Goal: Task Accomplishment & Management: Use online tool/utility

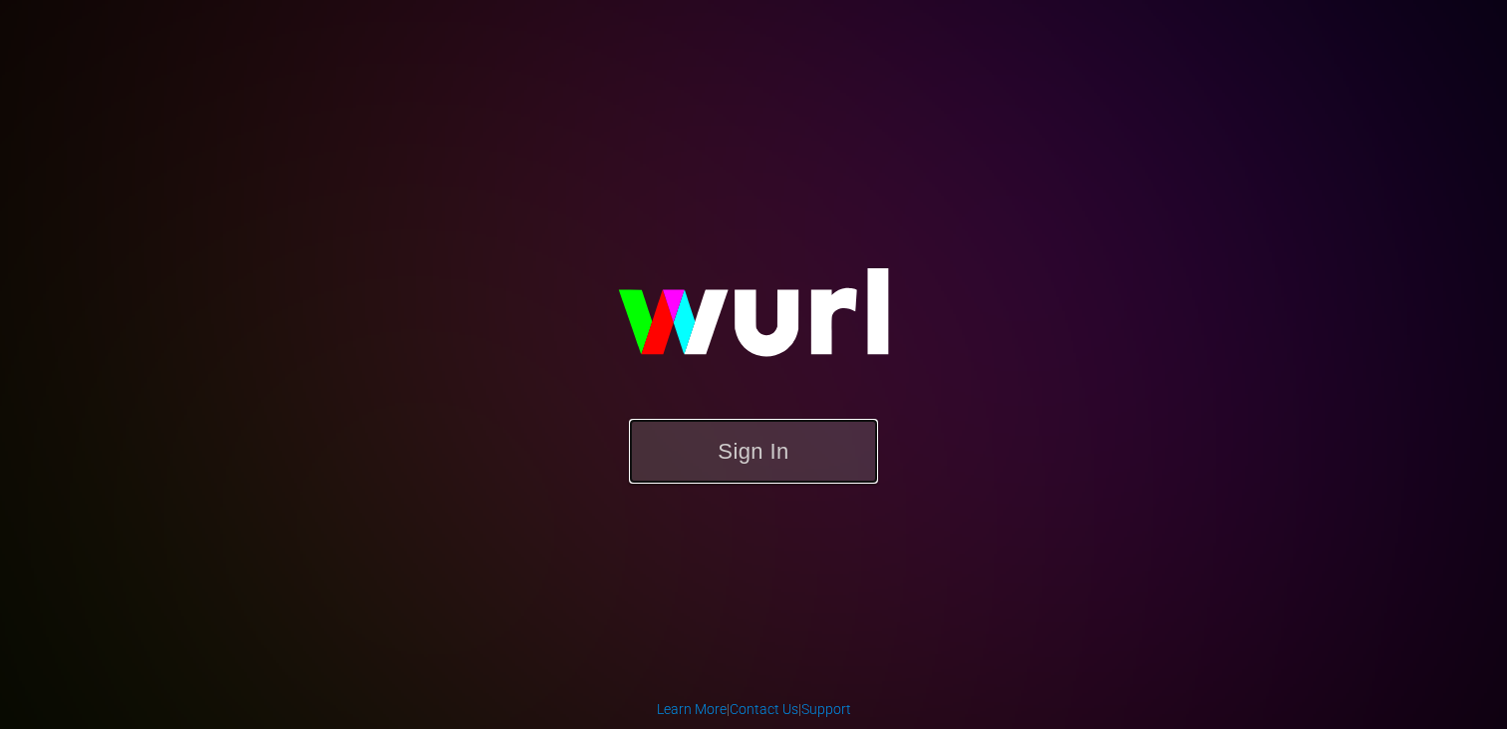
click at [739, 462] on button "Sign In" at bounding box center [753, 451] width 249 height 65
click at [745, 448] on button "Sign In" at bounding box center [753, 451] width 249 height 65
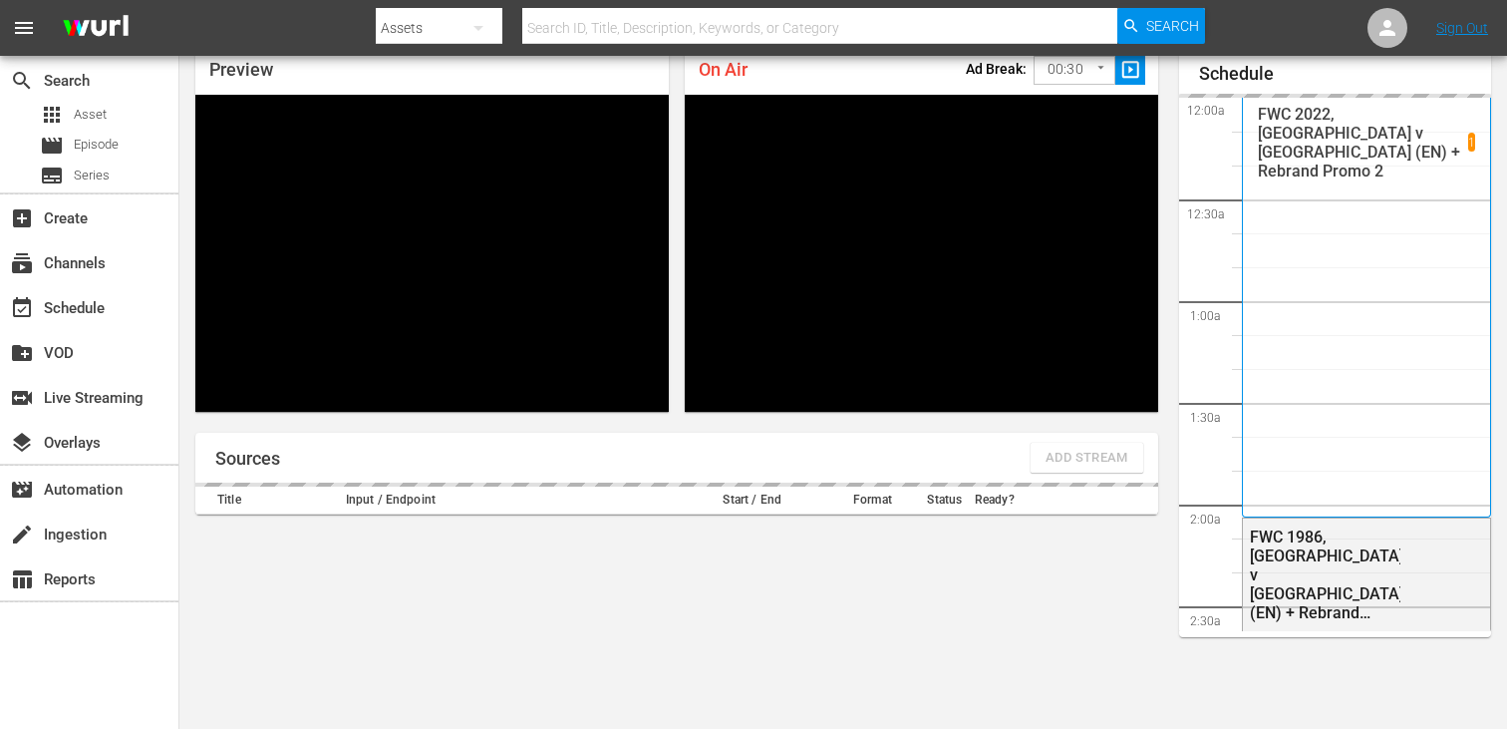
scroll to position [1458, 0]
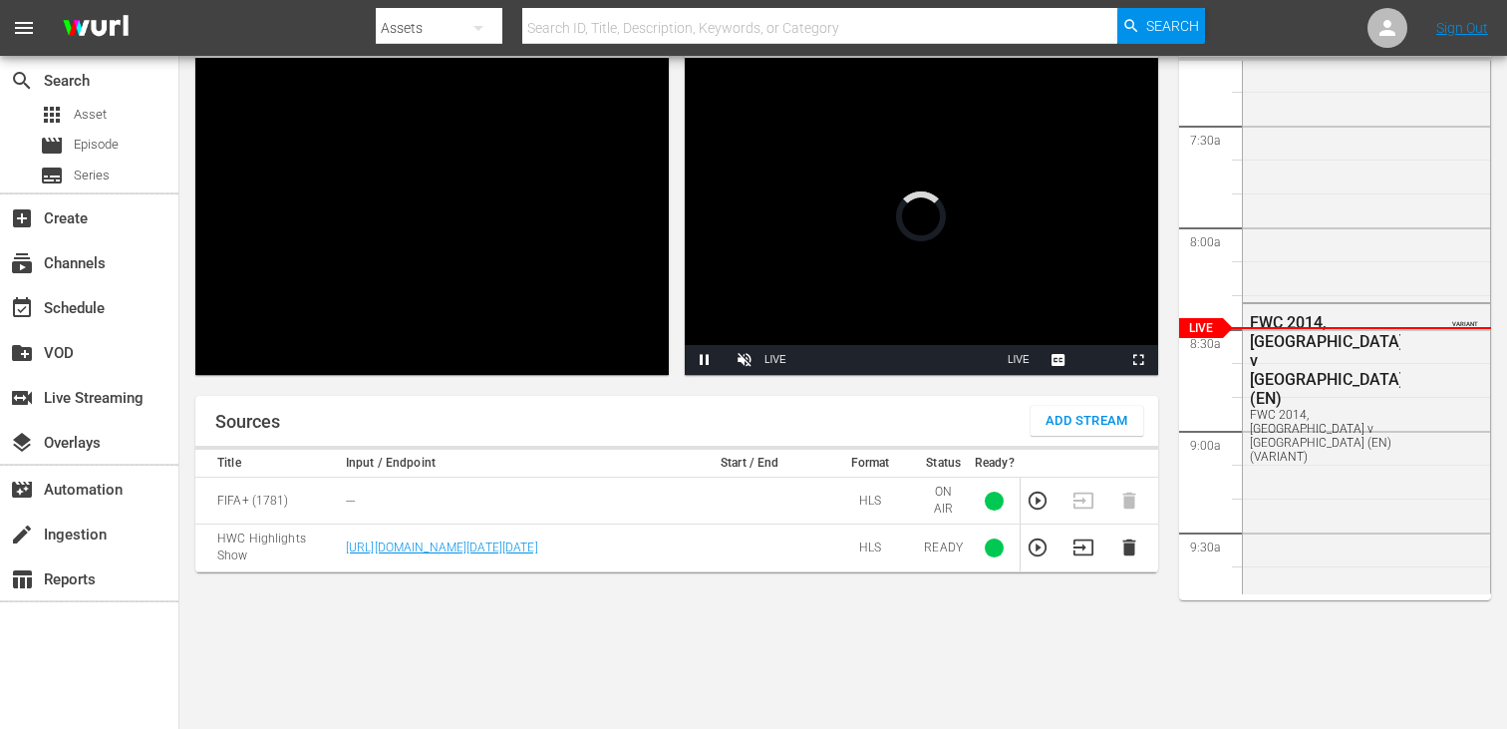
scroll to position [126, 0]
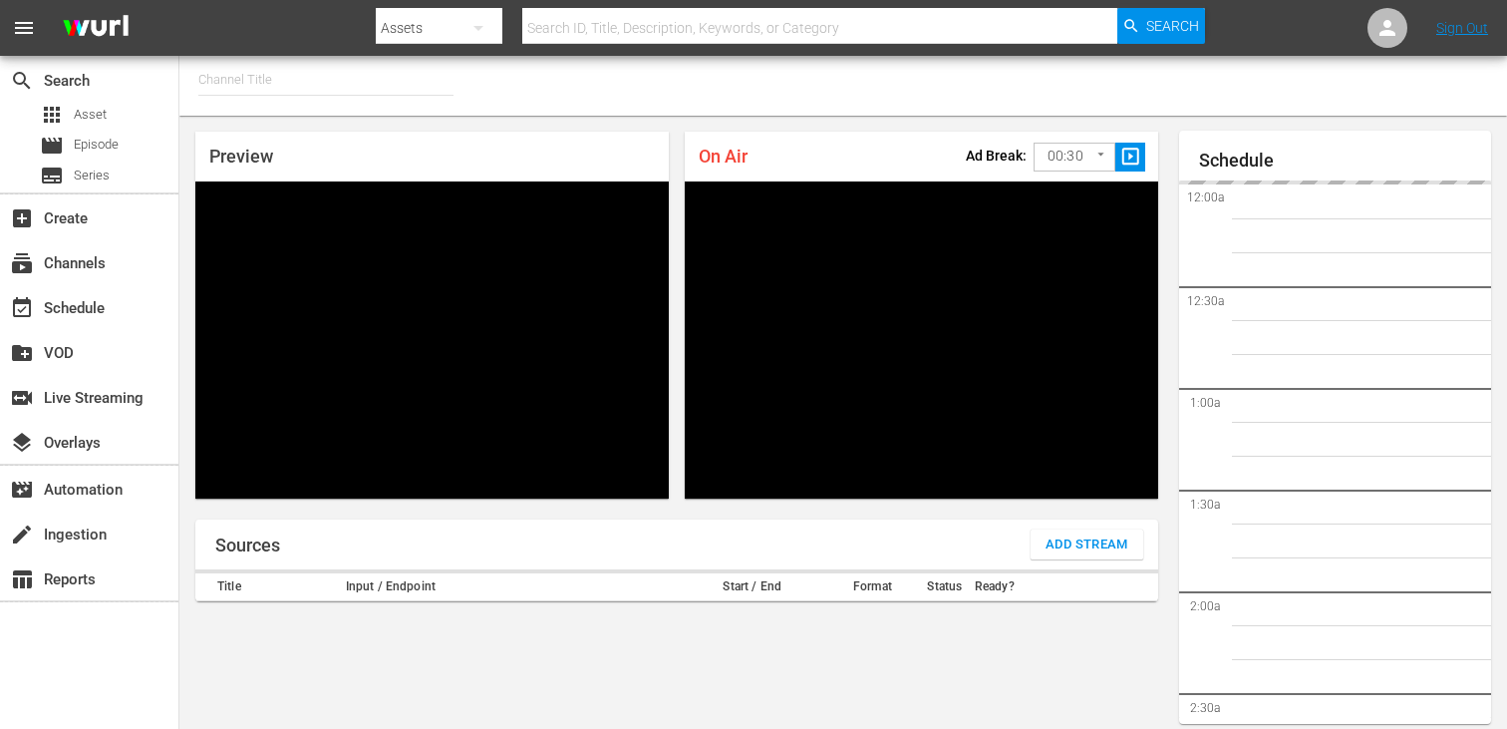
type input "FIFA+ English Global (1781)"
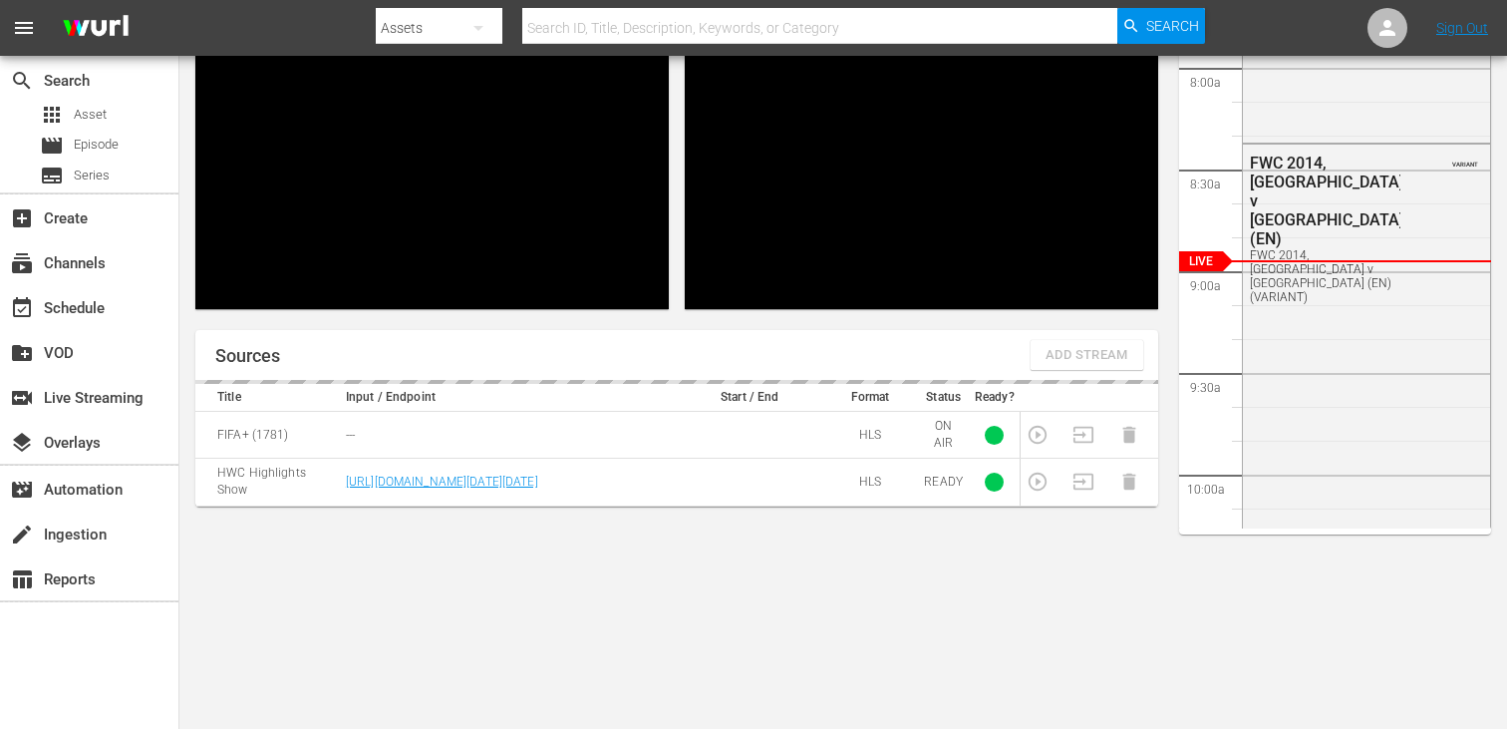
scroll to position [87, 0]
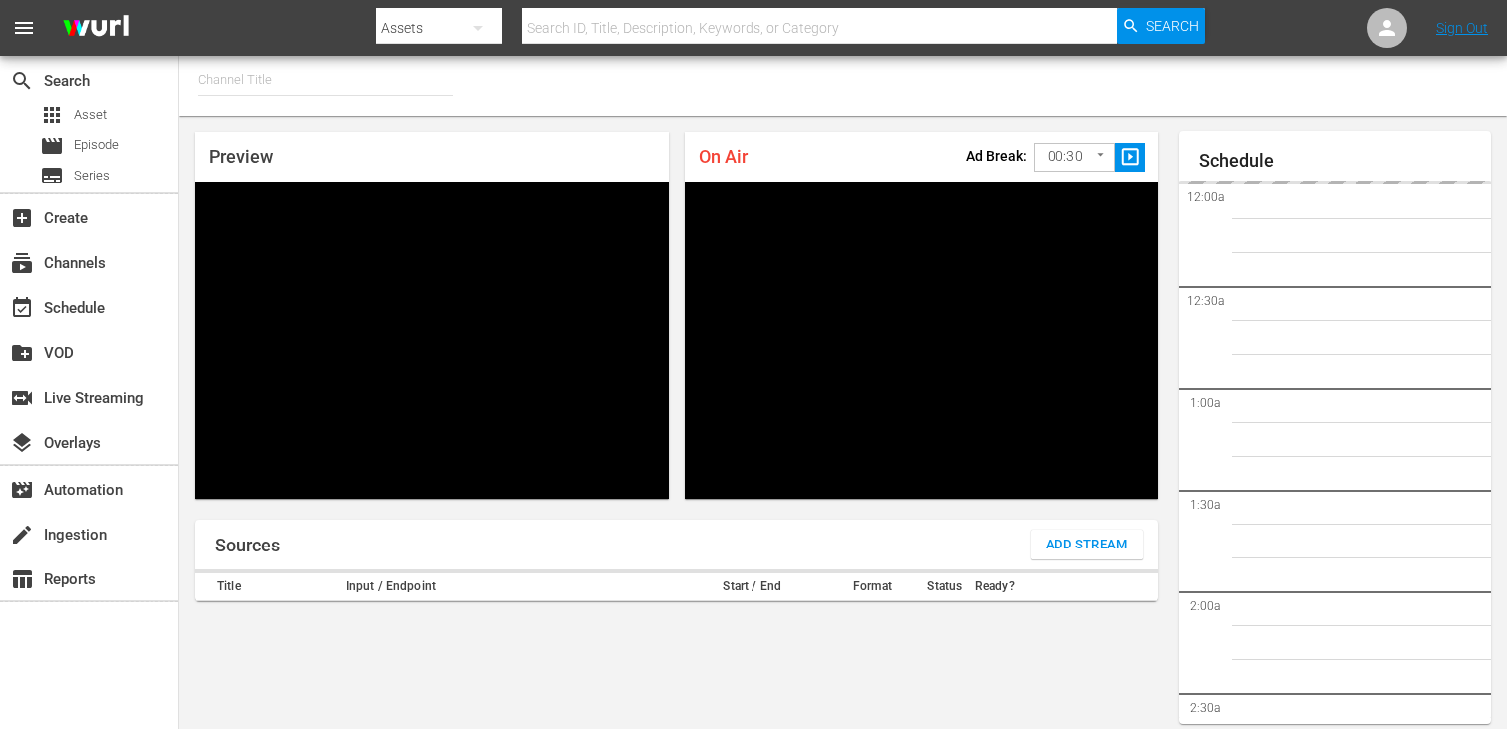
type input "FIFA+ English Global (1781)"
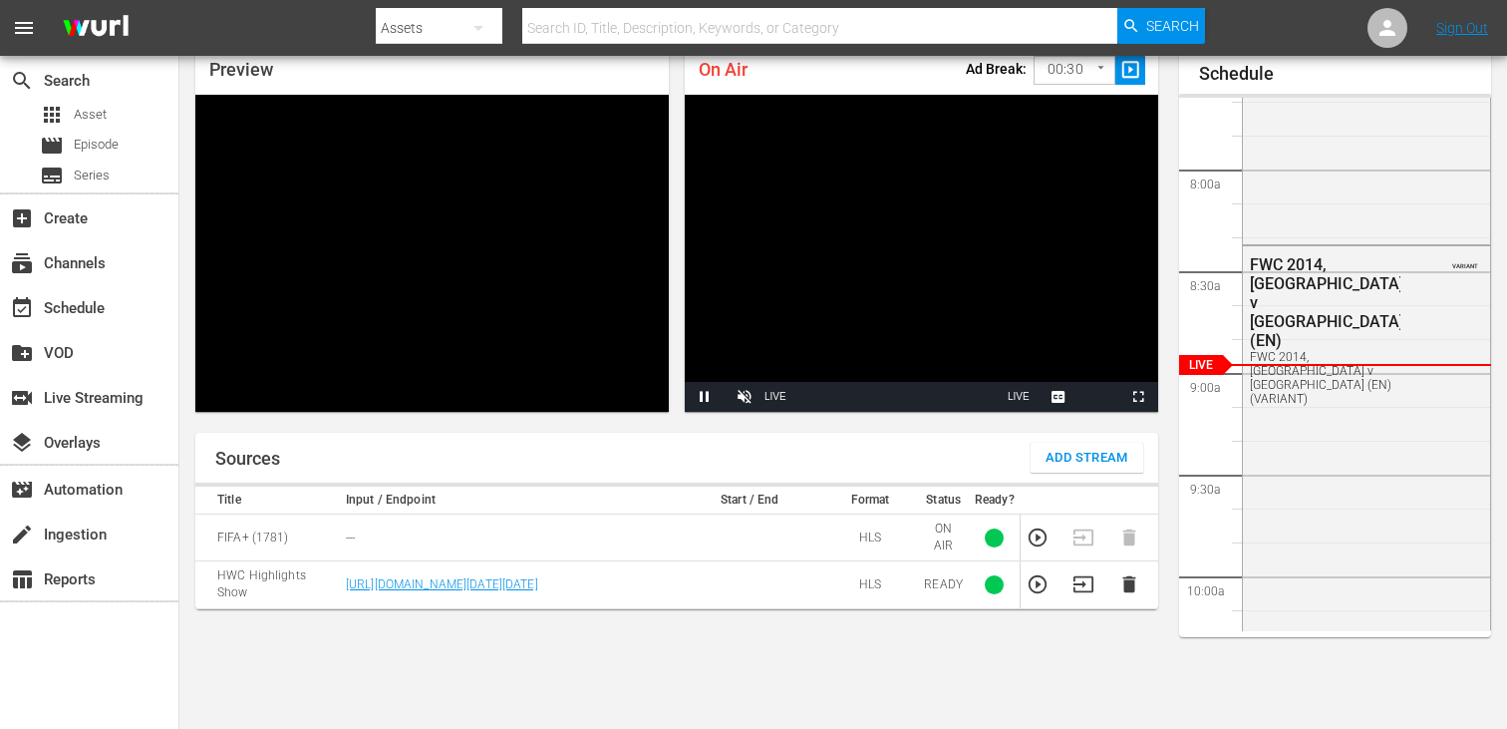
scroll to position [86, 0]
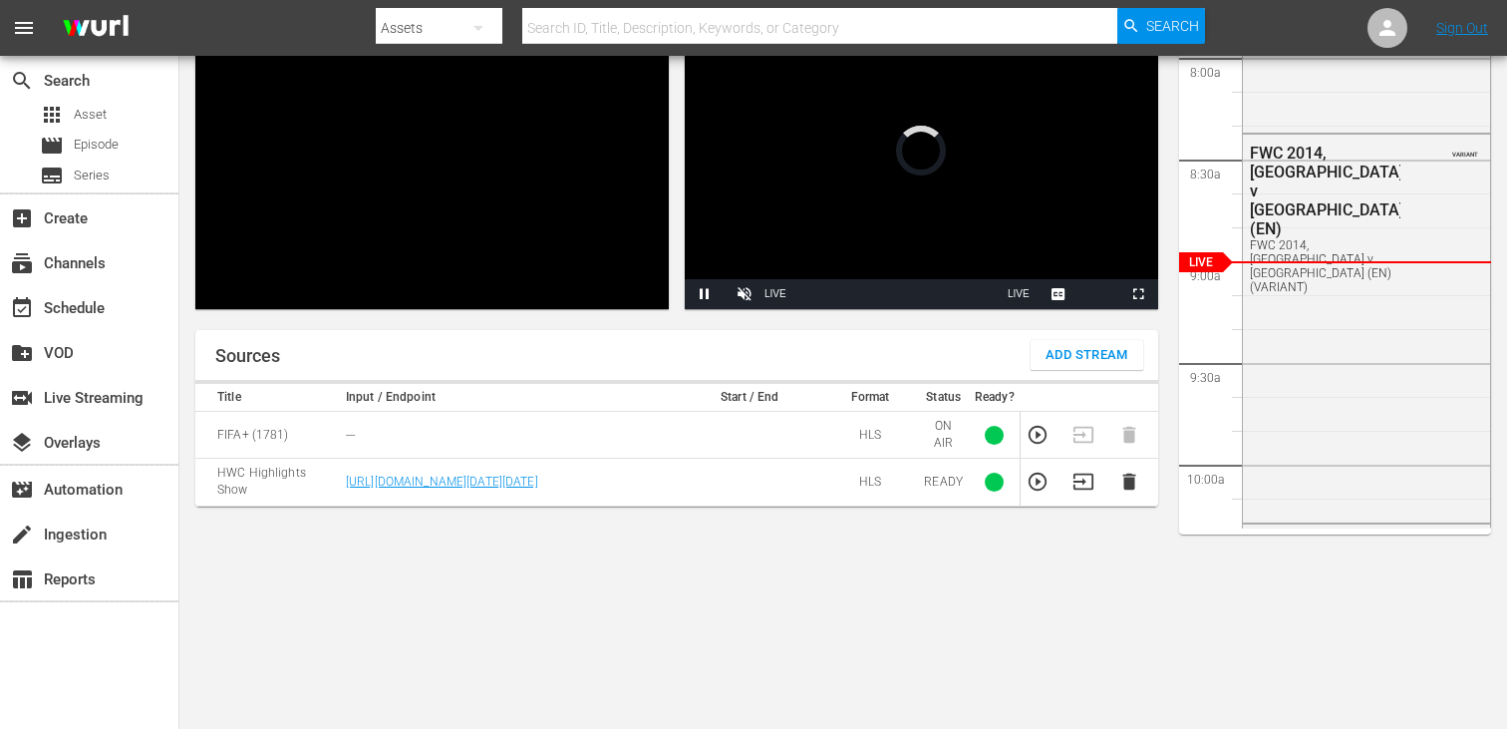
scroll to position [86, 0]
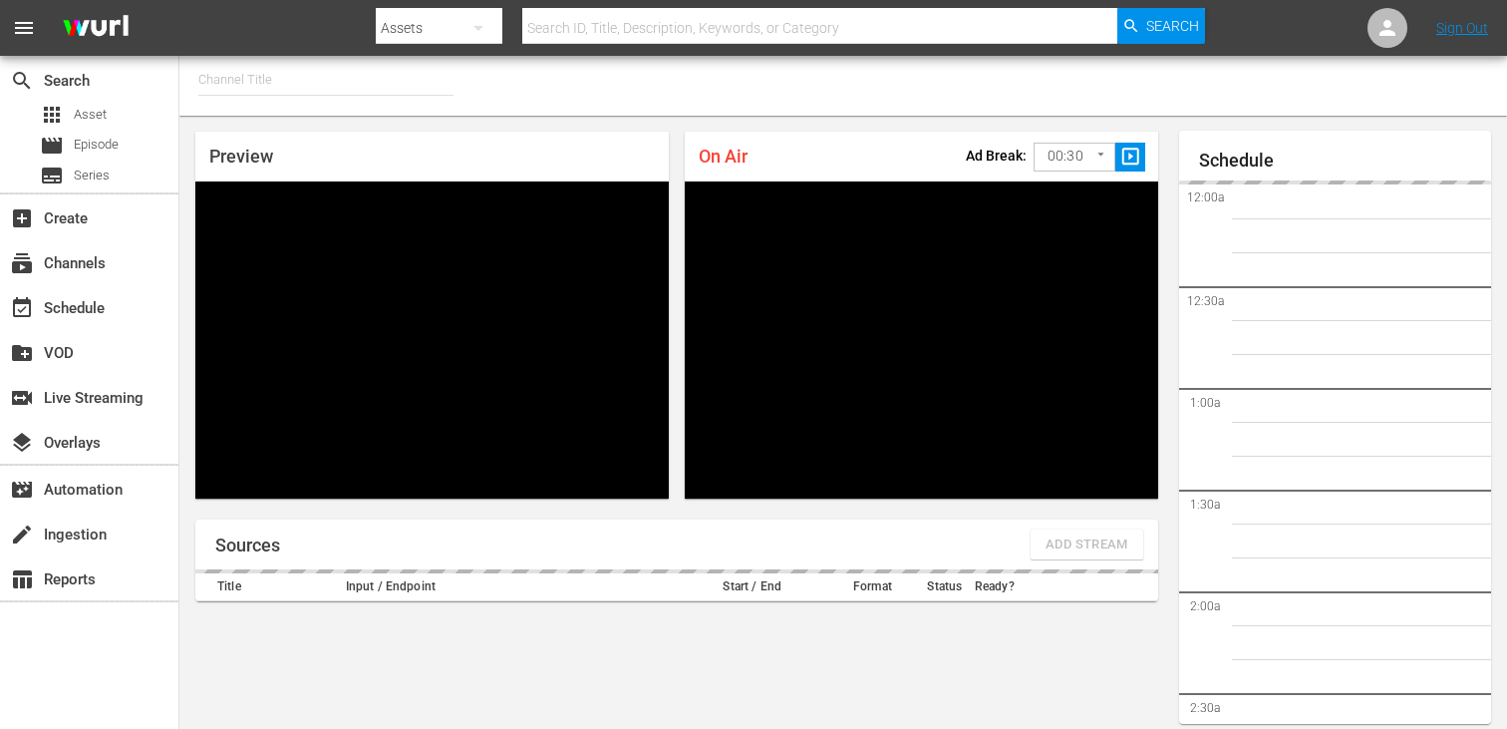
type input "FIFA+ [DEMOGRAPHIC_DATA] Local (1778)"
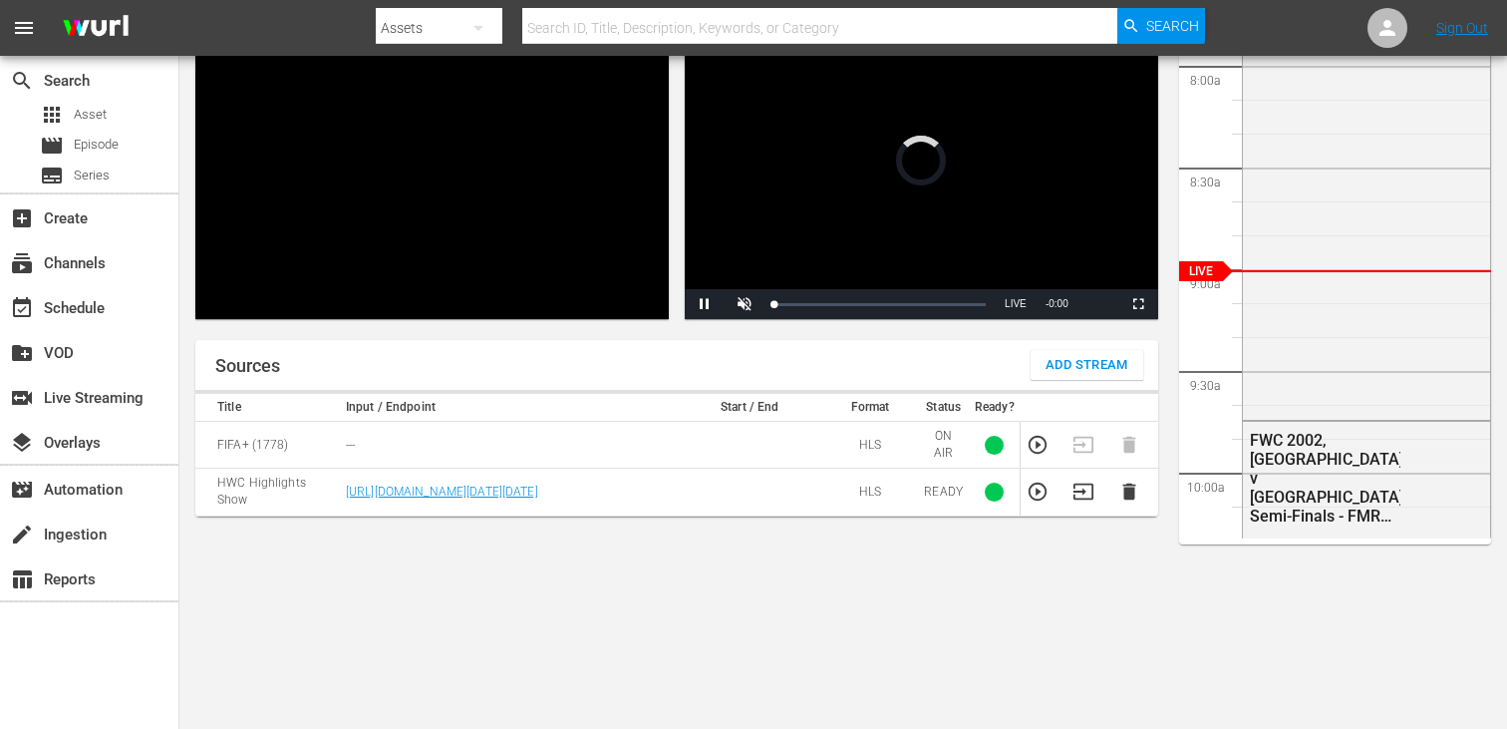
scroll to position [180, 0]
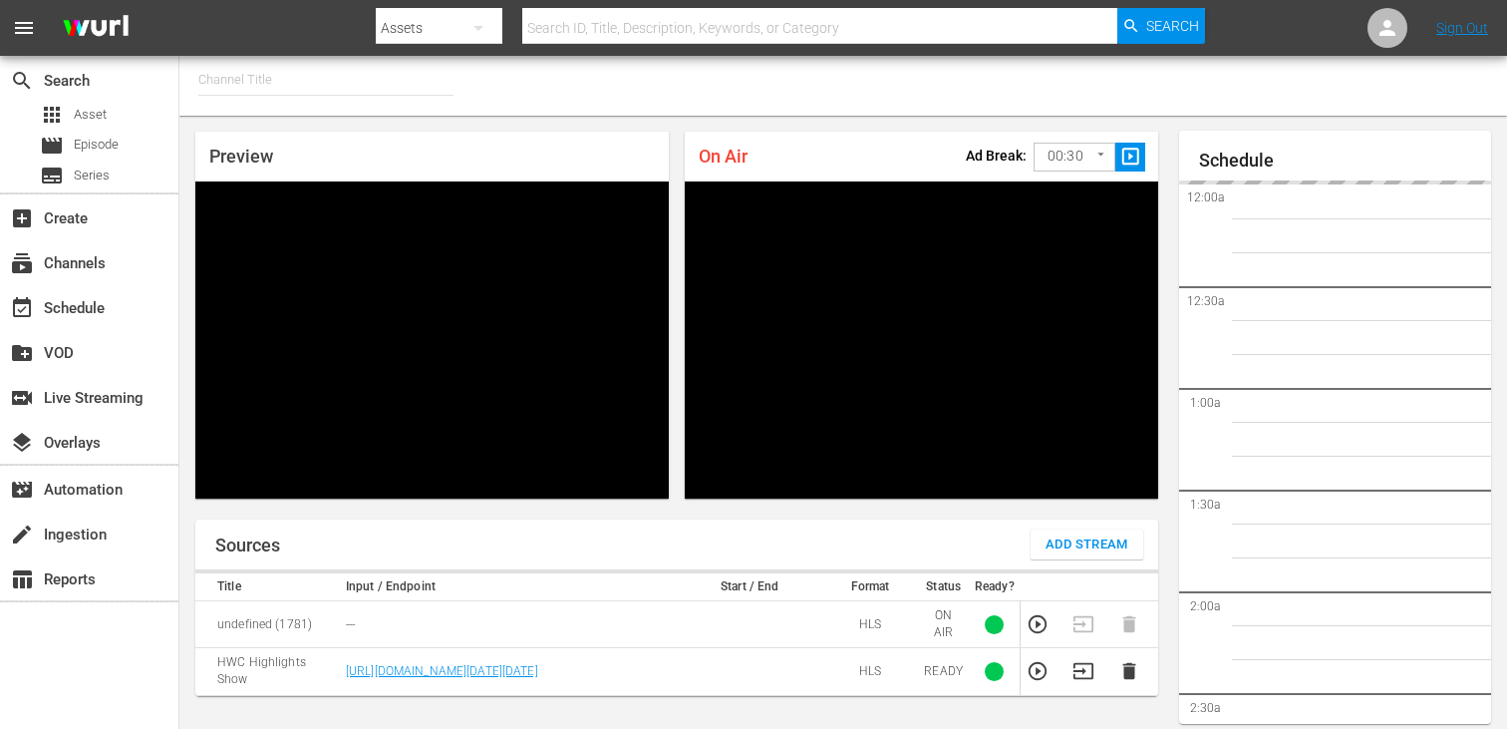
type input "FIFA+ English Global (1781)"
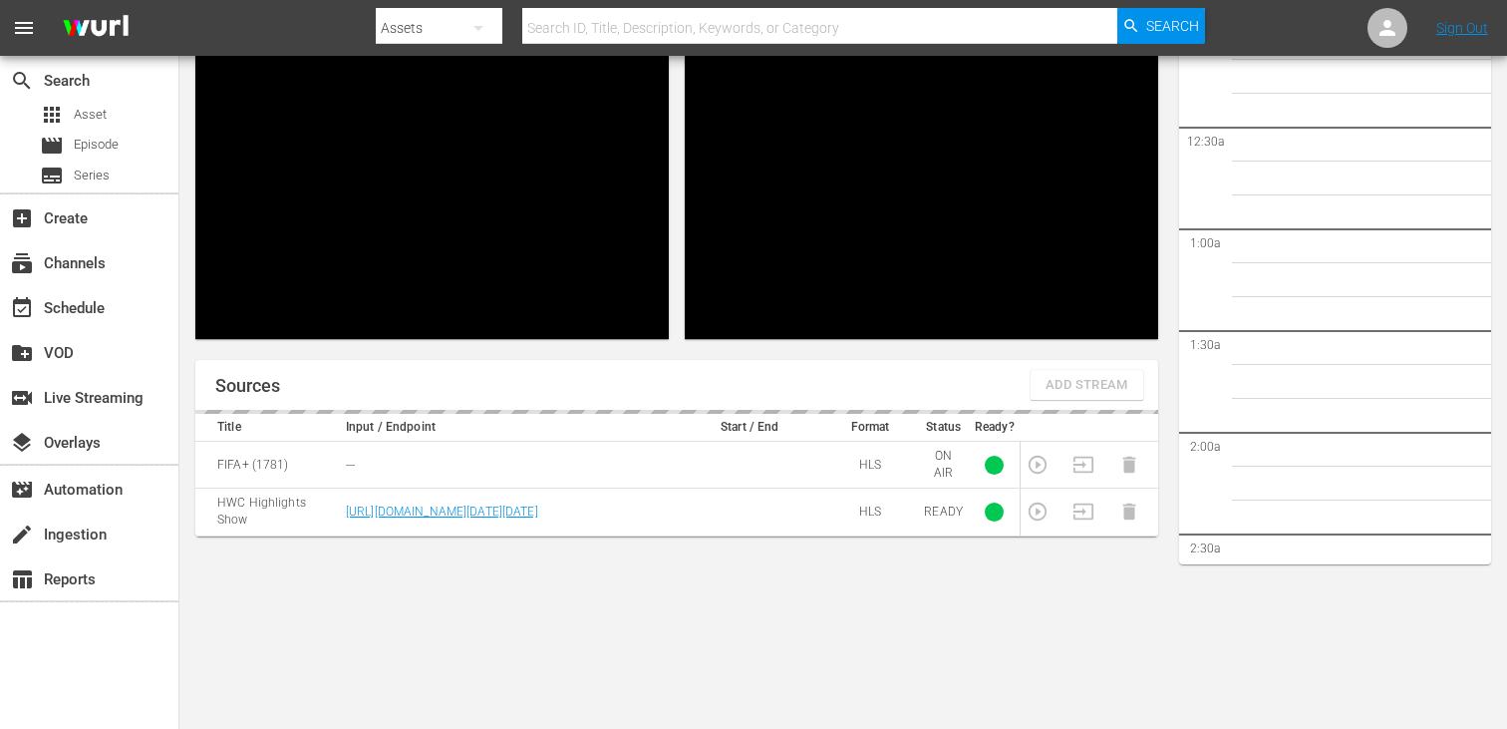
scroll to position [1568, 0]
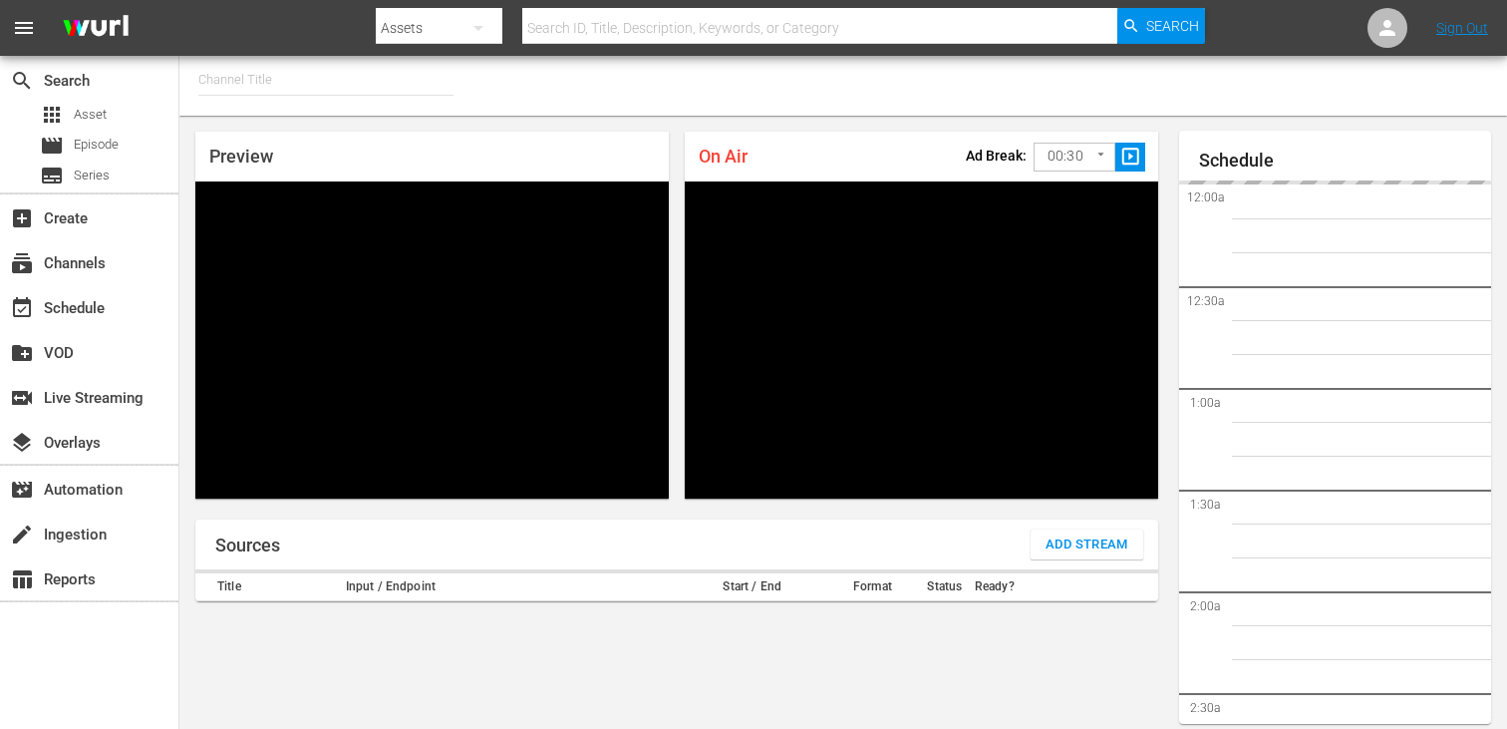
type input "FIFA+ French Local (1778)"
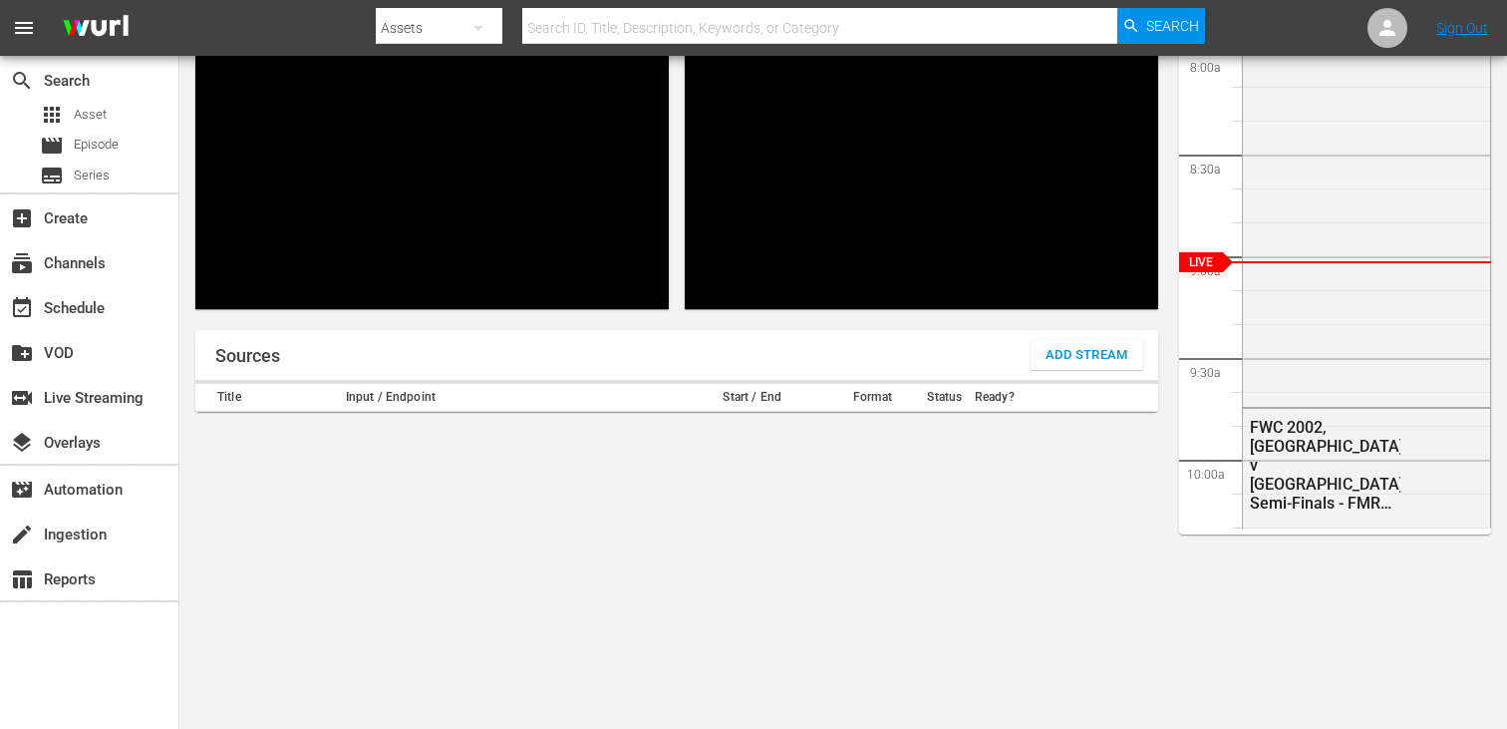
scroll to position [87, 0]
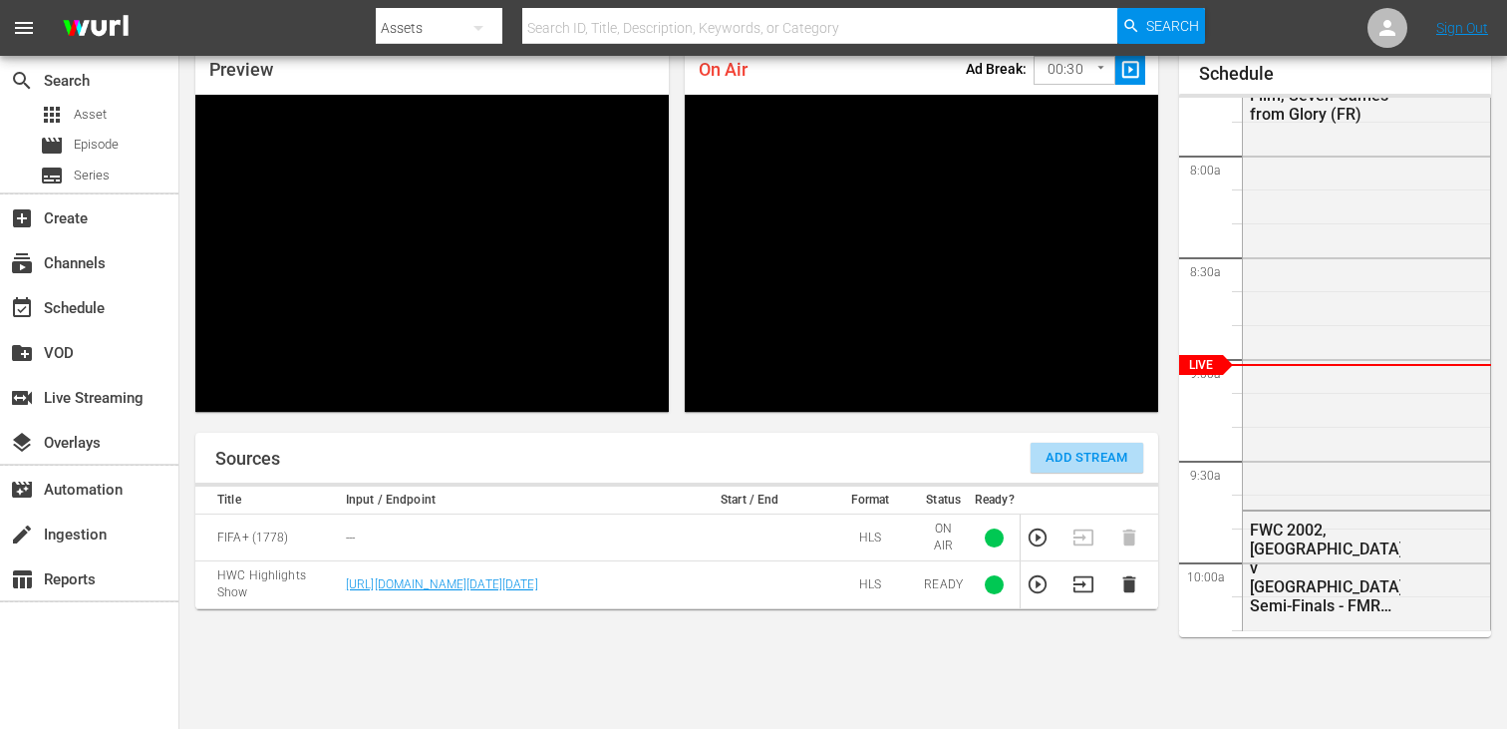
click at [1105, 465] on span "Add Stream" at bounding box center [1087, 458] width 83 height 23
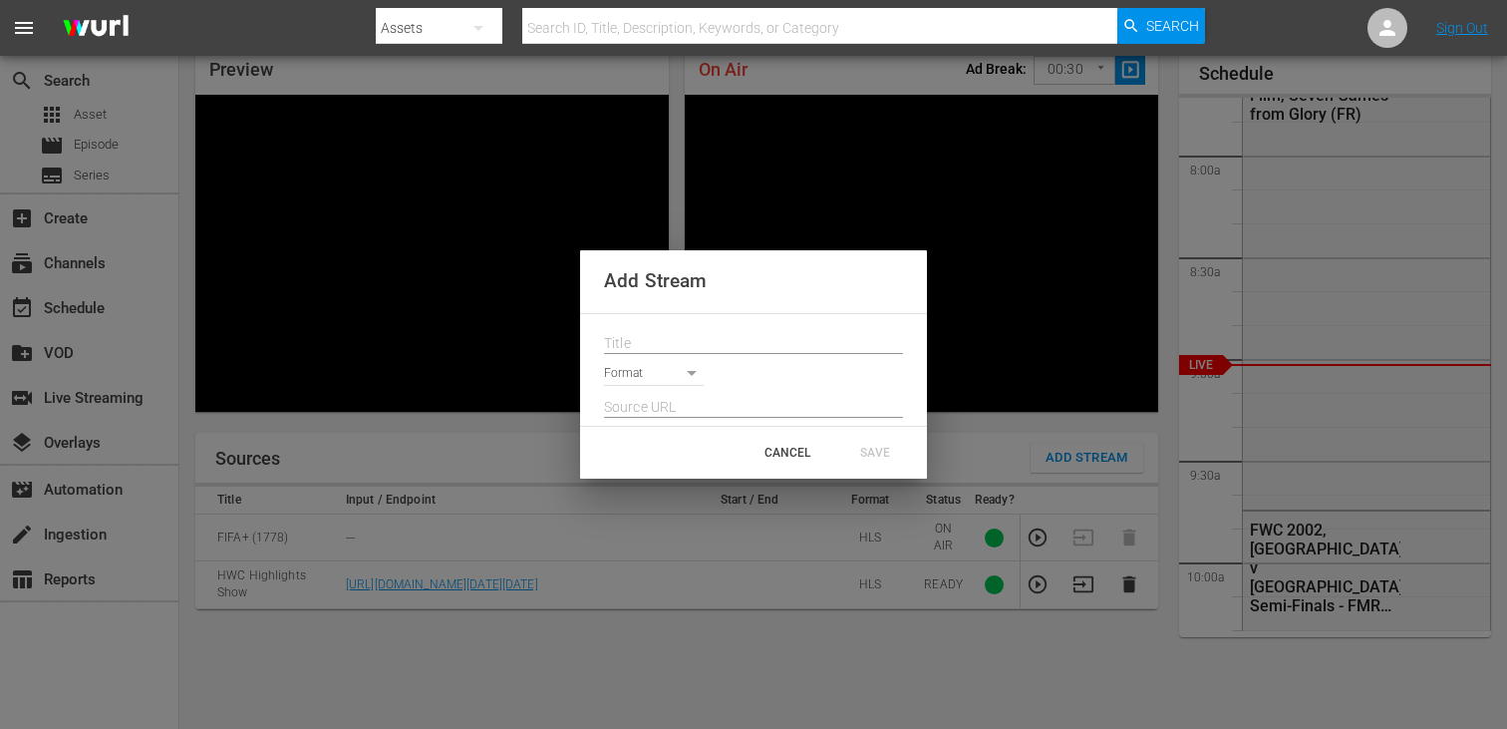
click at [646, 325] on div at bounding box center [753, 338] width 299 height 32
click at [650, 338] on input "text" at bounding box center [753, 344] width 299 height 30
click at [660, 372] on body "menu Search By Assets Search ID, Title, Description, Keywords, or Category Sear…" at bounding box center [753, 277] width 1507 height 729
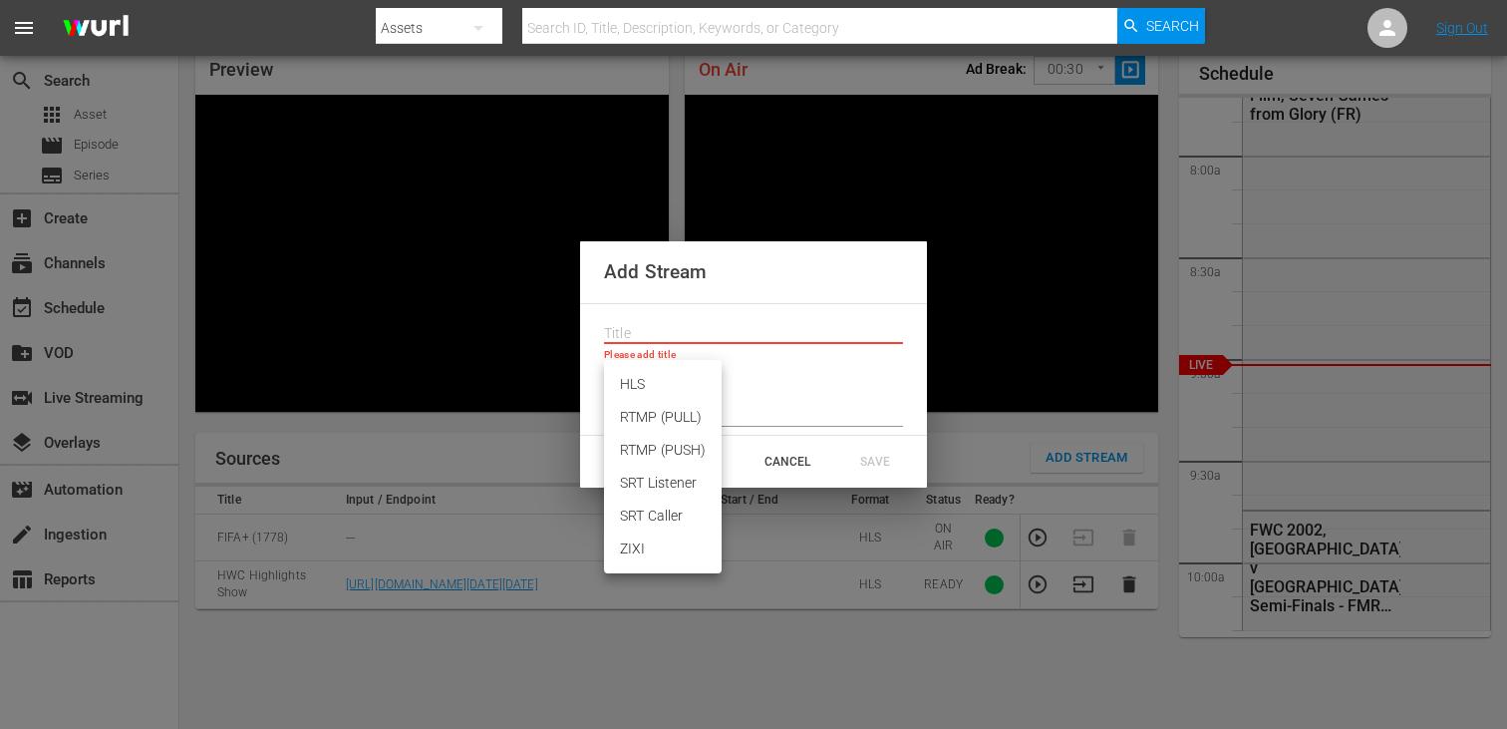
click at [661, 373] on li "HLS" at bounding box center [663, 384] width 118 height 33
type input "HLS"
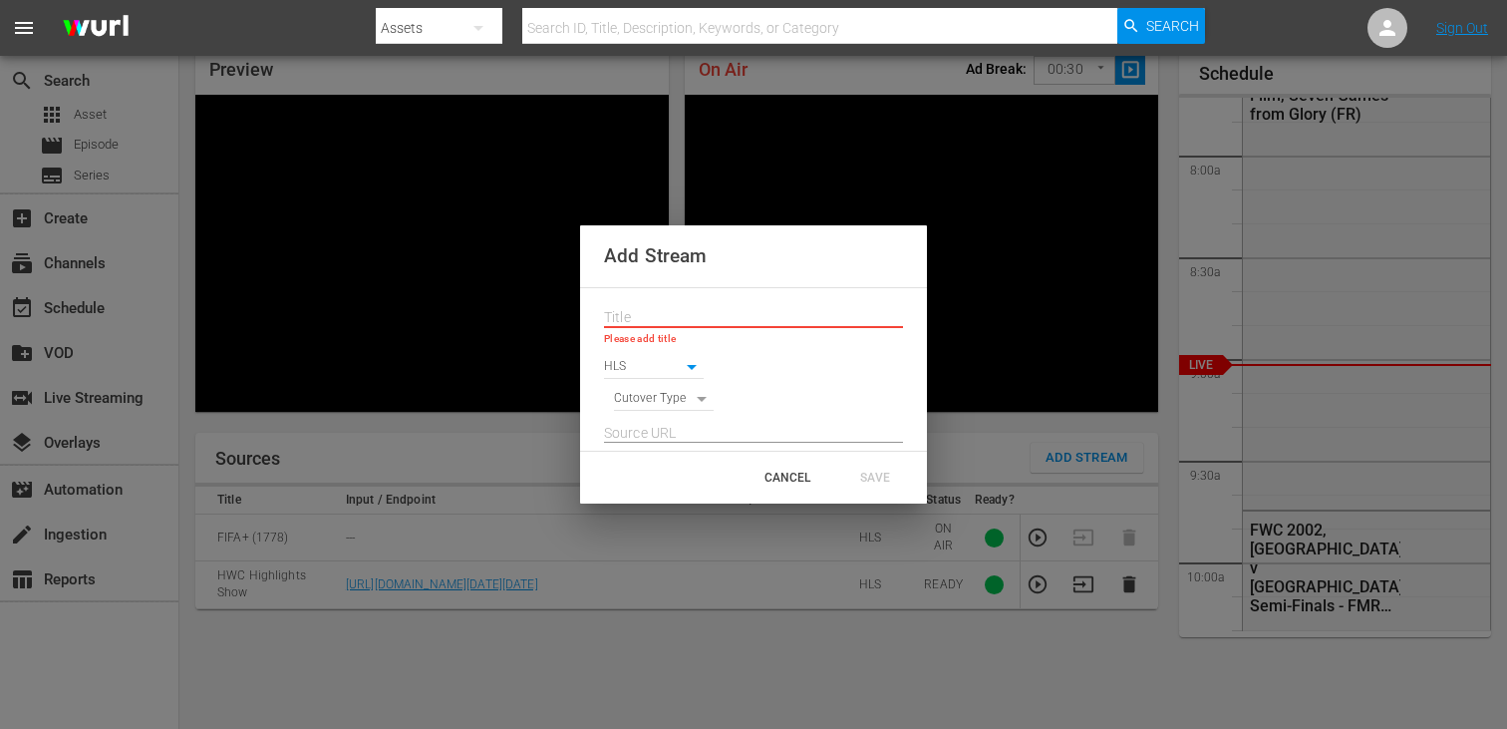
click at [673, 404] on body "menu Search By Assets Search ID, Title, Description, Keywords, or Category Sear…" at bounding box center [753, 277] width 1507 height 729
click at [677, 429] on li "SIGNAL" at bounding box center [664, 433] width 101 height 33
type input "SIGNAL"
click at [677, 429] on input "text" at bounding box center [753, 434] width 299 height 30
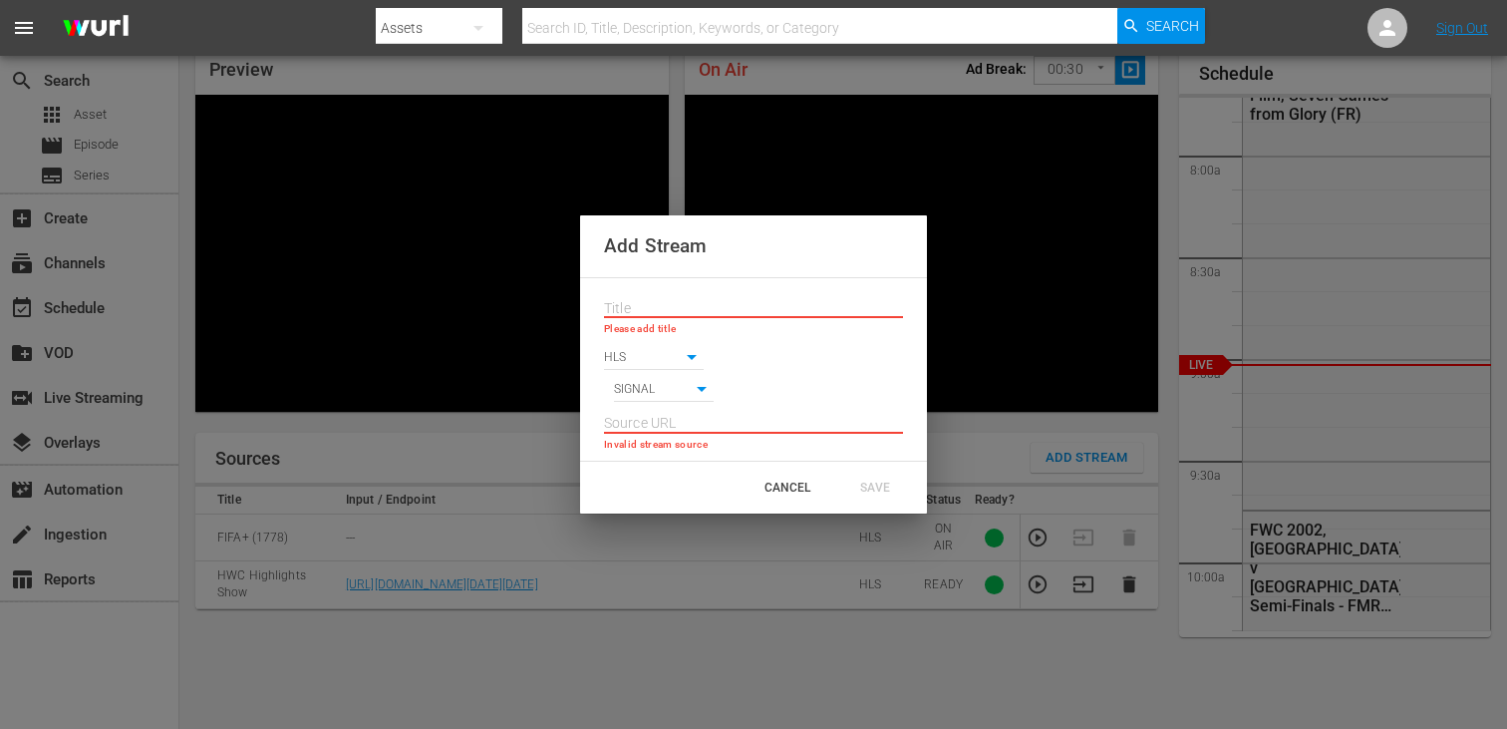
paste input "[URL][DOMAIN_NAME][DATE][DATE]"
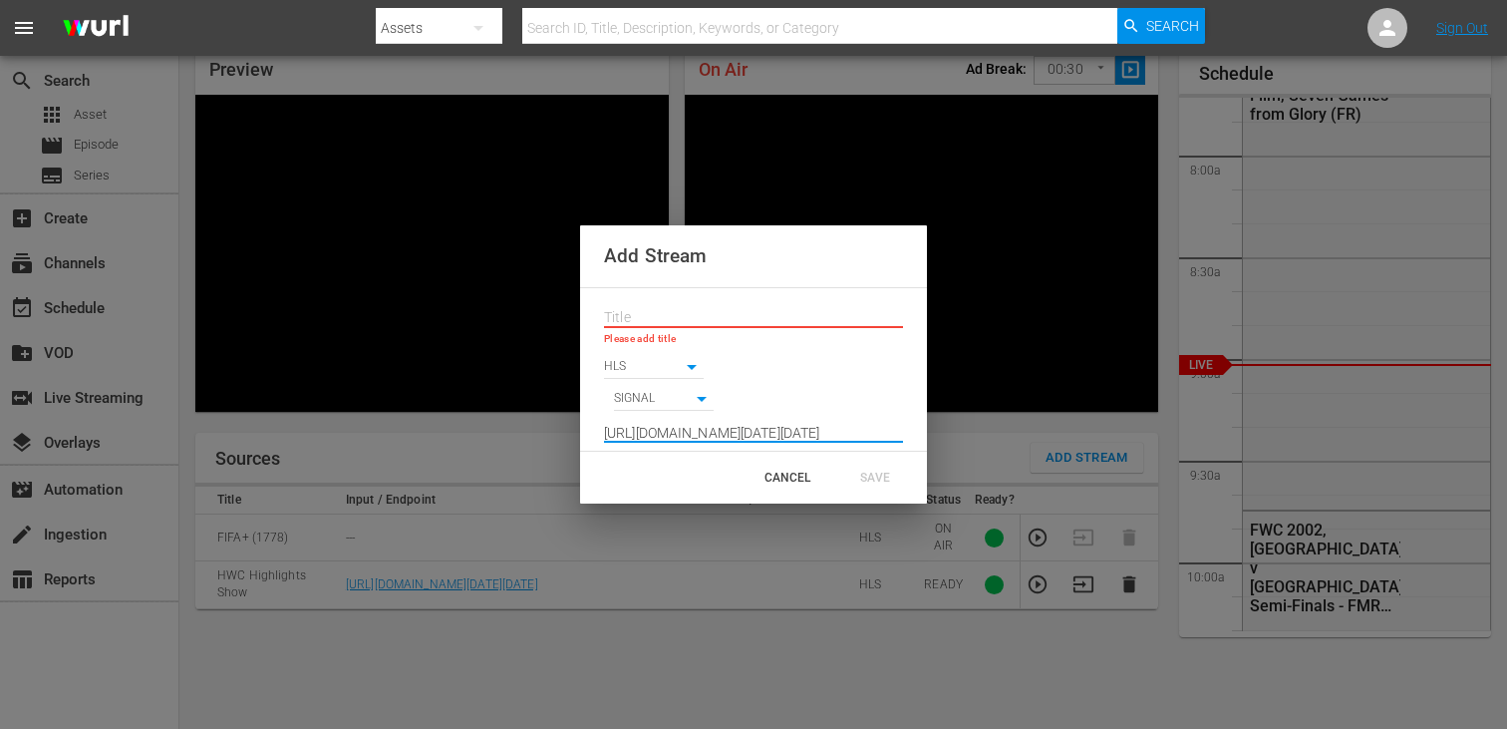
scroll to position [0, 0]
drag, startPoint x: 717, startPoint y: 427, endPoint x: 527, endPoint y: 437, distance: 189.6
click at [527, 437] on div "Add Stream Please add title HLS HLS SIGNAL SIGNAL https://d7pd9oqdl4d44.cloudfr…" at bounding box center [753, 364] width 1507 height 729
drag, startPoint x: 787, startPoint y: 432, endPoint x: 902, endPoint y: 430, distance: 114.6
click at [902, 430] on input "[URL][DOMAIN_NAME][DATE][DATE]" at bounding box center [753, 434] width 299 height 30
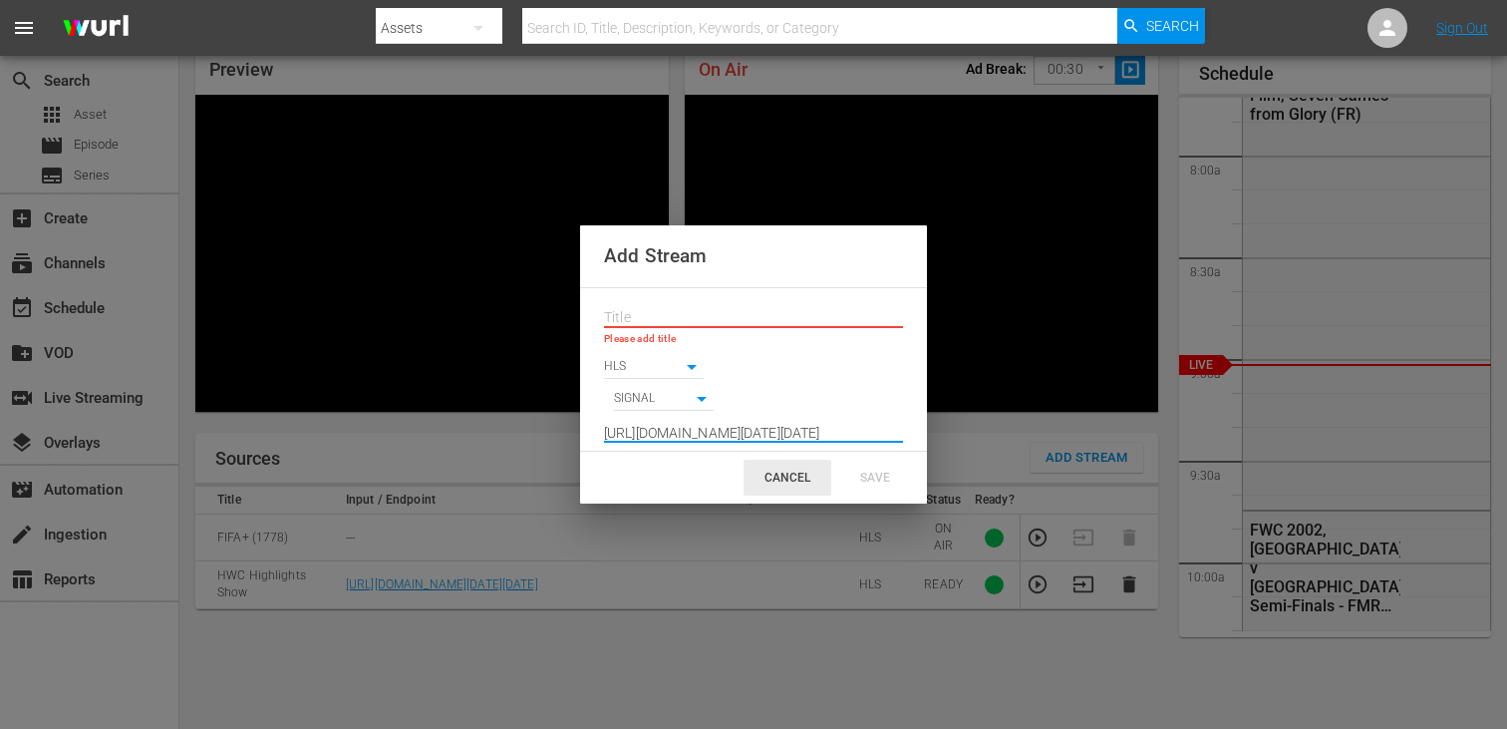
type input "[URL][DOMAIN_NAME][DATE][DATE]"
click at [774, 484] on div "CANCEL" at bounding box center [788, 477] width 88 height 36
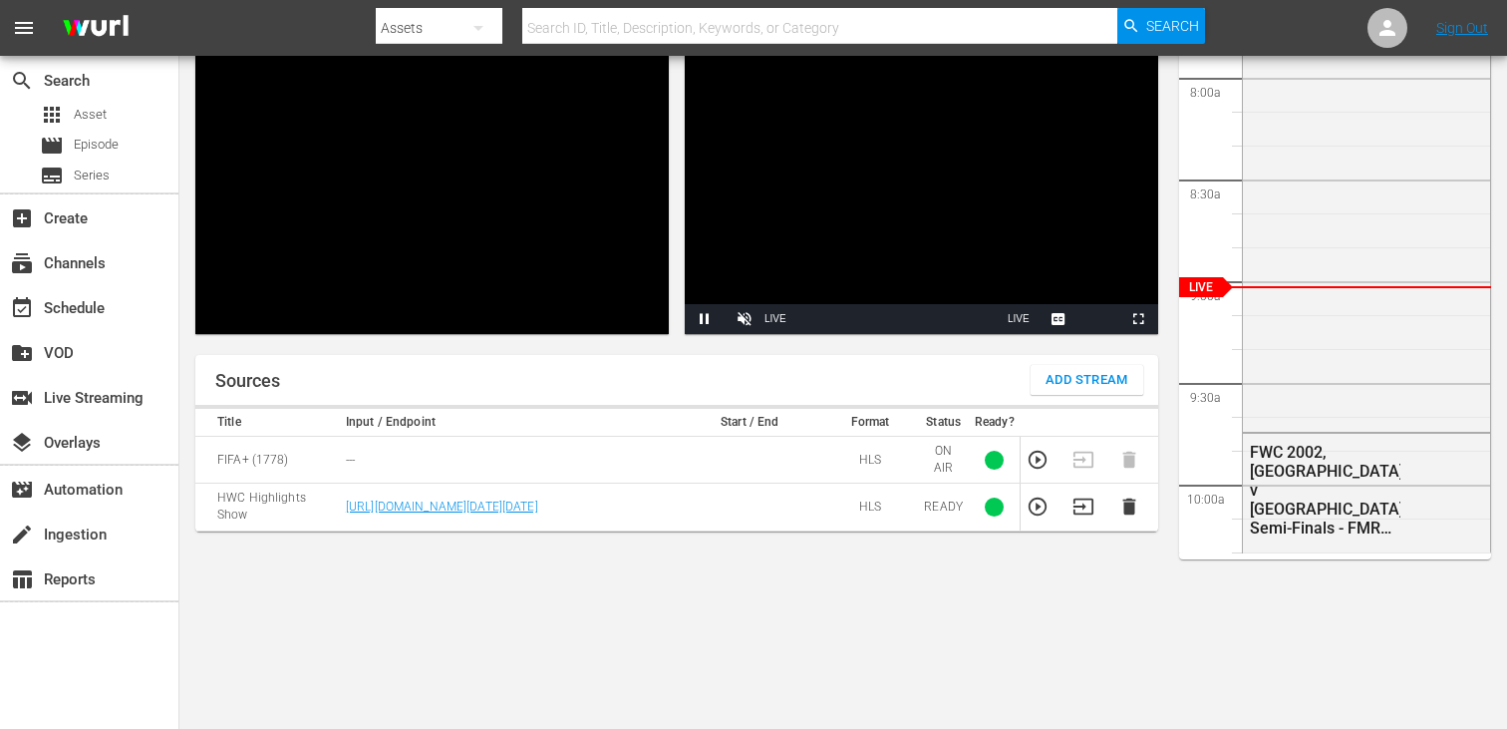
scroll to position [189, 0]
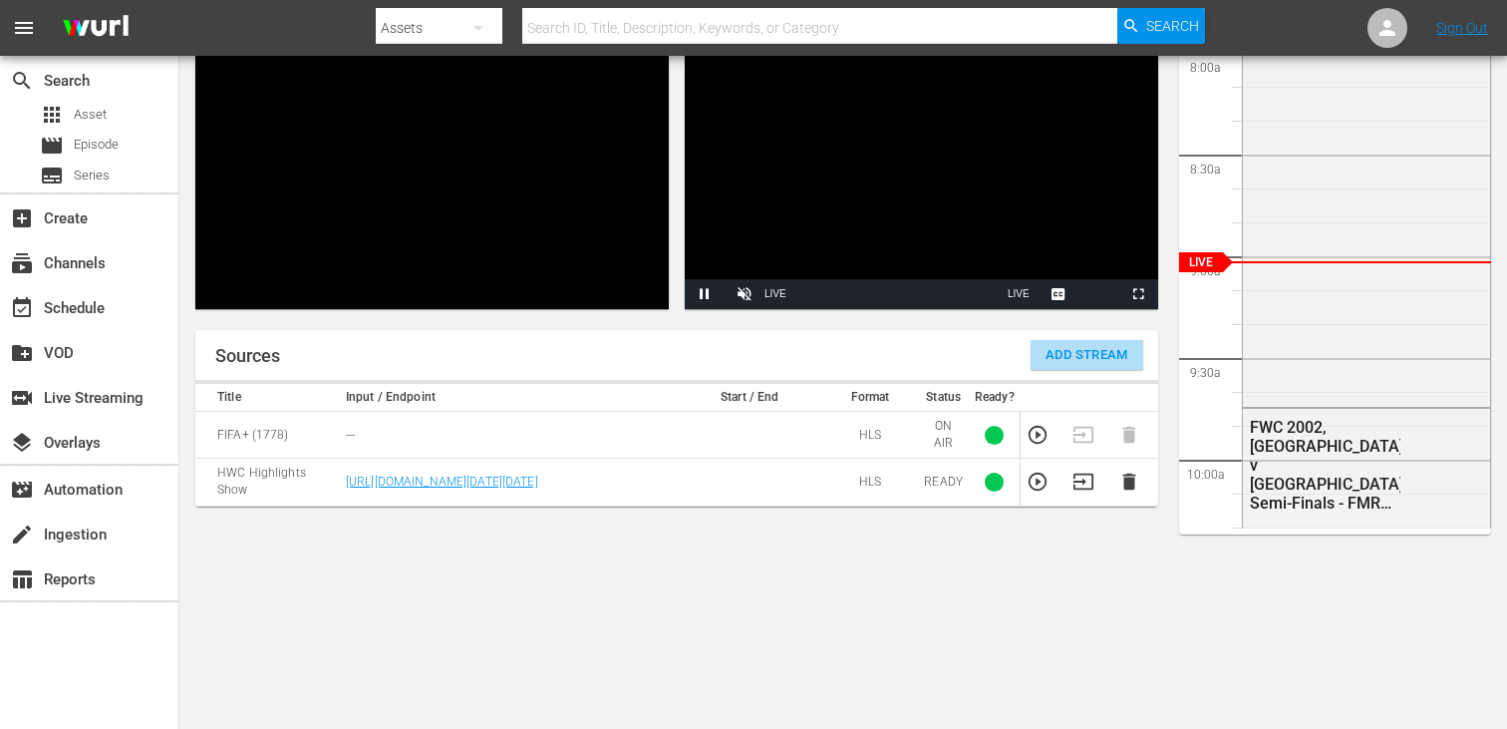
click at [1083, 356] on span "Add Stream" at bounding box center [1087, 355] width 83 height 23
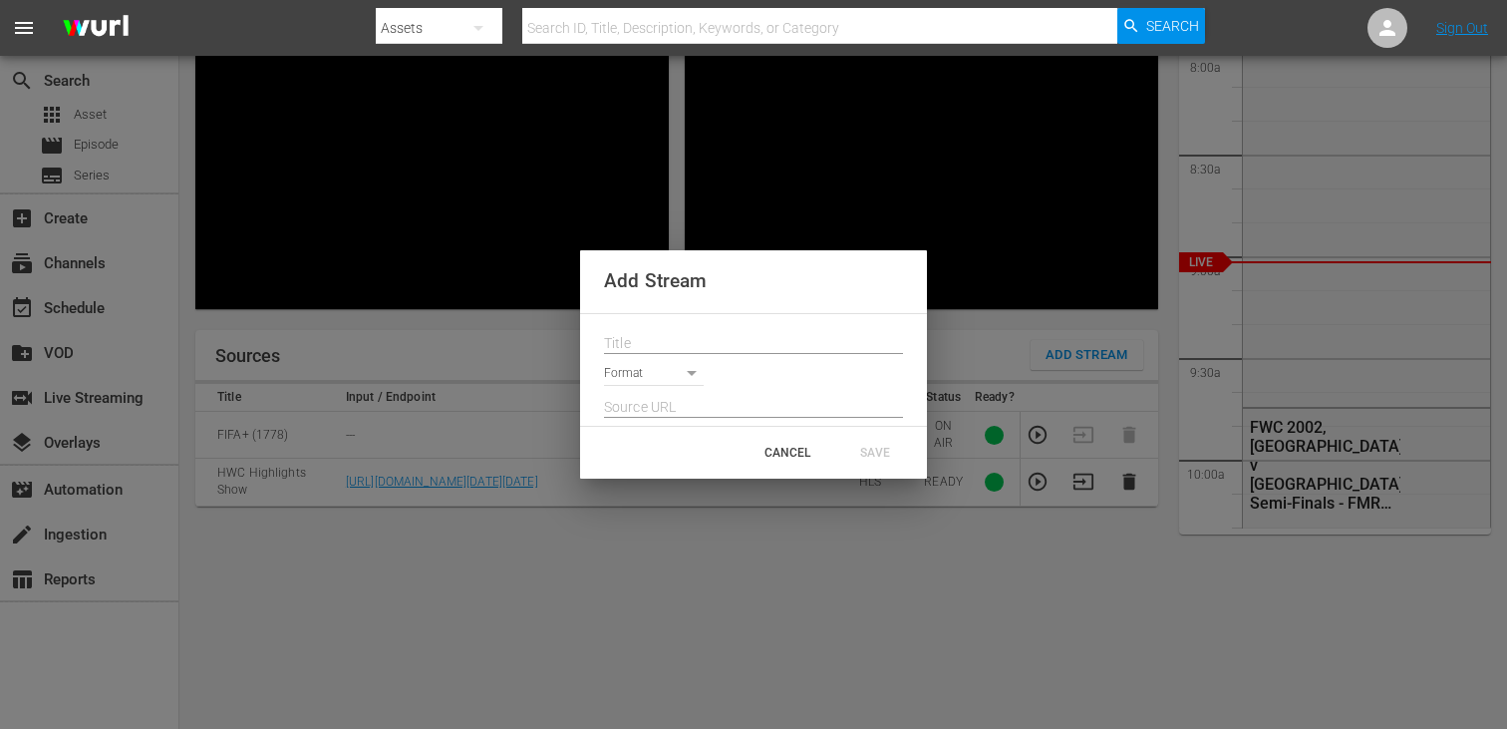
click at [668, 368] on body "menu Search By Assets Search ID, Title, Description, Keywords, or Category Sear…" at bounding box center [753, 175] width 1507 height 729
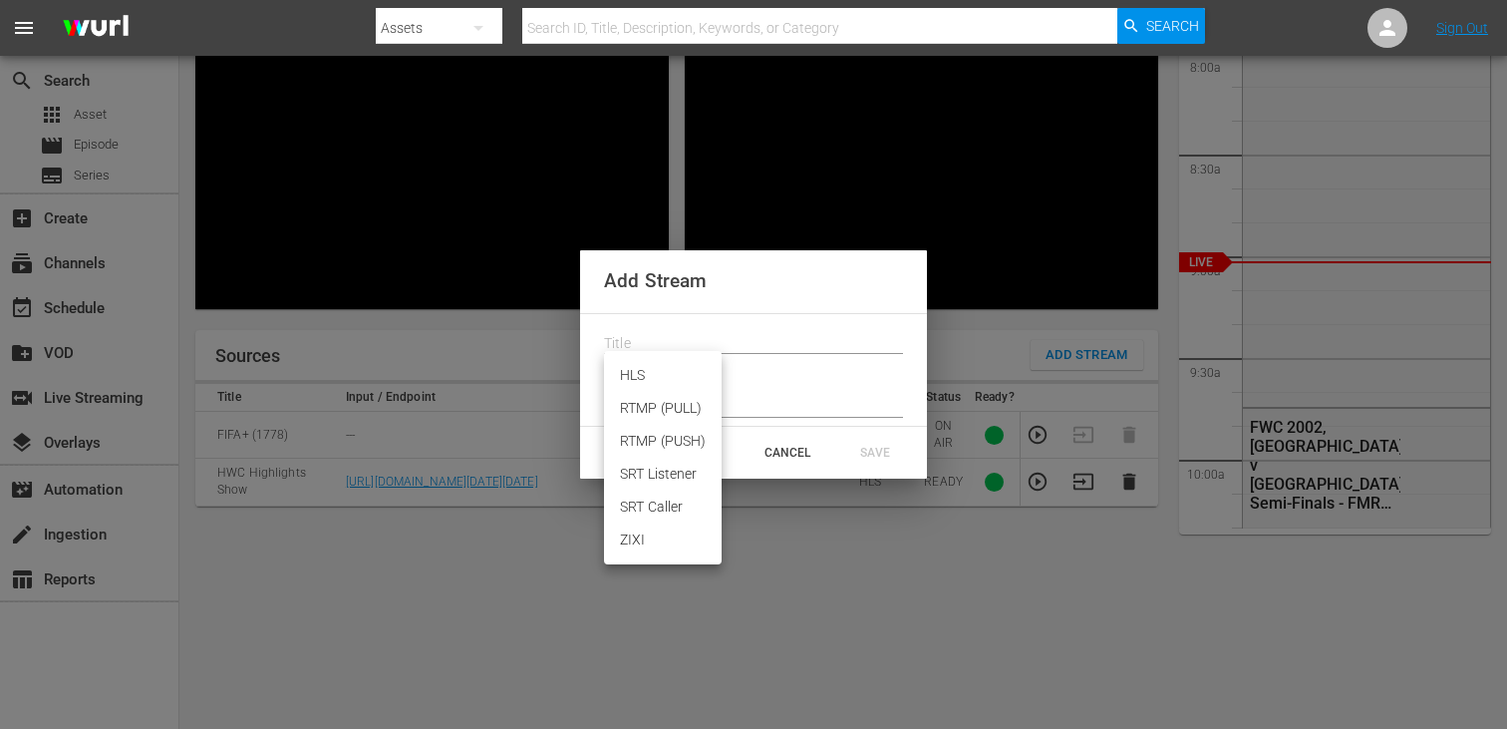
click at [668, 370] on li "HLS" at bounding box center [663, 375] width 118 height 33
type input "HLS"
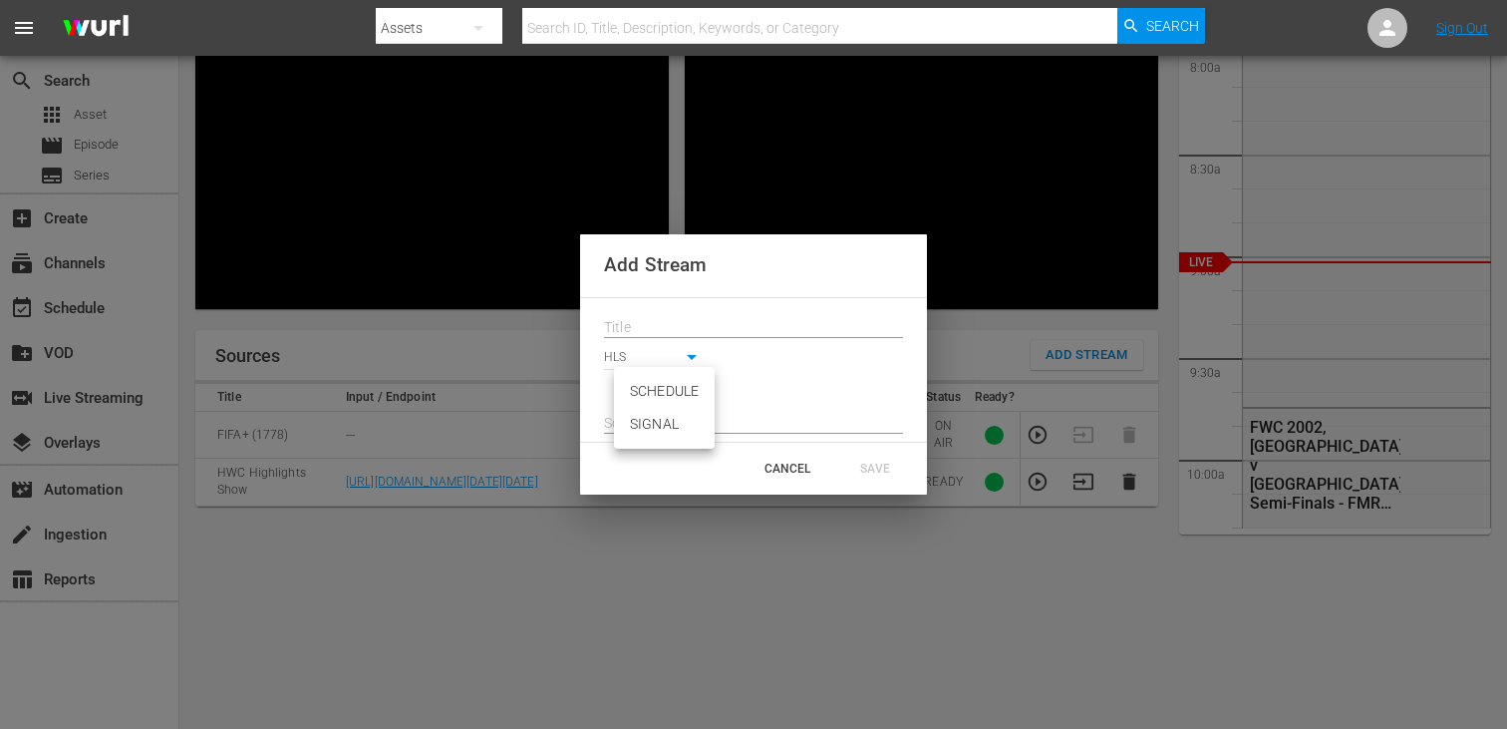
click at [672, 386] on body "menu Search By Assets Search ID, Title, Description, Keywords, or Category Sear…" at bounding box center [753, 175] width 1507 height 729
click at [670, 422] on li "SIGNAL" at bounding box center [664, 424] width 101 height 33
type input "SIGNAL"
click at [670, 422] on input "text" at bounding box center [753, 424] width 299 height 30
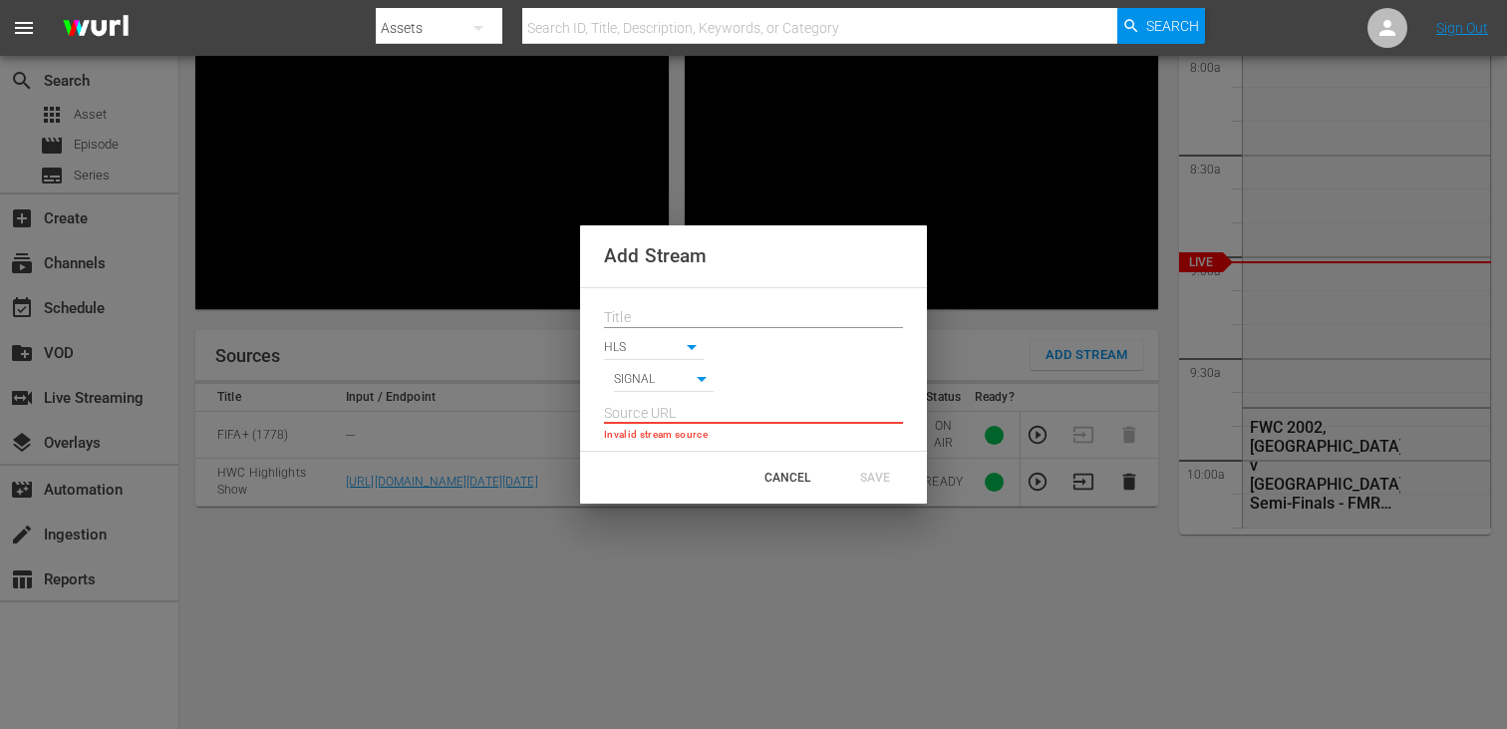
paste input "[URL][DOMAIN_NAME][DATE][DATE]"
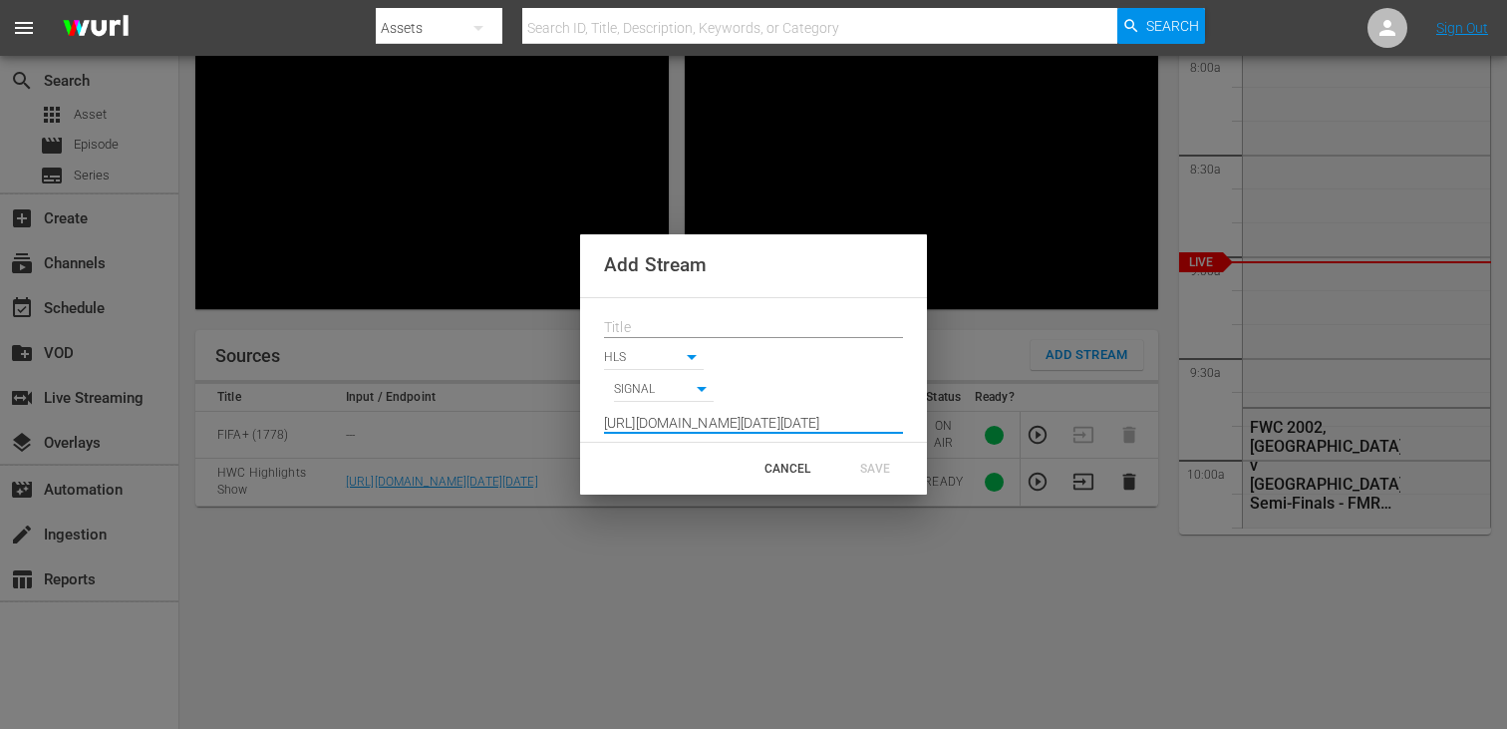
type input "[URL][DOMAIN_NAME][DATE][DATE]"
click at [657, 323] on input "text" at bounding box center [753, 328] width 299 height 30
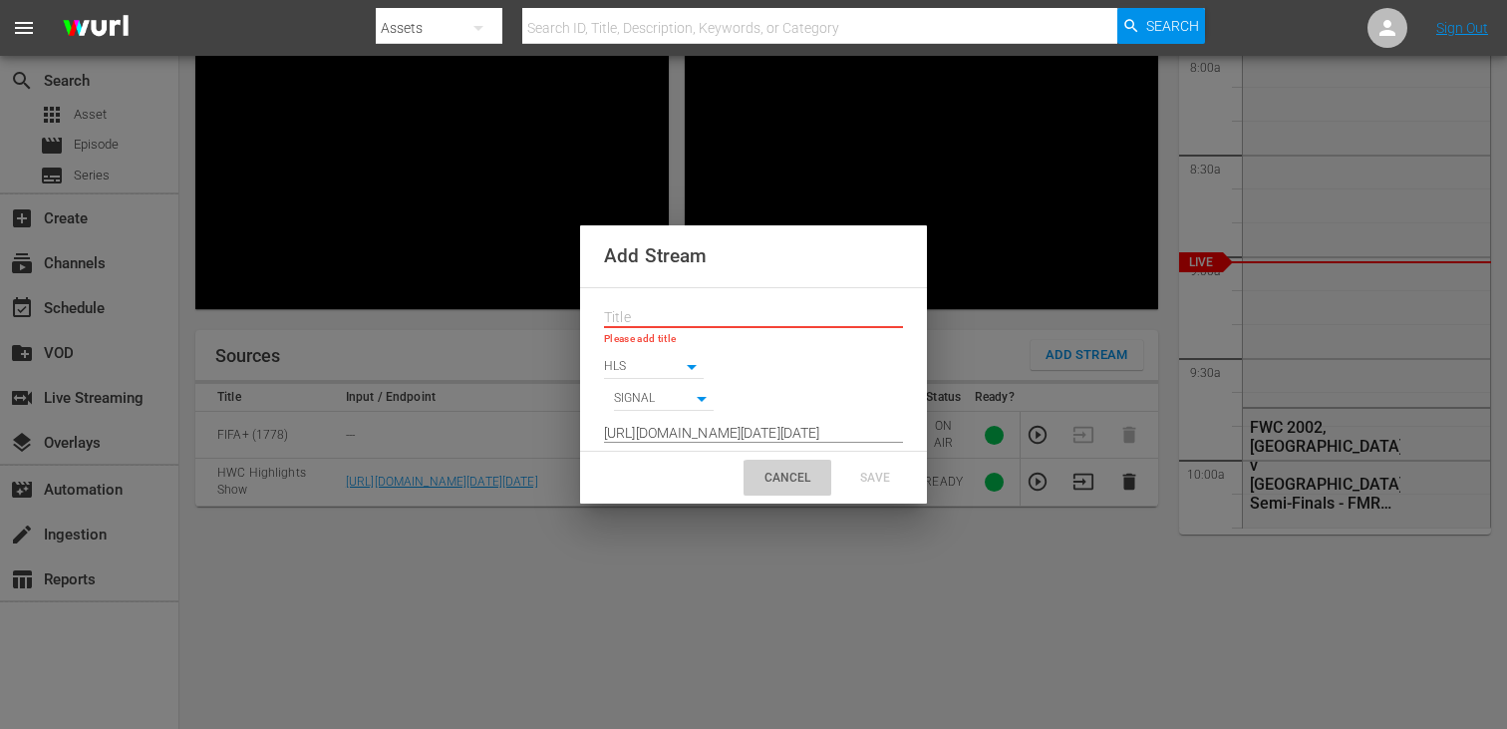
click at [797, 475] on div "CANCEL" at bounding box center [788, 477] width 88 height 36
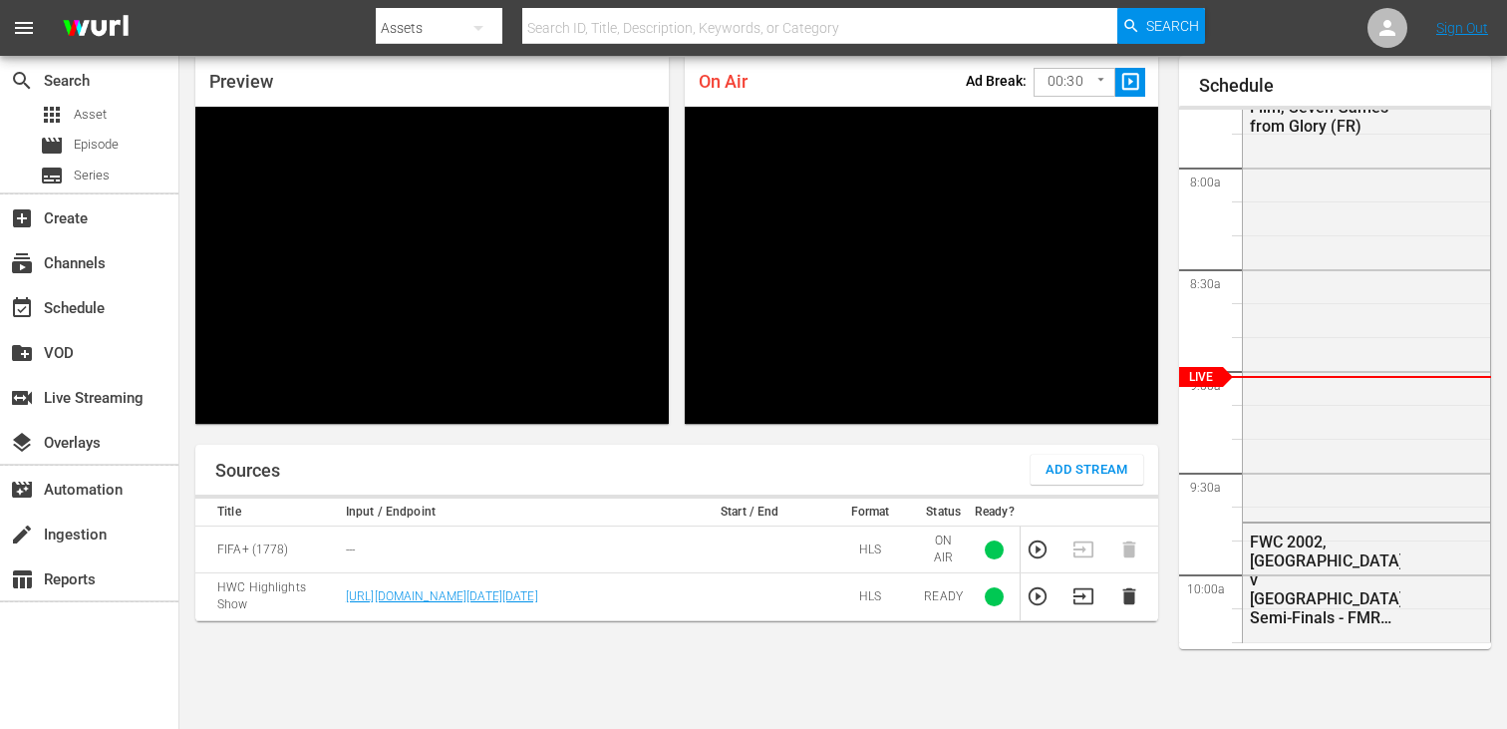
scroll to position [74, 0]
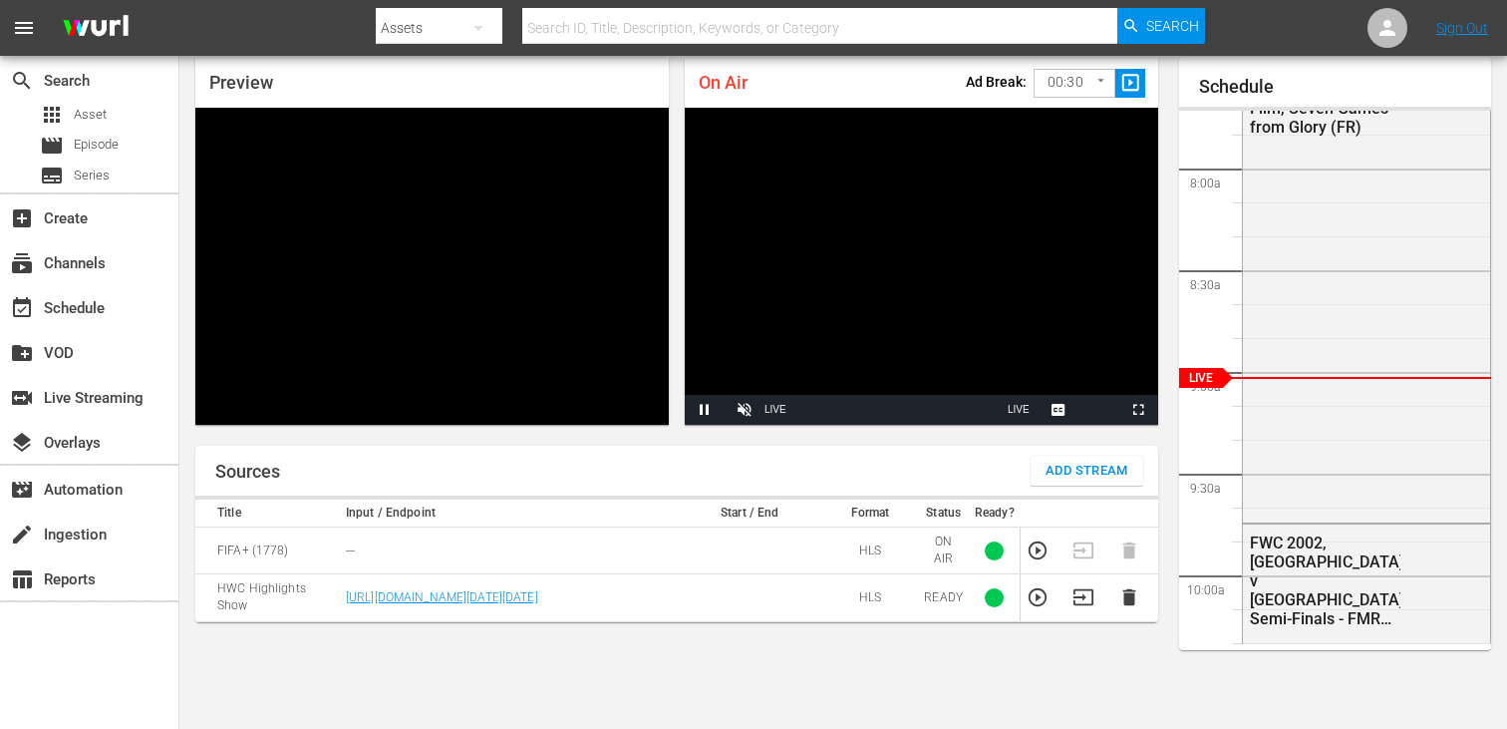
click at [1068, 481] on span "Add Stream" at bounding box center [1087, 470] width 83 height 23
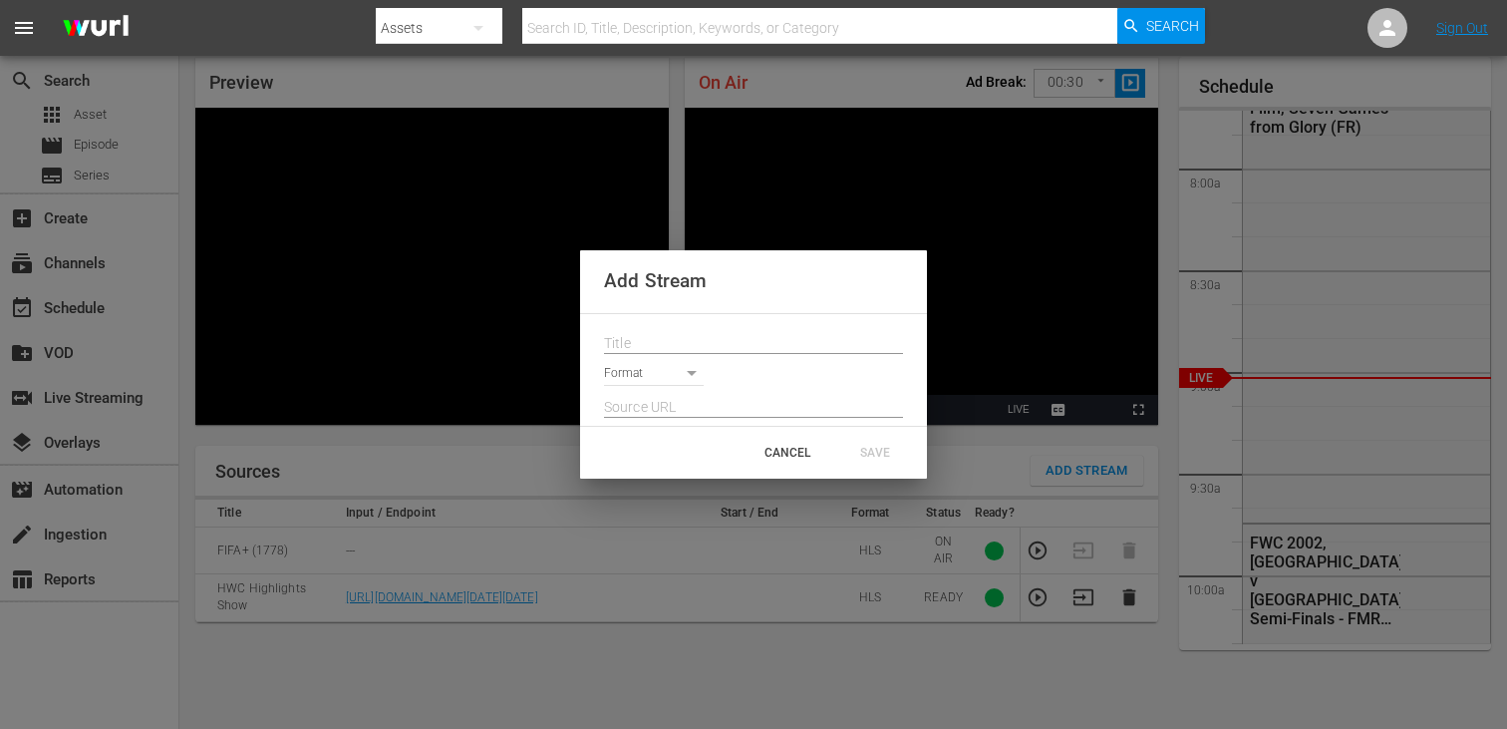
click at [681, 369] on body "menu Search By Assets Search ID, Title, Description, Keywords, or Category Sear…" at bounding box center [753, 290] width 1507 height 729
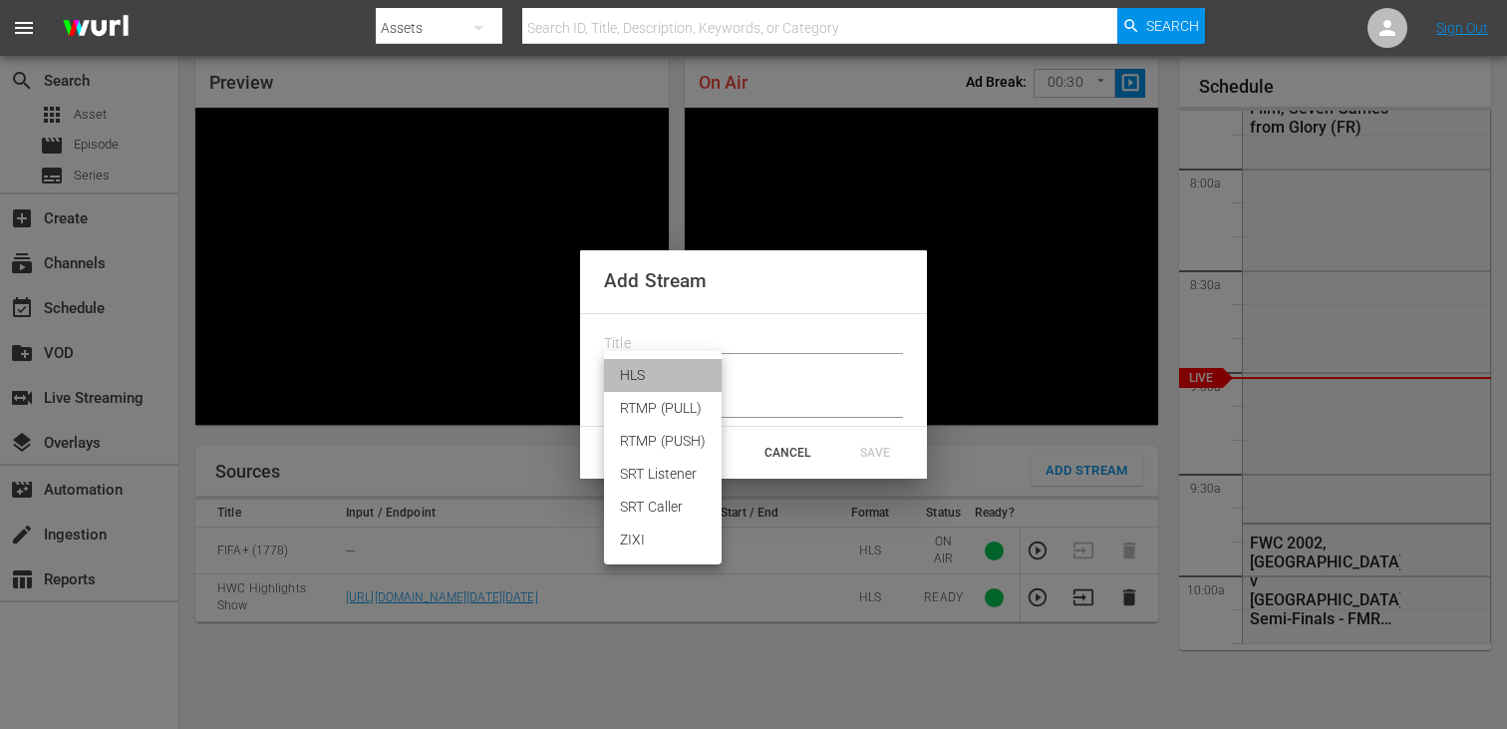
click at [667, 382] on li "HLS" at bounding box center [663, 375] width 118 height 33
type input "HLS"
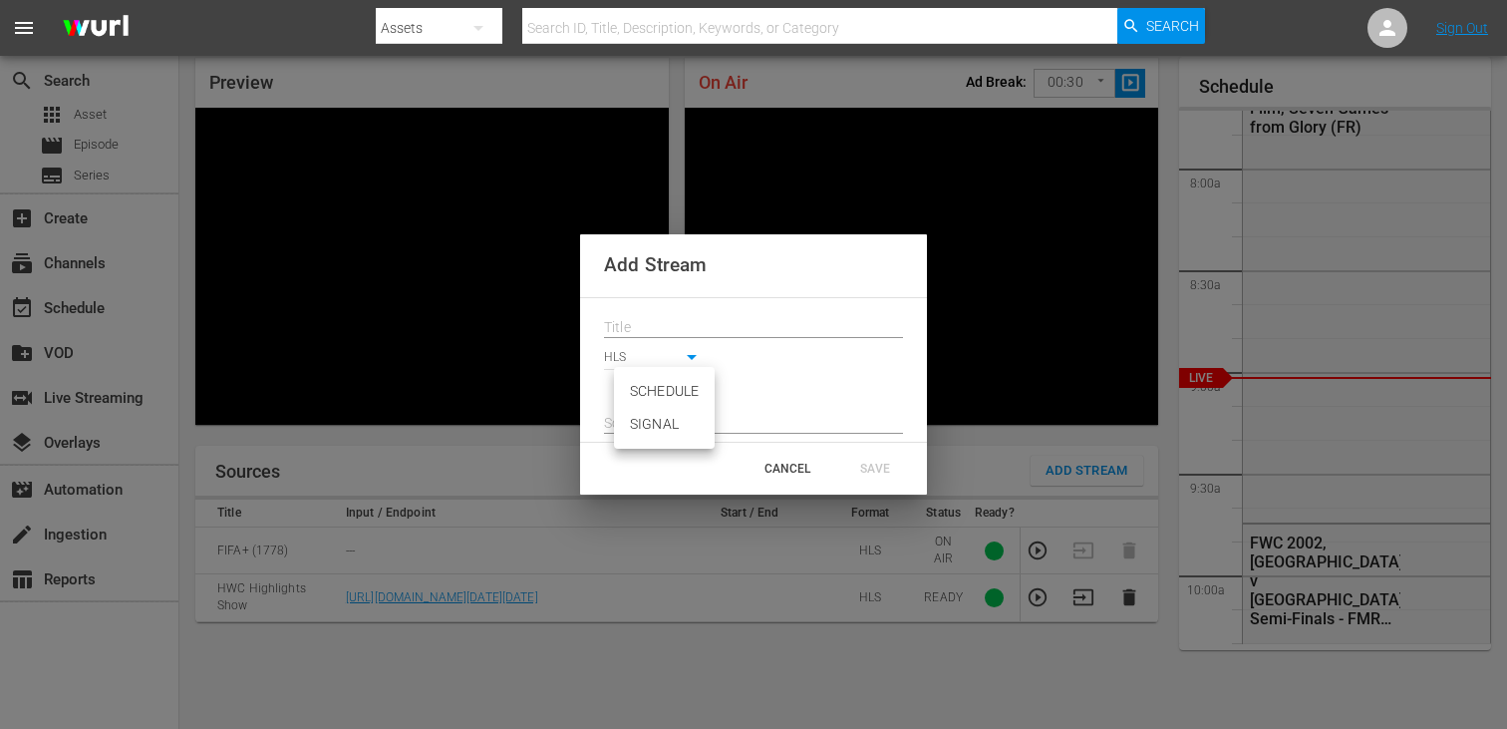
click at [668, 390] on body "menu Search By Assets Search ID, Title, Description, Keywords, or Category Sear…" at bounding box center [753, 290] width 1507 height 729
click at [668, 416] on li "SIGNAL" at bounding box center [664, 424] width 101 height 33
type input "SIGNAL"
click at [668, 424] on input "text" at bounding box center [753, 424] width 299 height 30
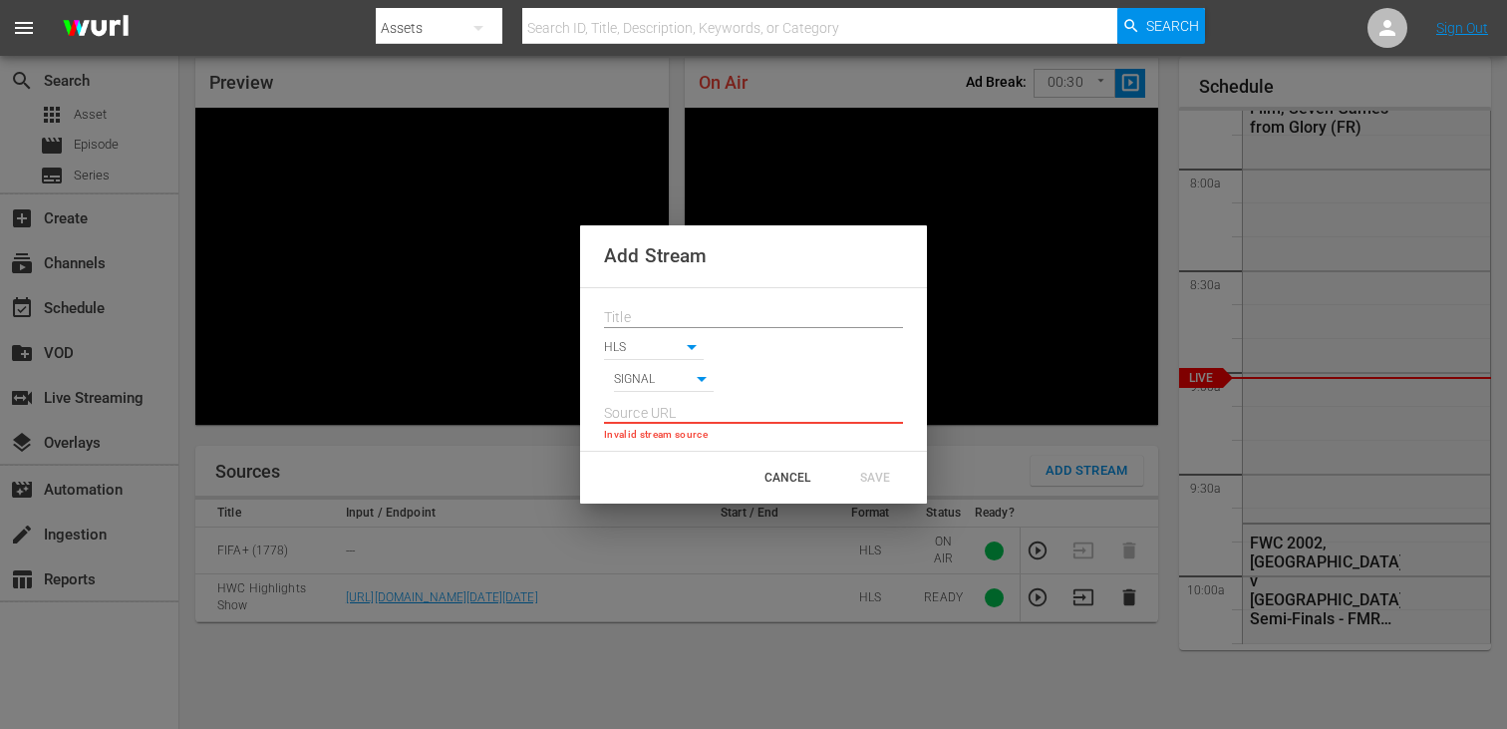
paste input "[URL][DOMAIN_NAME][DATE][DATE]"
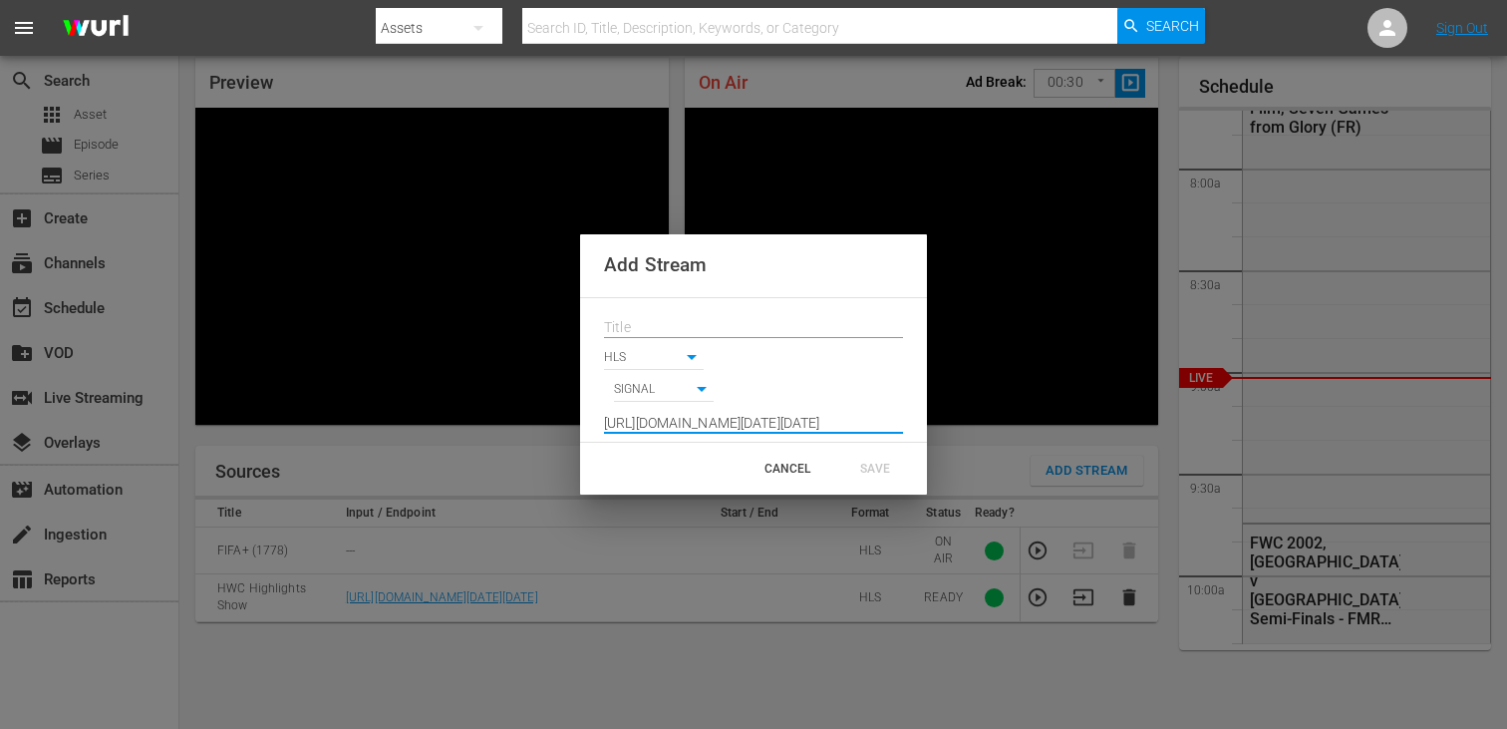
type input "[URL][DOMAIN_NAME][DATE][DATE]"
click at [663, 319] on input "text" at bounding box center [753, 328] width 299 height 30
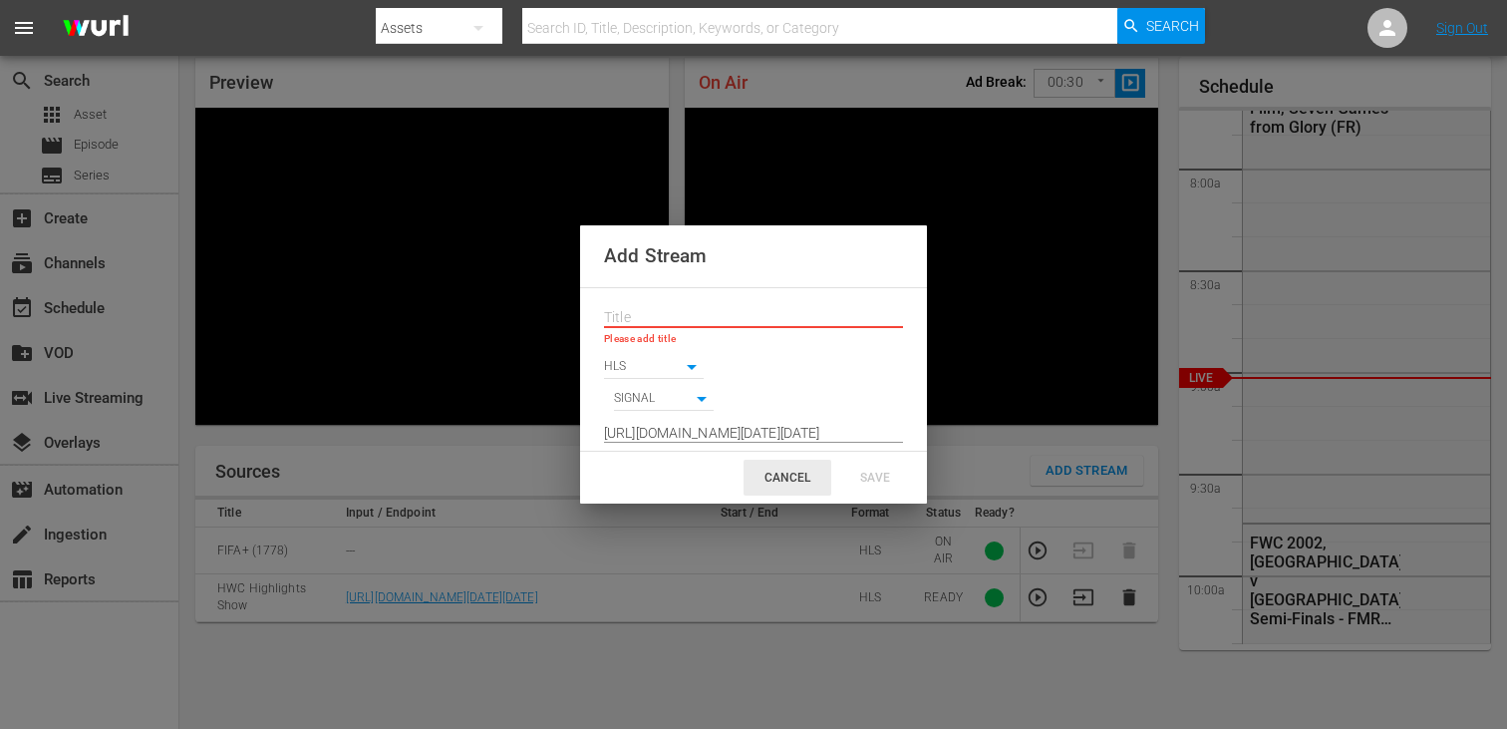
click at [803, 474] on div "CANCEL" at bounding box center [788, 477] width 88 height 36
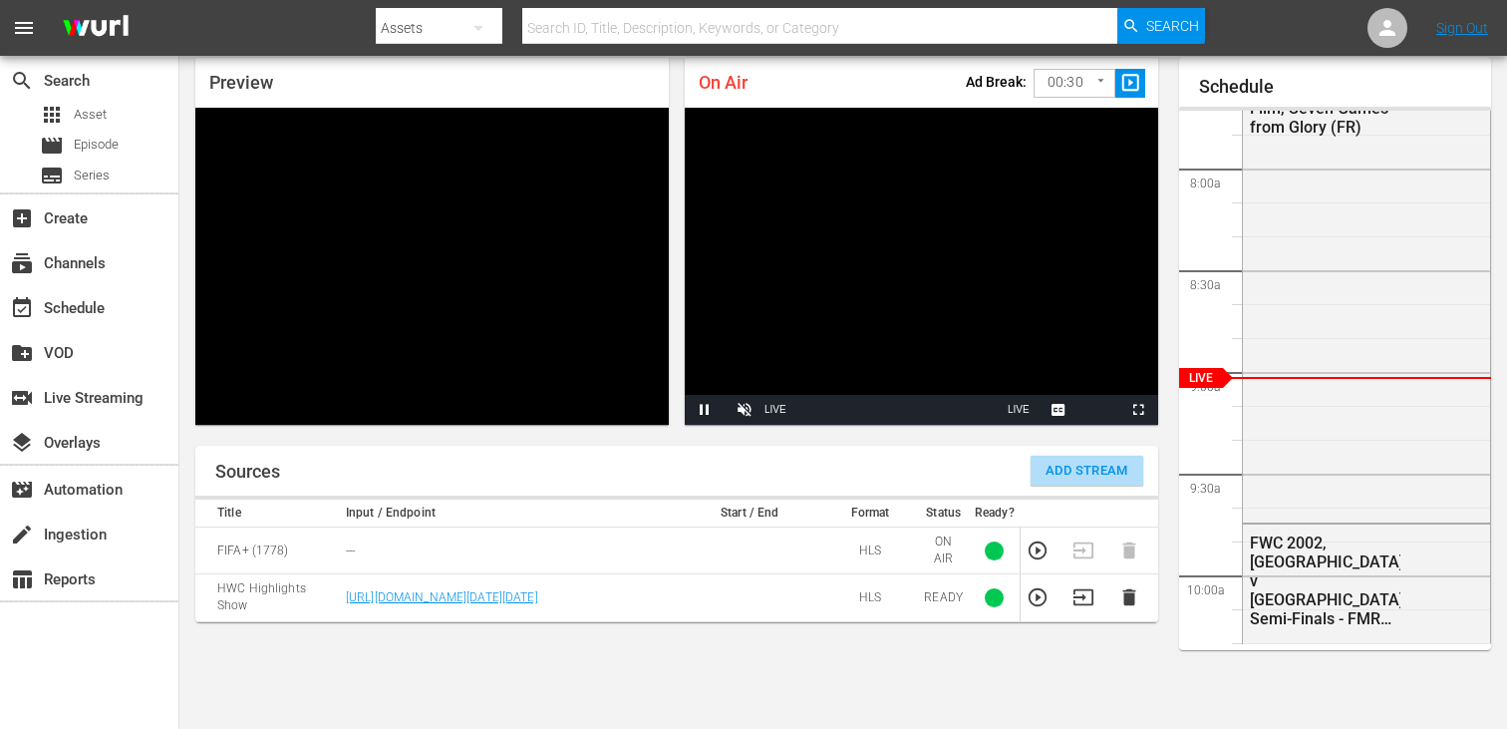
click at [1065, 460] on span "Add Stream" at bounding box center [1087, 470] width 83 height 23
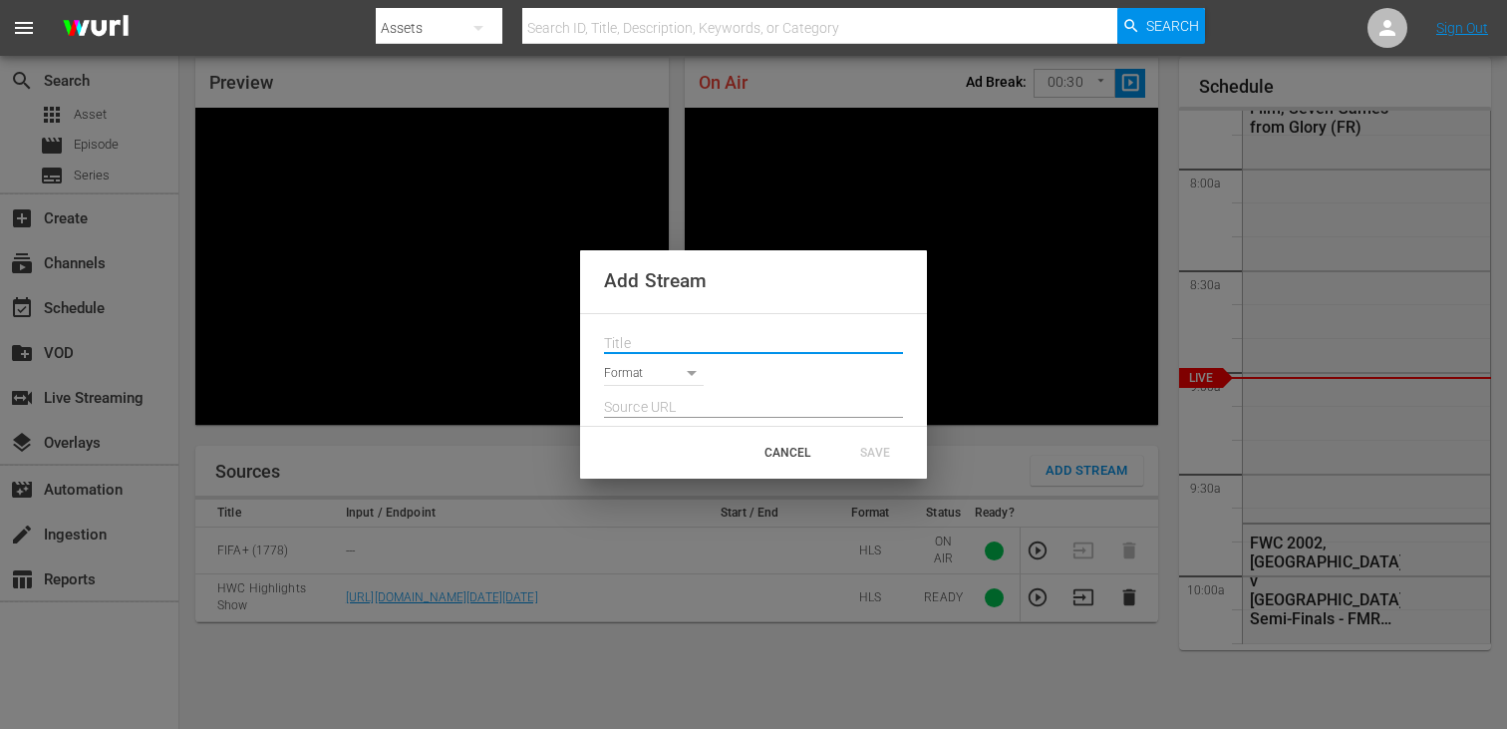
click at [637, 329] on input "text" at bounding box center [753, 344] width 299 height 30
paste input "Live Channel 42015ea2-659d-4972-a7c7-62e79876c30e eng HWC - Homeless World Cup …"
type input "Live Channel 42015ea2-659d-4972-a7c7-62e79876c30e eng HWC - Homeless World Cup …"
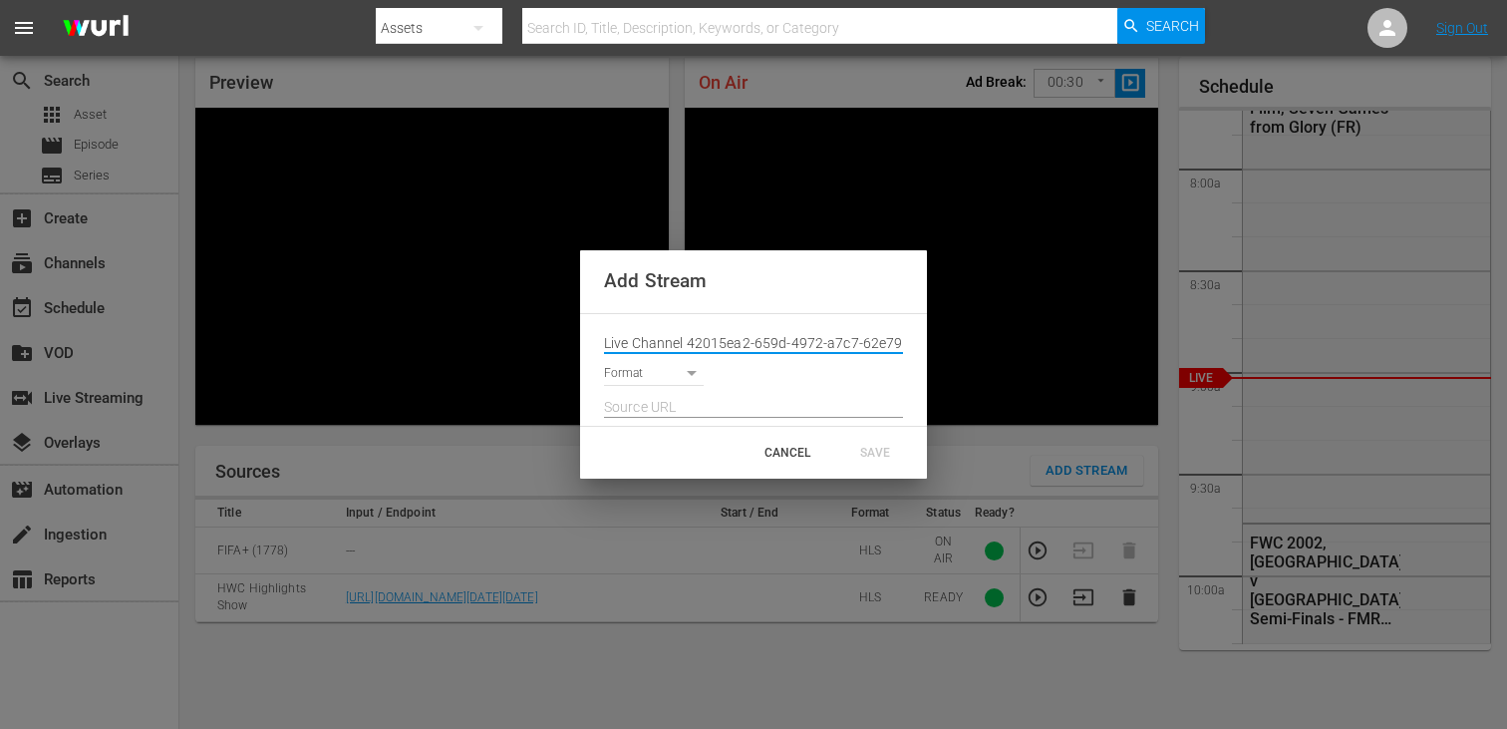
click at [650, 370] on body "menu Search By Assets Search ID, Title, Description, Keywords, or Category Sear…" at bounding box center [753, 290] width 1507 height 729
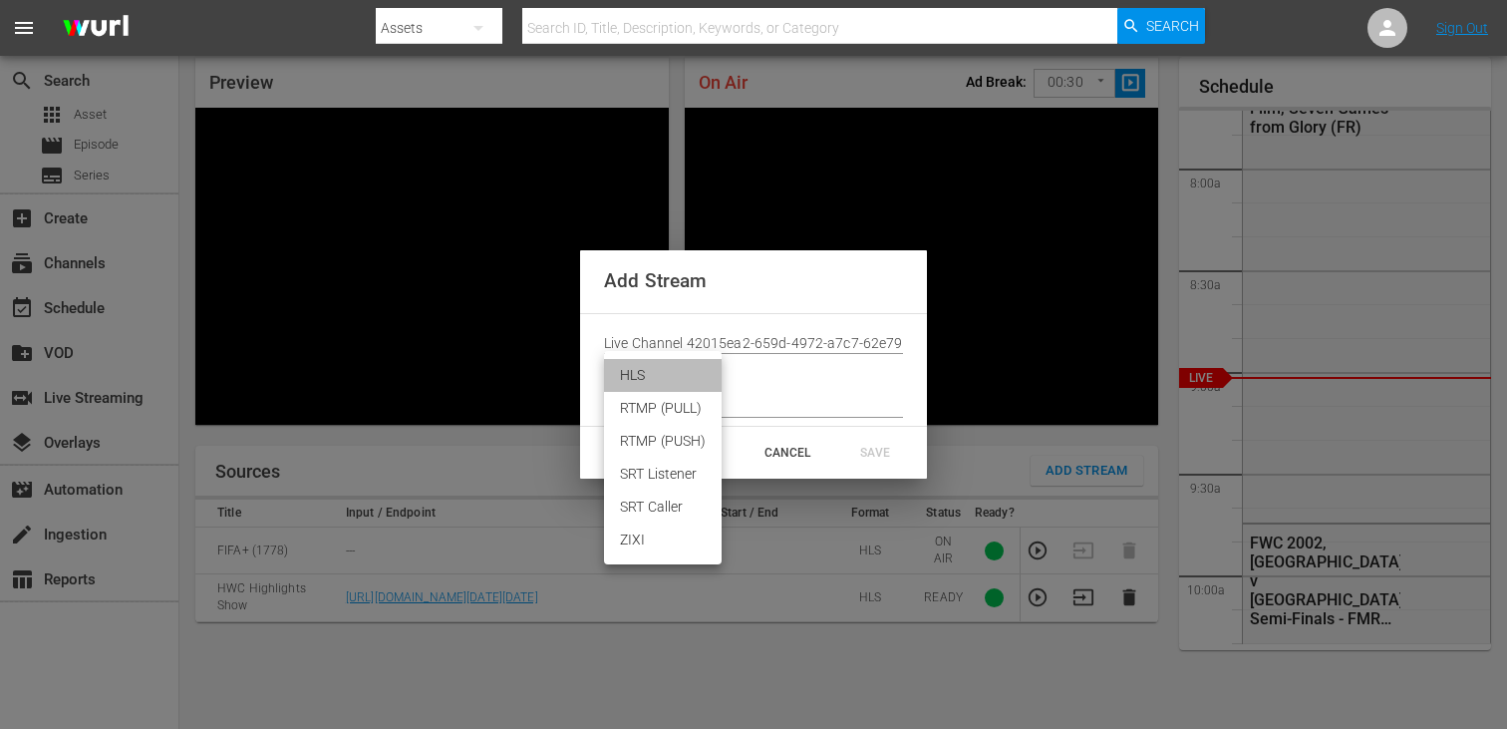
click at [650, 385] on li "HLS" at bounding box center [663, 375] width 118 height 33
type input "HLS"
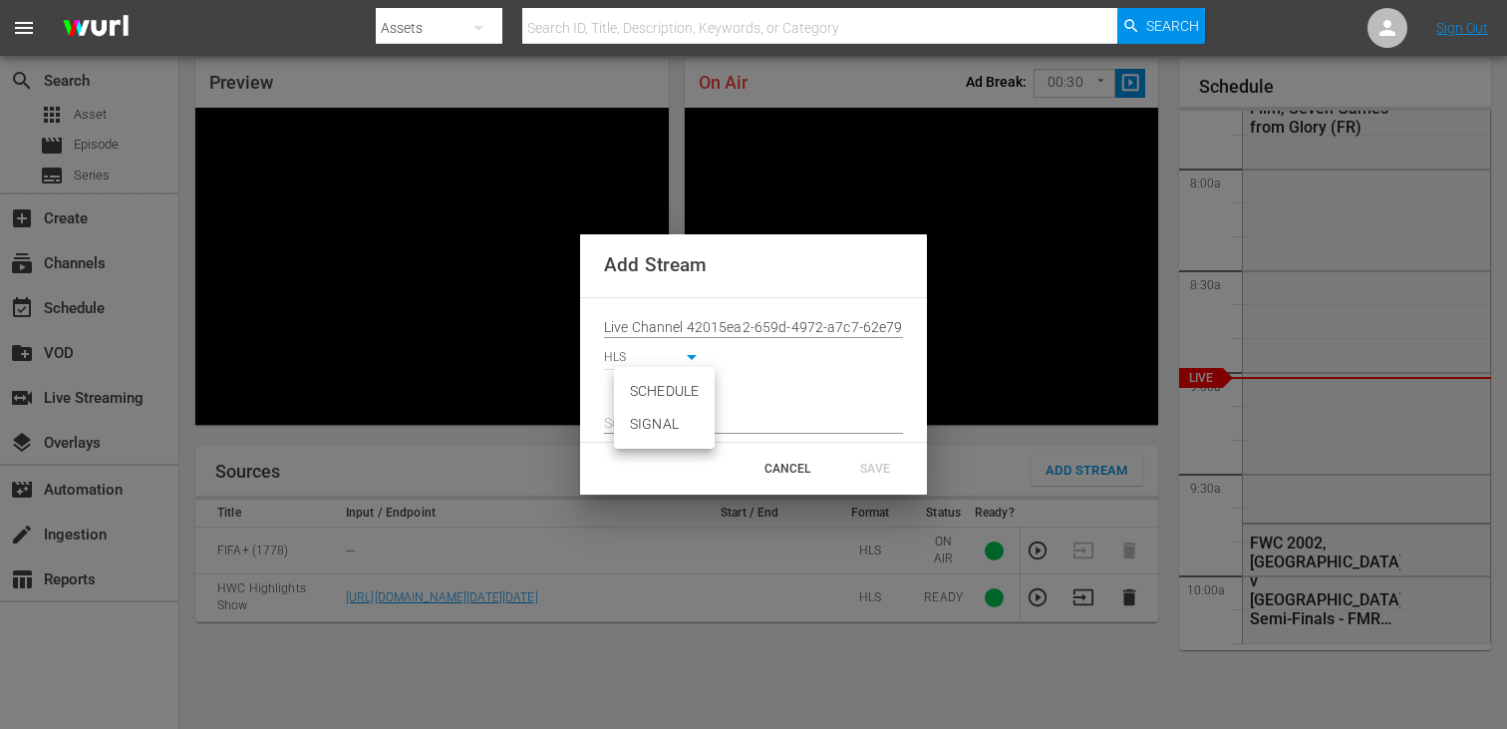
click at [654, 389] on body "menu Search By Assets Search ID, Title, Description, Keywords, or Category Sear…" at bounding box center [753, 290] width 1507 height 729
click at [659, 421] on li "SIGNAL" at bounding box center [664, 424] width 101 height 33
type input "SIGNAL"
click at [659, 421] on input "text" at bounding box center [753, 424] width 299 height 30
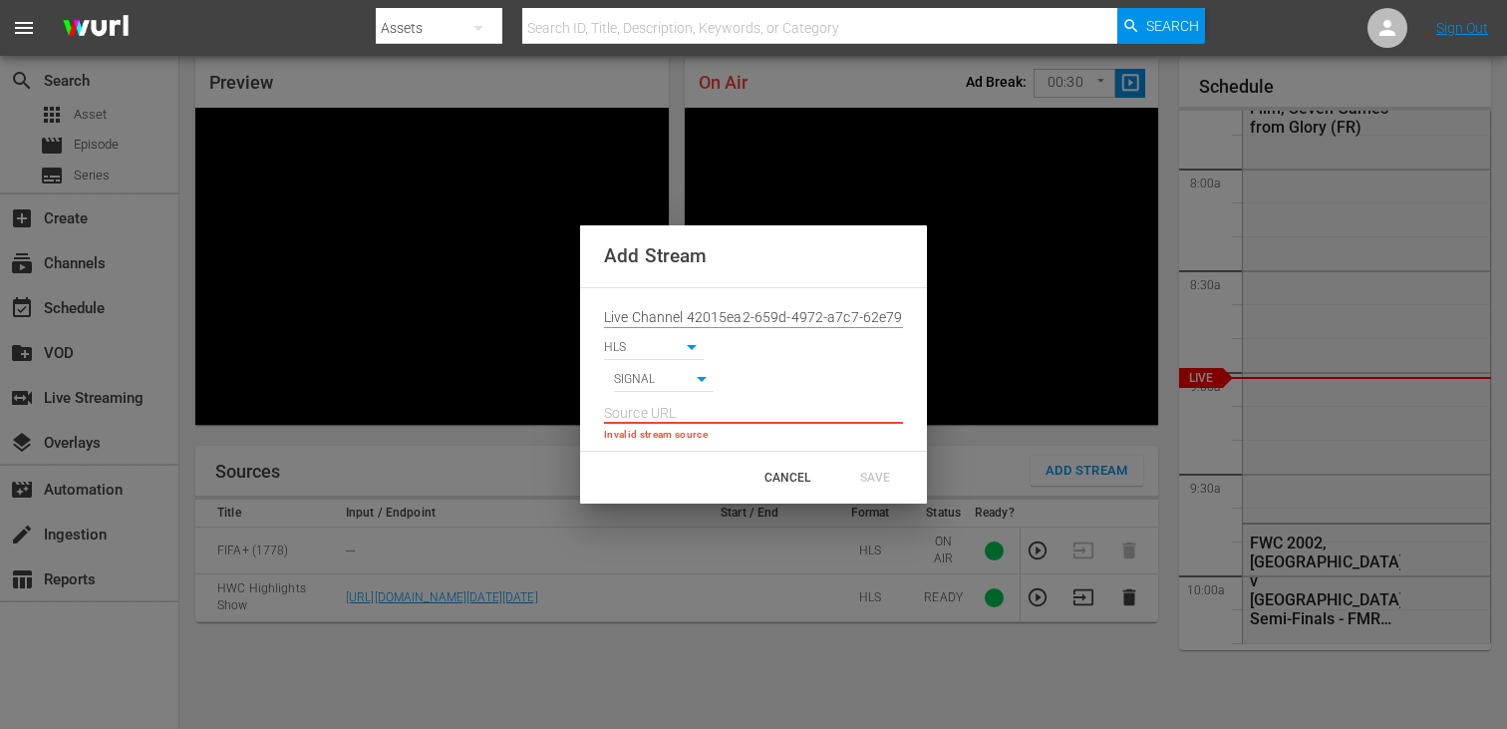
paste input "https://d7pd9oqdl4d44.cloudfront.net/2025_08_20_14_02_11_5b2777dd-b47d-4acb-b7b…"
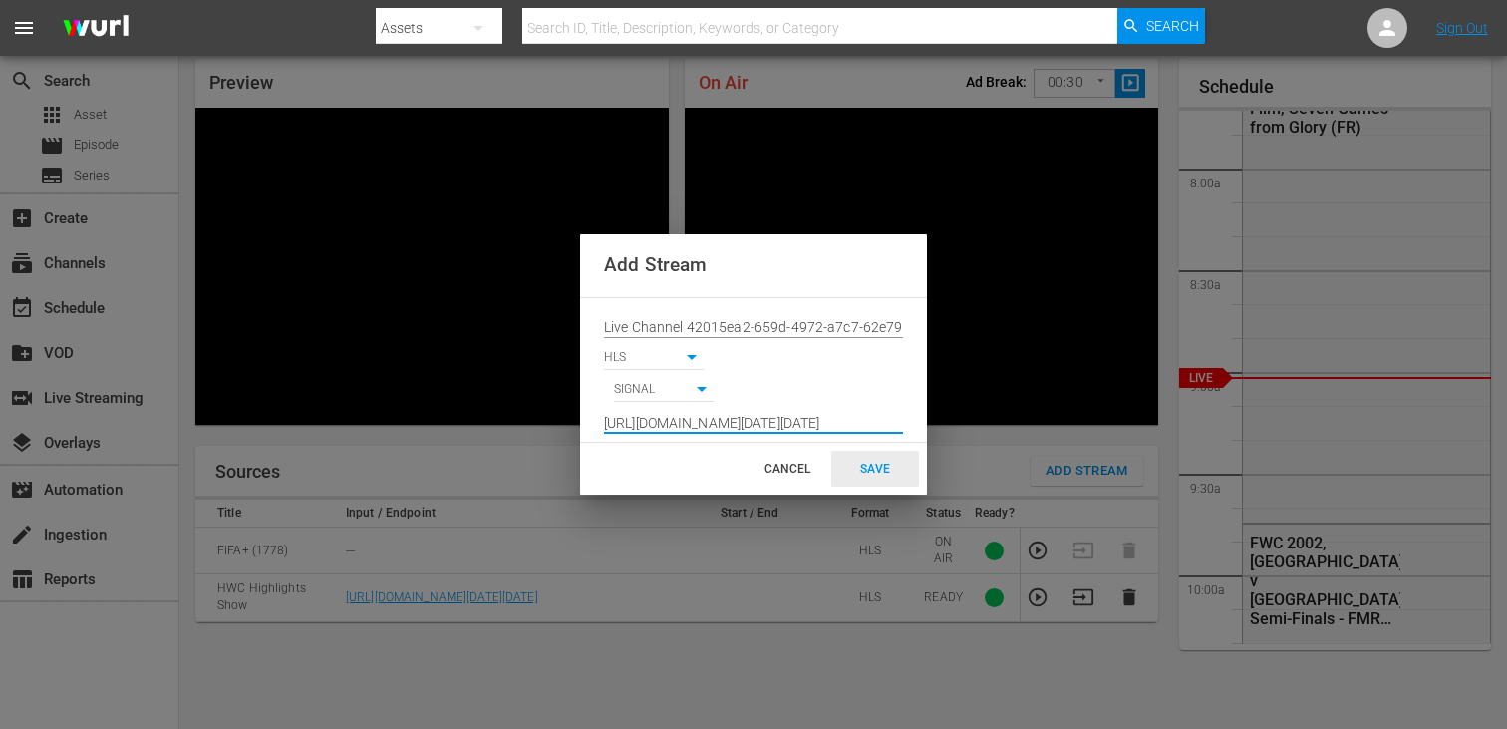
type input "https://d7pd9oqdl4d44.cloudfront.net/2025_08_20_14_02_11_5b2777dd-b47d-4acb-b7b…"
click at [848, 472] on div "SAVE" at bounding box center [875, 469] width 88 height 36
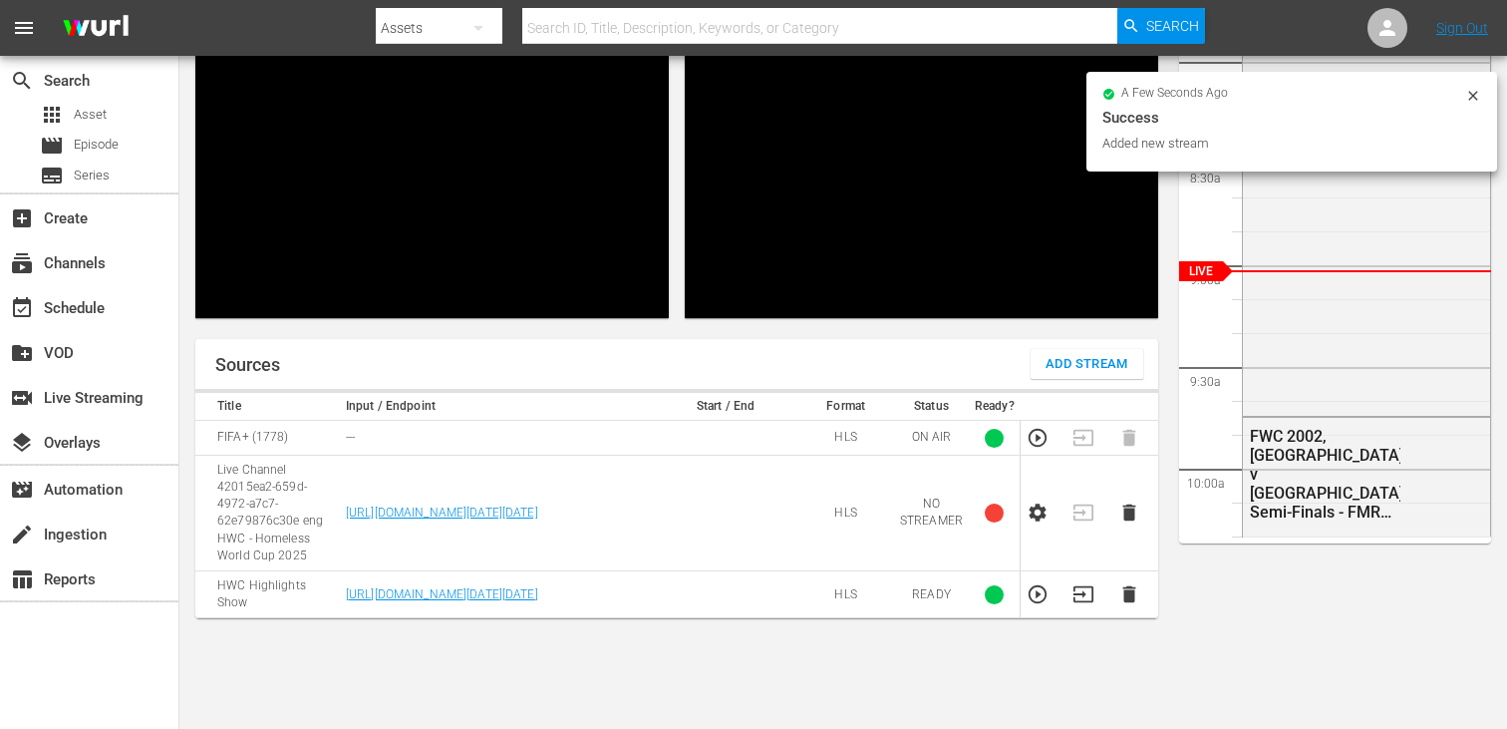
scroll to position [189, 0]
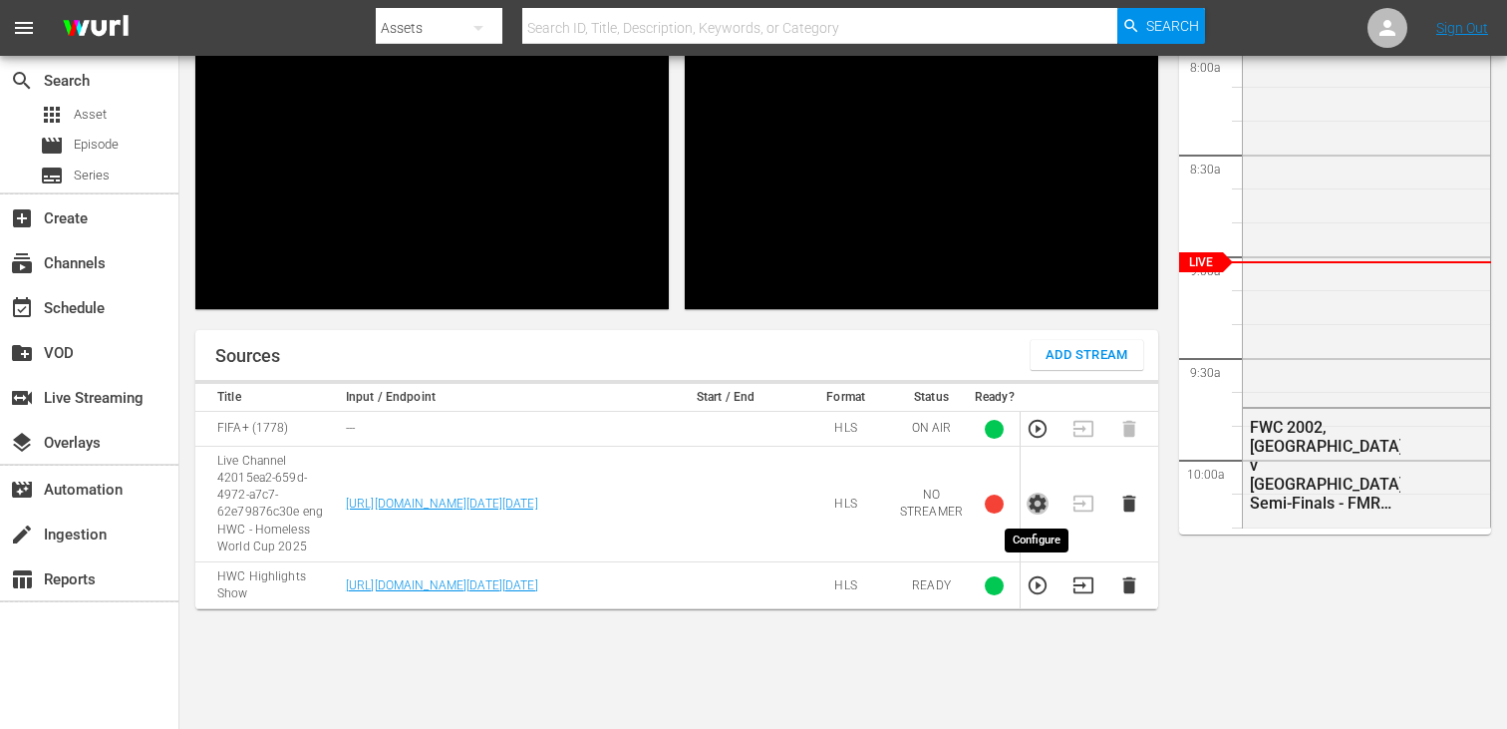
click at [1042, 511] on icon "button" at bounding box center [1038, 503] width 22 height 22
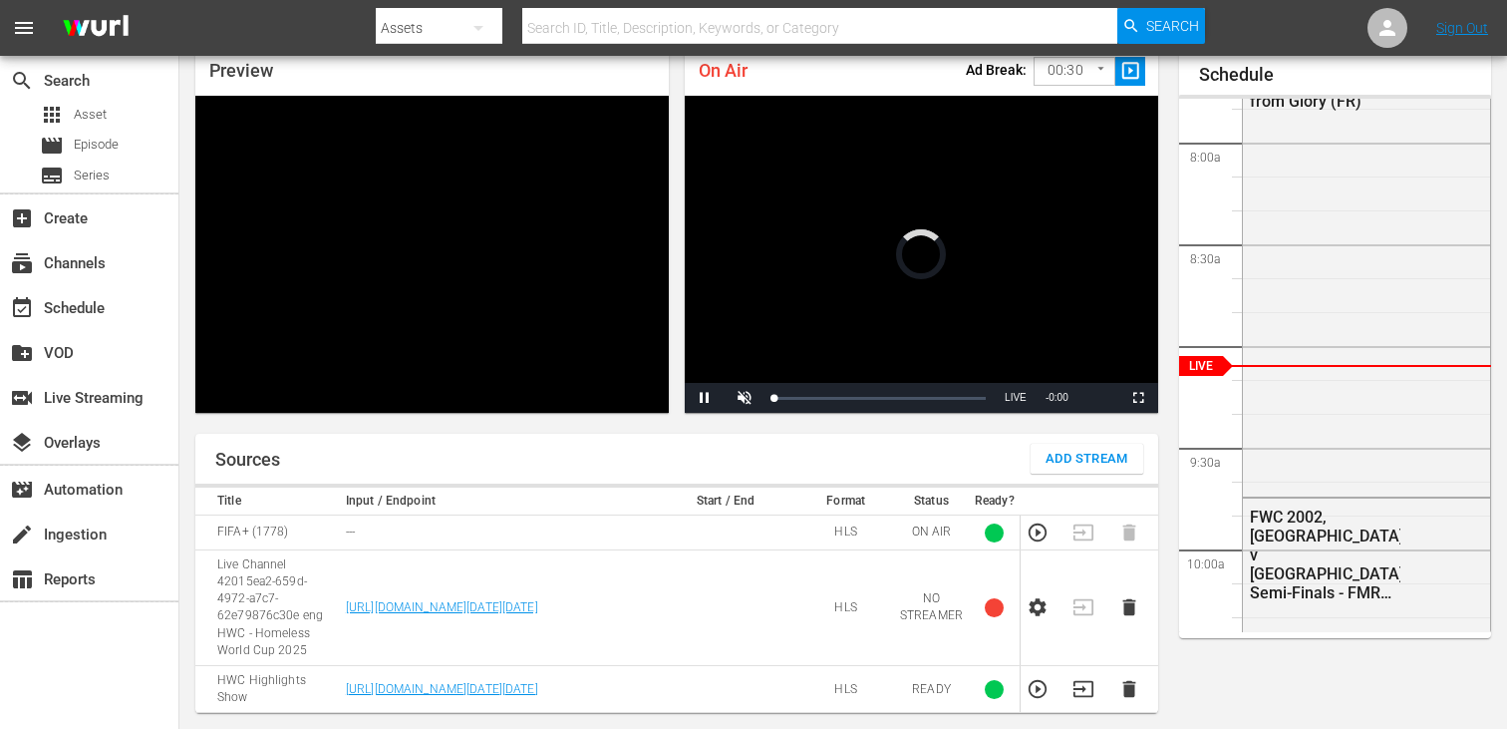
scroll to position [189, 0]
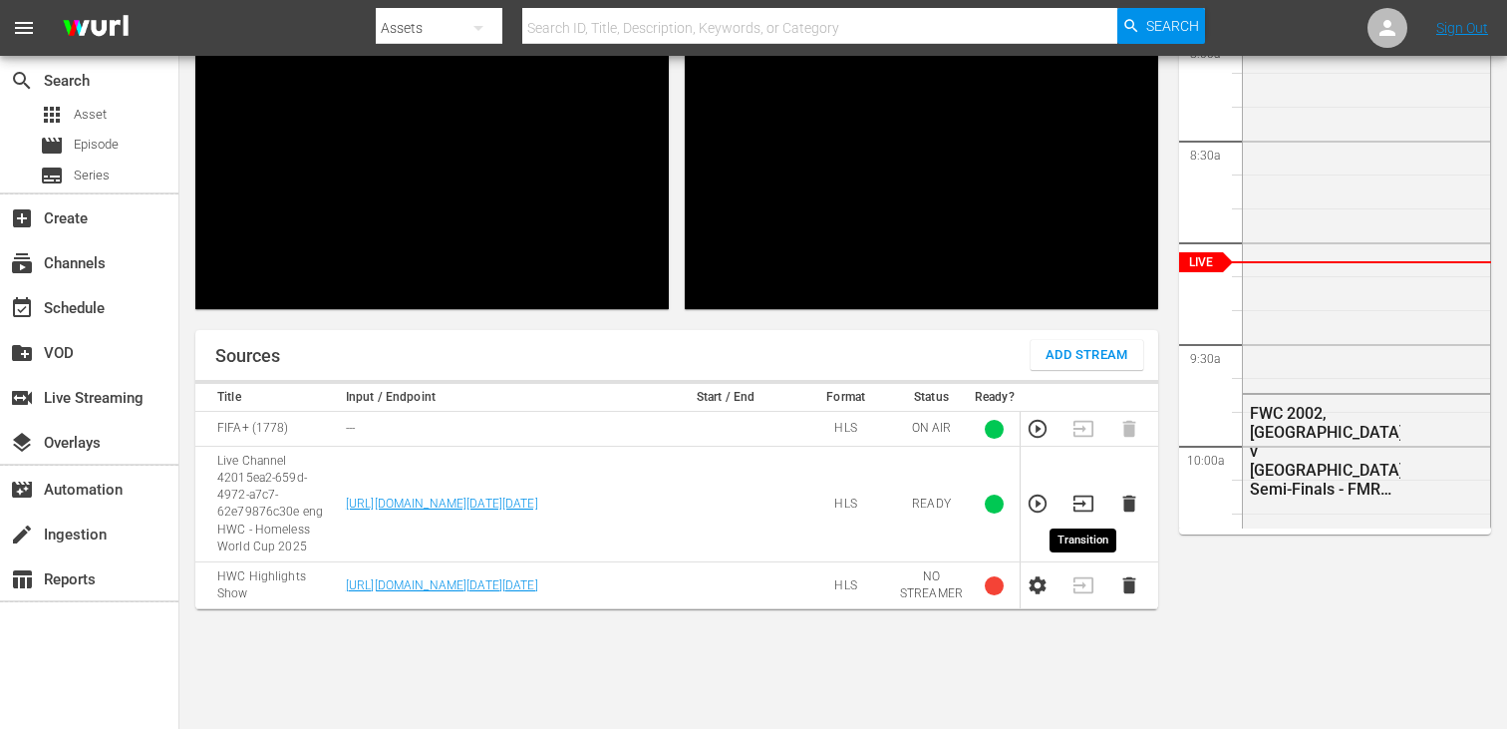
click at [1084, 501] on icon "button" at bounding box center [1083, 503] width 22 height 22
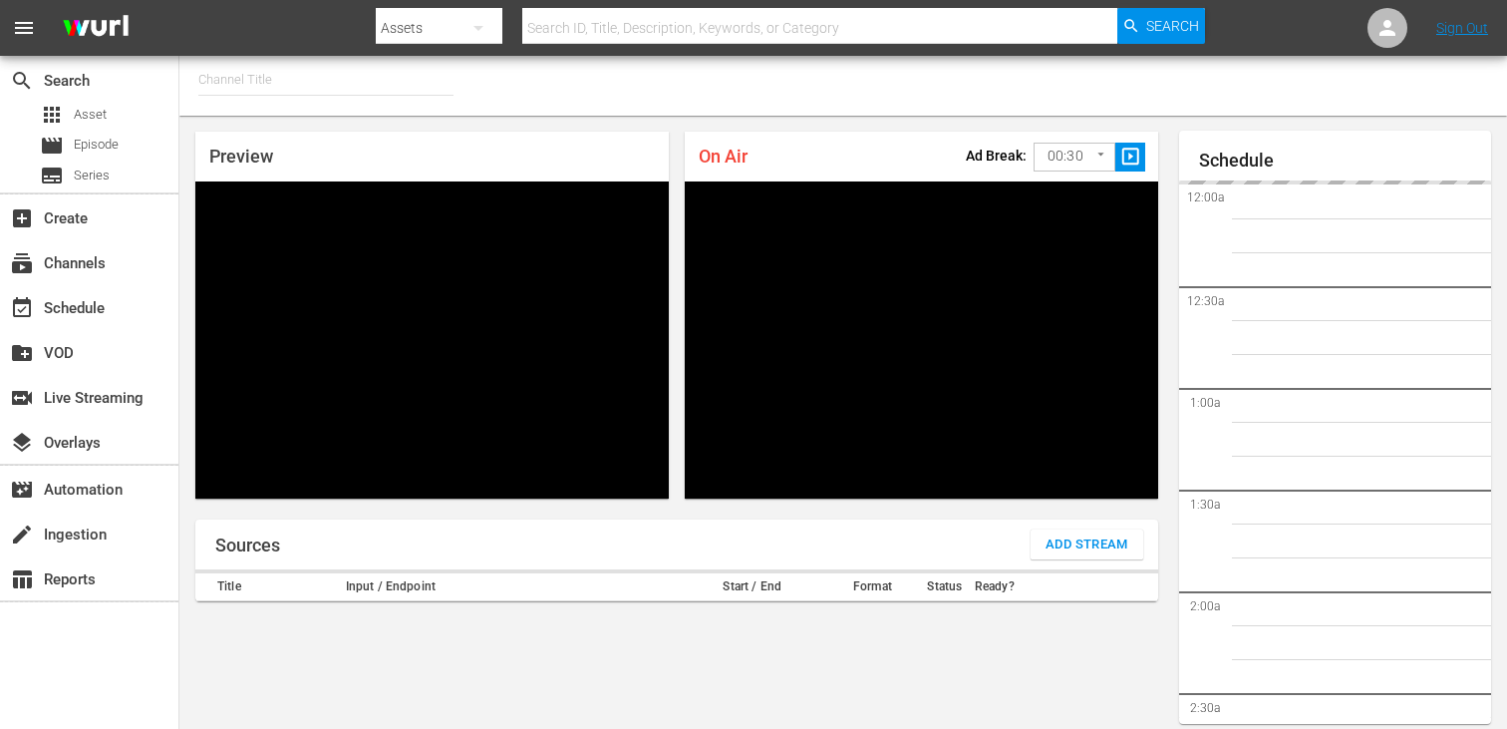
type input "FIFA+ German Local (1777)"
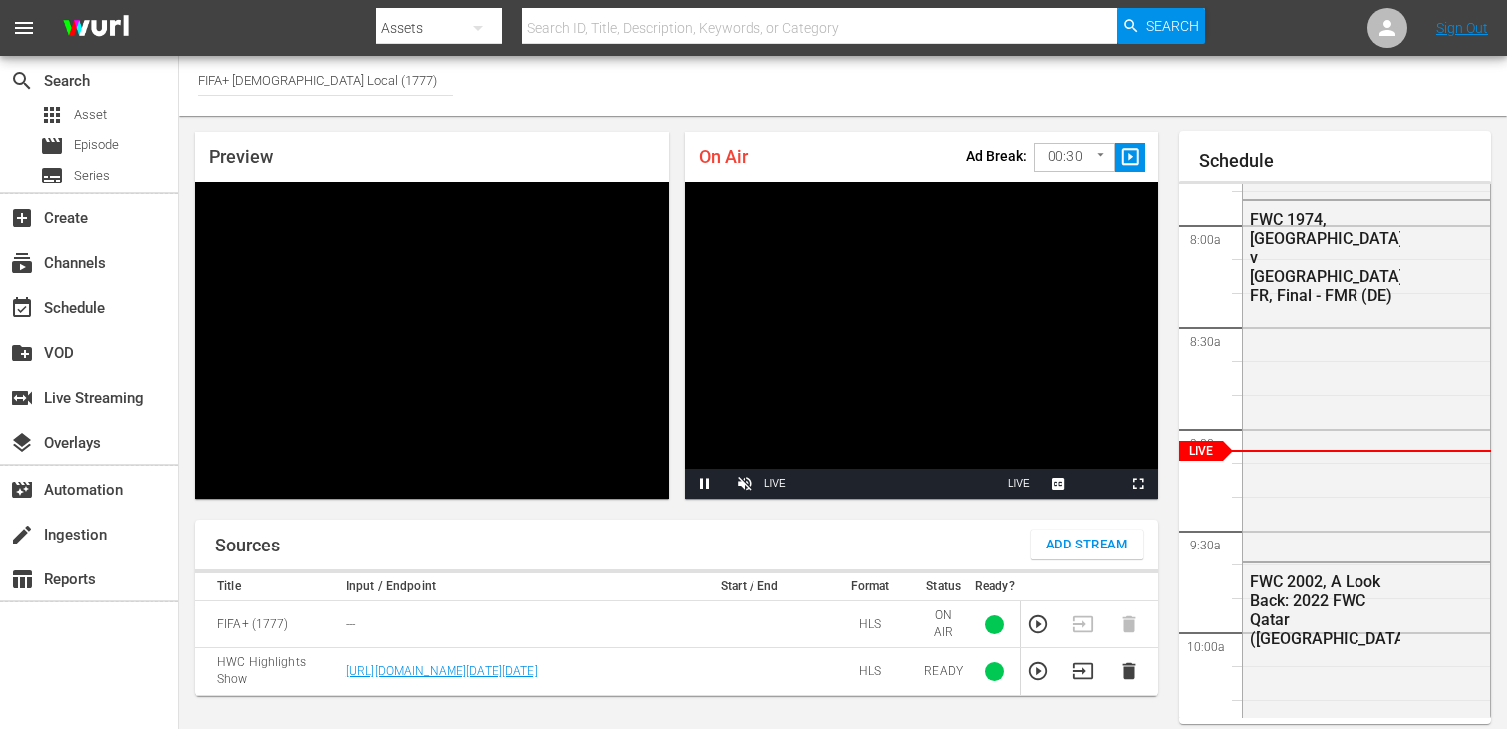
click at [1126, 531] on button "Add Stream" at bounding box center [1087, 544] width 113 height 30
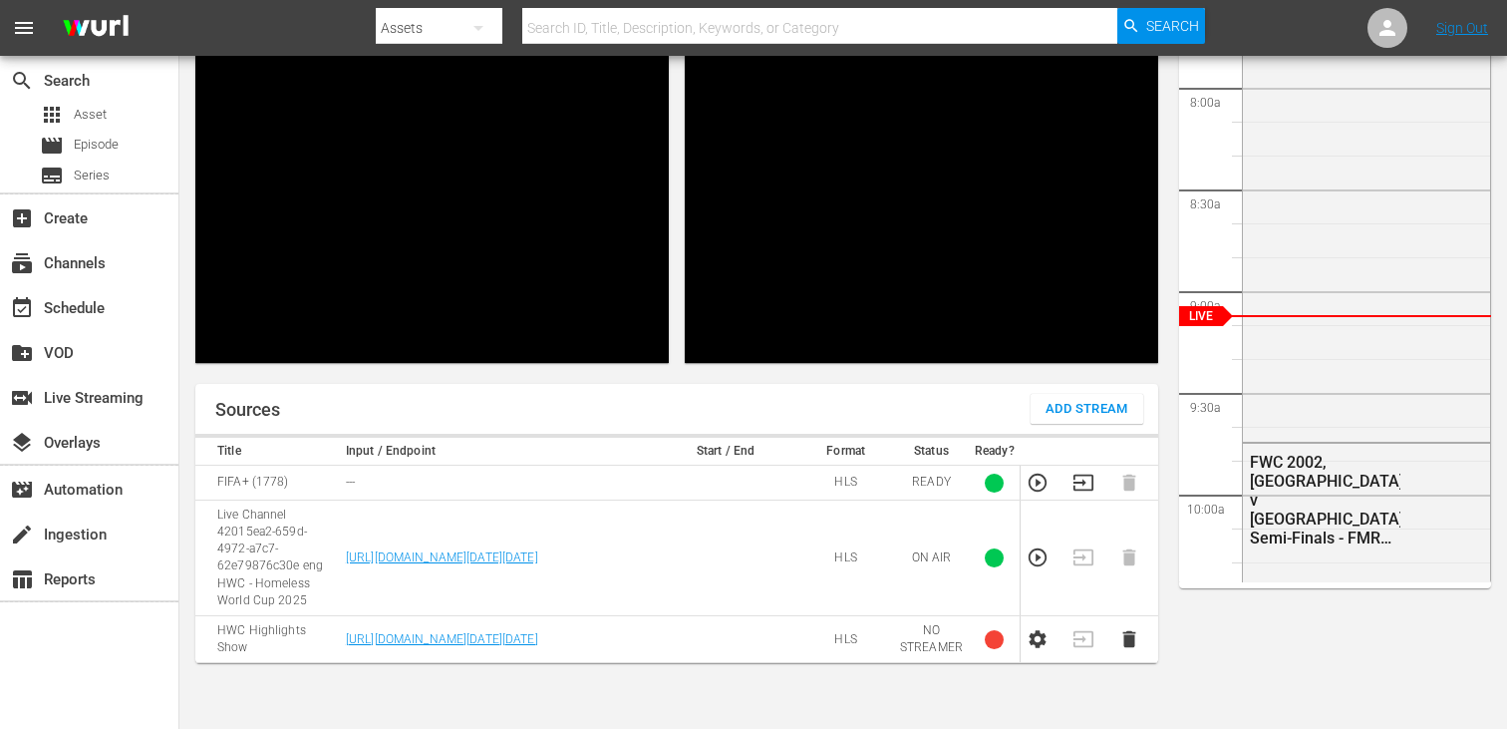
scroll to position [172, 0]
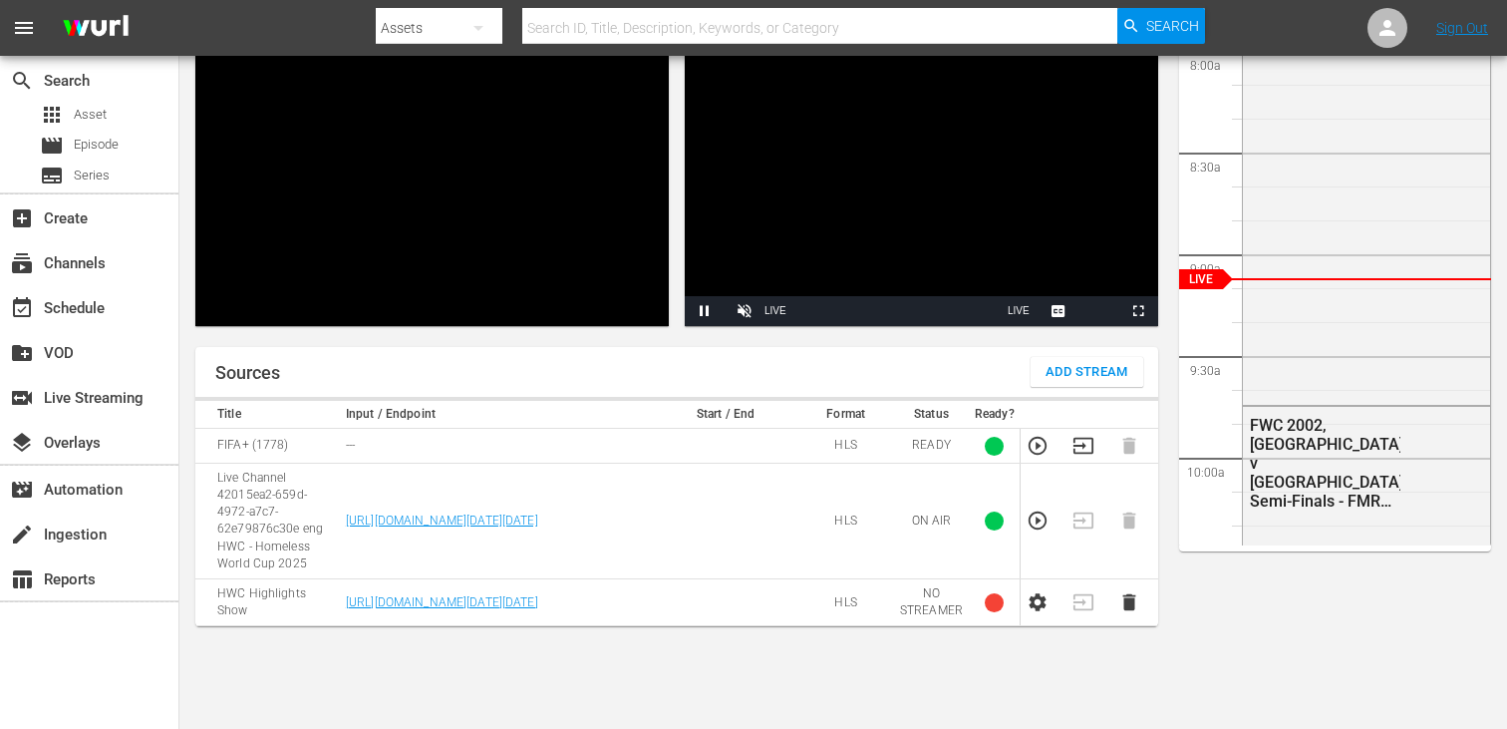
click at [542, 237] on video "Video Player" at bounding box center [431, 167] width 473 height 317
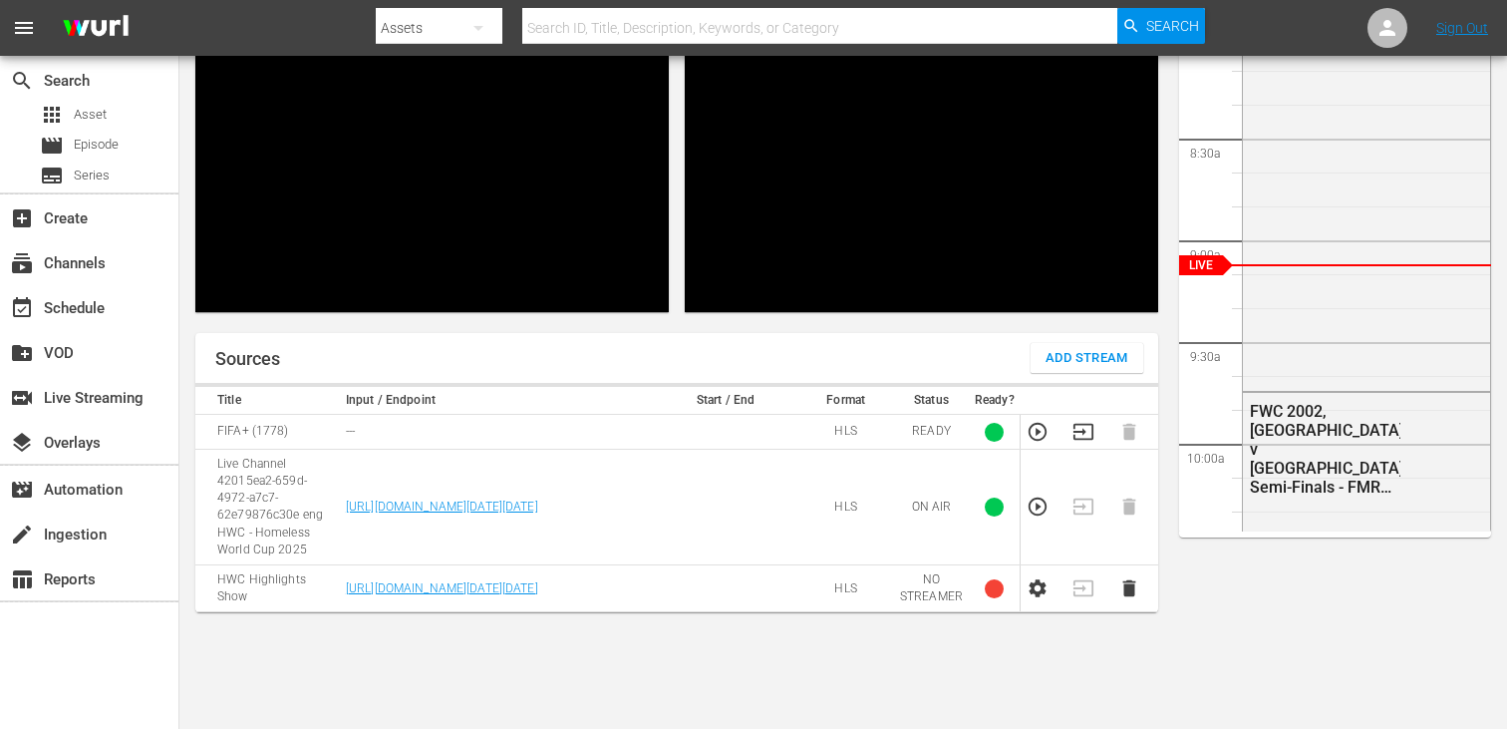
scroll to position [189, 0]
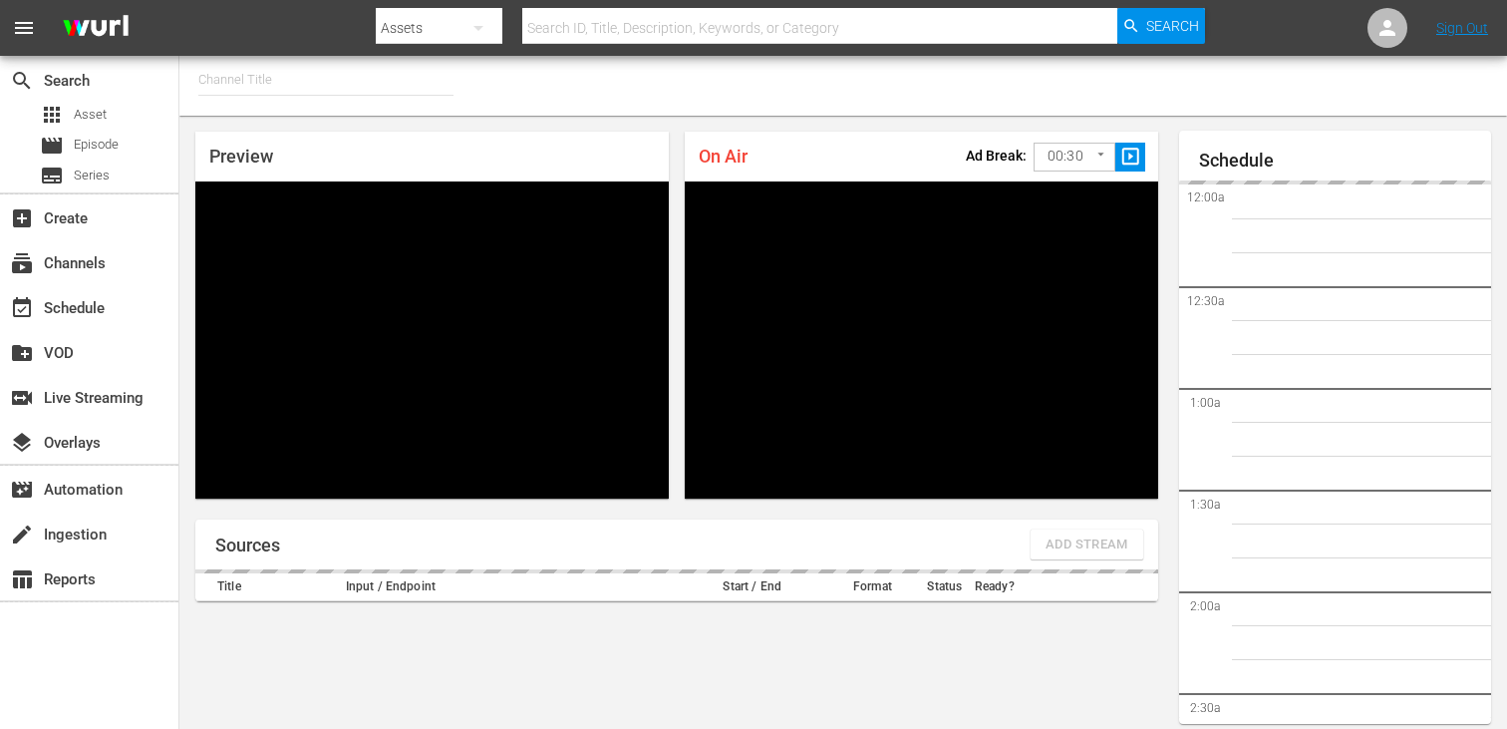
type input "FIFA+ [DEMOGRAPHIC_DATA] Local (1777)"
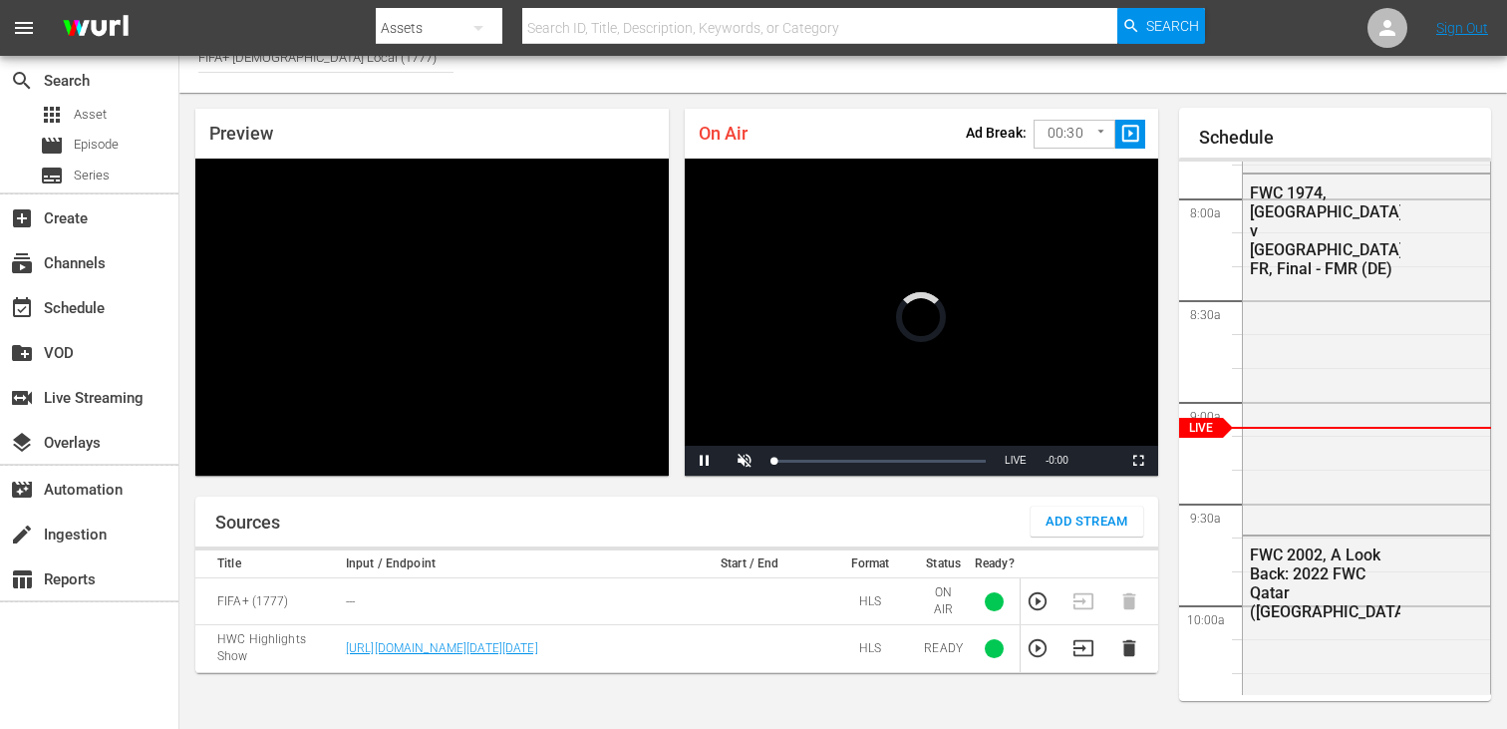
scroll to position [85, 0]
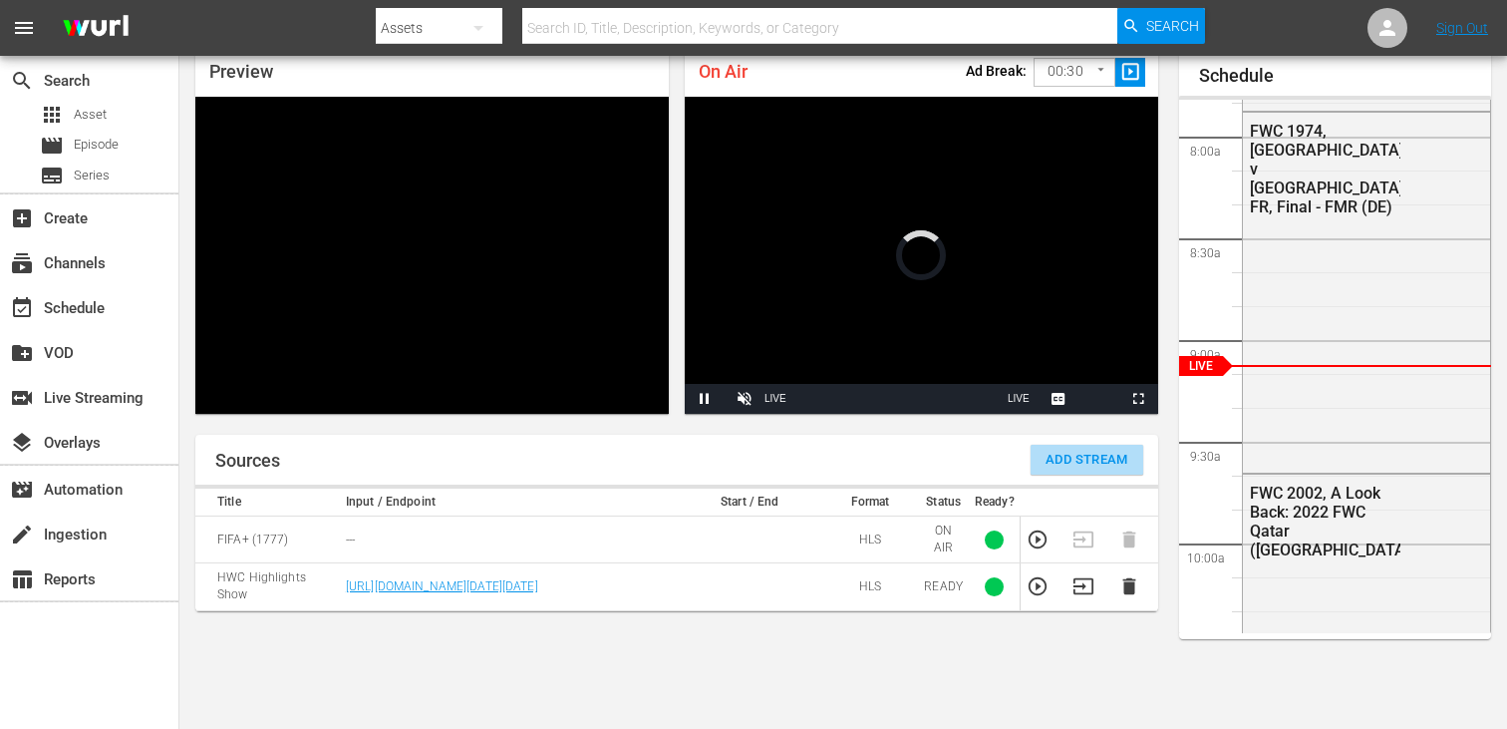
click at [1075, 459] on span "Add Stream" at bounding box center [1087, 460] width 83 height 23
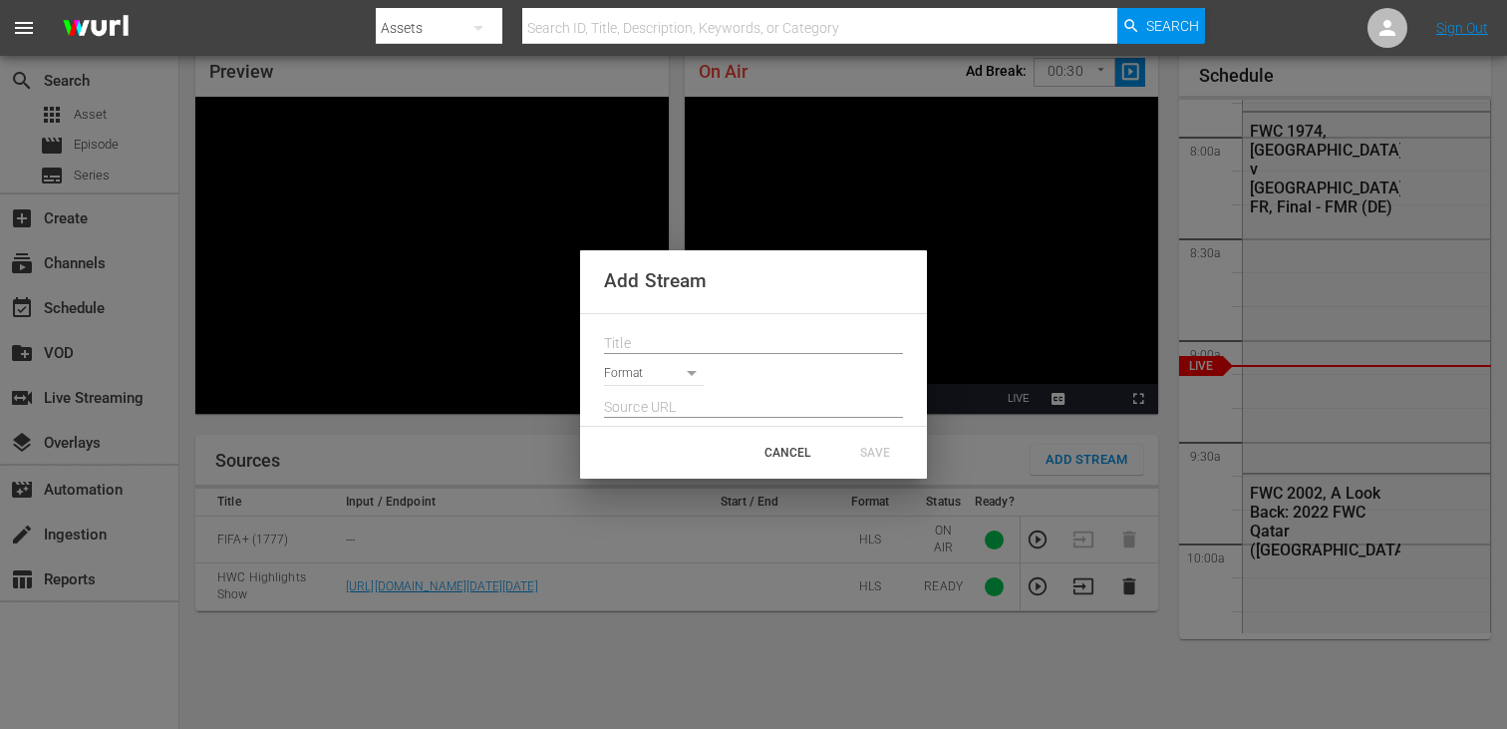
click at [716, 349] on input "text" at bounding box center [753, 344] width 299 height 30
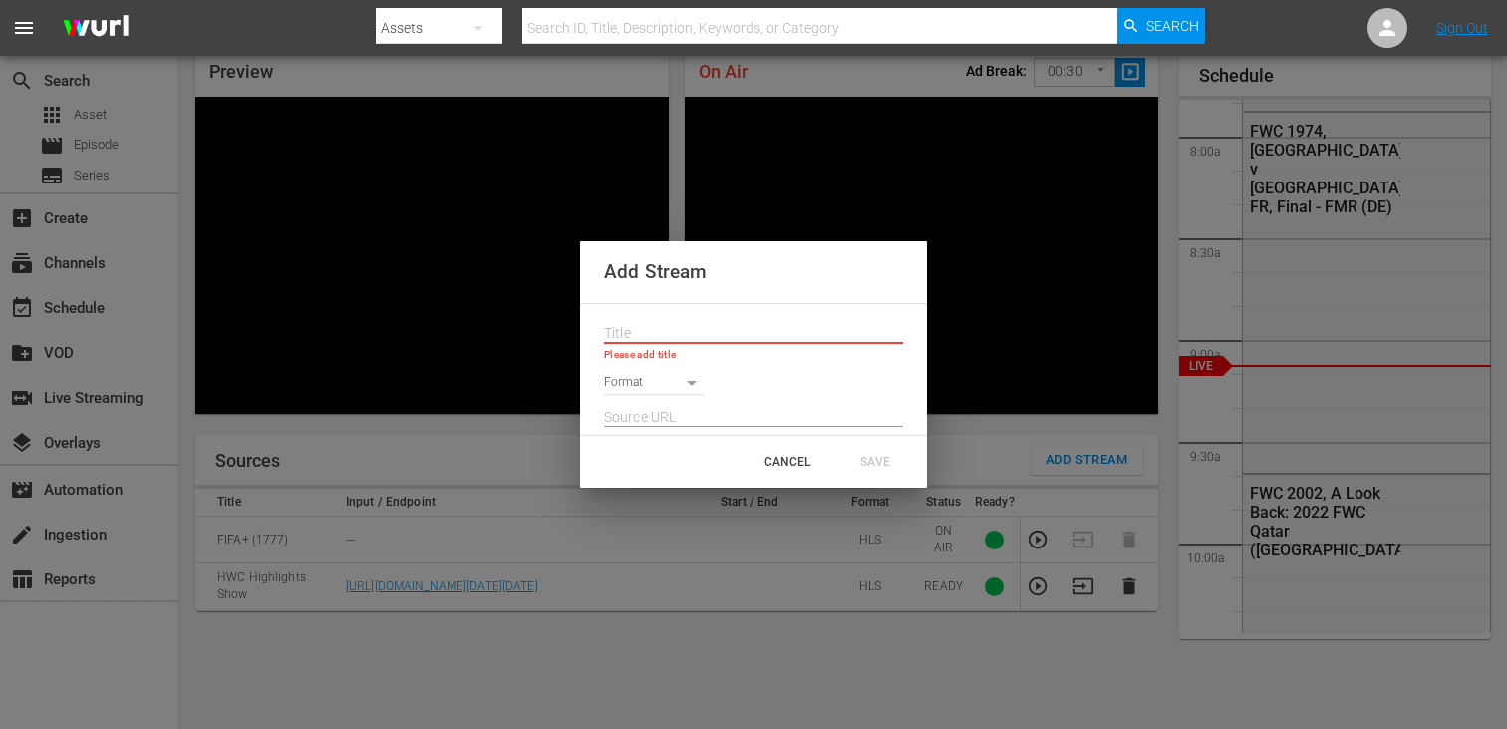
paste input "Live Channel 42015ea2-659d-4972-a7c7-62e79876c30e eng HWC - Homeless World Cup …"
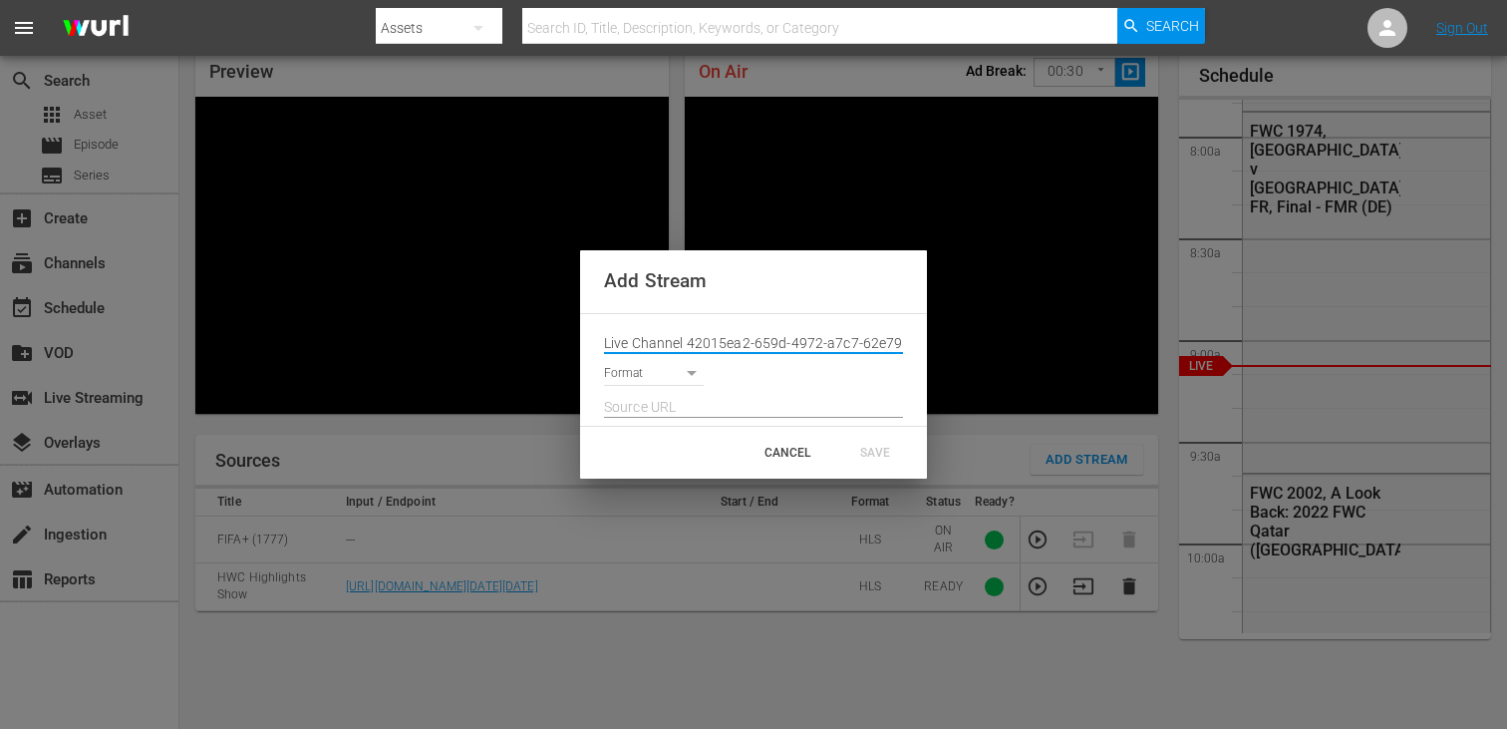
scroll to position [0, 288]
type input "Live Channel 42015ea2-659d-4972-a7c7-62e79876c30e eng HWC - Homeless World Cup …"
click at [653, 365] on body "menu Search By Assets Search ID, Title, Description, Keywords, or Category Sear…" at bounding box center [753, 279] width 1507 height 729
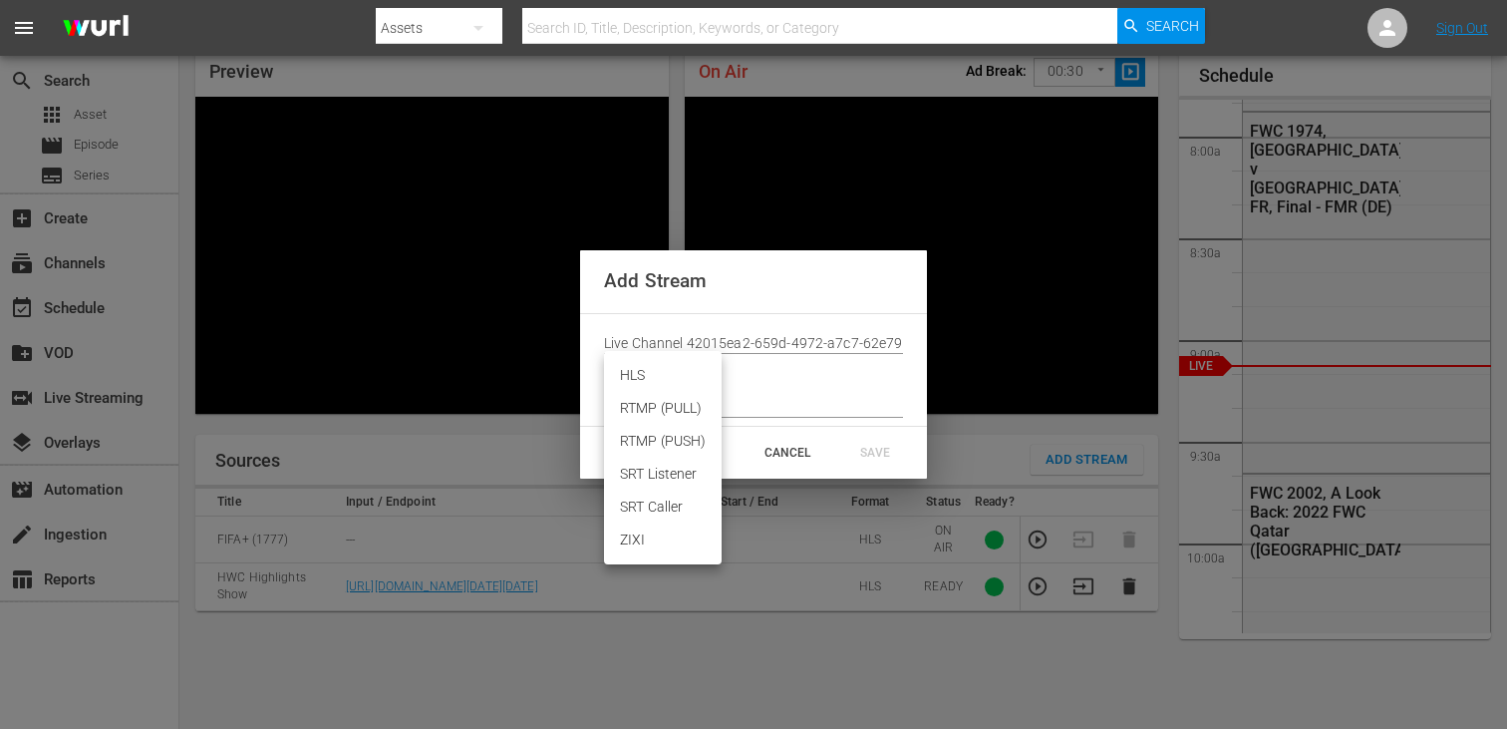
click at [655, 376] on li "HLS" at bounding box center [663, 375] width 118 height 33
type input "HLS"
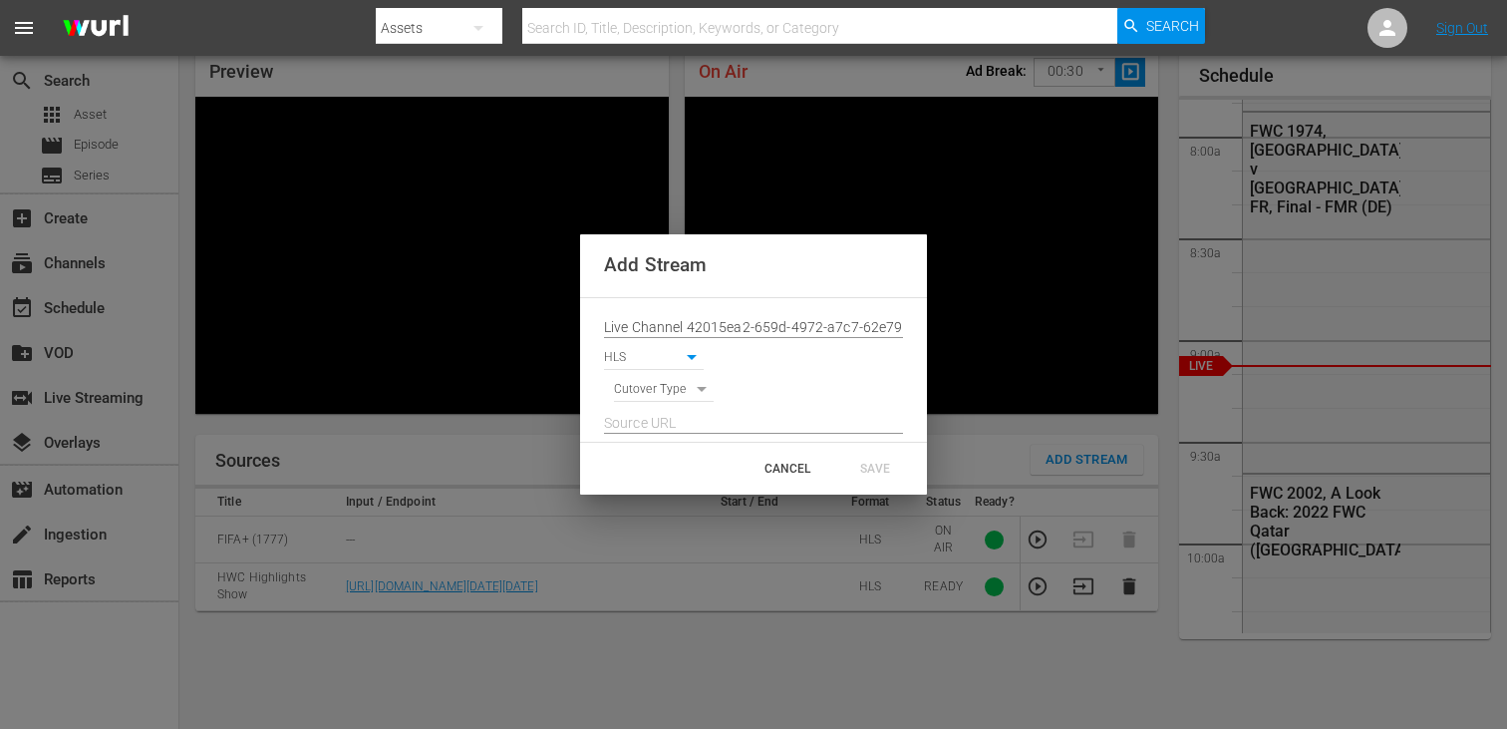
click at [657, 386] on body "menu Search By Assets Search ID, Title, Description, Keywords, or Category Sear…" at bounding box center [753, 279] width 1507 height 729
click at [662, 423] on li "SIGNAL" at bounding box center [664, 424] width 101 height 33
type input "SIGNAL"
click at [662, 423] on input "text" at bounding box center [753, 424] width 299 height 30
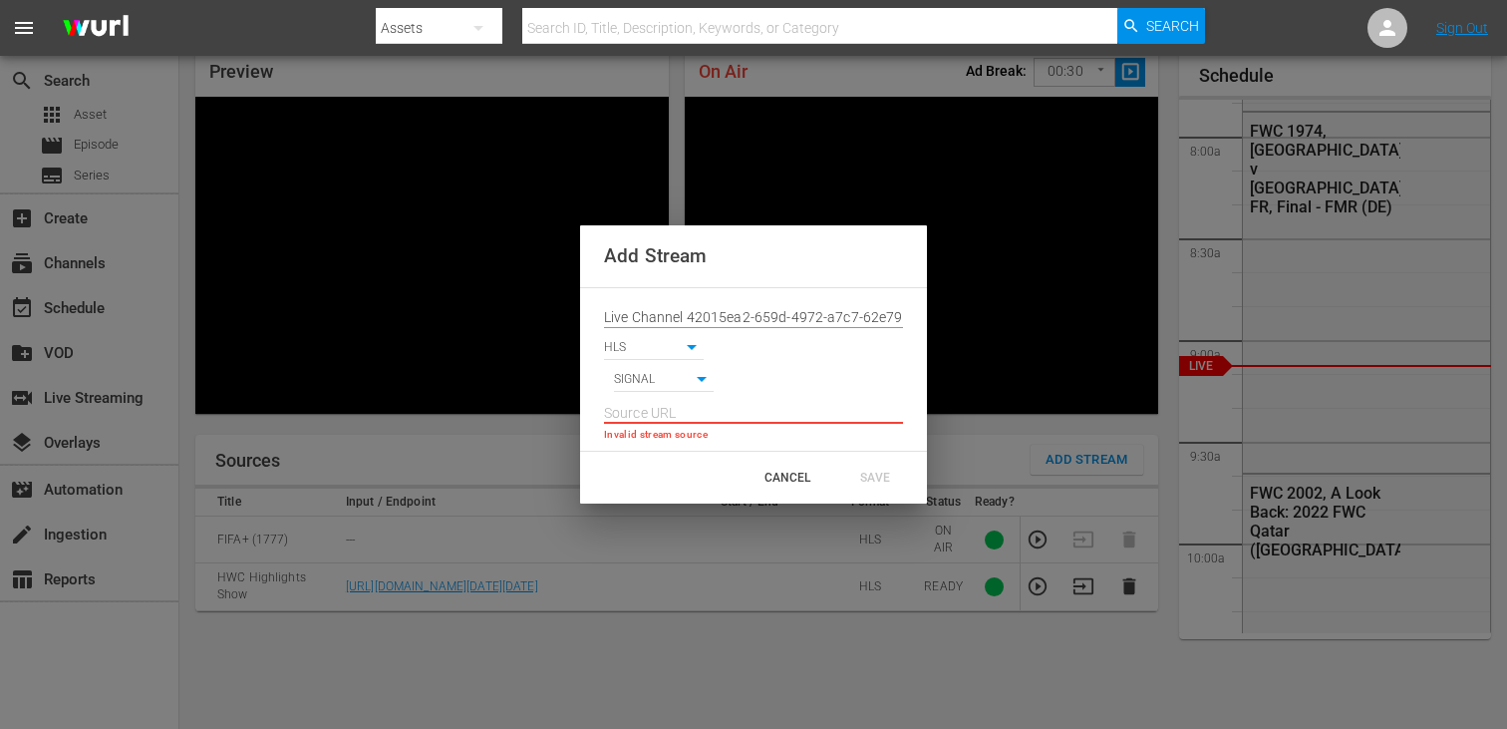
paste input "[URL][DOMAIN_NAME][DATE][DATE]"
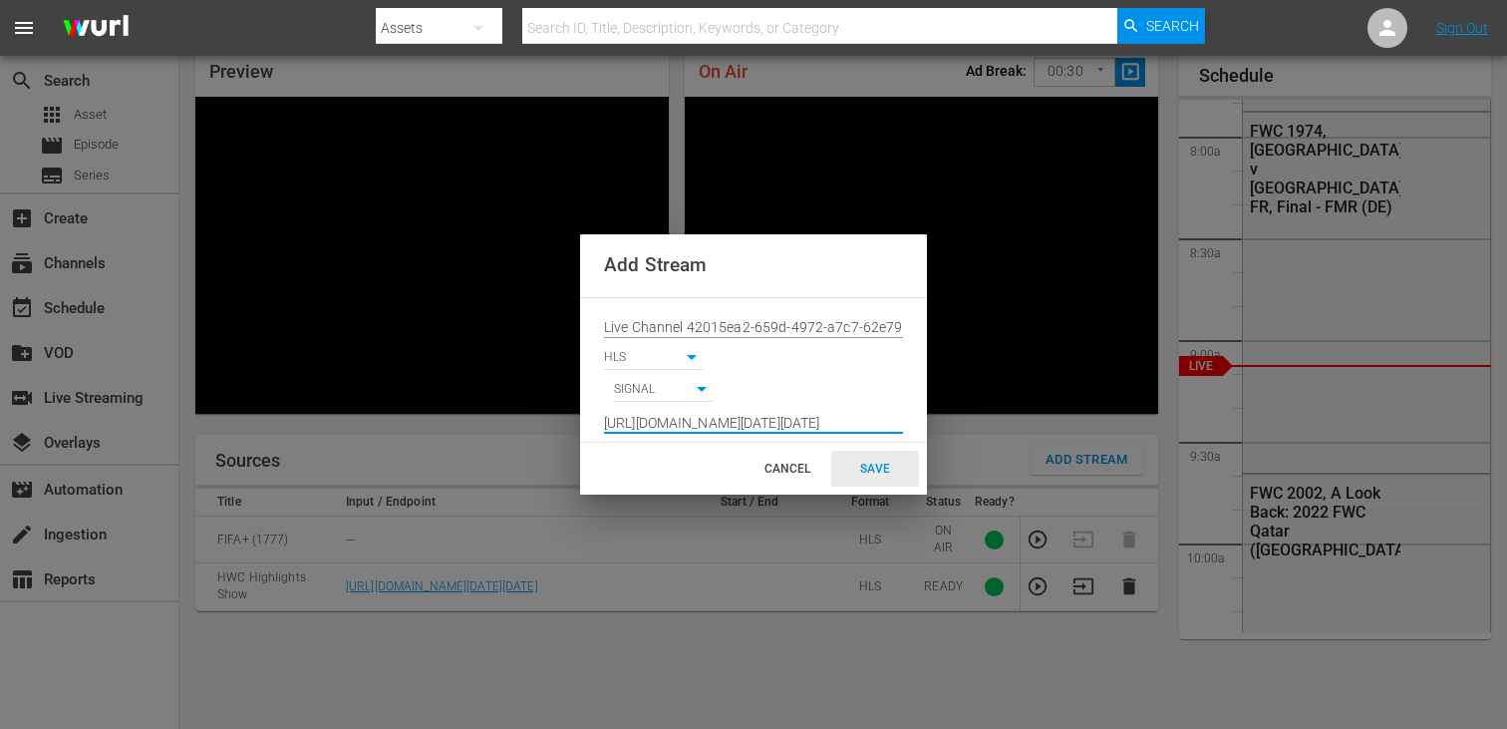
type input "[URL][DOMAIN_NAME][DATE][DATE]"
click at [884, 457] on div "SAVE" at bounding box center [875, 469] width 88 height 36
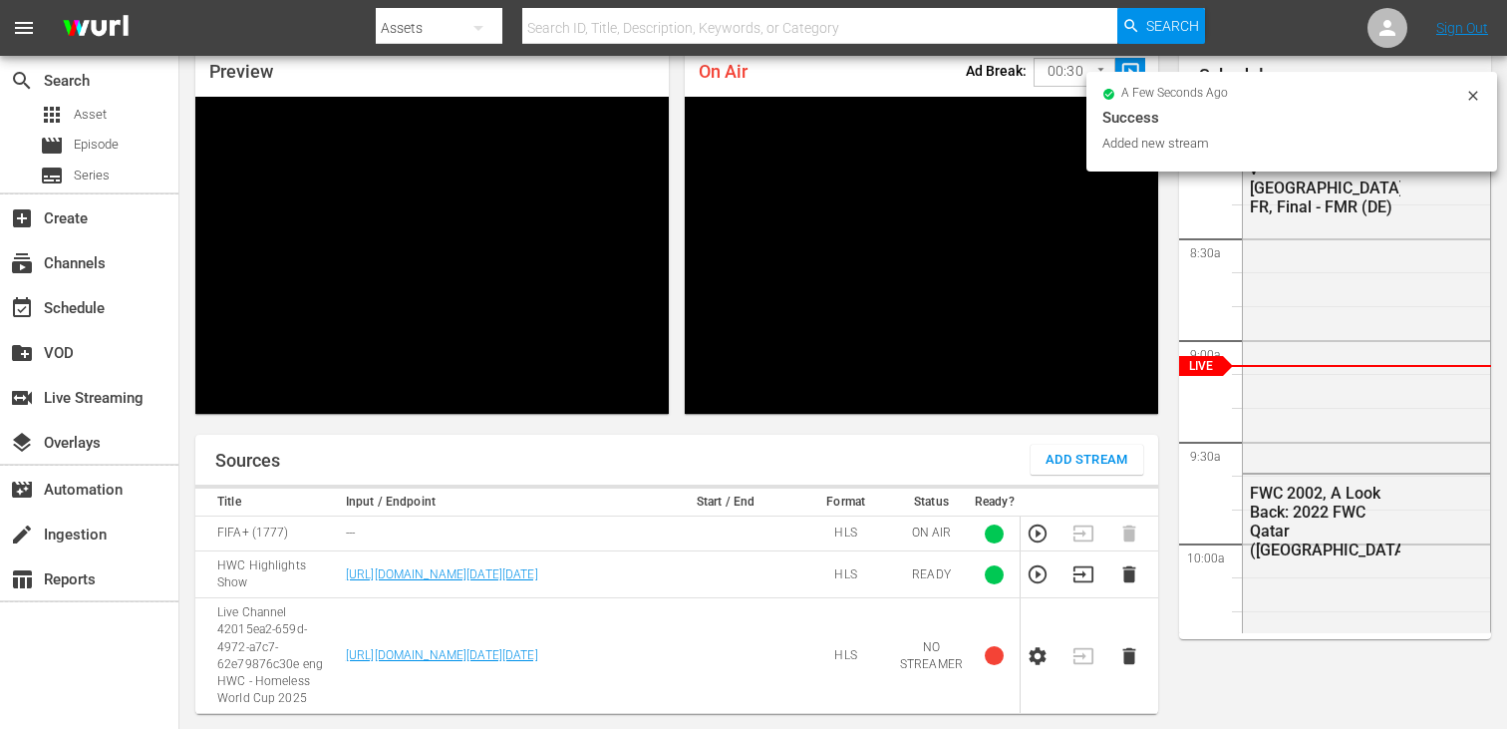
scroll to position [189, 0]
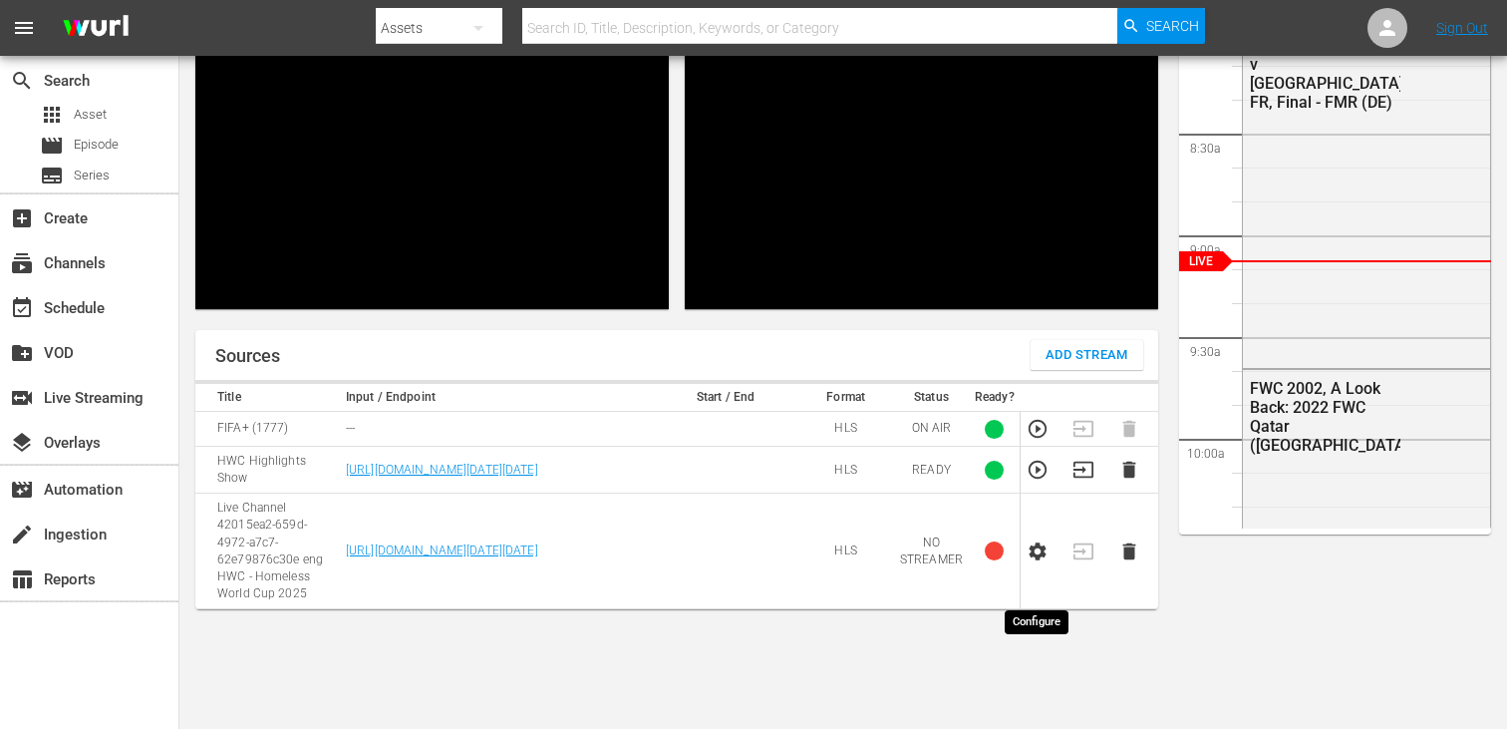
click at [1036, 562] on icon "button" at bounding box center [1038, 551] width 22 height 22
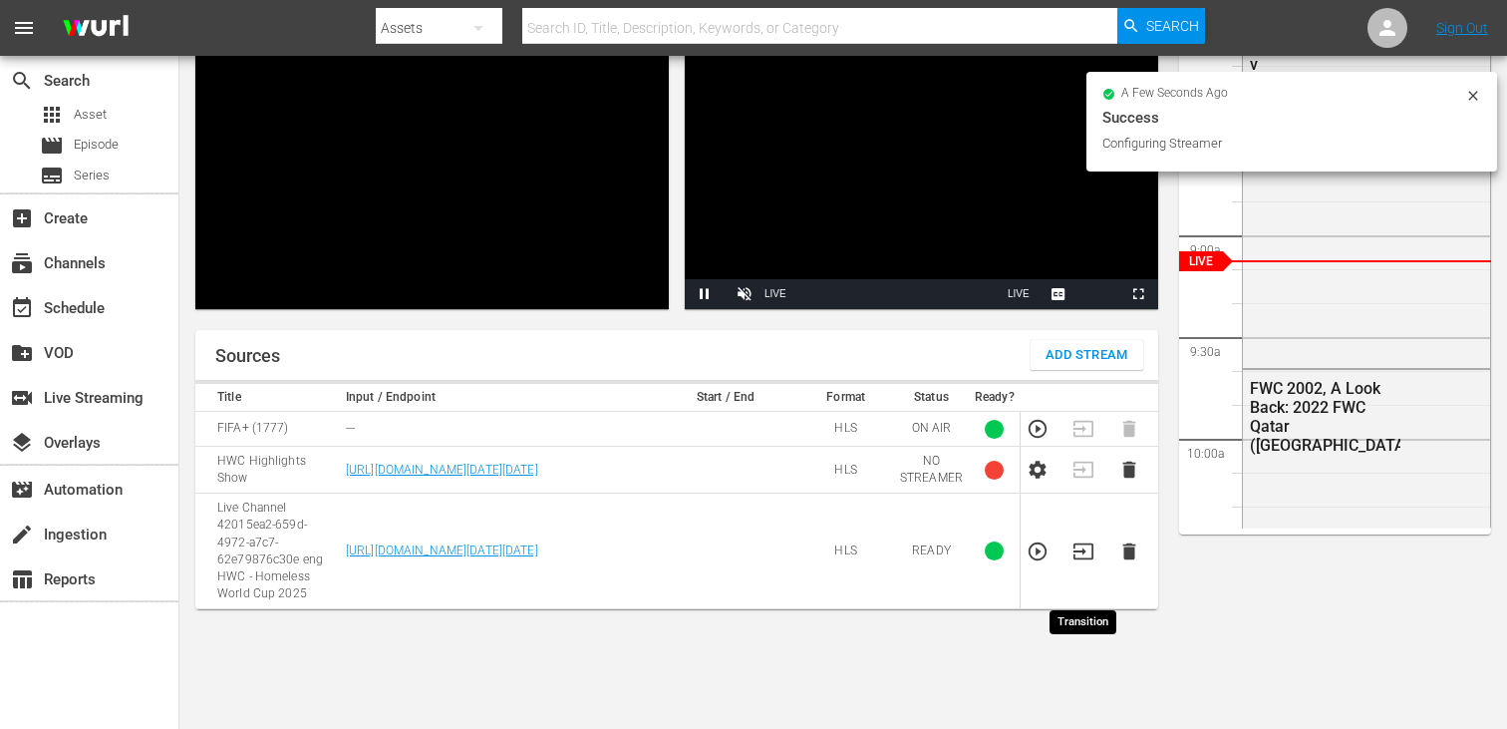
click at [1076, 562] on icon "button" at bounding box center [1083, 551] width 22 height 22
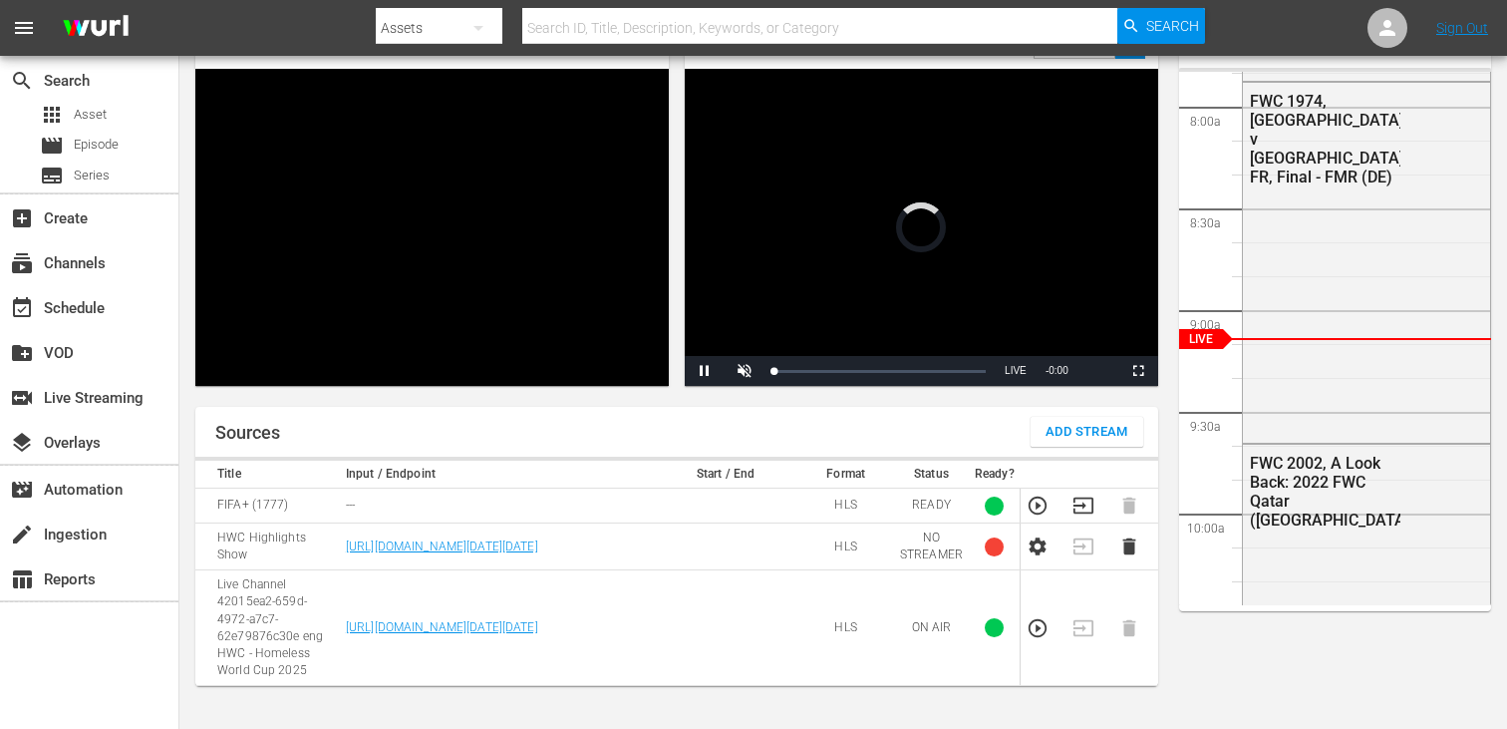
scroll to position [86, 0]
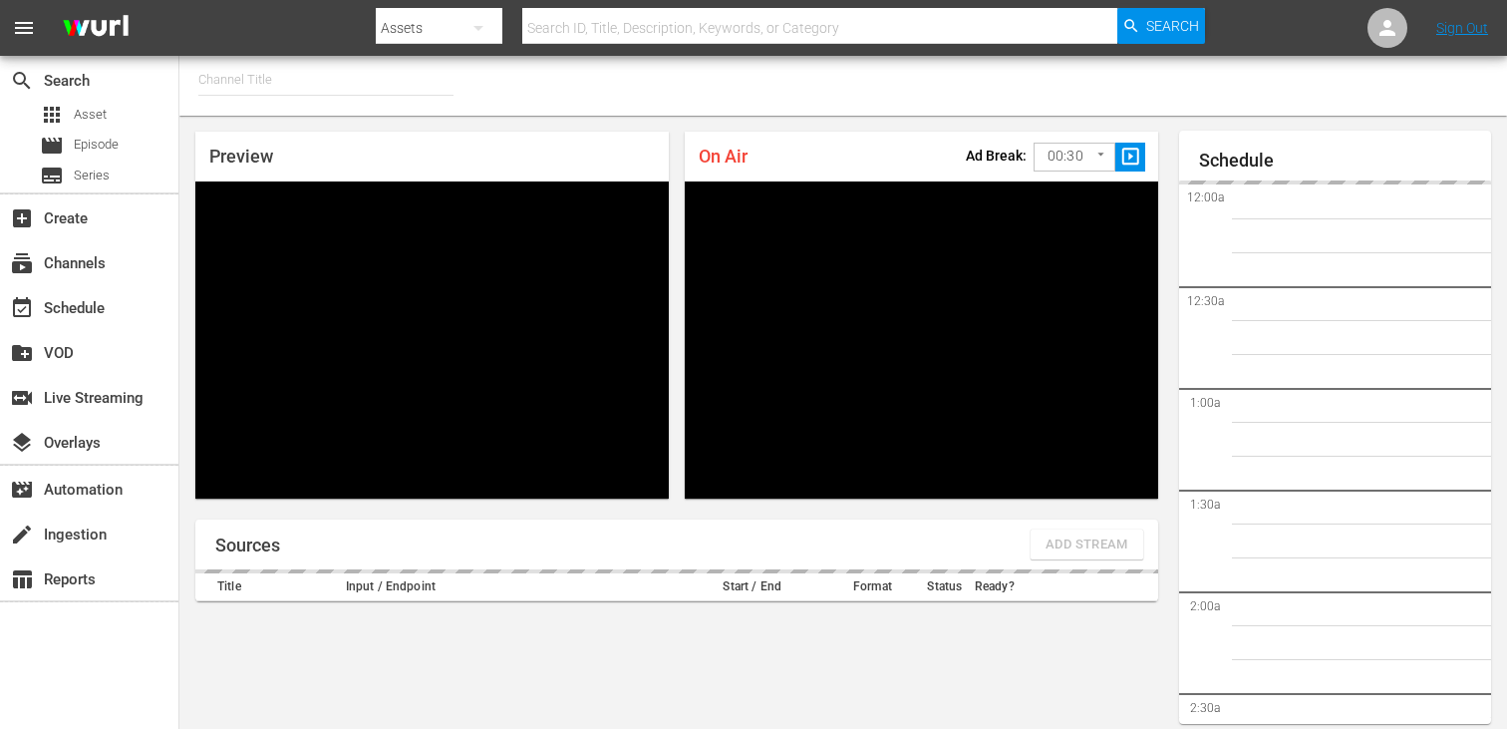
type input "FIFA+ Italian Local (1779)"
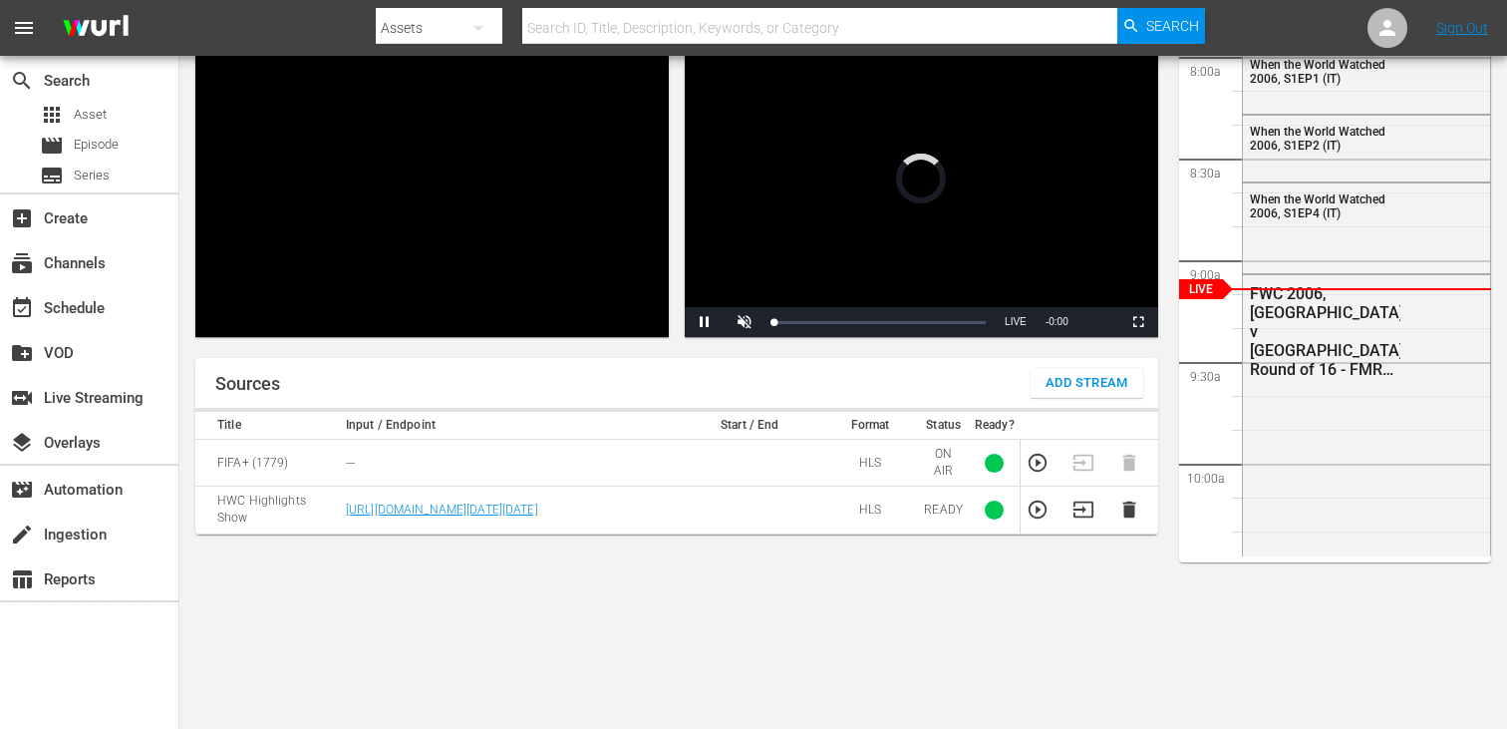
scroll to position [86, 0]
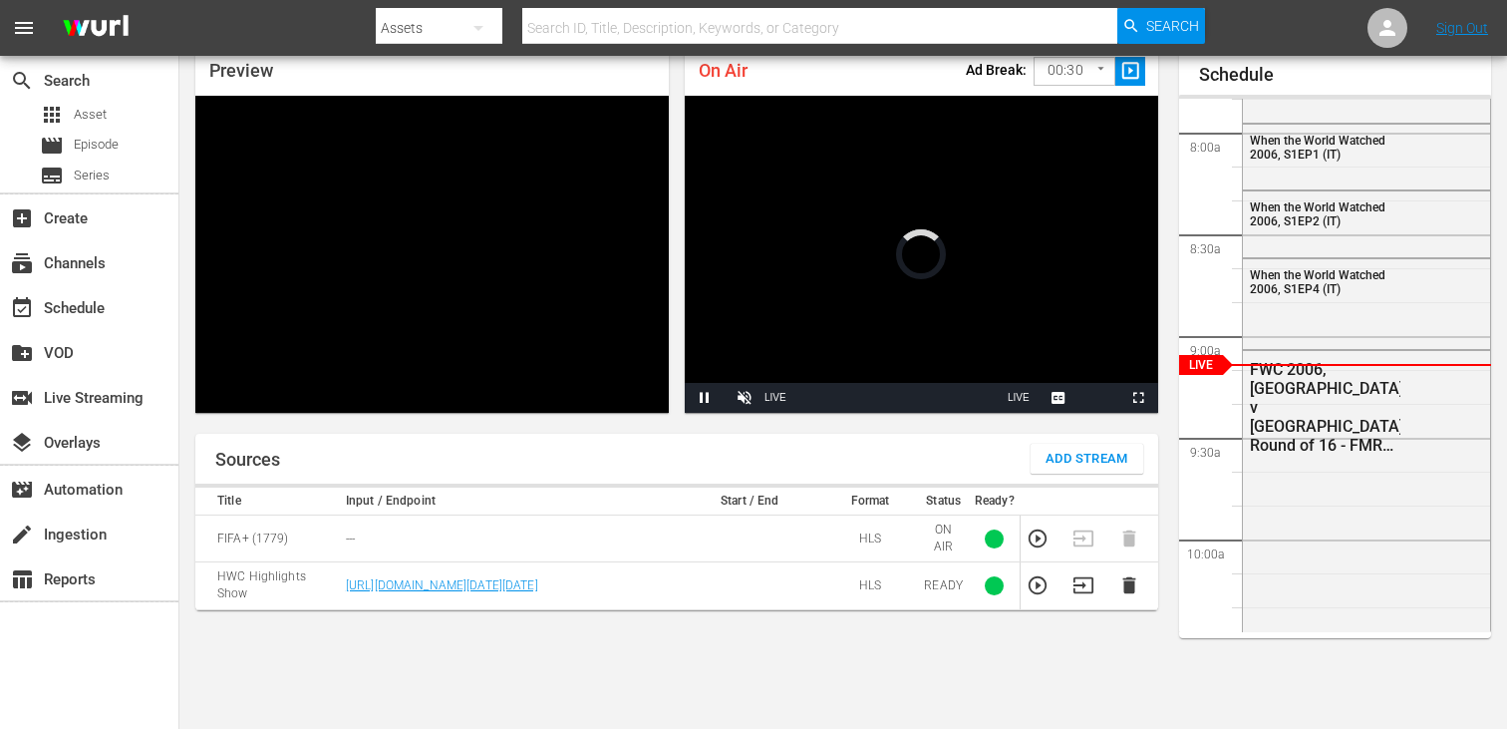
click at [1061, 453] on span "Add Stream" at bounding box center [1087, 459] width 83 height 23
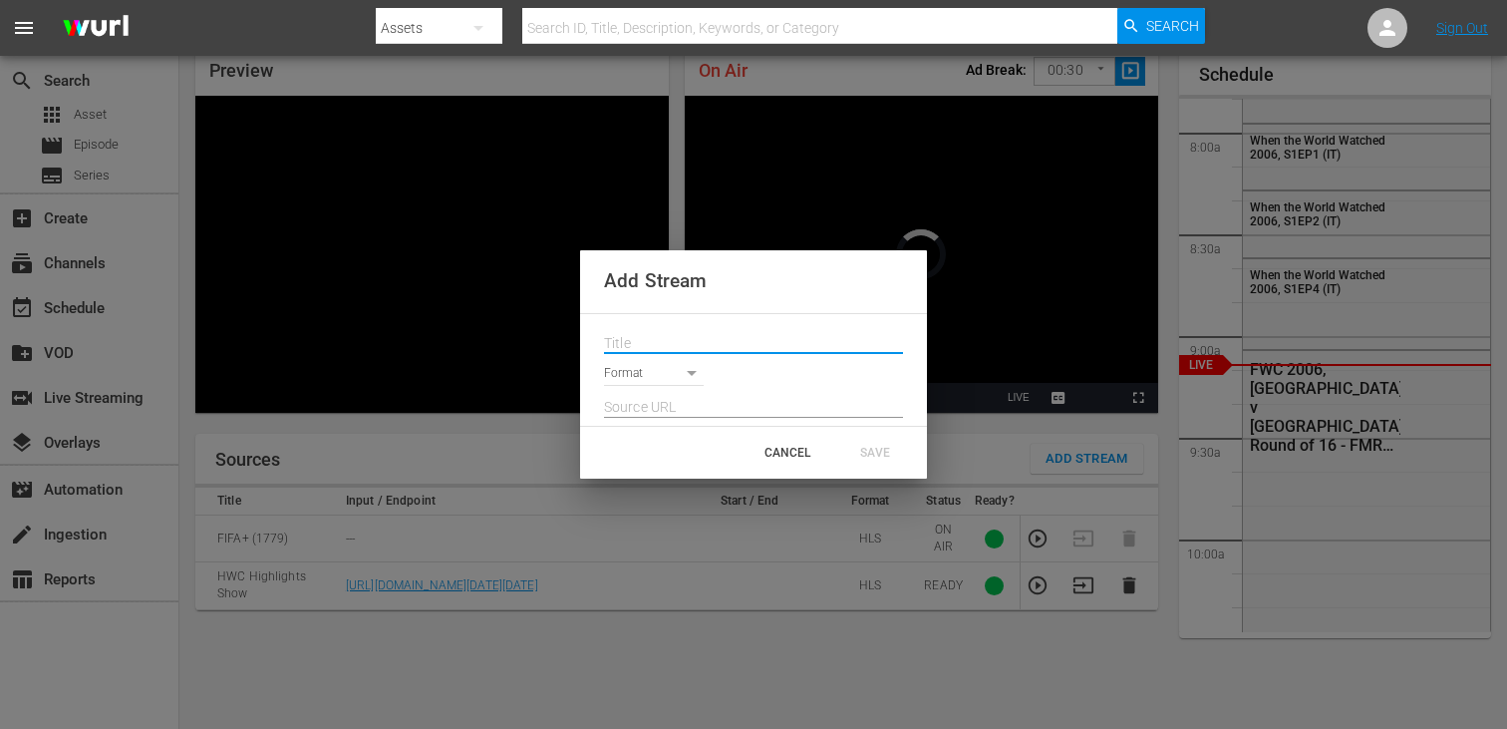
click at [695, 357] on input "text" at bounding box center [753, 344] width 299 height 30
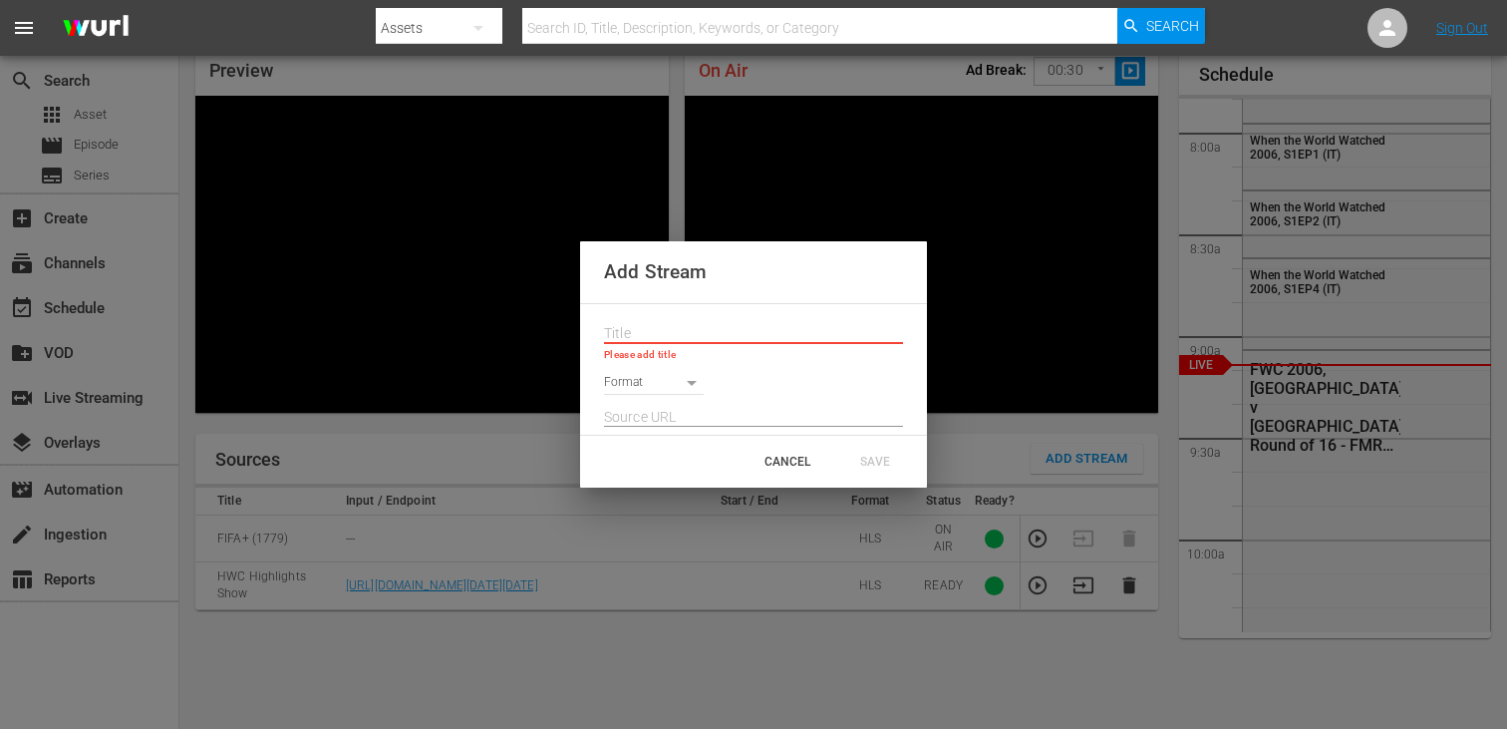
paste input "Live Channel 42015ea2-659d-4972-a7c7-62e79876c30e eng HWC - Homeless World Cup …"
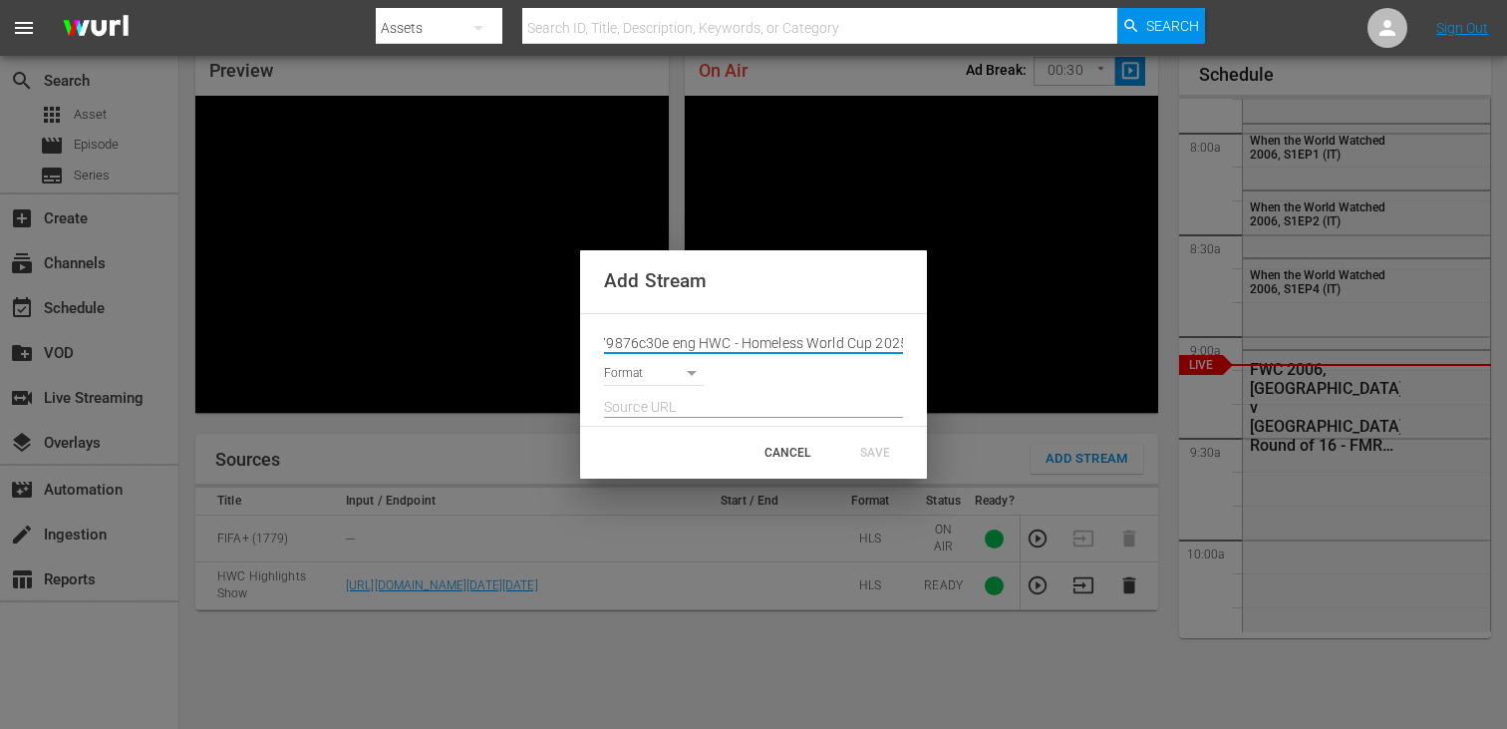
type input "Live Channel 42015ea2-659d-4972-a7c7-62e79876c30e eng HWC - Homeless World Cup …"
click at [650, 374] on body "menu Search By Assets Search ID, Title, Description, Keywords, or Category Sear…" at bounding box center [753, 278] width 1507 height 729
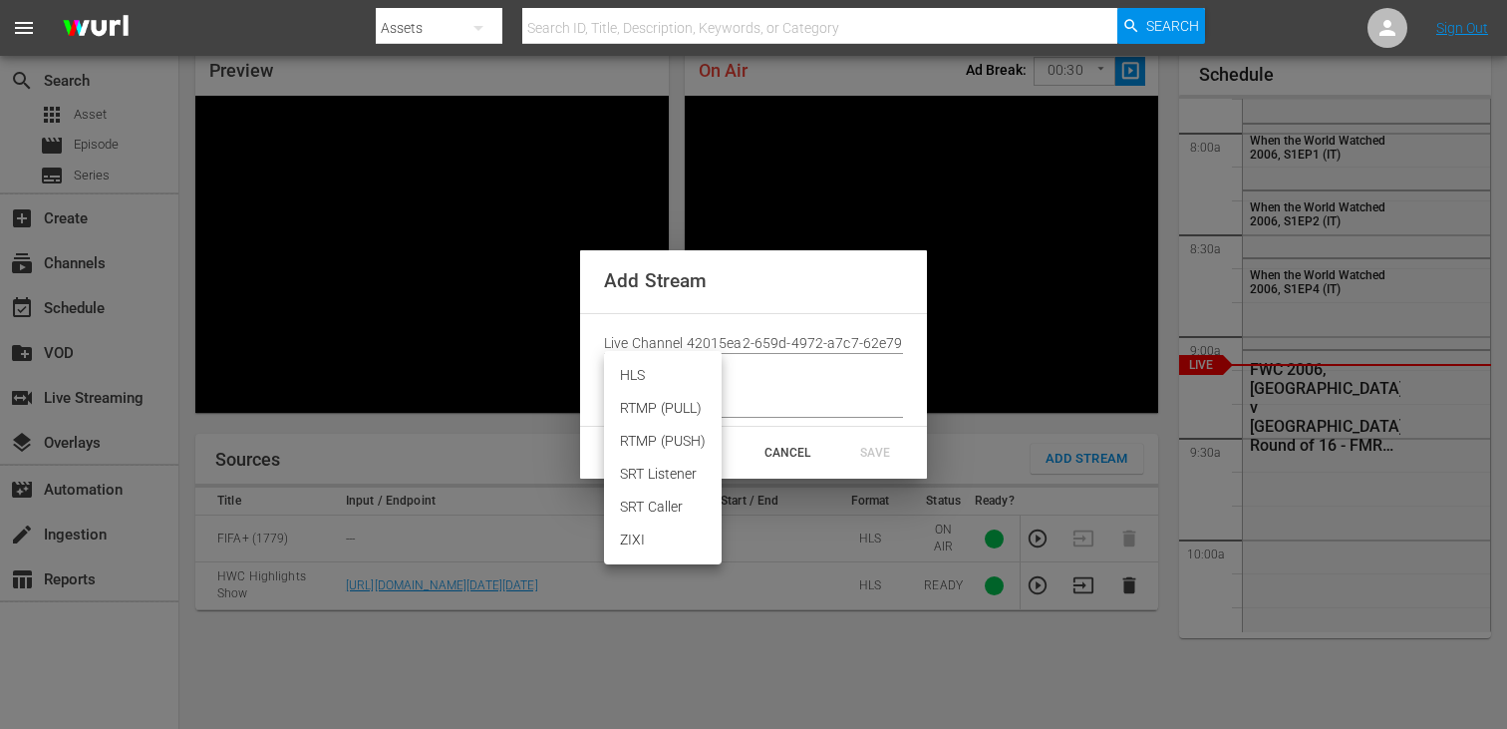
click at [650, 388] on li "HLS" at bounding box center [663, 375] width 118 height 33
type input "HLS"
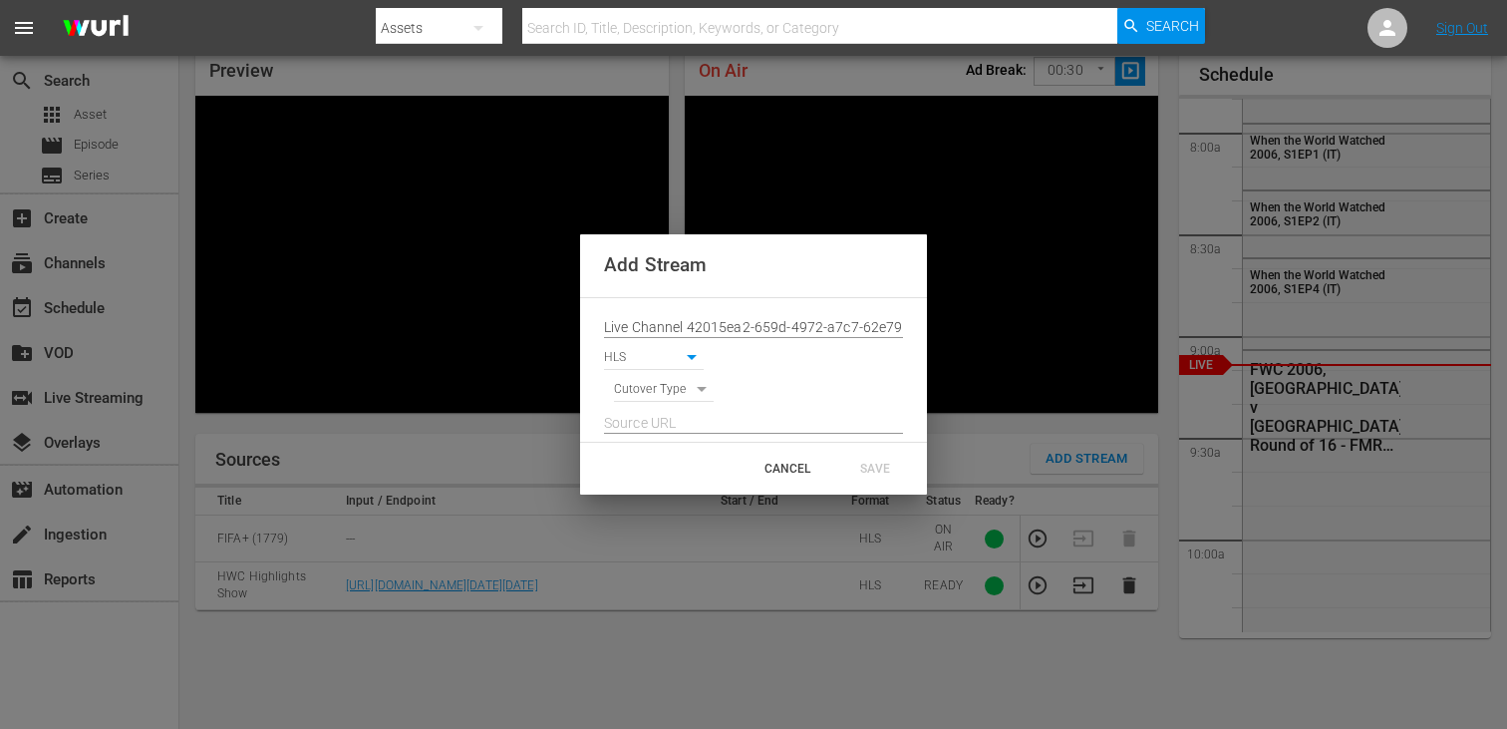
click at [650, 402] on div at bounding box center [753, 418] width 299 height 32
click at [652, 394] on body "menu Search By Assets Search ID, Title, Description, Keywords, or Category Sear…" at bounding box center [753, 278] width 1507 height 729
click at [653, 423] on li "SIGNAL" at bounding box center [664, 424] width 101 height 33
type input "SIGNAL"
click at [653, 423] on input "text" at bounding box center [753, 424] width 299 height 30
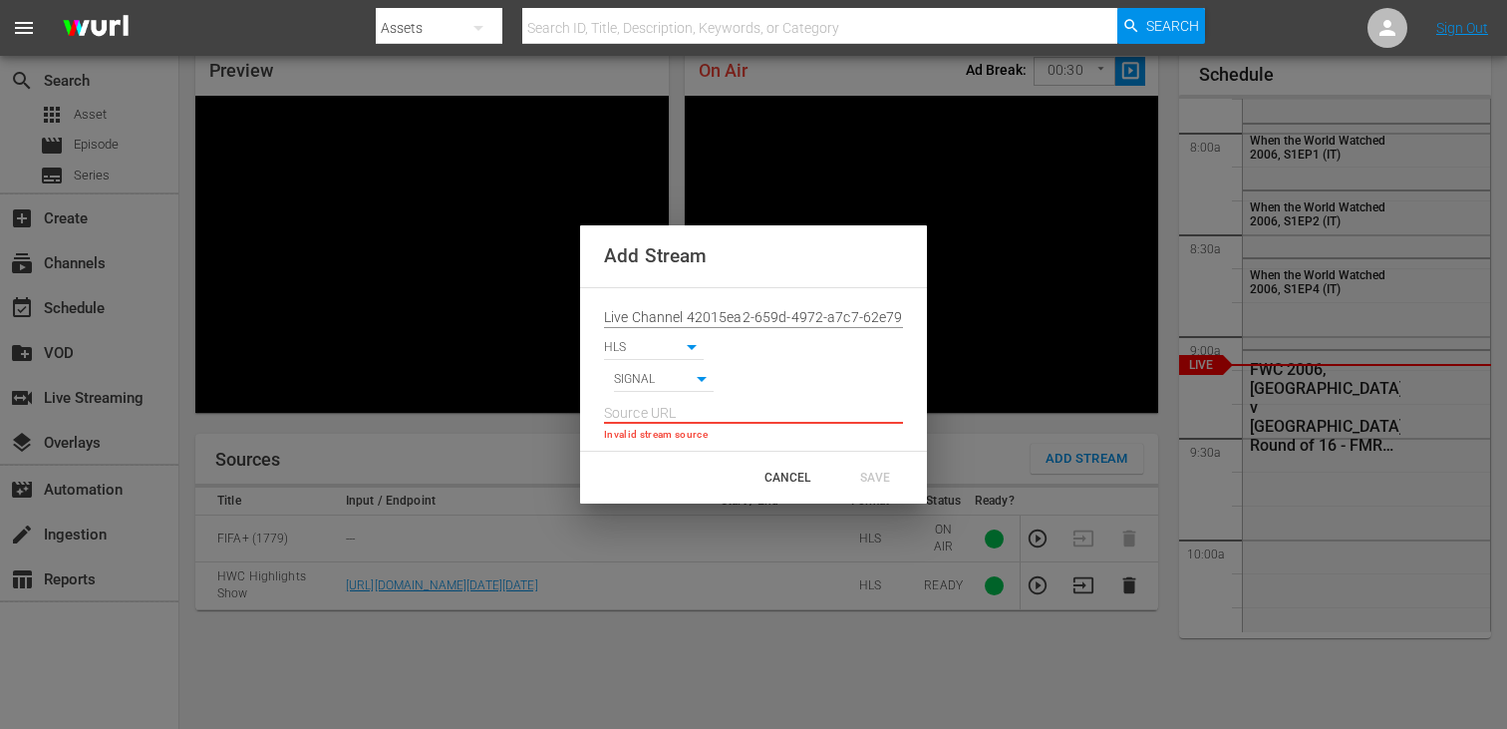
paste input "[URL][DOMAIN_NAME][DATE][DATE]"
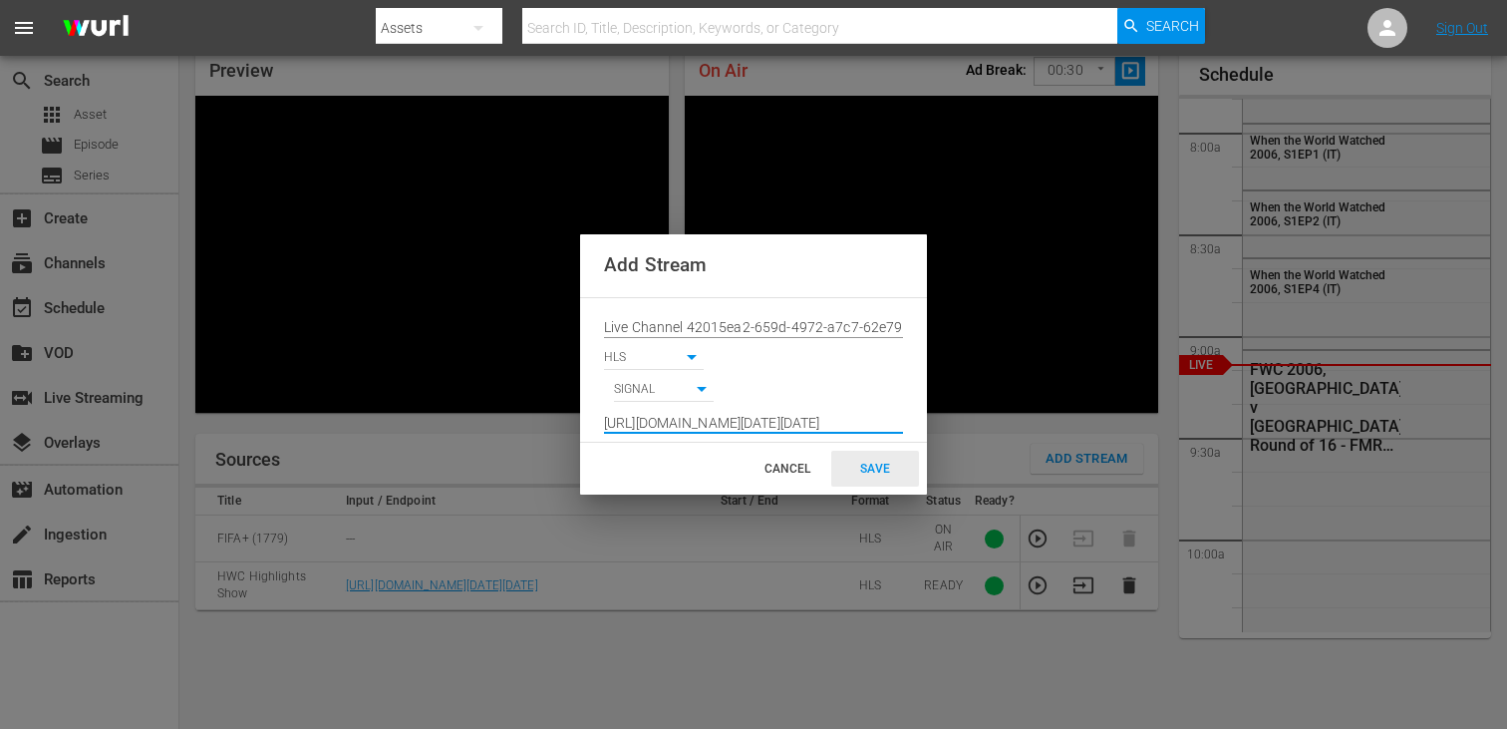
type input "[URL][DOMAIN_NAME][DATE][DATE]"
click at [860, 455] on div "SAVE" at bounding box center [875, 469] width 88 height 36
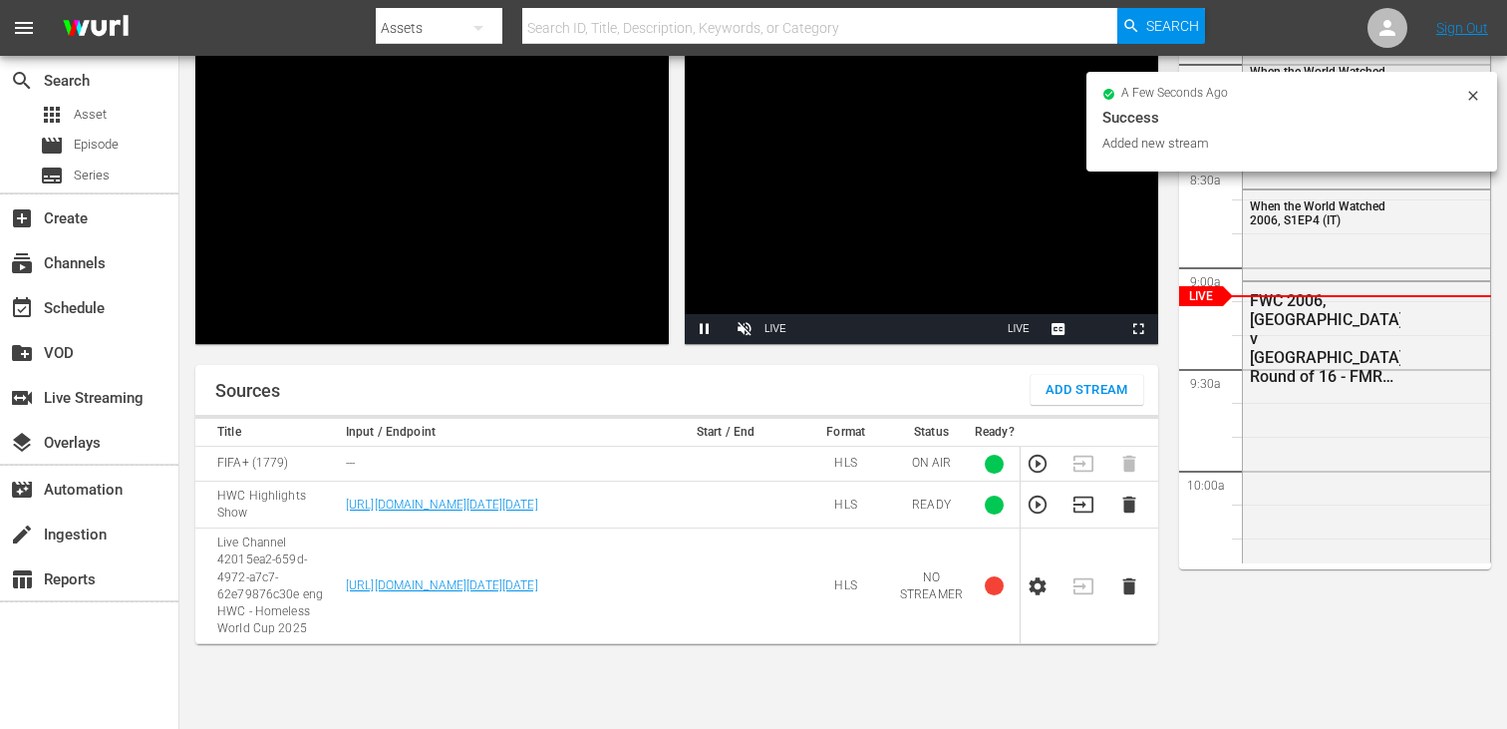
scroll to position [189, 0]
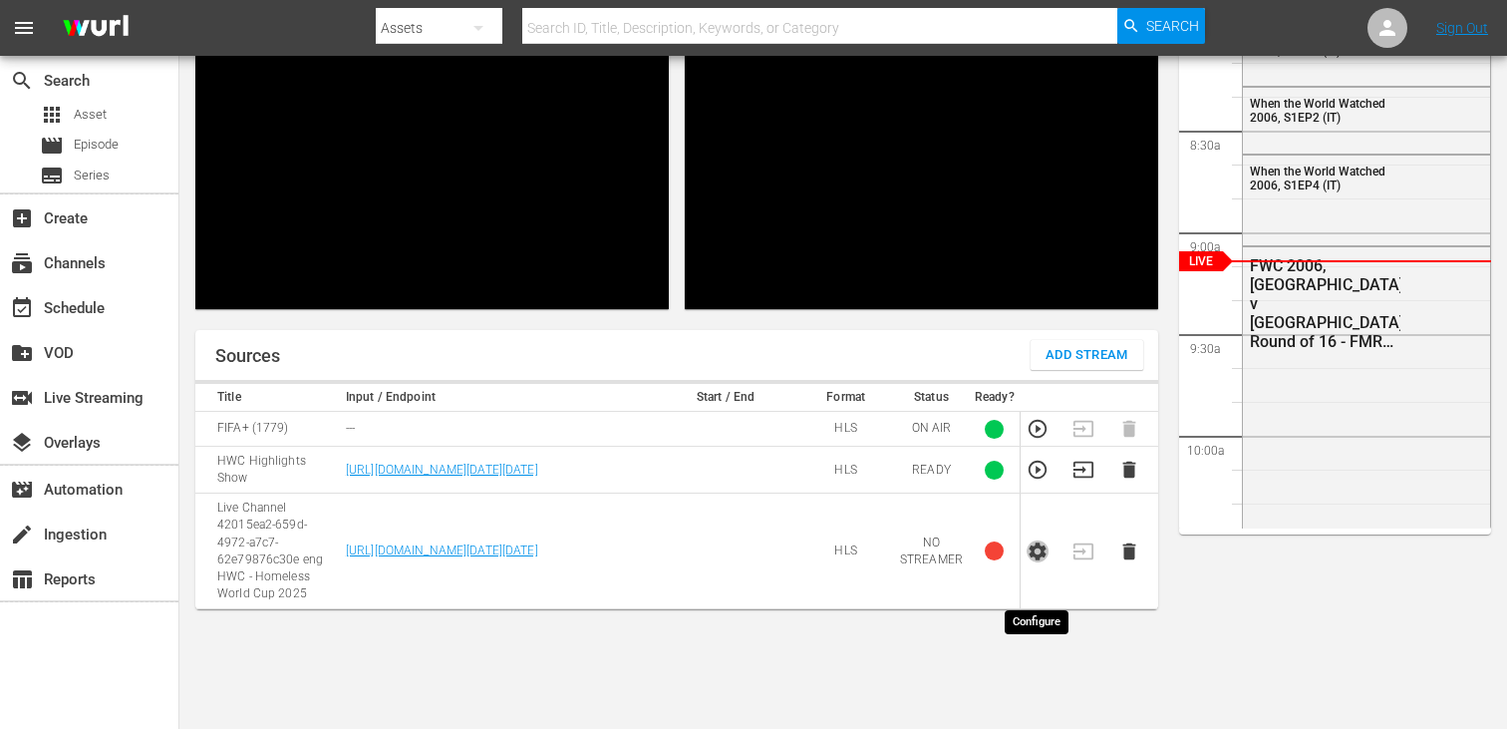
click at [1041, 560] on icon "button" at bounding box center [1038, 551] width 17 height 18
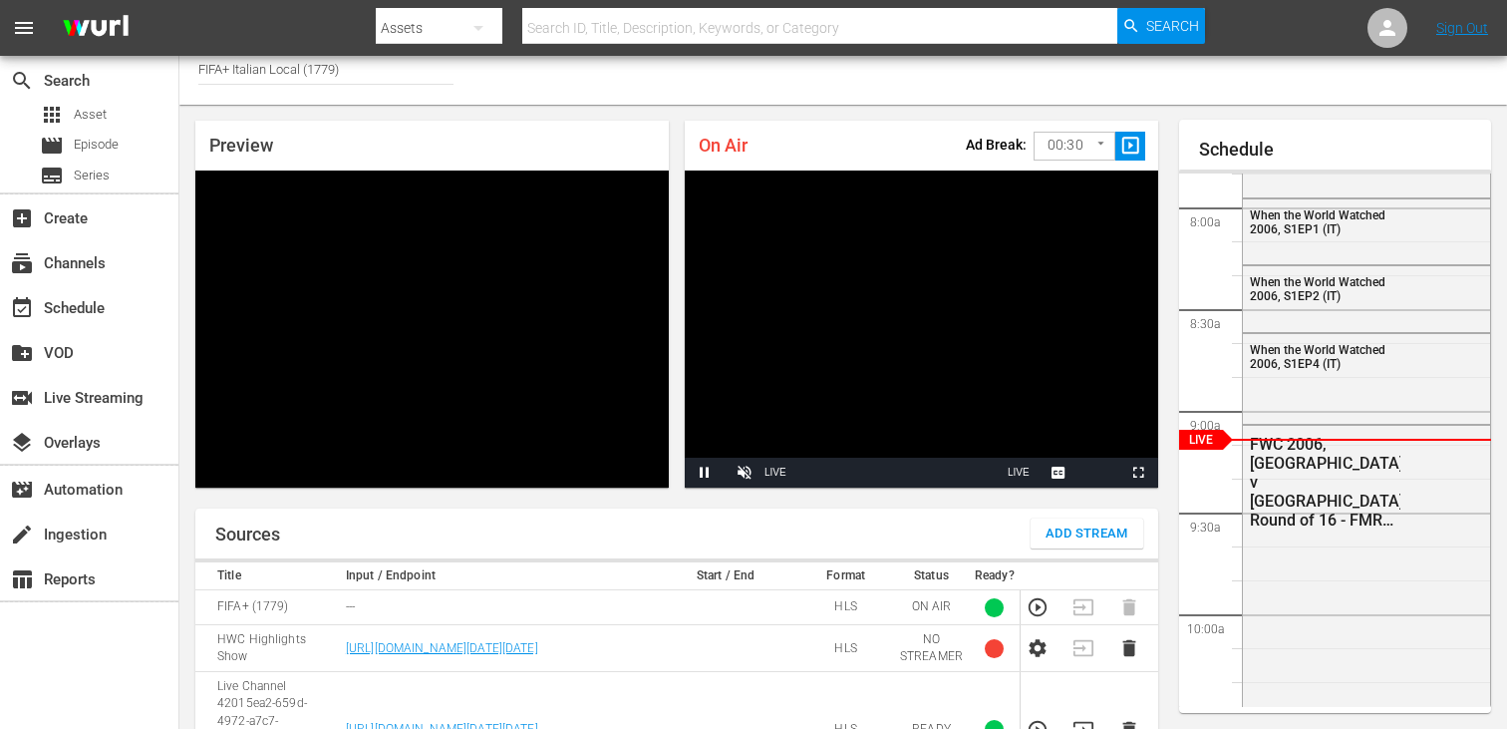
scroll to position [0, 0]
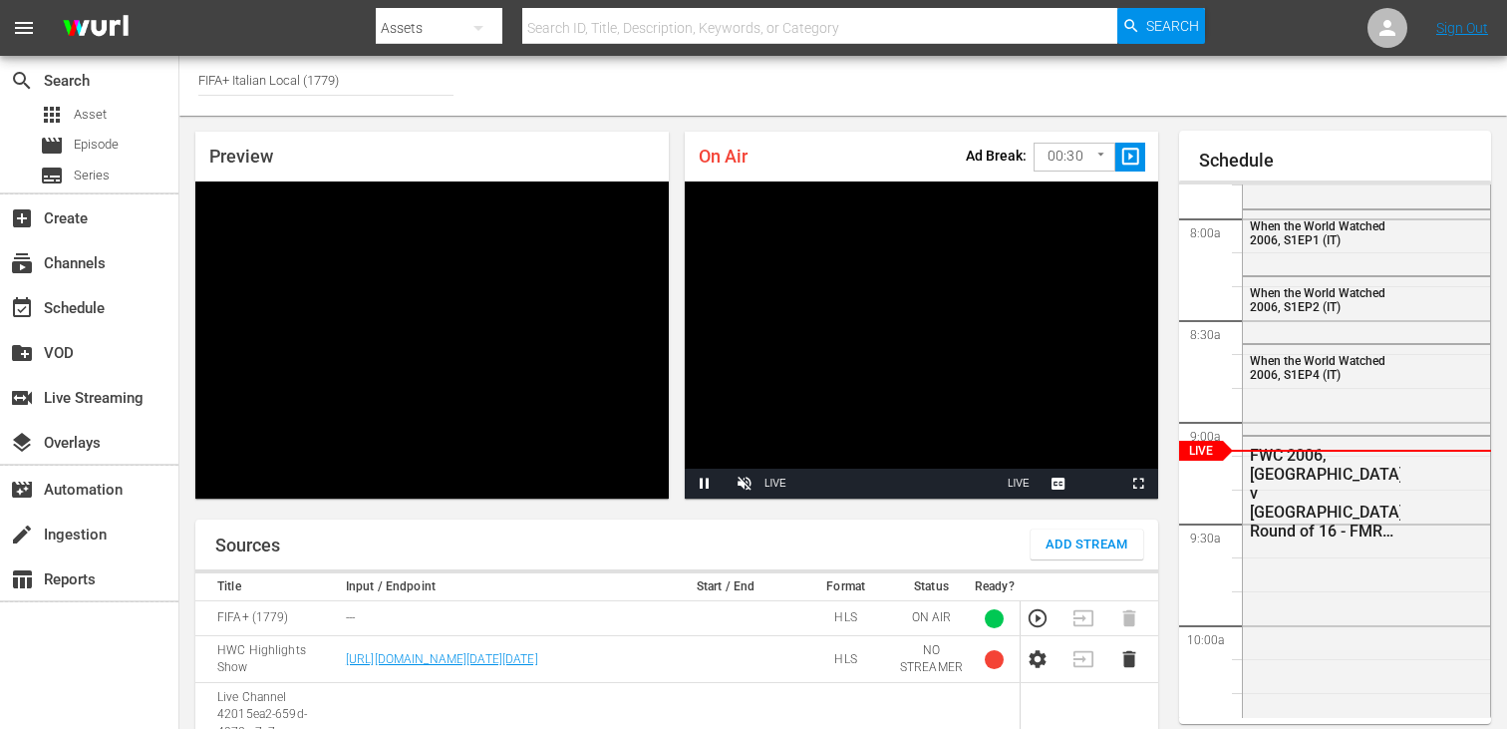
click at [613, 259] on video "Video Player" at bounding box center [431, 339] width 473 height 317
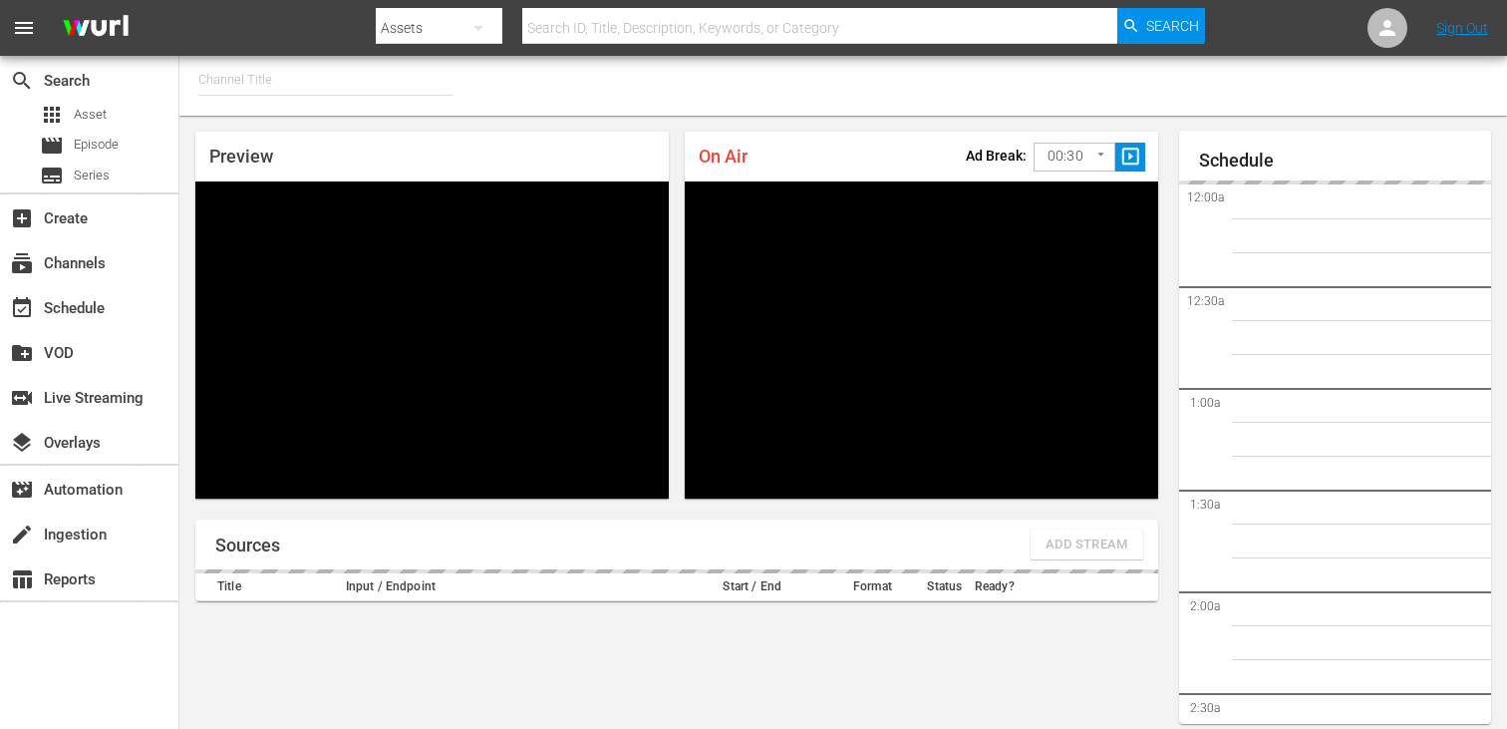
type input "FIFA+ [DEMOGRAPHIC_DATA] Local (1776)"
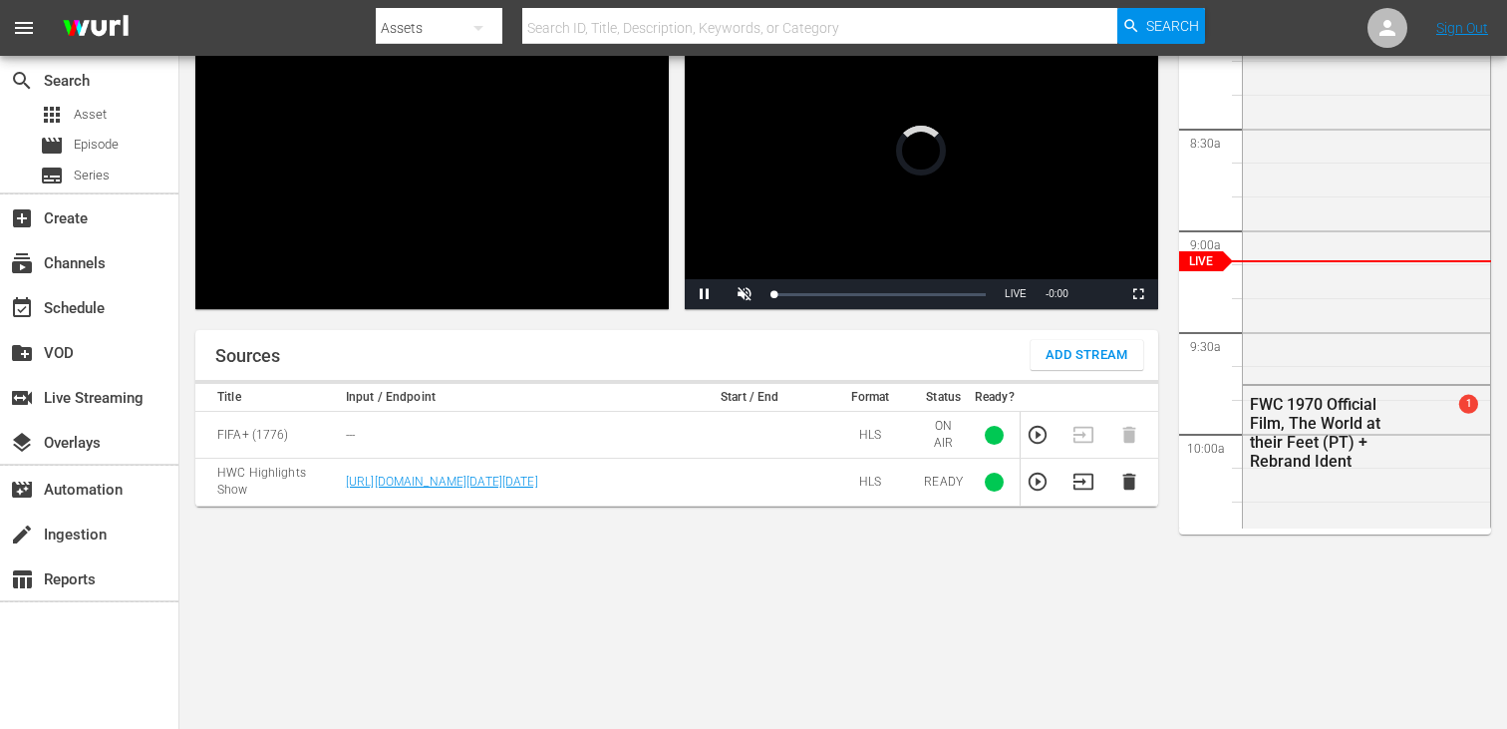
scroll to position [87, 0]
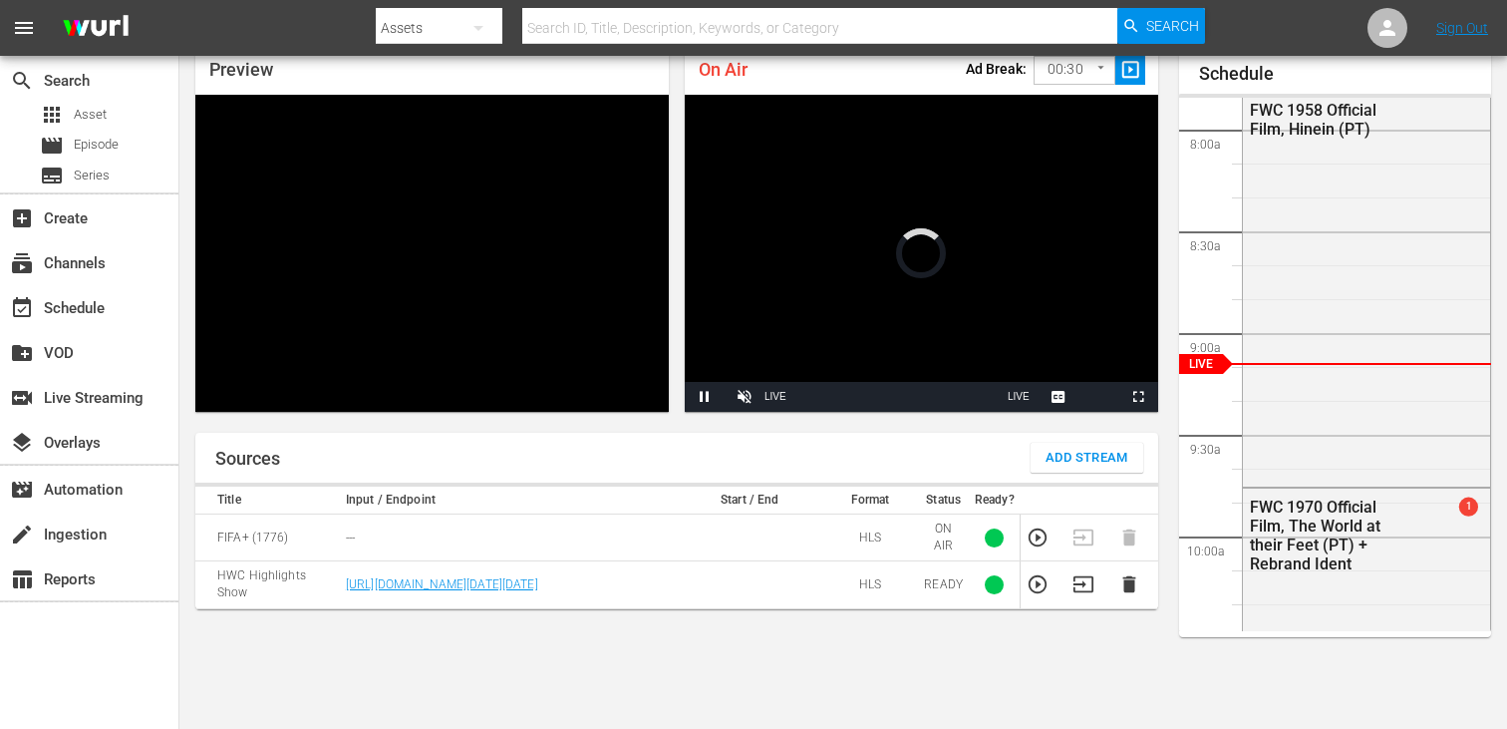
click at [1059, 453] on span "Add Stream" at bounding box center [1087, 458] width 83 height 23
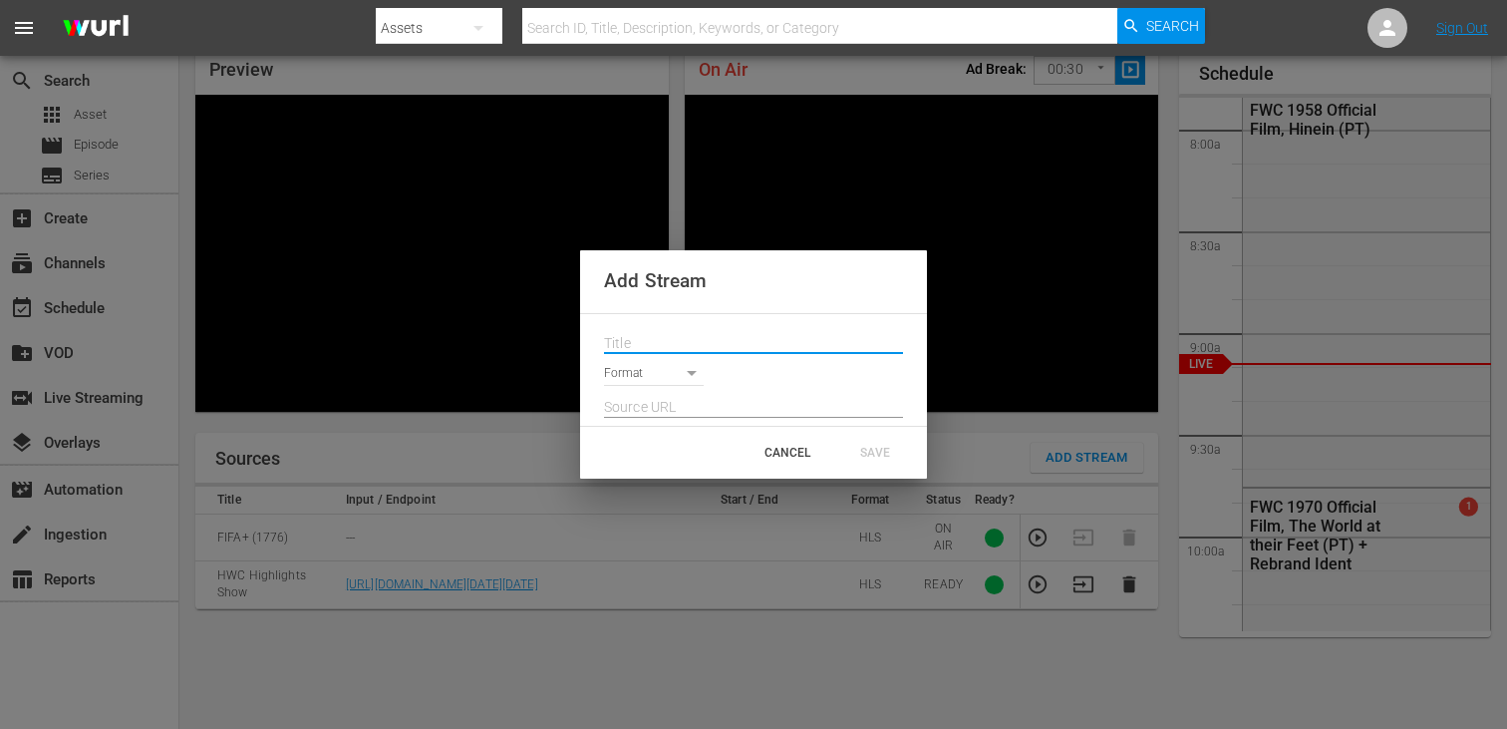
click at [676, 337] on input "text" at bounding box center [753, 344] width 299 height 30
paste input "Live Channel 42015ea2-659d-4972-a7c7-62e79876c30e eng HWC - Homeless World Cup …"
type input "Live Channel 42015ea2-659d-4972-a7c7-62e79876c30e eng HWC - Homeless World Cup …"
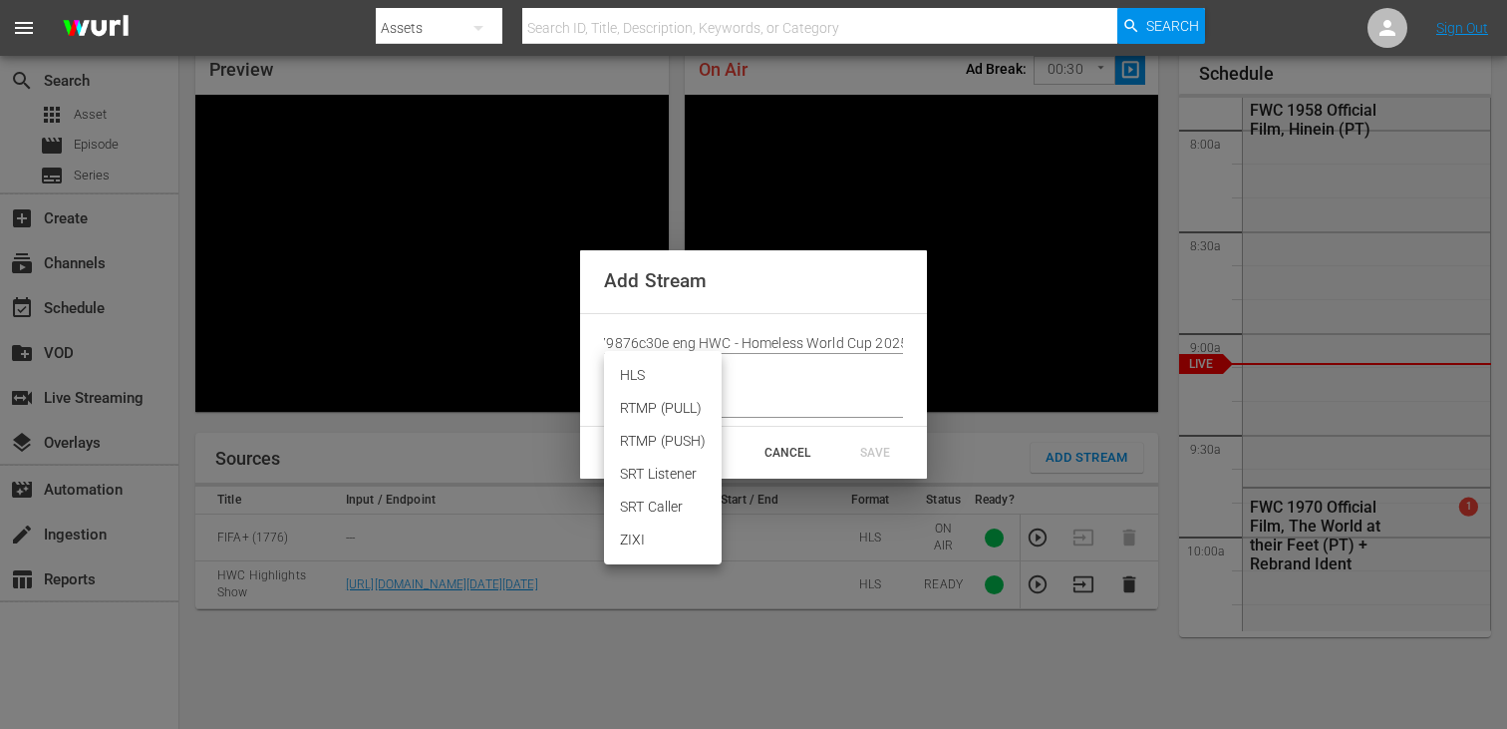
scroll to position [0, 0]
click at [665, 369] on body "menu Search By Assets Search ID, Title, Description, Keywords, or Category Sear…" at bounding box center [753, 277] width 1507 height 729
click at [665, 385] on li "HLS" at bounding box center [663, 375] width 118 height 33
type input "HLS"
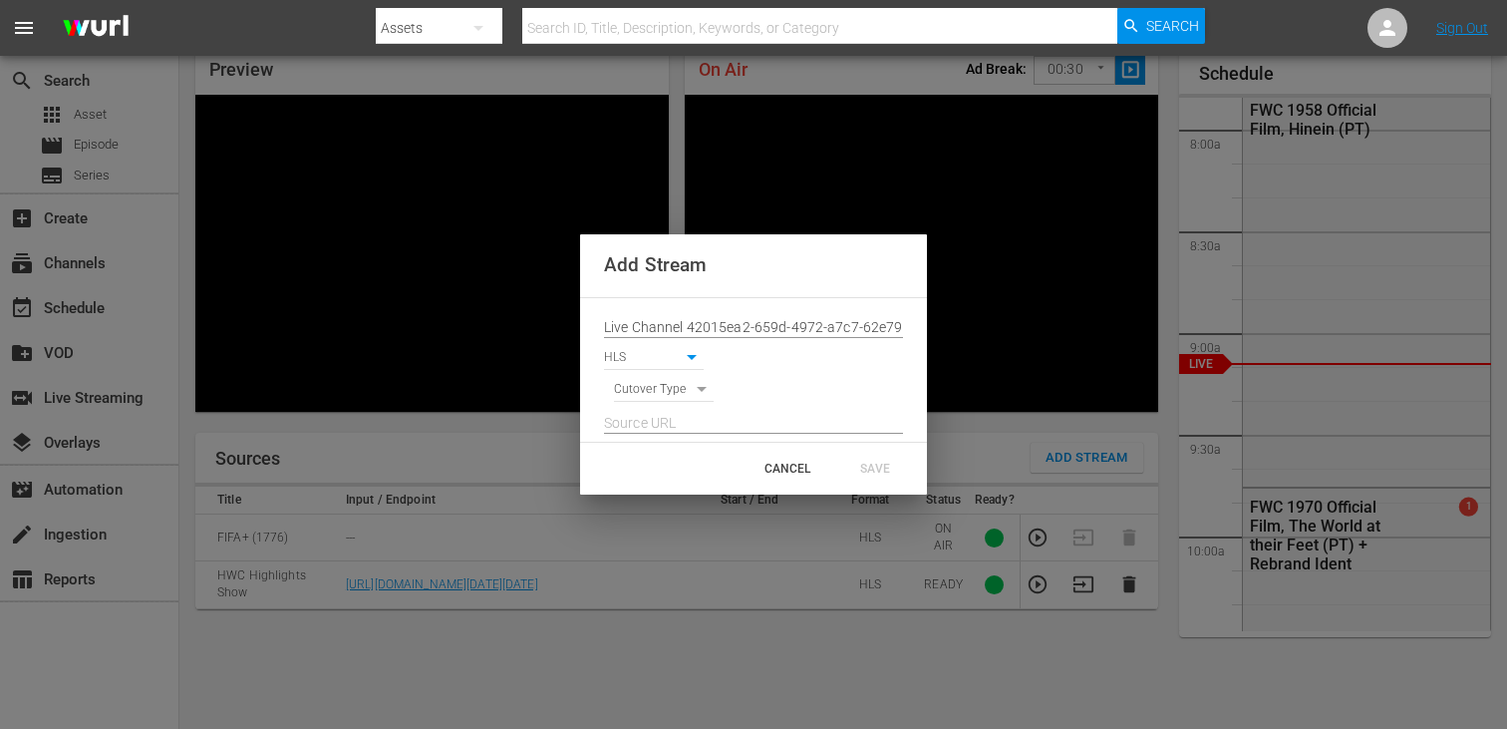
click at [665, 402] on div at bounding box center [753, 418] width 299 height 32
click at [669, 393] on body "menu Search By Assets Search ID, Title, Description, Keywords, or Category Sear…" at bounding box center [753, 277] width 1507 height 729
click at [670, 425] on li "SIGNAL" at bounding box center [664, 424] width 101 height 33
type input "SIGNAL"
click at [670, 425] on input "text" at bounding box center [753, 424] width 299 height 30
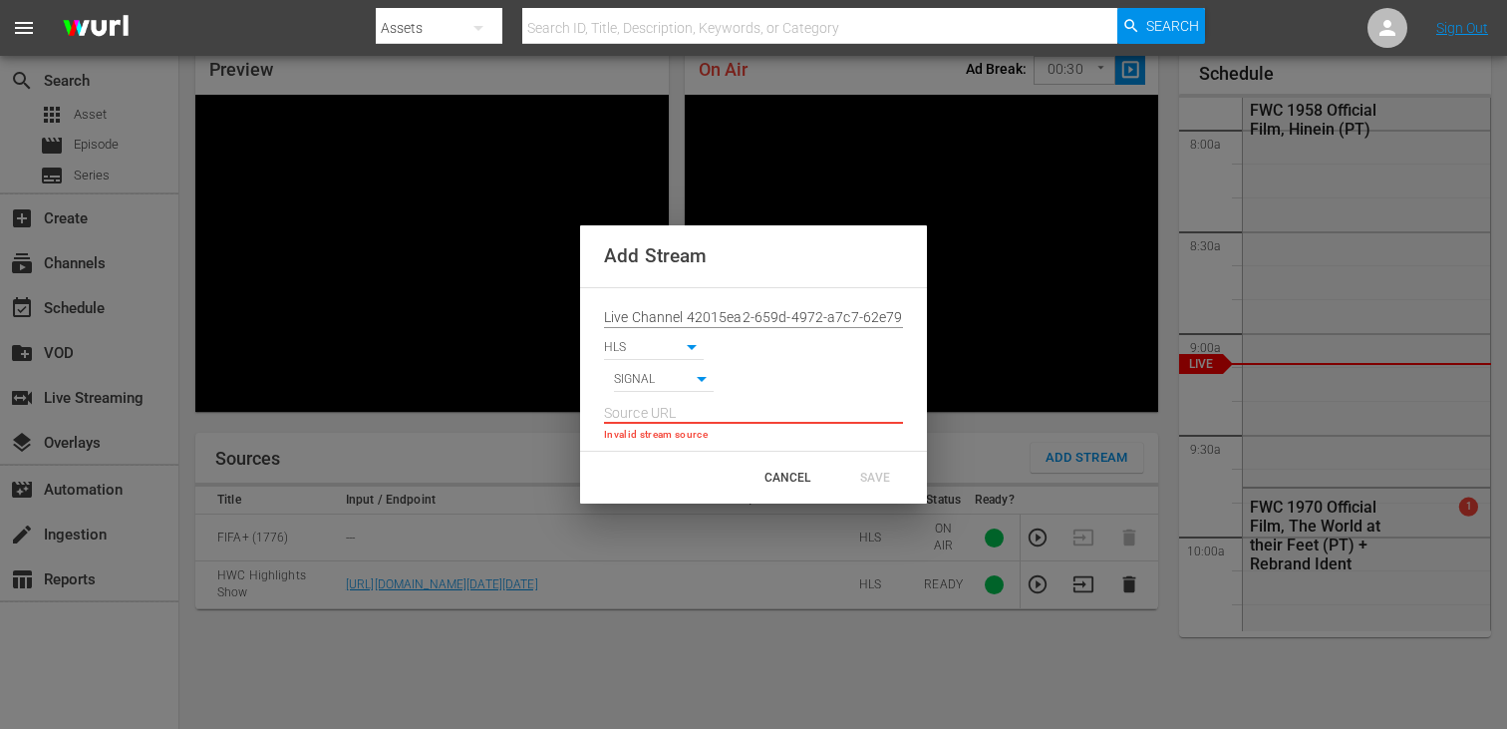
paste input "[URL][DOMAIN_NAME][DATE][DATE]"
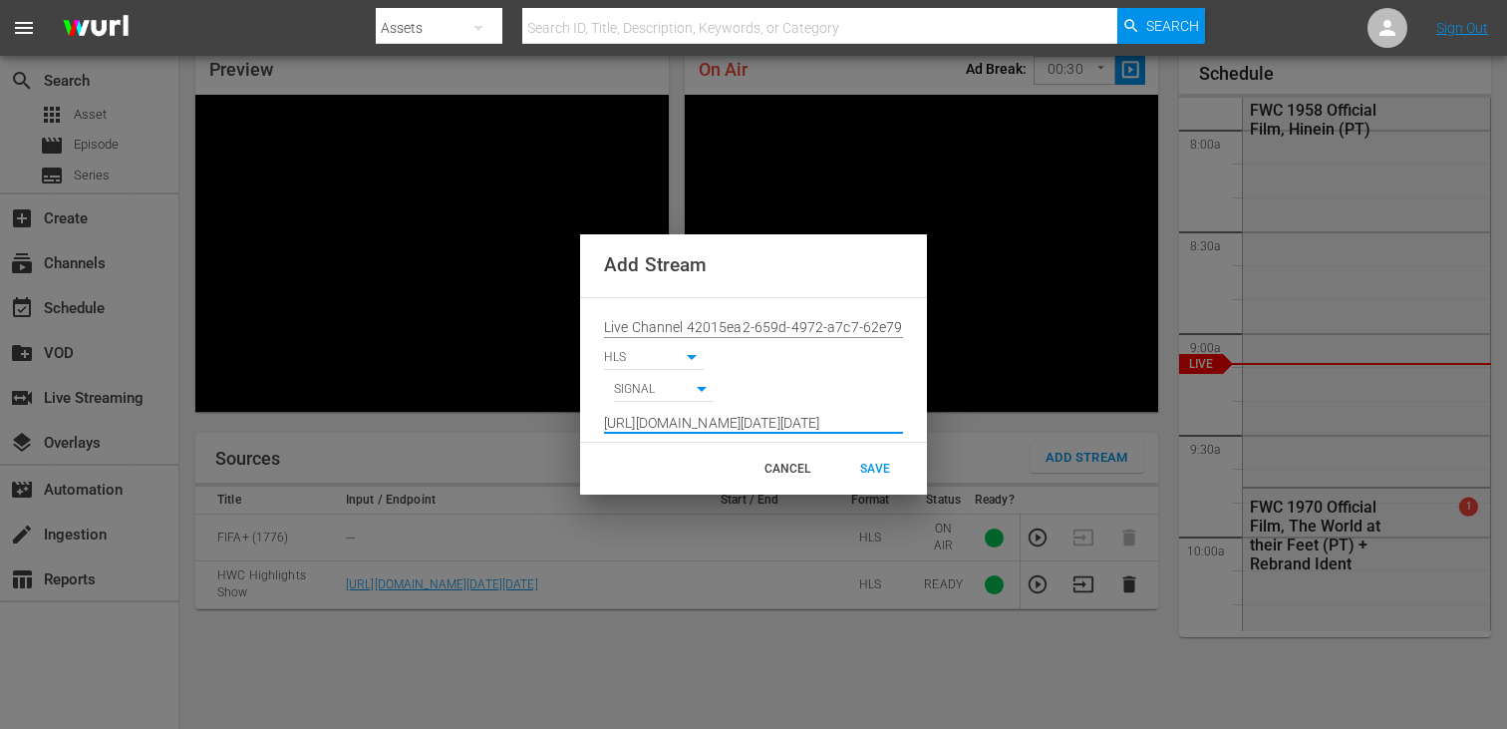
scroll to position [0, 1470]
type input "[URL][DOMAIN_NAME][DATE][DATE]"
click at [858, 465] on div "SAVE" at bounding box center [875, 469] width 88 height 36
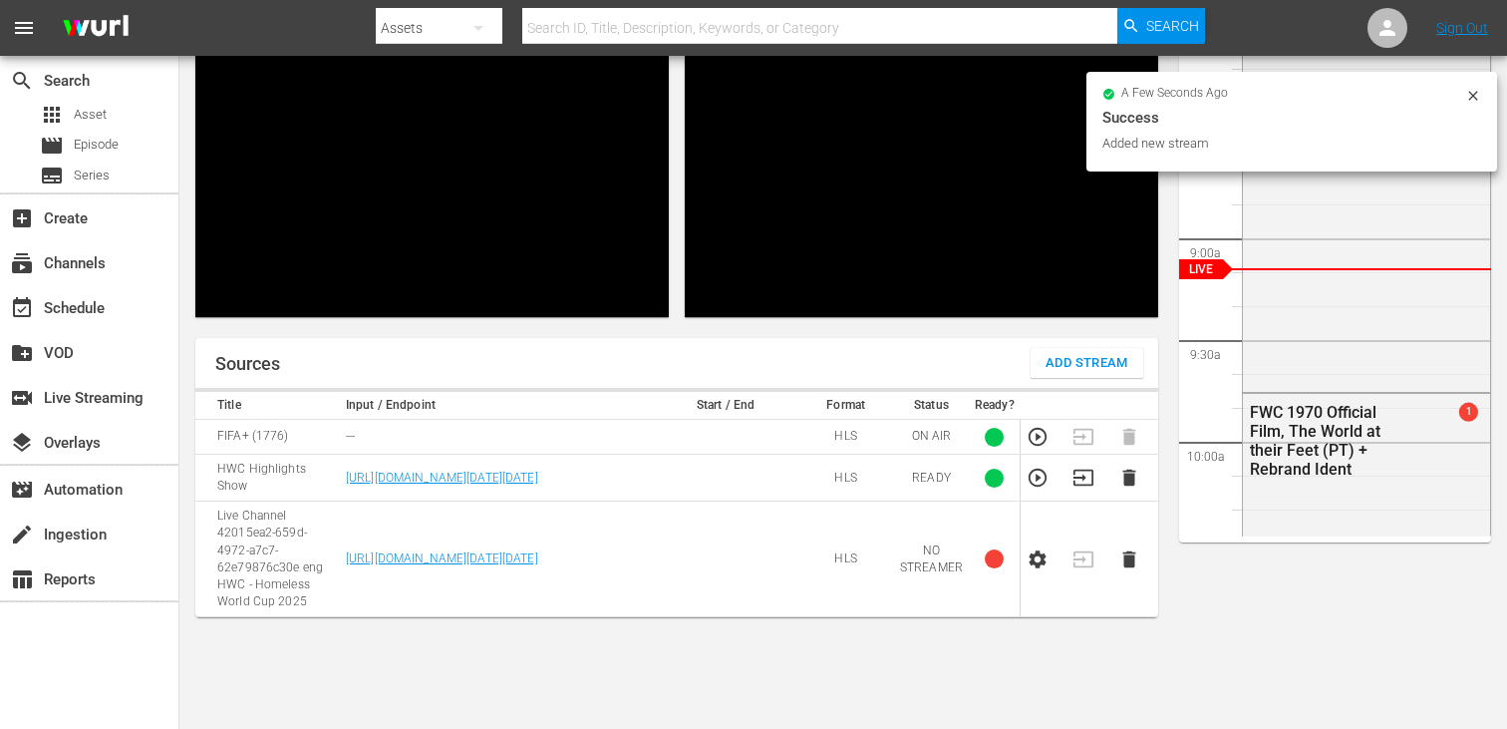
scroll to position [189, 0]
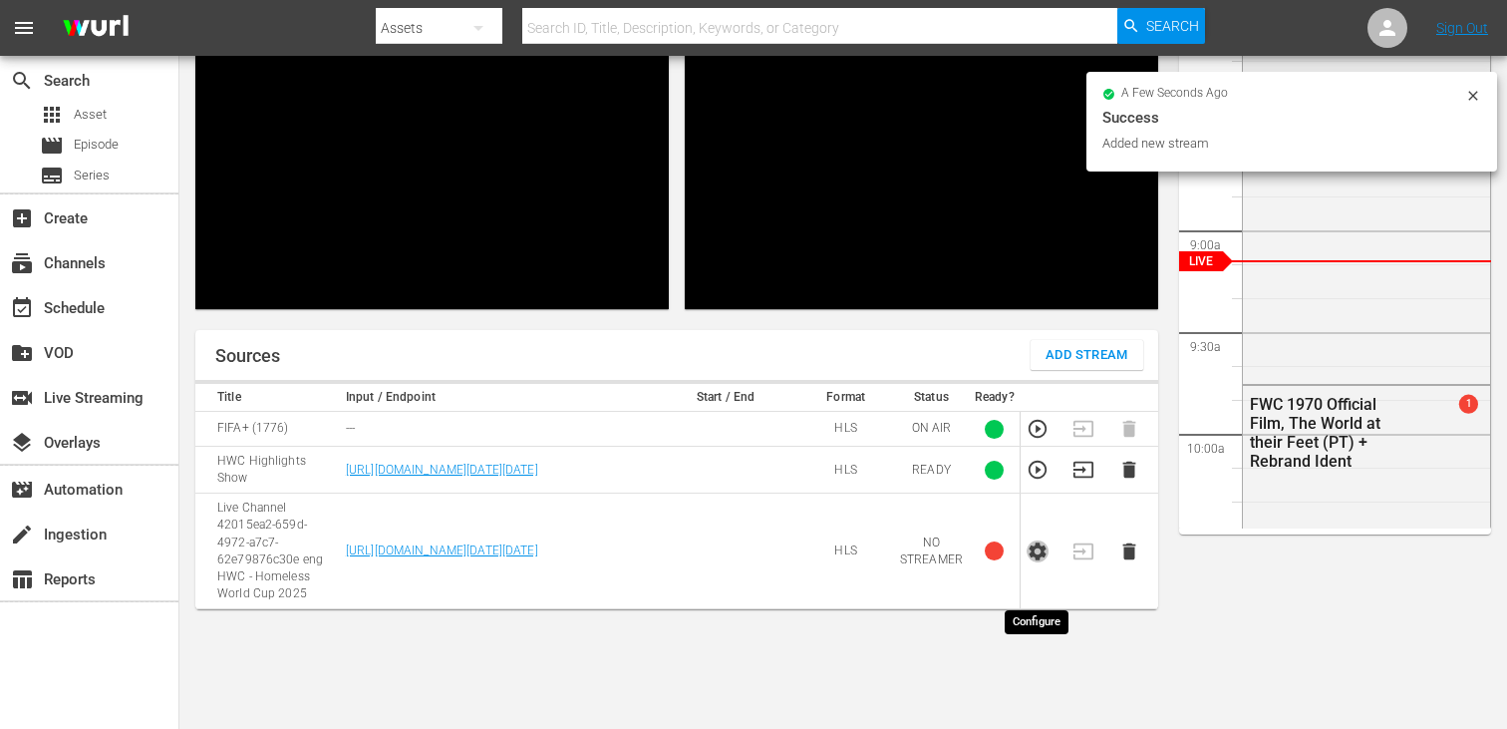
click at [1037, 562] on icon "button" at bounding box center [1038, 551] width 22 height 22
click at [1076, 562] on icon "button" at bounding box center [1083, 551] width 22 height 22
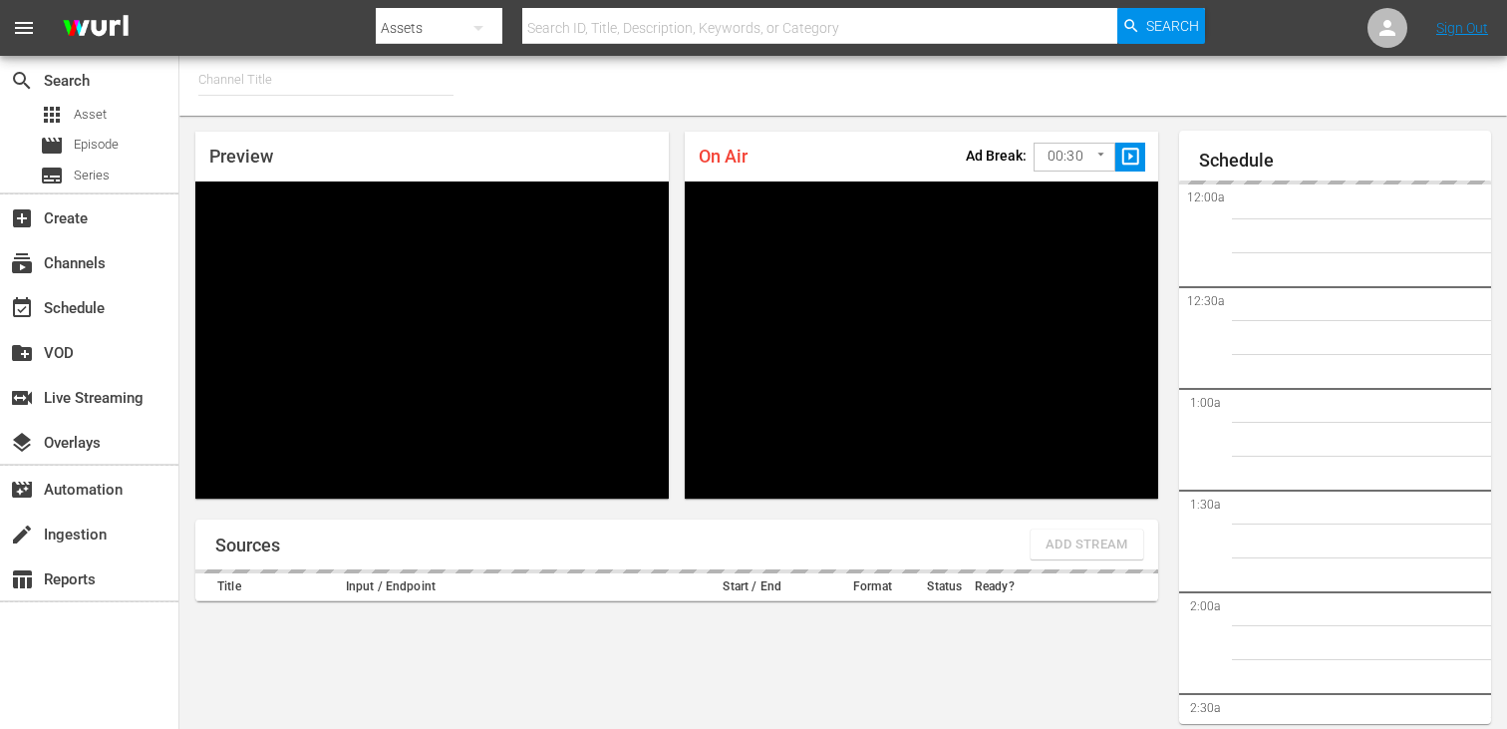
type input "FIFA+ Spanish Global (1780)"
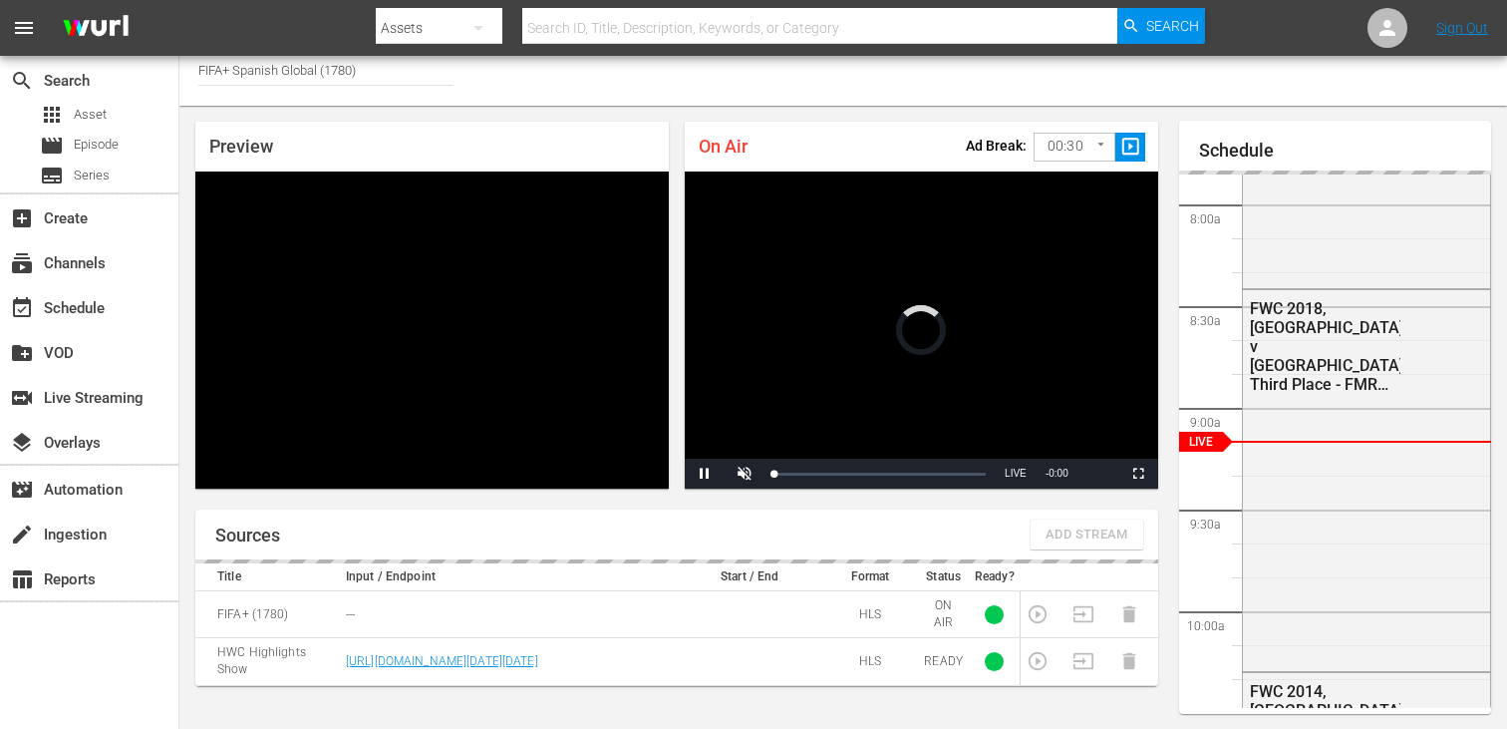
scroll to position [86, 0]
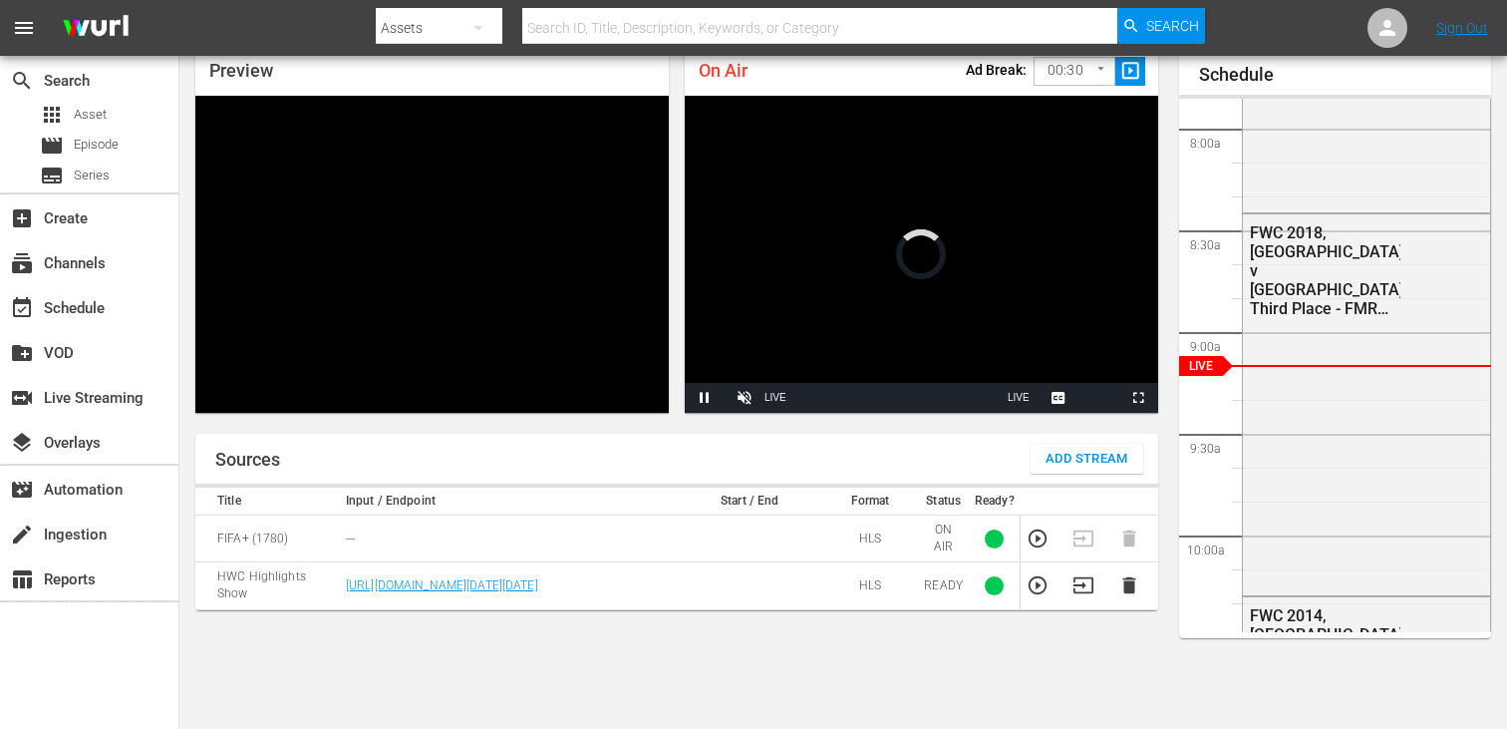
click at [1064, 465] on span "Add Stream" at bounding box center [1087, 459] width 83 height 23
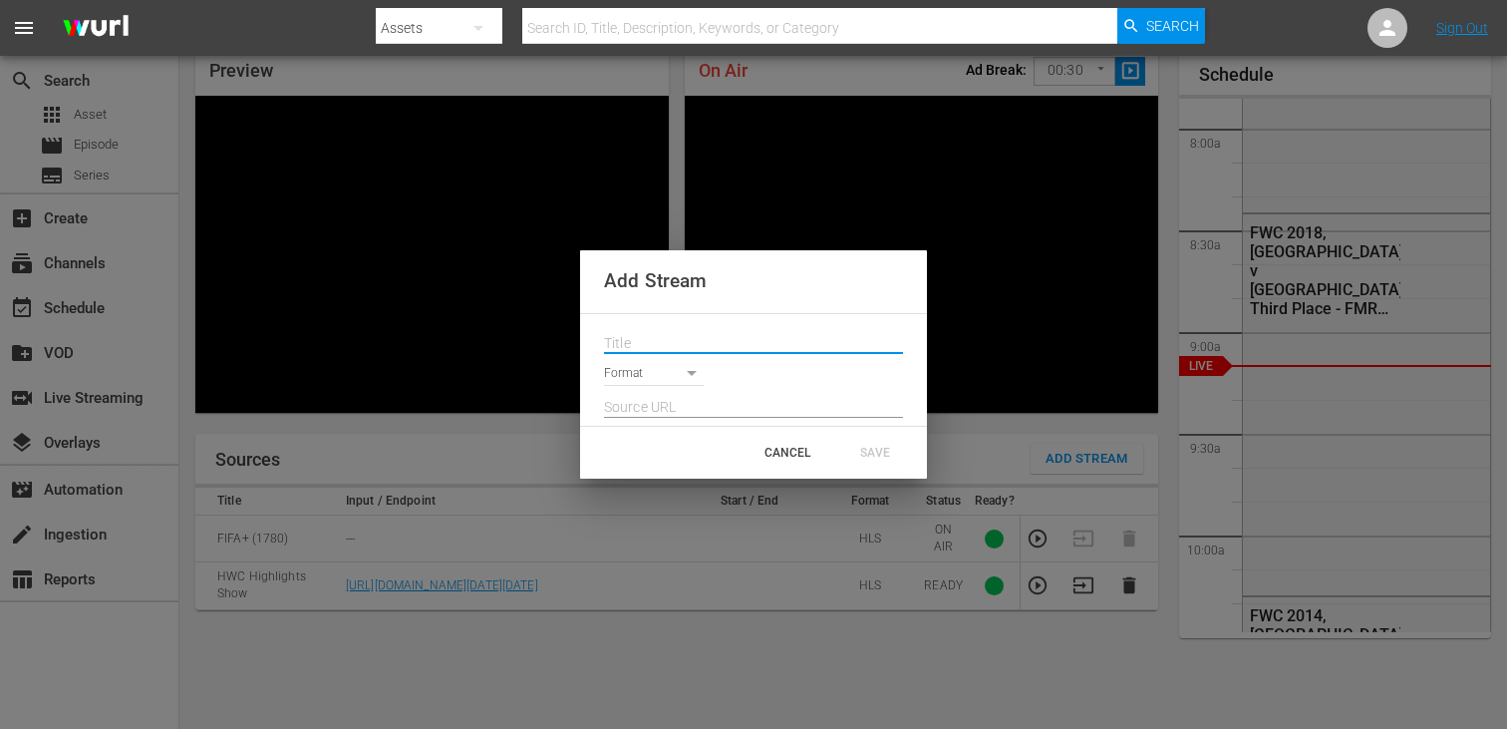
click at [675, 332] on input "text" at bounding box center [753, 344] width 299 height 30
paste input "Live Channel 42015ea2-659d-4972-a7c7-62e79876c30e eng HWC - Homeless World Cup …"
type input "Live Channel 42015ea2-659d-4972-a7c7-62e79876c30e eng HWC - Homeless World Cup …"
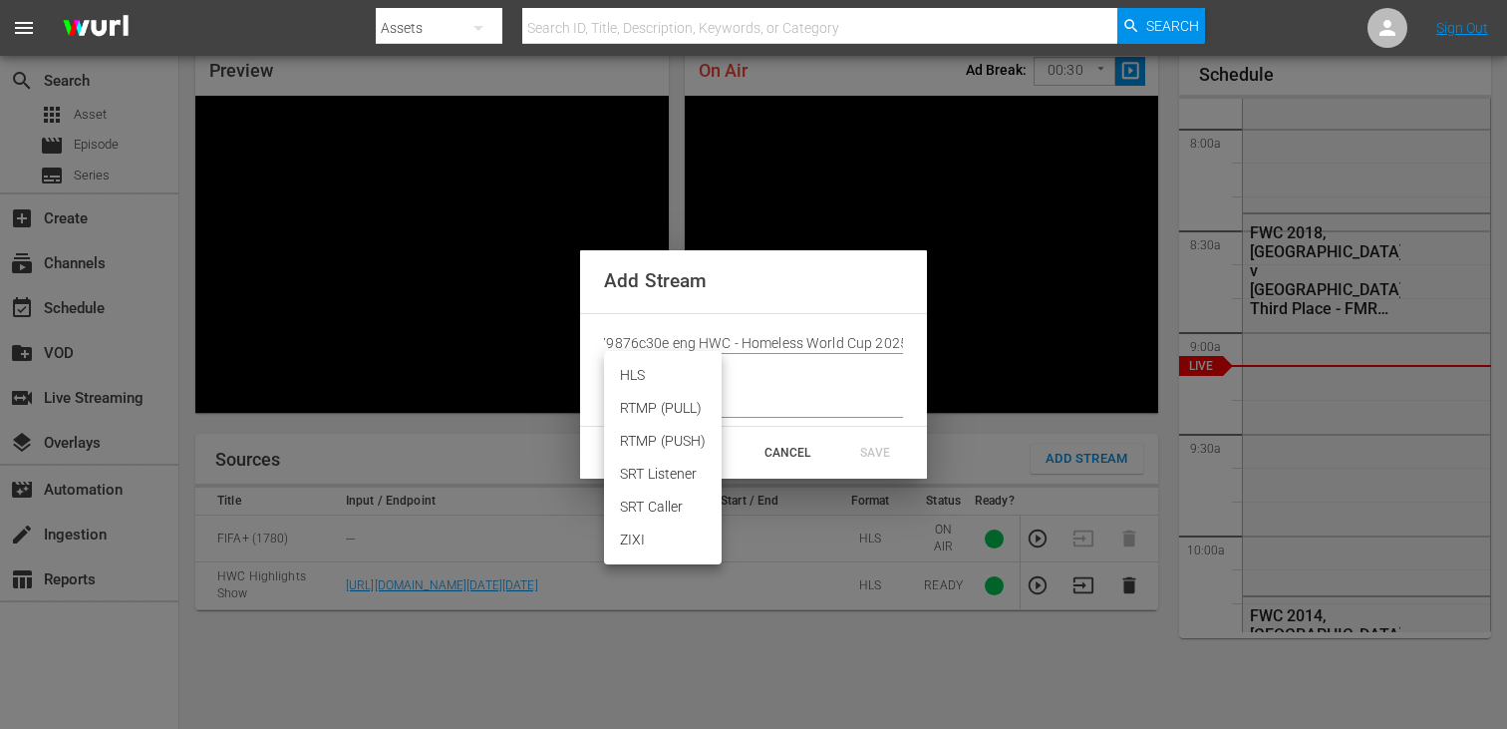
click at [675, 372] on body "menu Search By Assets Search ID, Title, Description, Keywords, or Category Sear…" at bounding box center [753, 278] width 1507 height 729
click at [668, 385] on li "HLS" at bounding box center [663, 375] width 118 height 33
type input "HLS"
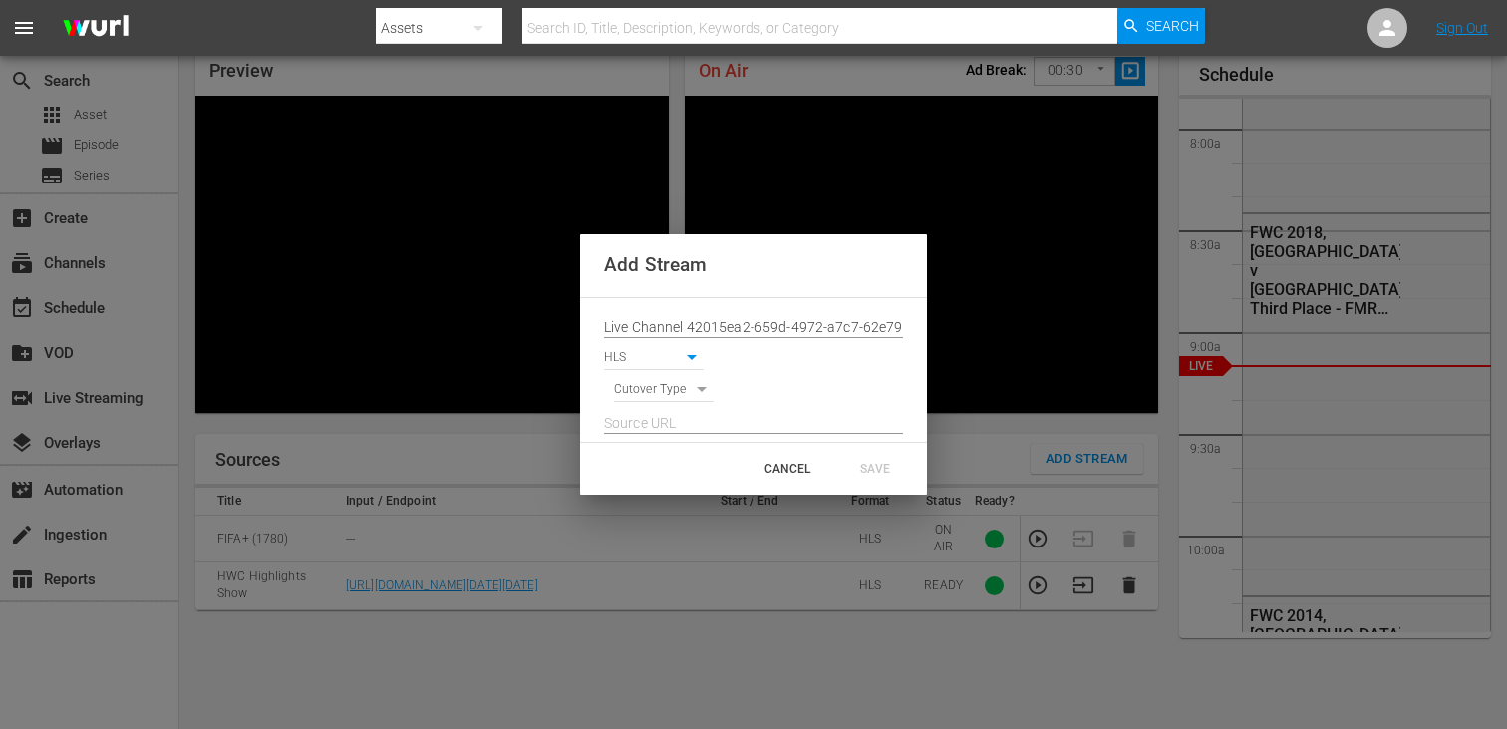
click at [668, 393] on body "menu Search By Assets Search ID, Title, Description, Keywords, or Category Sear…" at bounding box center [753, 278] width 1507 height 729
click at [668, 427] on li "SIGNAL" at bounding box center [664, 424] width 101 height 33
type input "SIGNAL"
click at [668, 427] on input "text" at bounding box center [753, 424] width 299 height 30
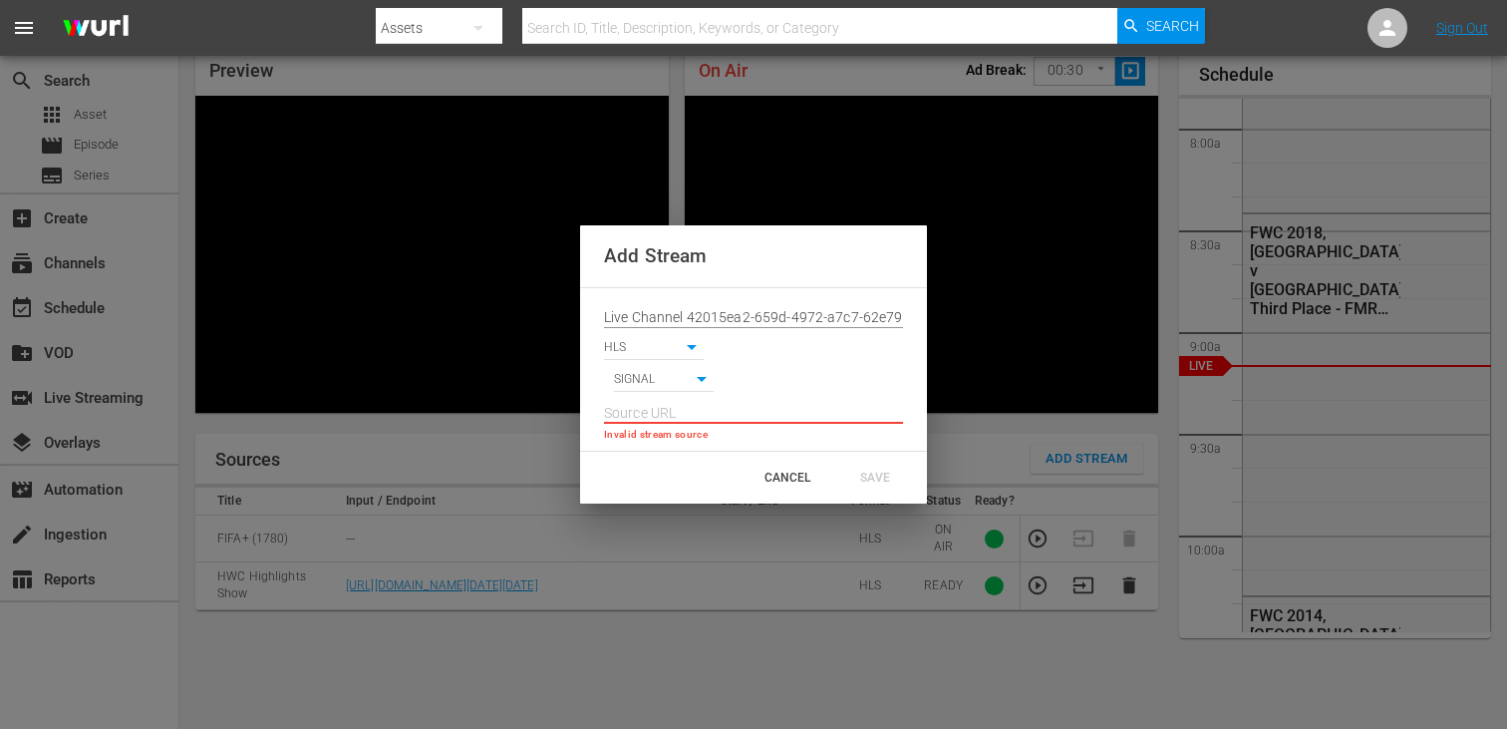
paste input "[URL][DOMAIN_NAME][DATE][DATE]"
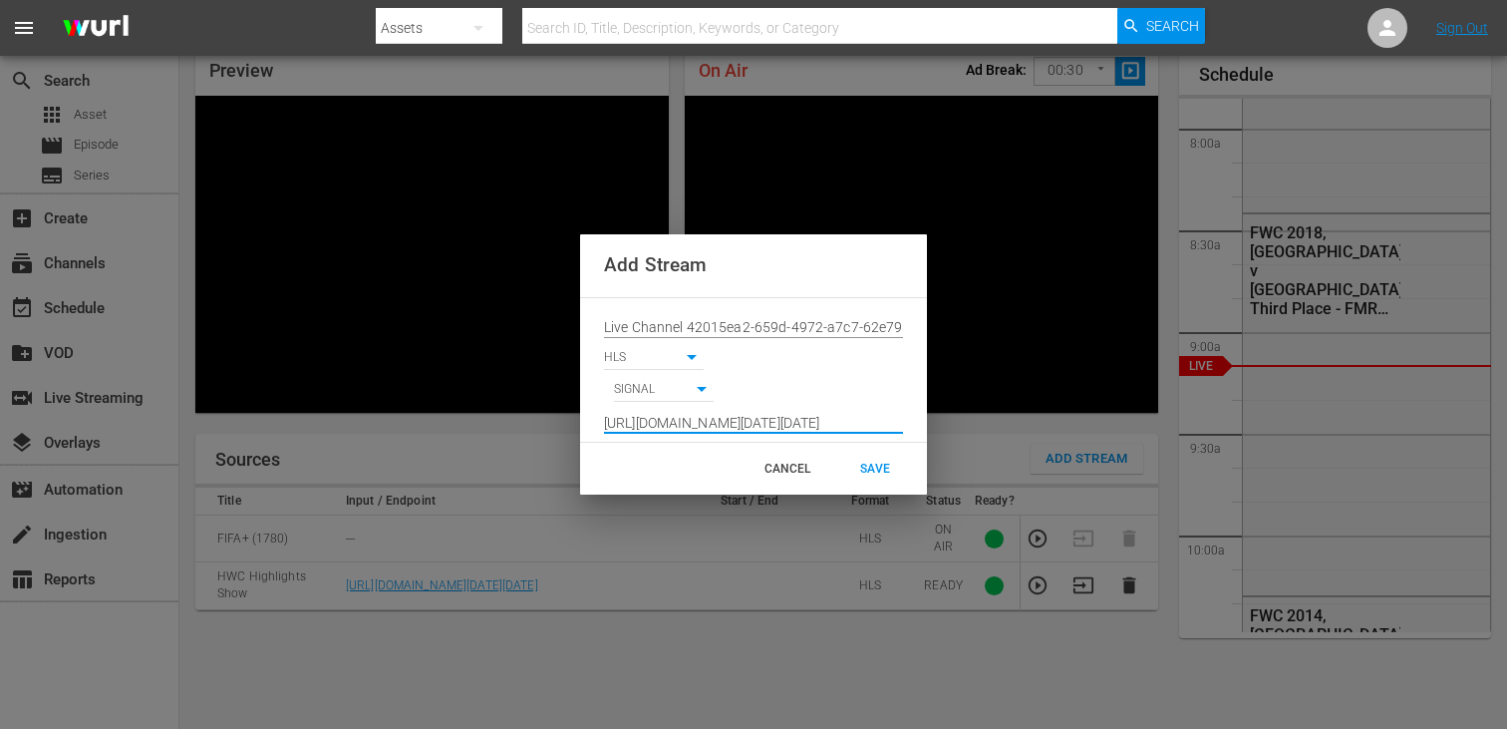
scroll to position [0, 1470]
type input "[URL][DOMAIN_NAME][DATE][DATE]"
click at [860, 465] on div "SAVE" at bounding box center [875, 469] width 88 height 36
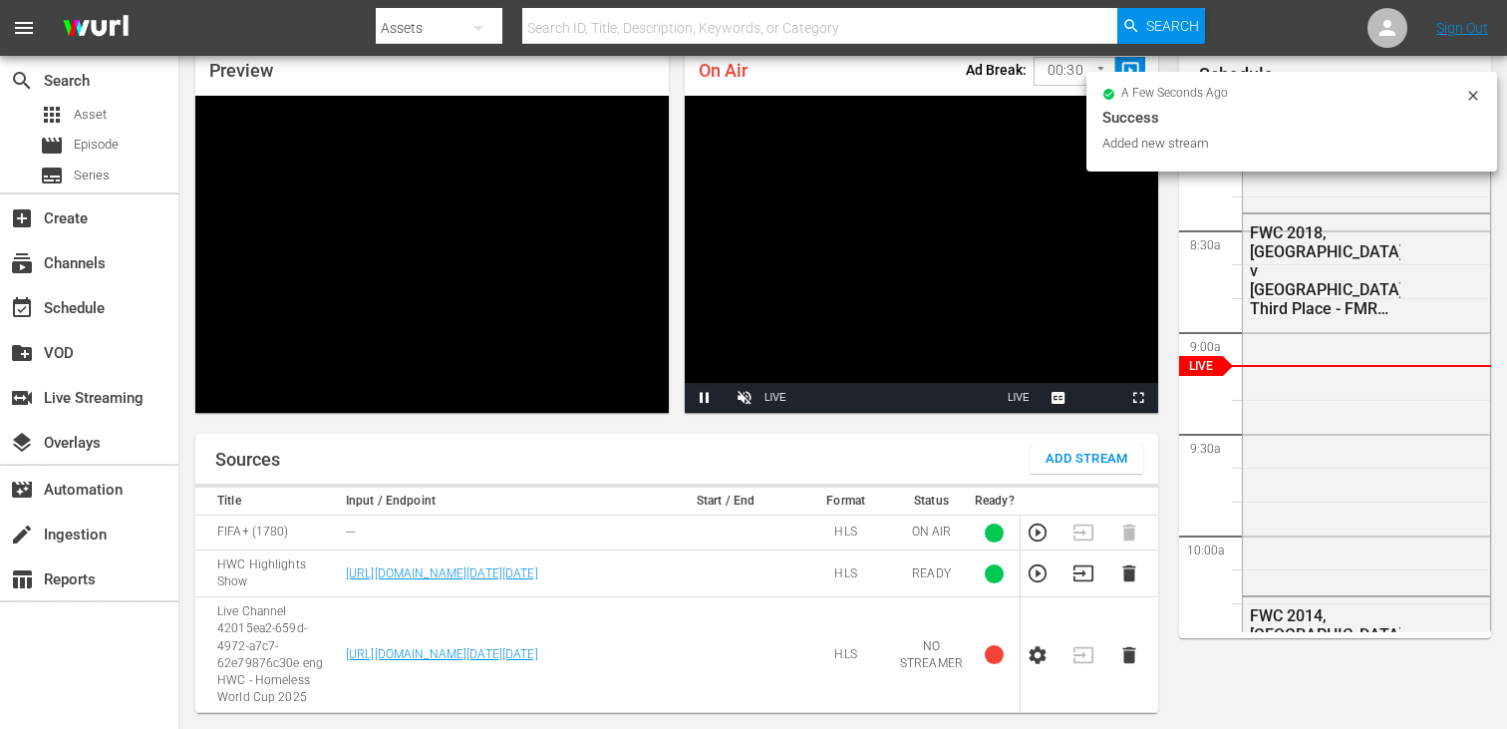
scroll to position [189, 0]
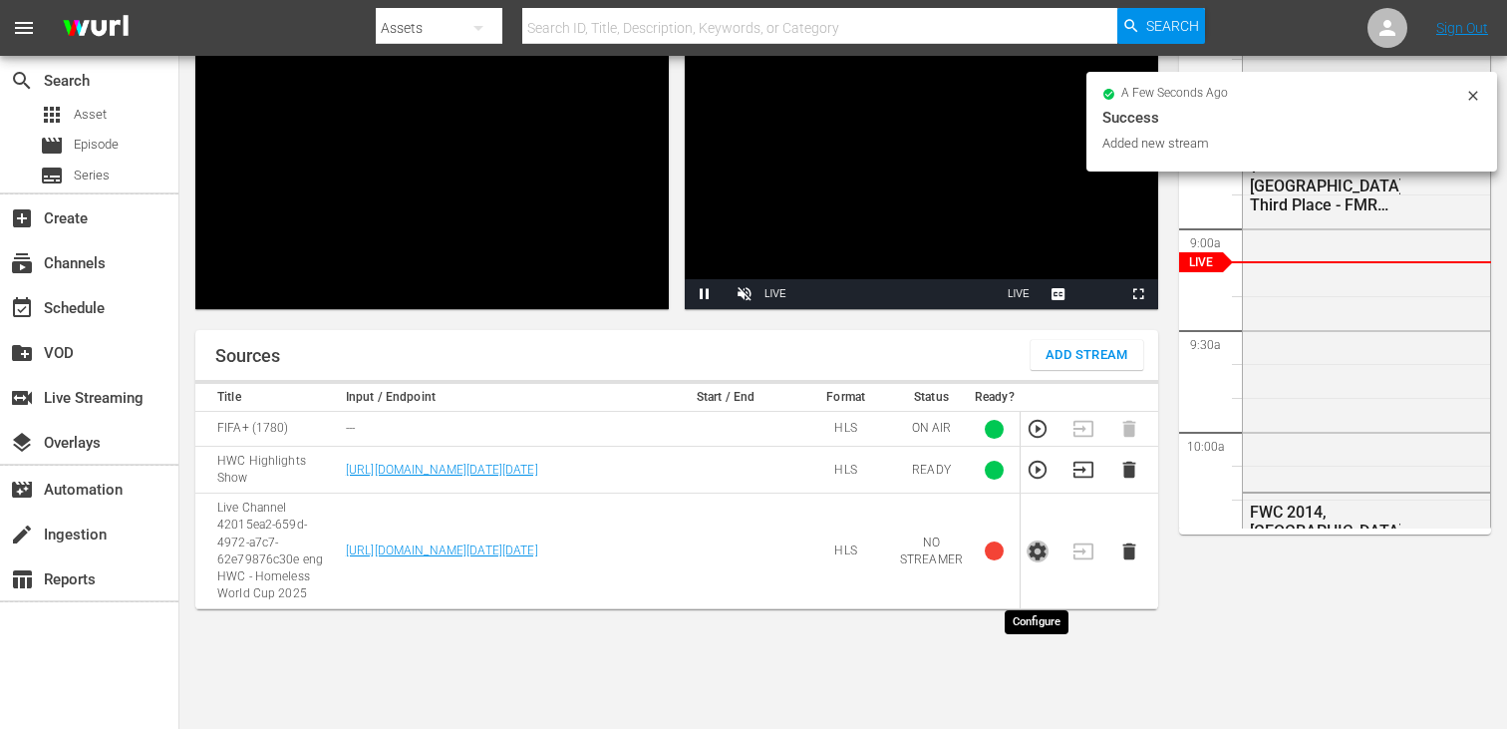
click at [1033, 560] on icon "button" at bounding box center [1038, 551] width 17 height 18
click at [1085, 562] on icon "button" at bounding box center [1083, 551] width 22 height 22
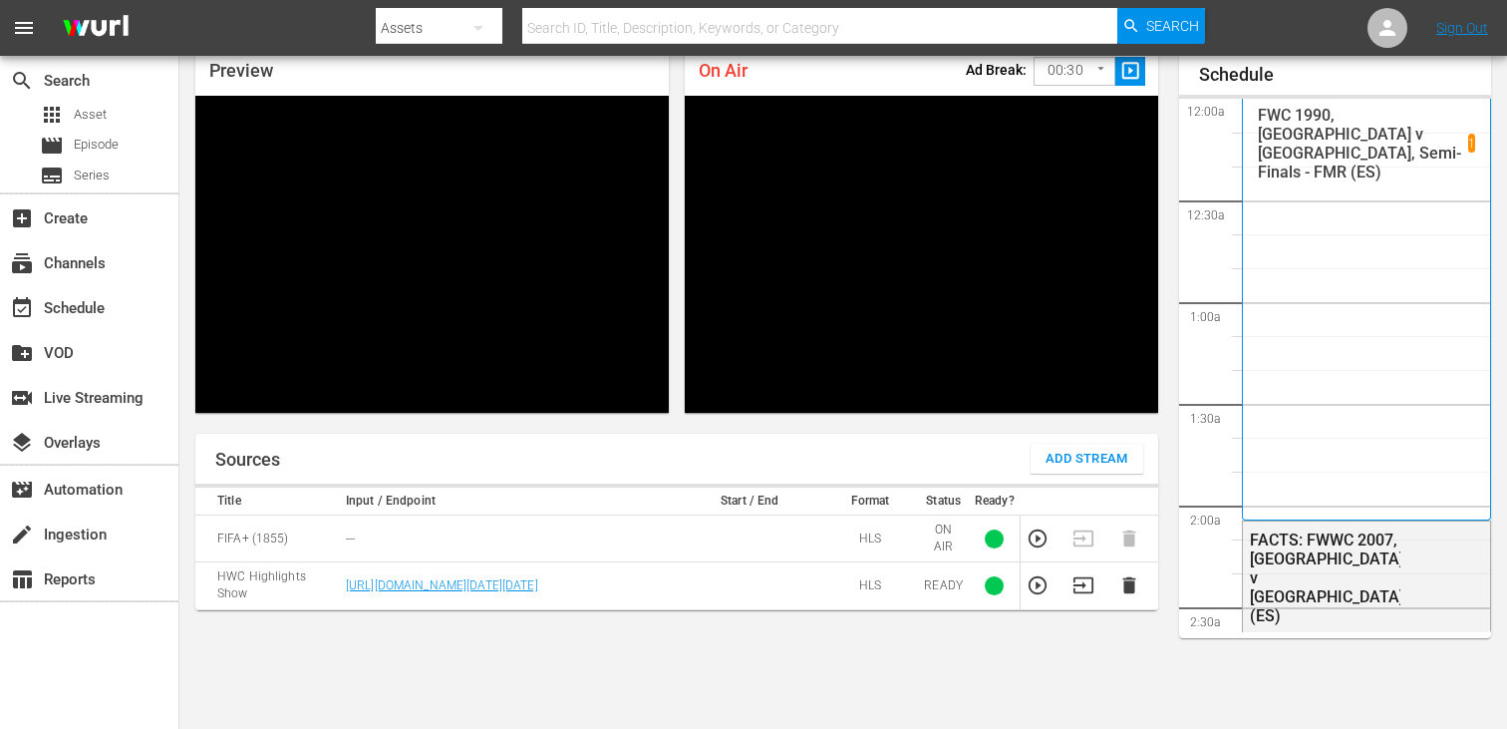
scroll to position [1599, 0]
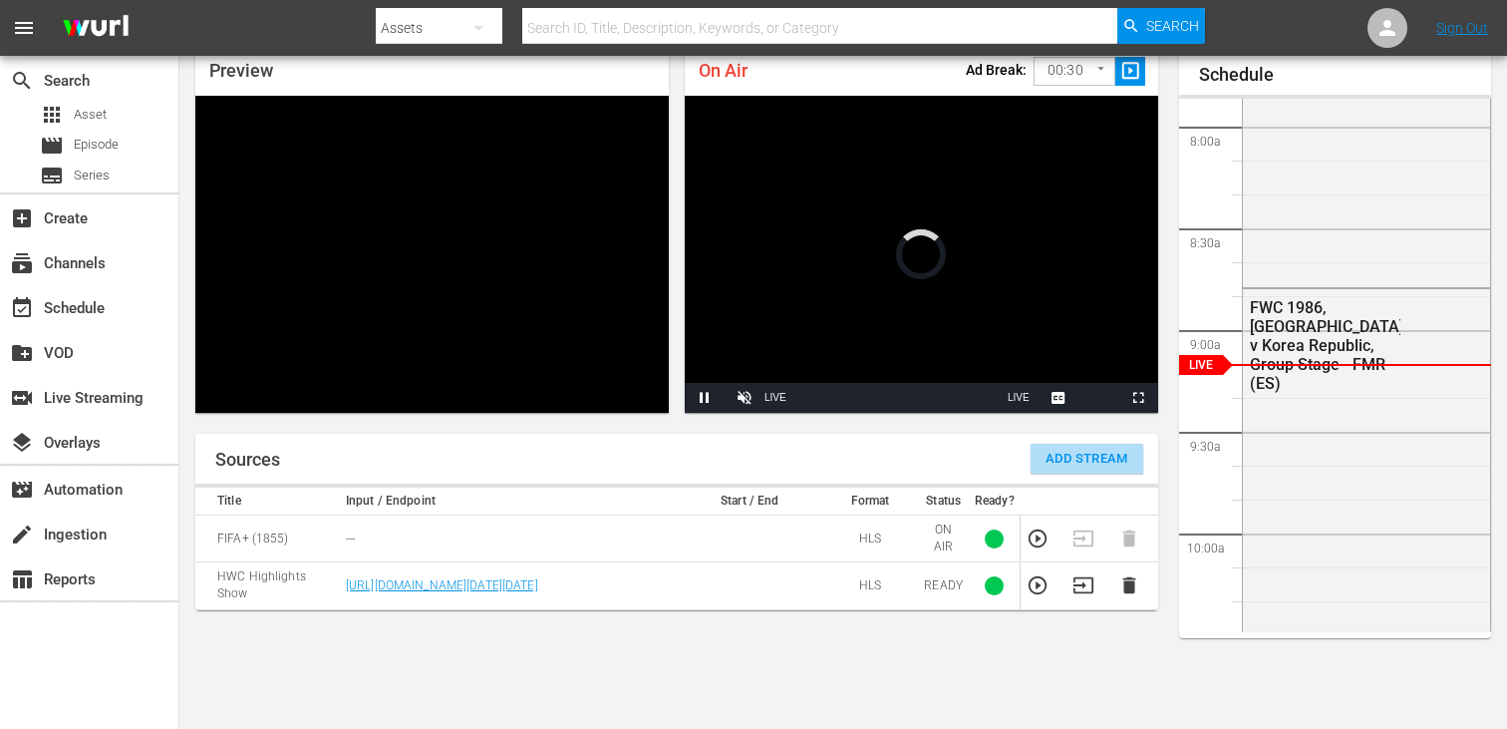
click at [1074, 467] on span "Add Stream" at bounding box center [1087, 459] width 83 height 23
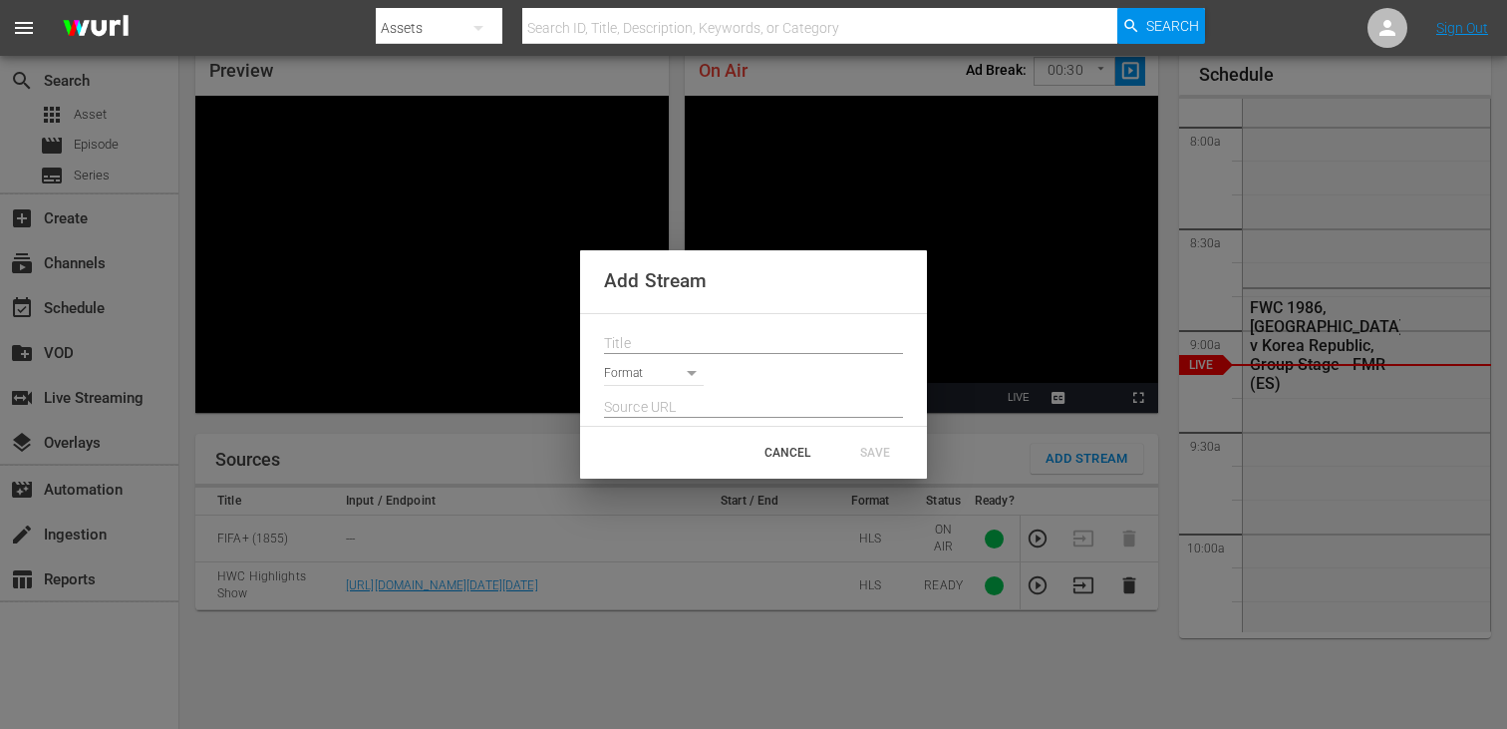
click at [735, 325] on div at bounding box center [753, 338] width 299 height 32
click at [703, 327] on div at bounding box center [753, 338] width 299 height 32
click at [703, 336] on input "text" at bounding box center [753, 344] width 299 height 30
paste input "Live Channel 42015ea2-659d-4972-a7c7-62e79876c30e eng HWC - Homeless World Cup …"
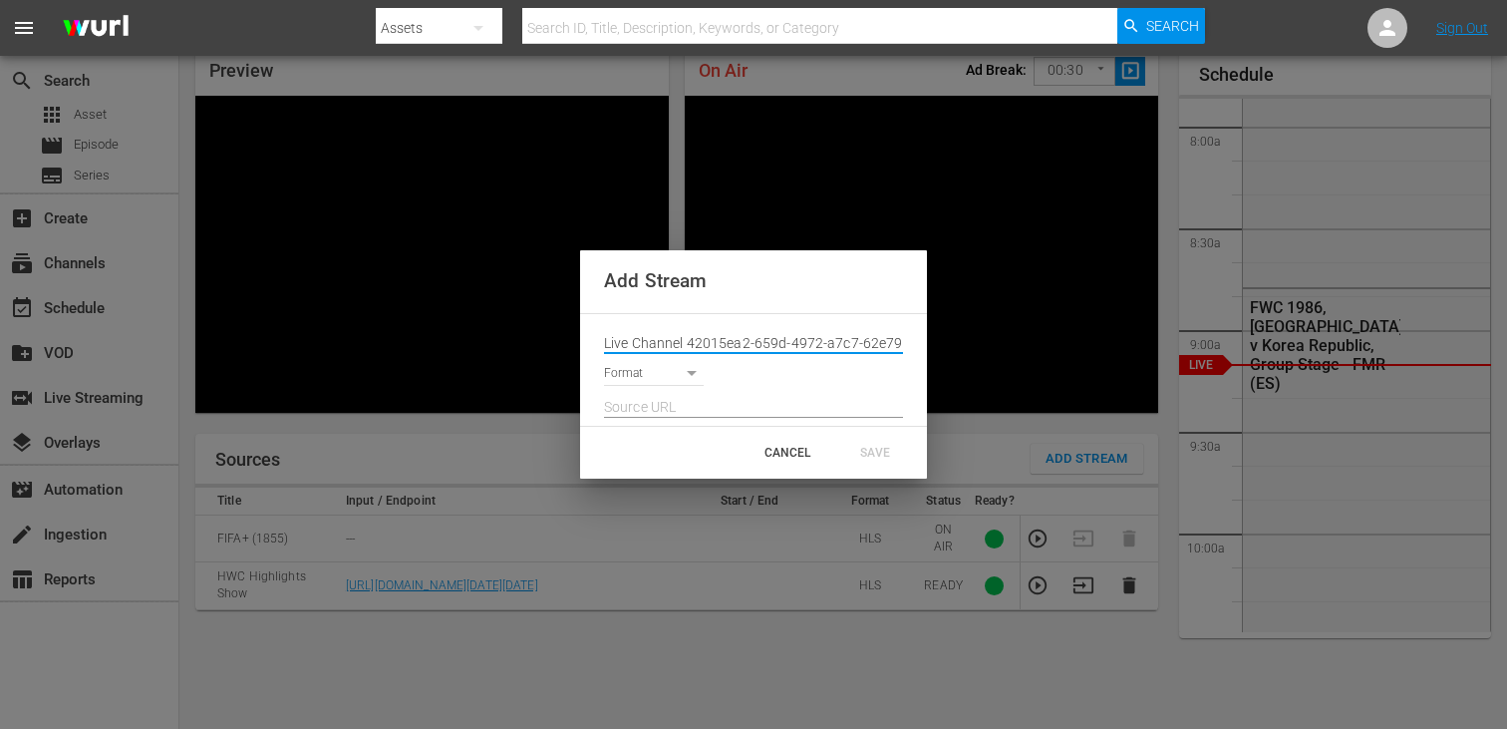
scroll to position [0, 288]
type input "Live Channel 42015ea2-659d-4972-a7c7-62e79876c30e eng HWC - Homeless World Cup …"
click at [684, 360] on div "Format" at bounding box center [753, 370] width 299 height 32
click at [682, 373] on body "menu Search By Assets Search ID, Title, Description, Keywords, or Category Sear…" at bounding box center [753, 278] width 1507 height 729
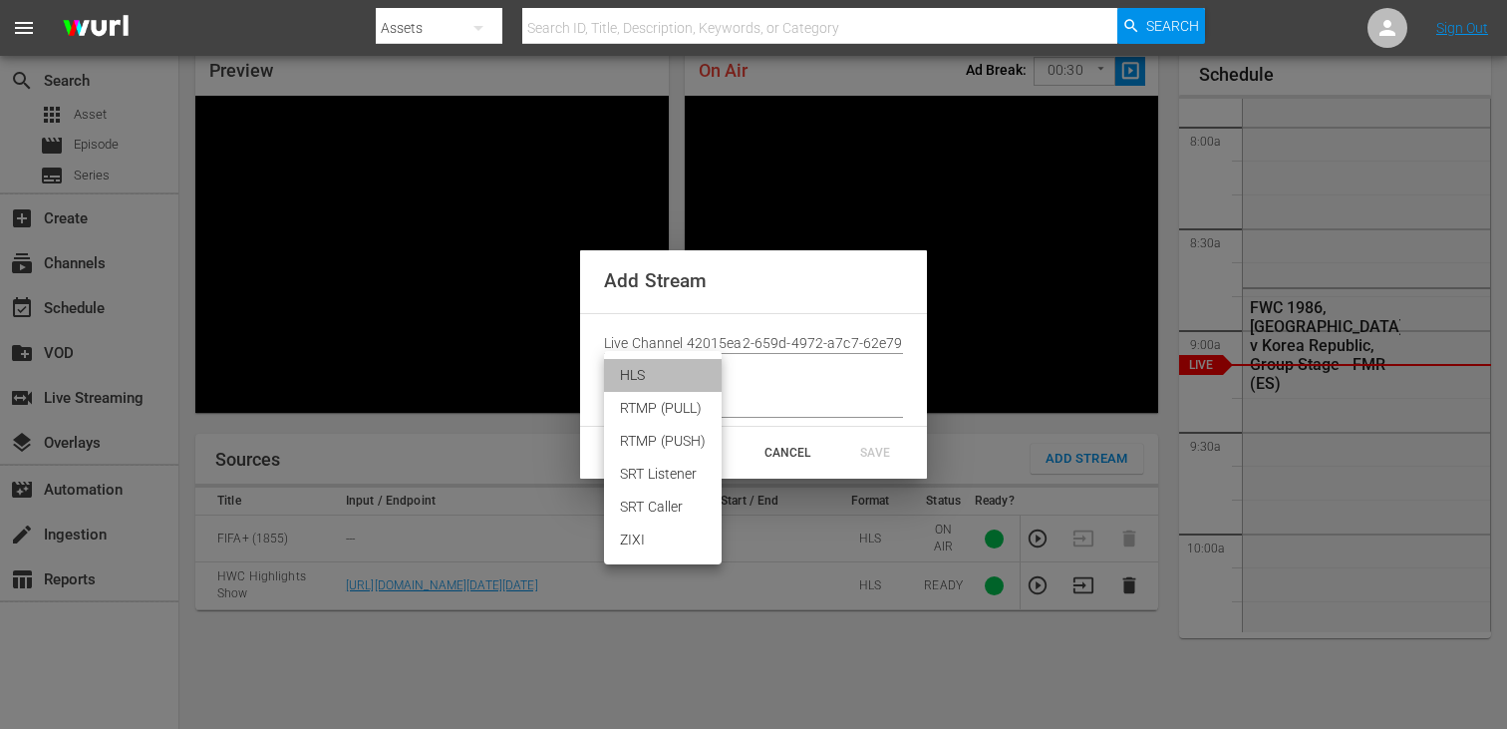
click at [681, 383] on li "HLS" at bounding box center [663, 375] width 118 height 33
type input "HLS"
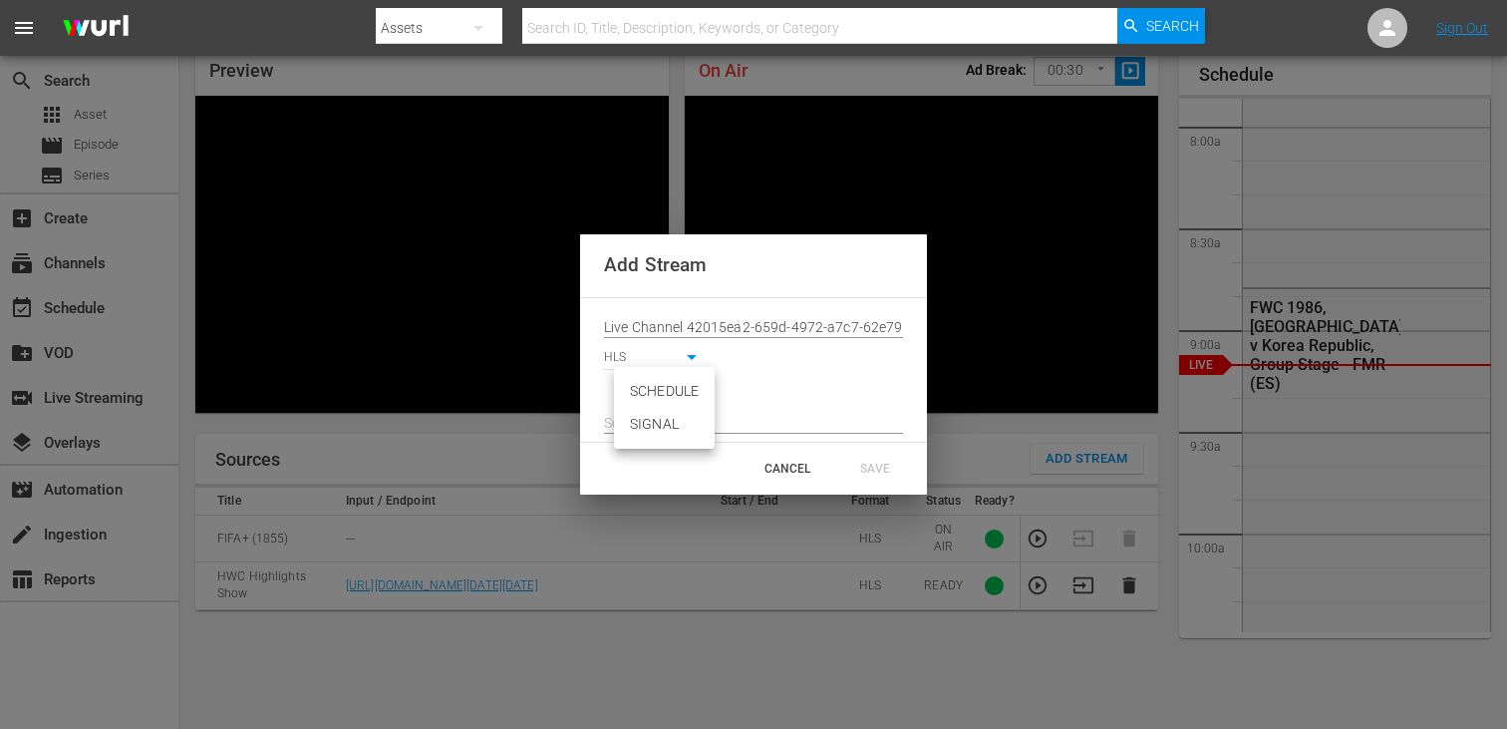
click at [680, 384] on body "menu Search By Assets Search ID, Title, Description, Keywords, or Category Sear…" at bounding box center [753, 278] width 1507 height 729
click at [681, 409] on li "SIGNAL" at bounding box center [664, 424] width 101 height 33
type input "SIGNAL"
click at [681, 418] on input "text" at bounding box center [753, 424] width 299 height 30
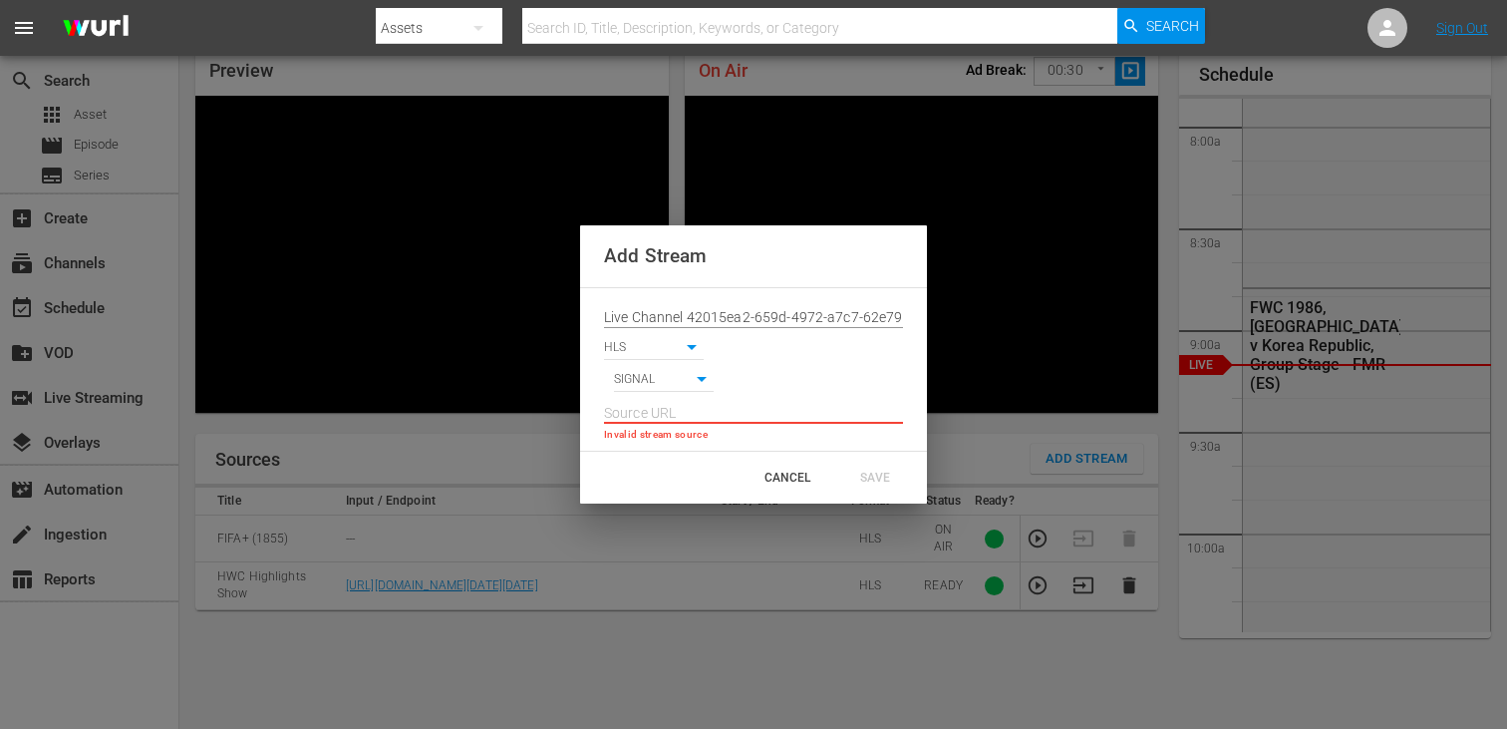
paste input "[URL][DOMAIN_NAME][DATE][DATE]"
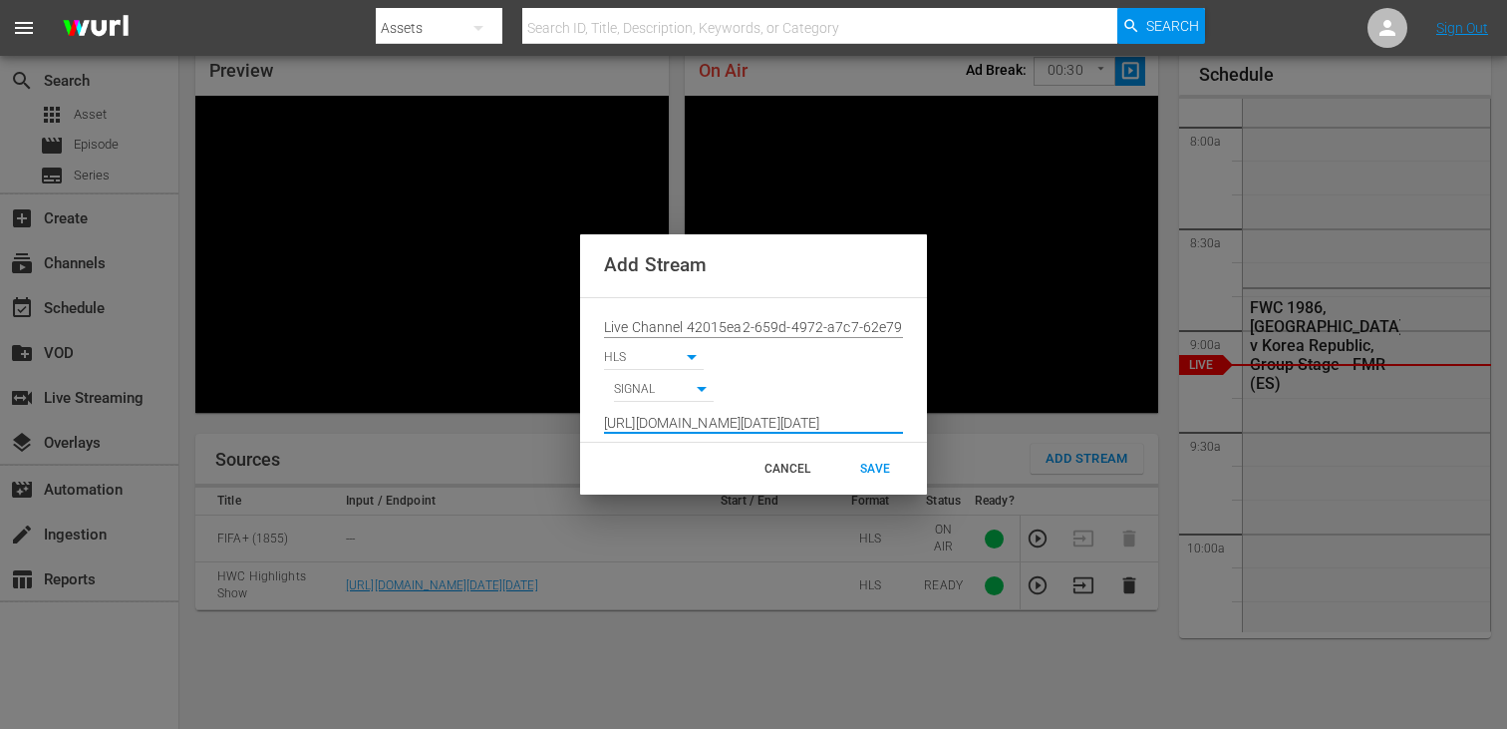
scroll to position [0, 1470]
type input "[URL][DOMAIN_NAME][DATE][DATE]"
click at [854, 462] on div "SAVE" at bounding box center [875, 469] width 88 height 36
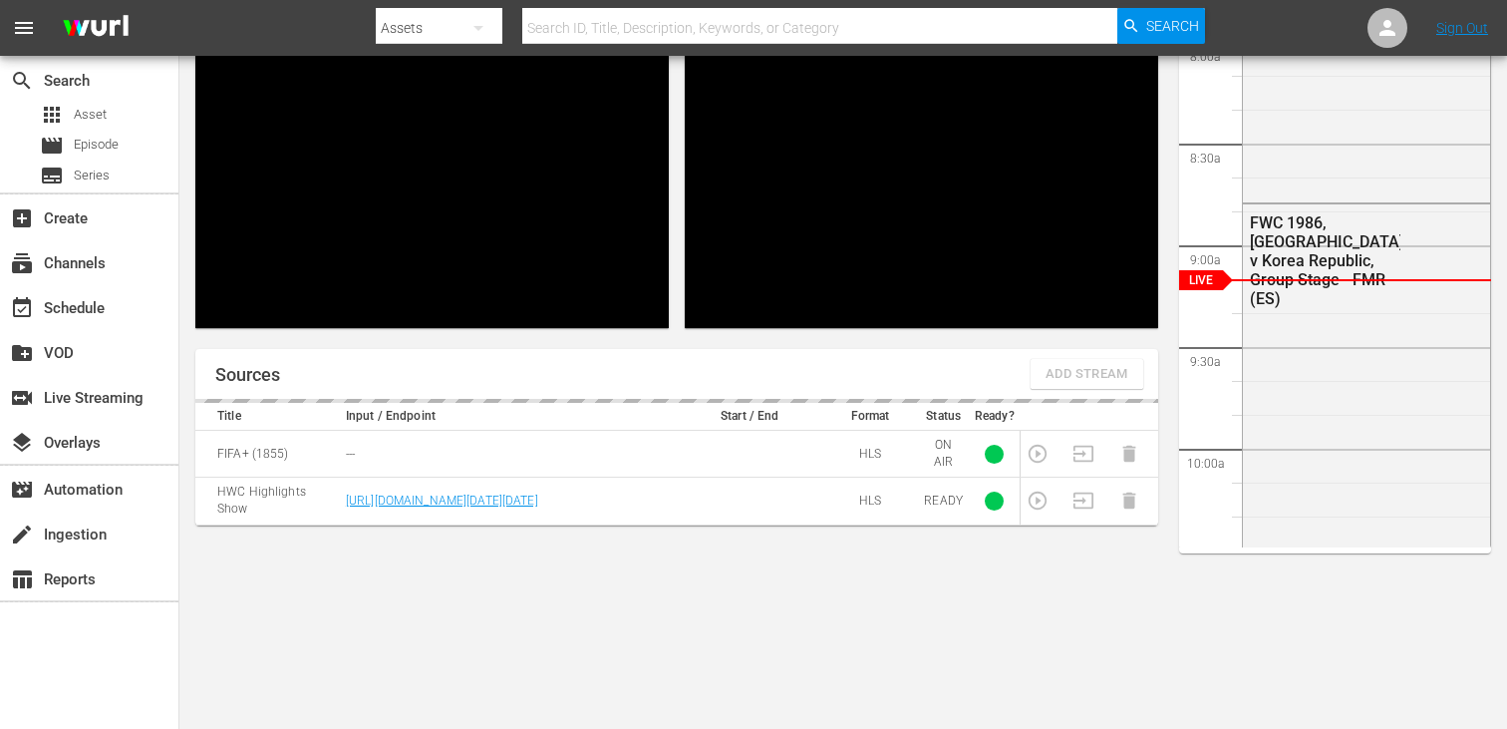
scroll to position [189, 0]
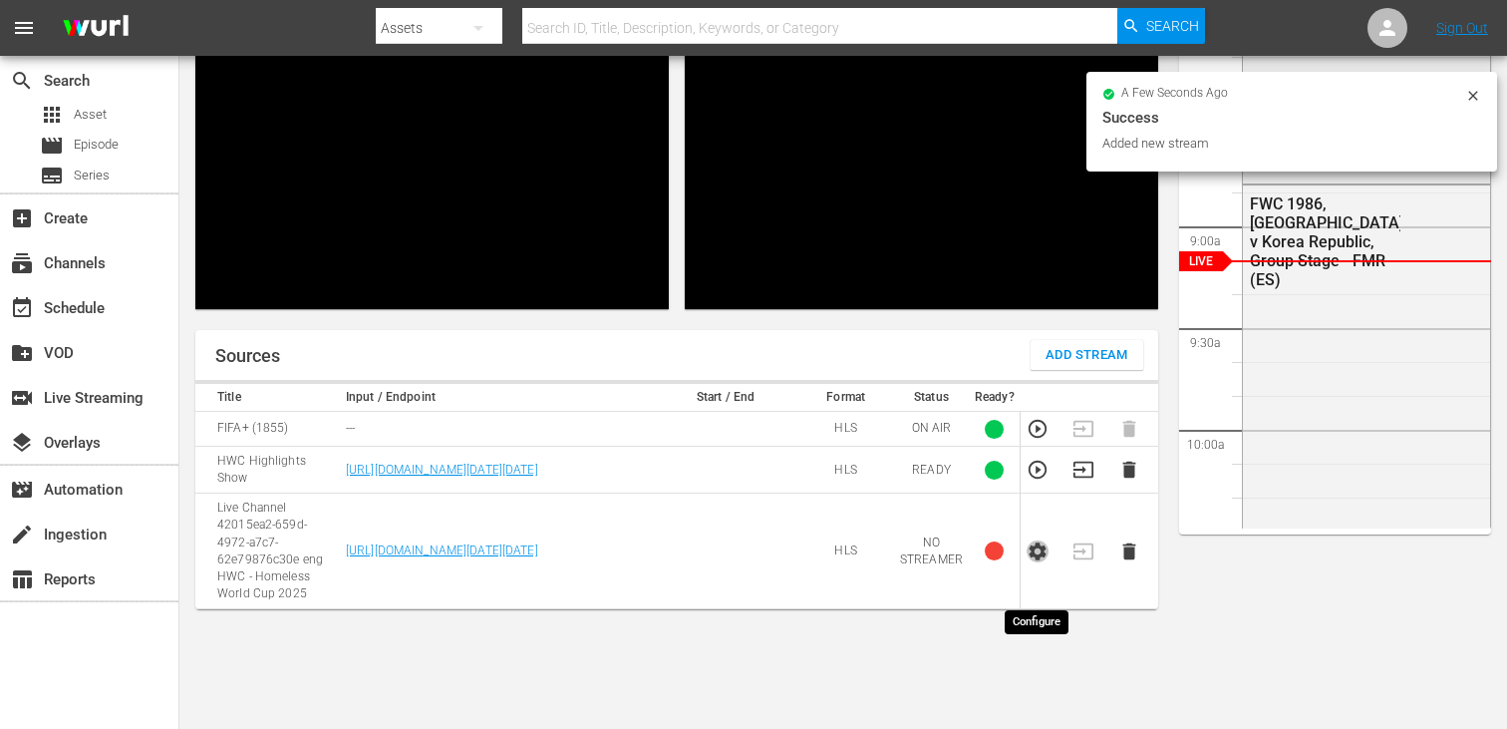
click at [1042, 560] on icon "button" at bounding box center [1038, 551] width 17 height 18
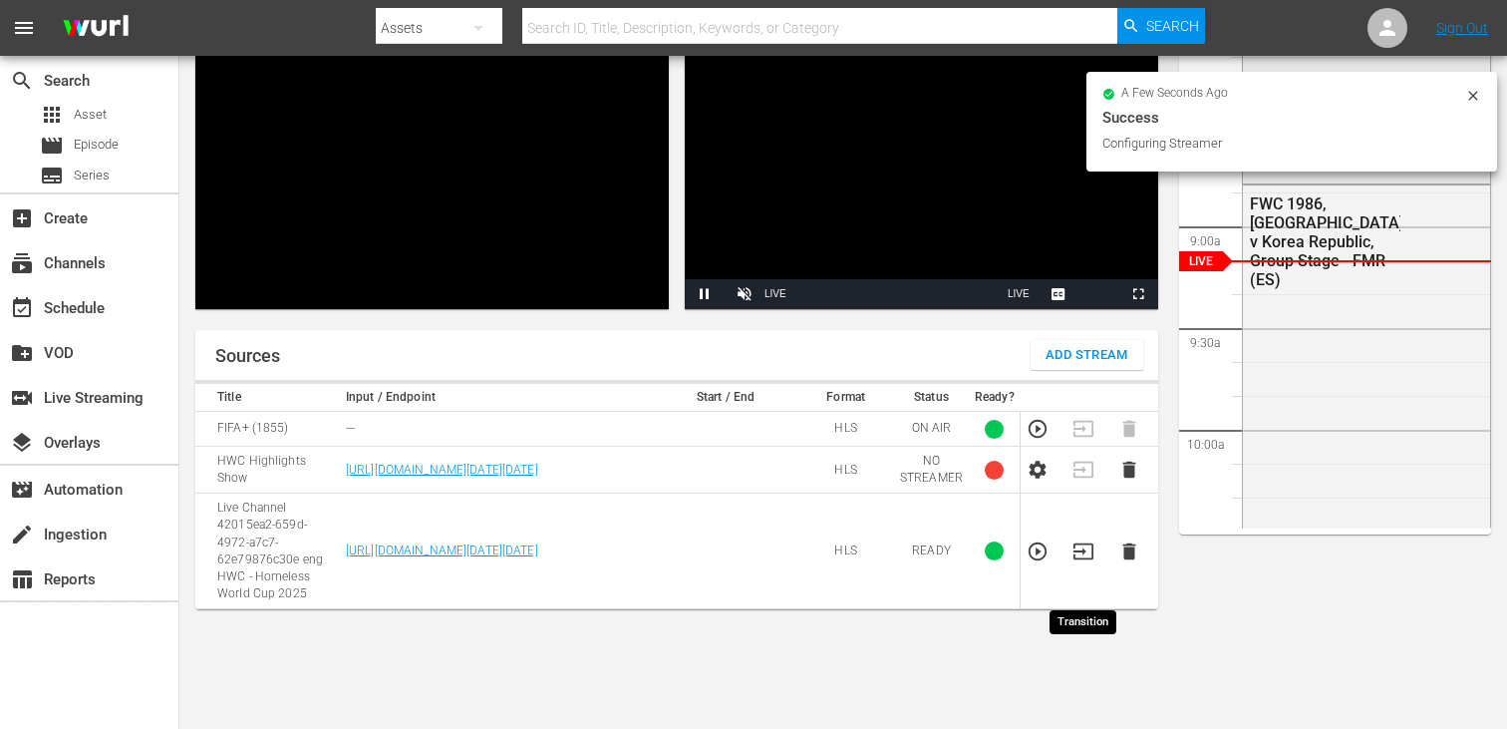
click at [1087, 562] on icon "button" at bounding box center [1083, 551] width 22 height 22
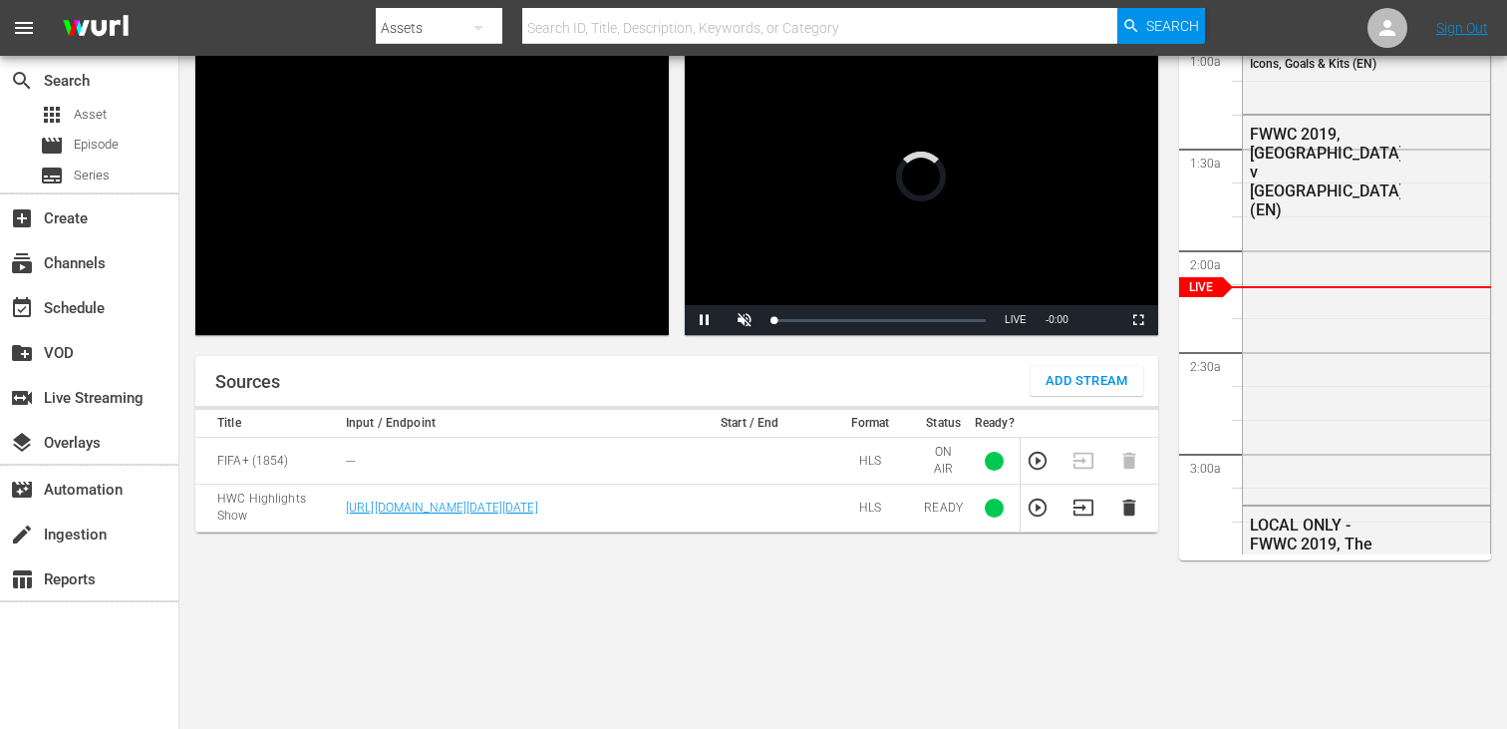
scroll to position [86, 0]
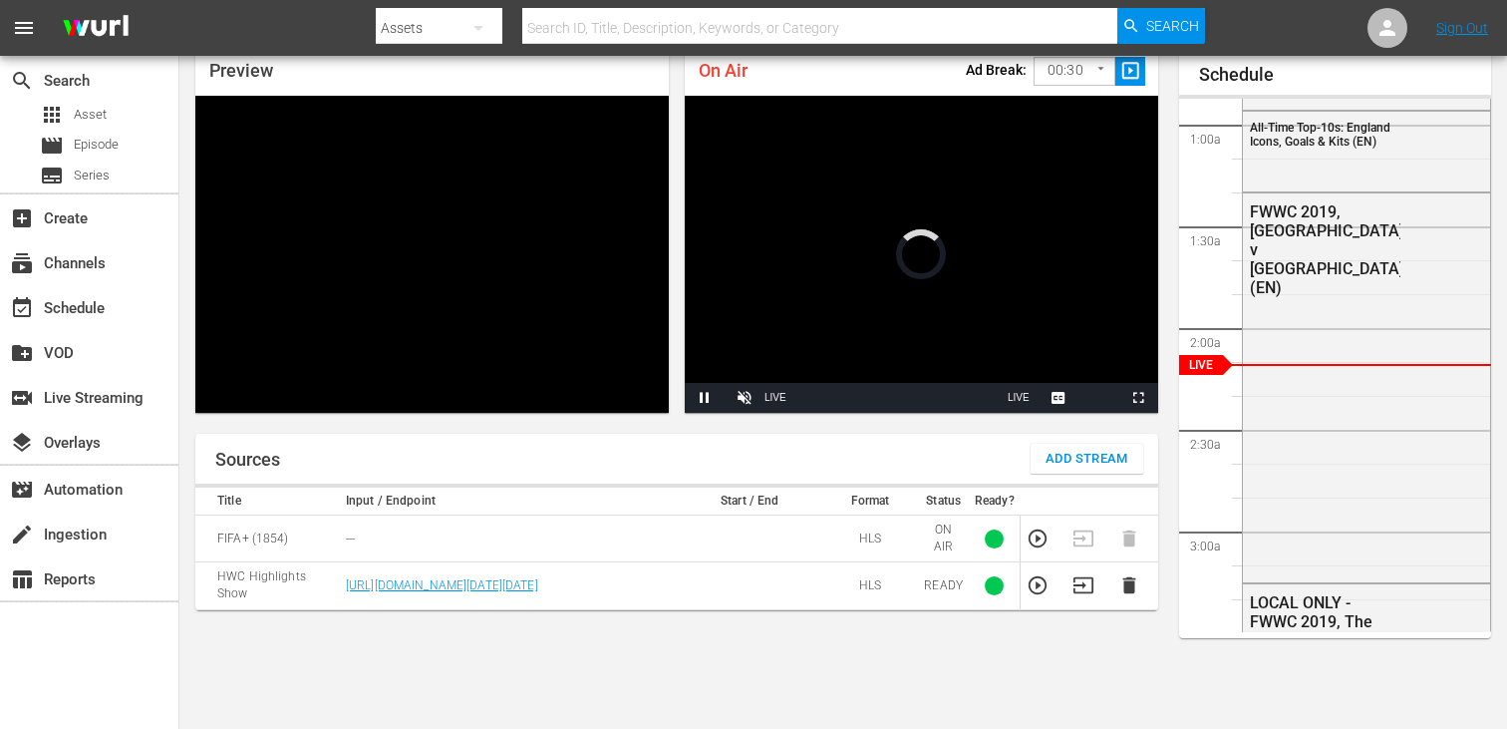
click at [1076, 457] on span "Add Stream" at bounding box center [1087, 459] width 83 height 23
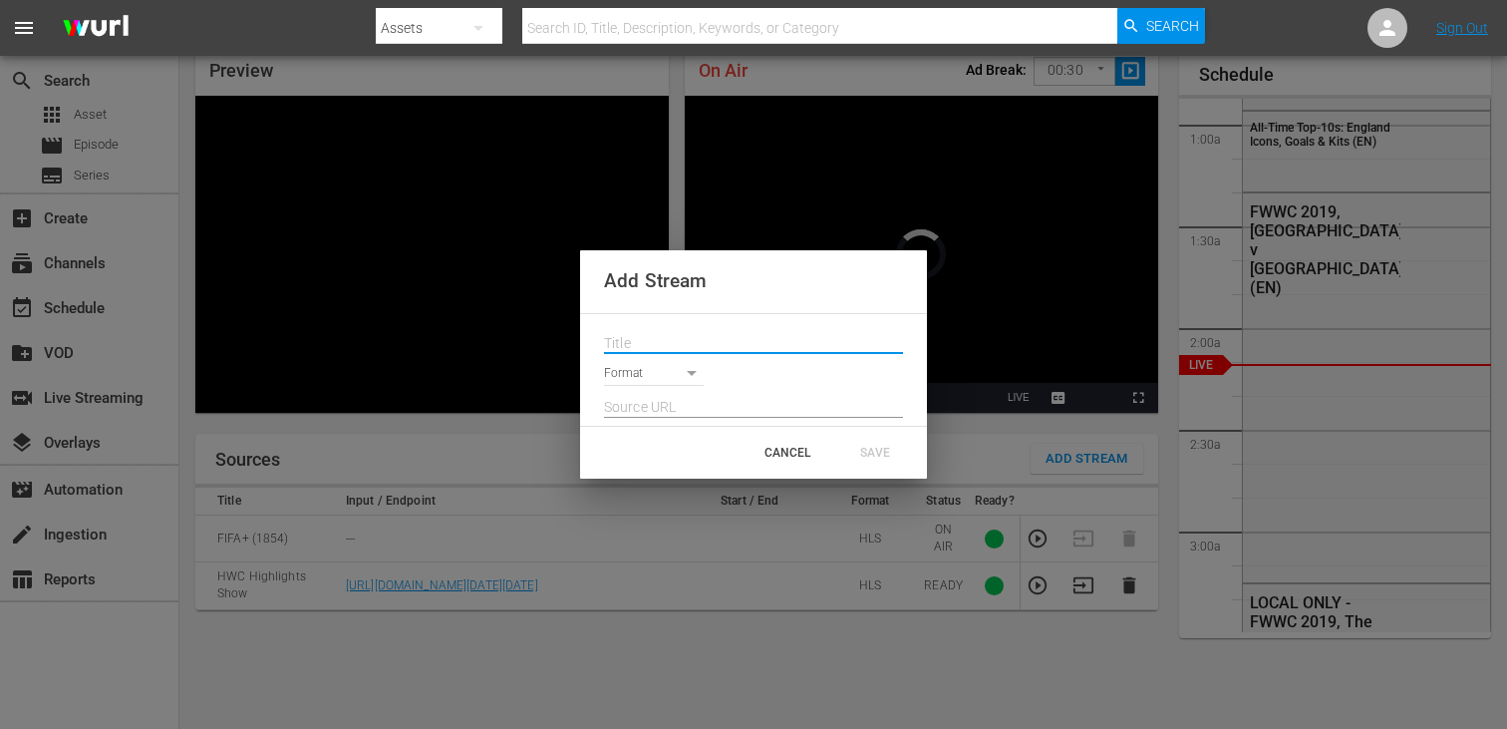
click at [683, 345] on input "text" at bounding box center [753, 344] width 299 height 30
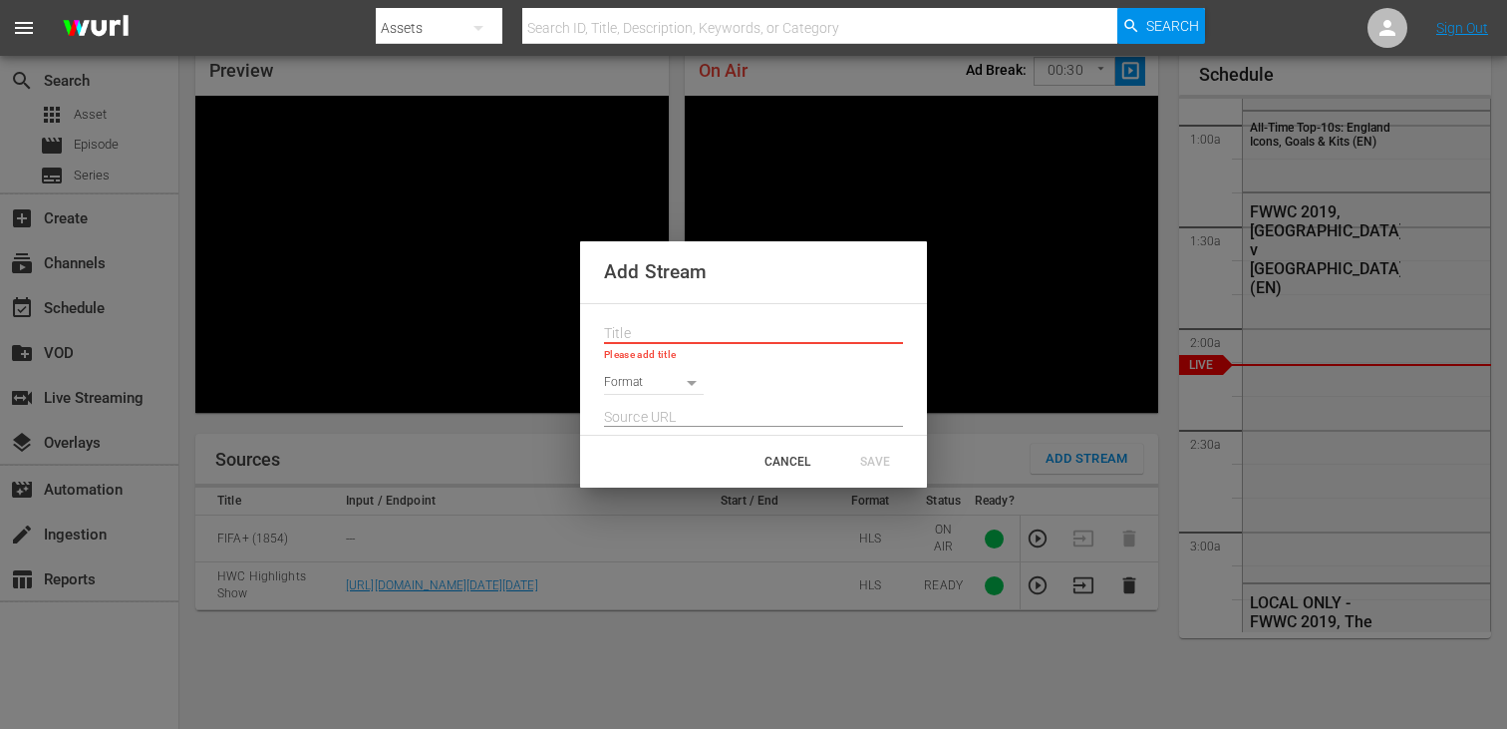
paste input "Live Channel 42015ea2-659d-4972-a7c7-62e79876c30e eng HWC - Homeless World Cup …"
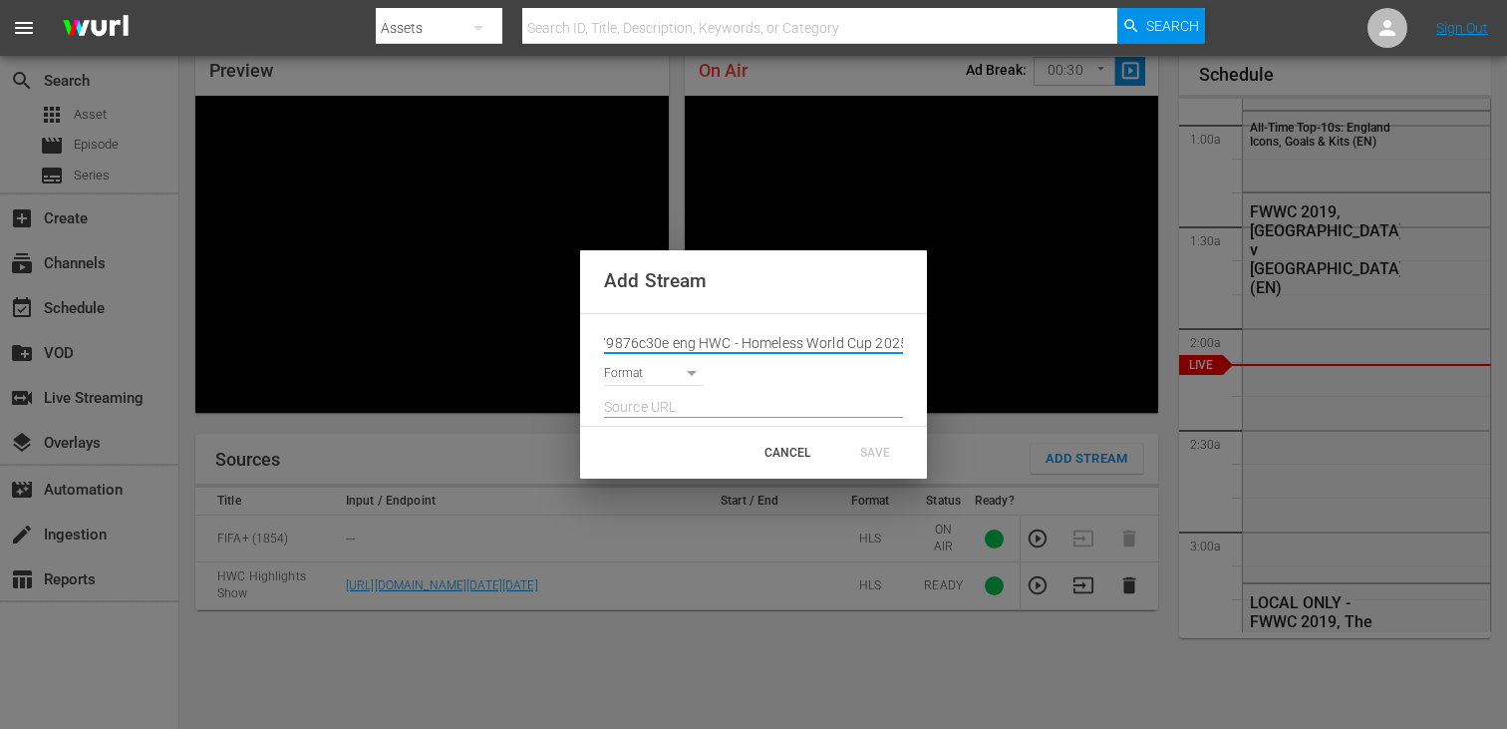
type input "Live Channel 42015ea2-659d-4972-a7c7-62e79876c30e eng HWC - Homeless World Cup …"
click at [664, 385] on body "menu Search By Assets Search ID, Title, Description, Keywords, or Category Sear…" at bounding box center [753, 278] width 1507 height 729
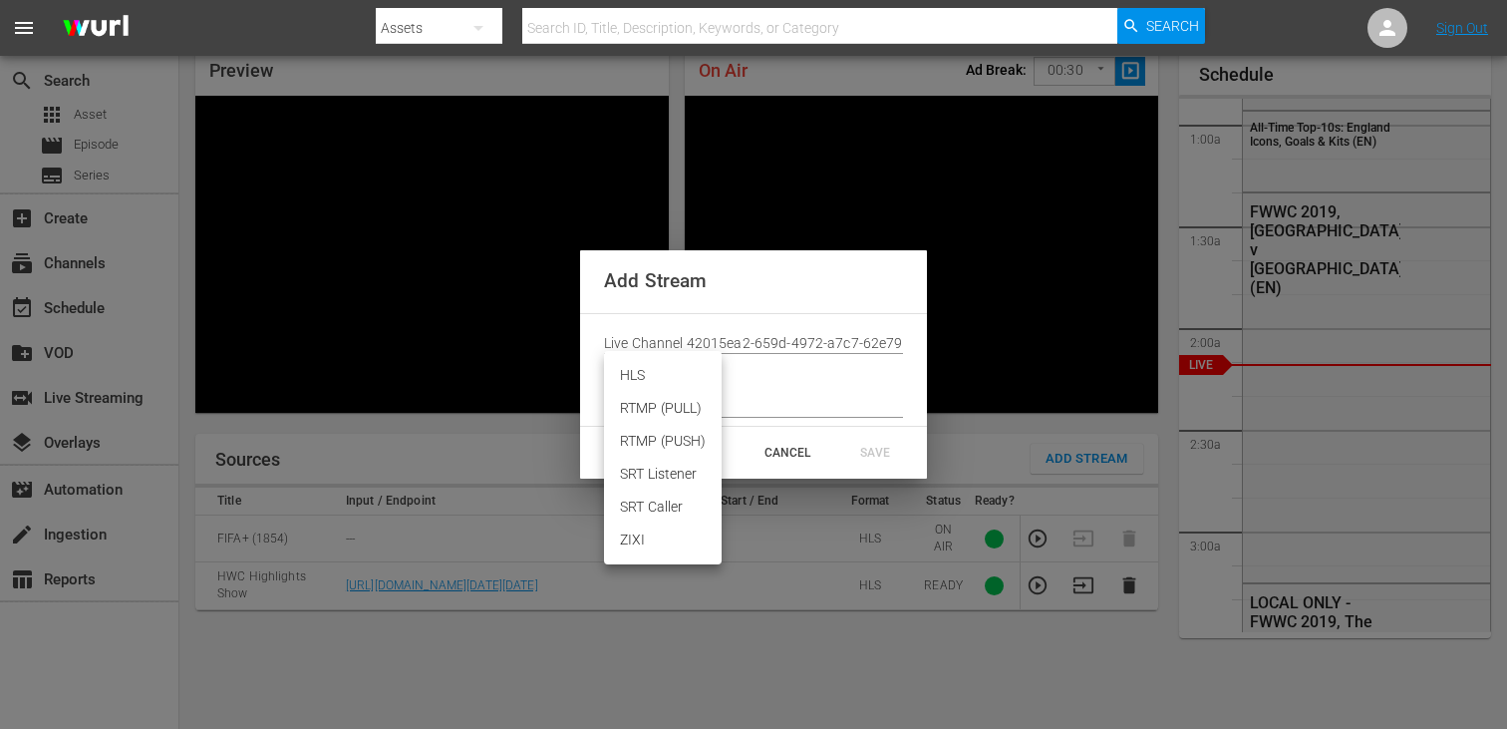
click at [664, 392] on li "RTMP (PULL)" at bounding box center [663, 408] width 118 height 33
click at [666, 370] on body "menu Search By Assets Search ID, Title, Description, Keywords, or Category Sear…" at bounding box center [753, 278] width 1507 height 729
click at [666, 345] on li "HLS" at bounding box center [663, 342] width 118 height 33
type input "HLS"
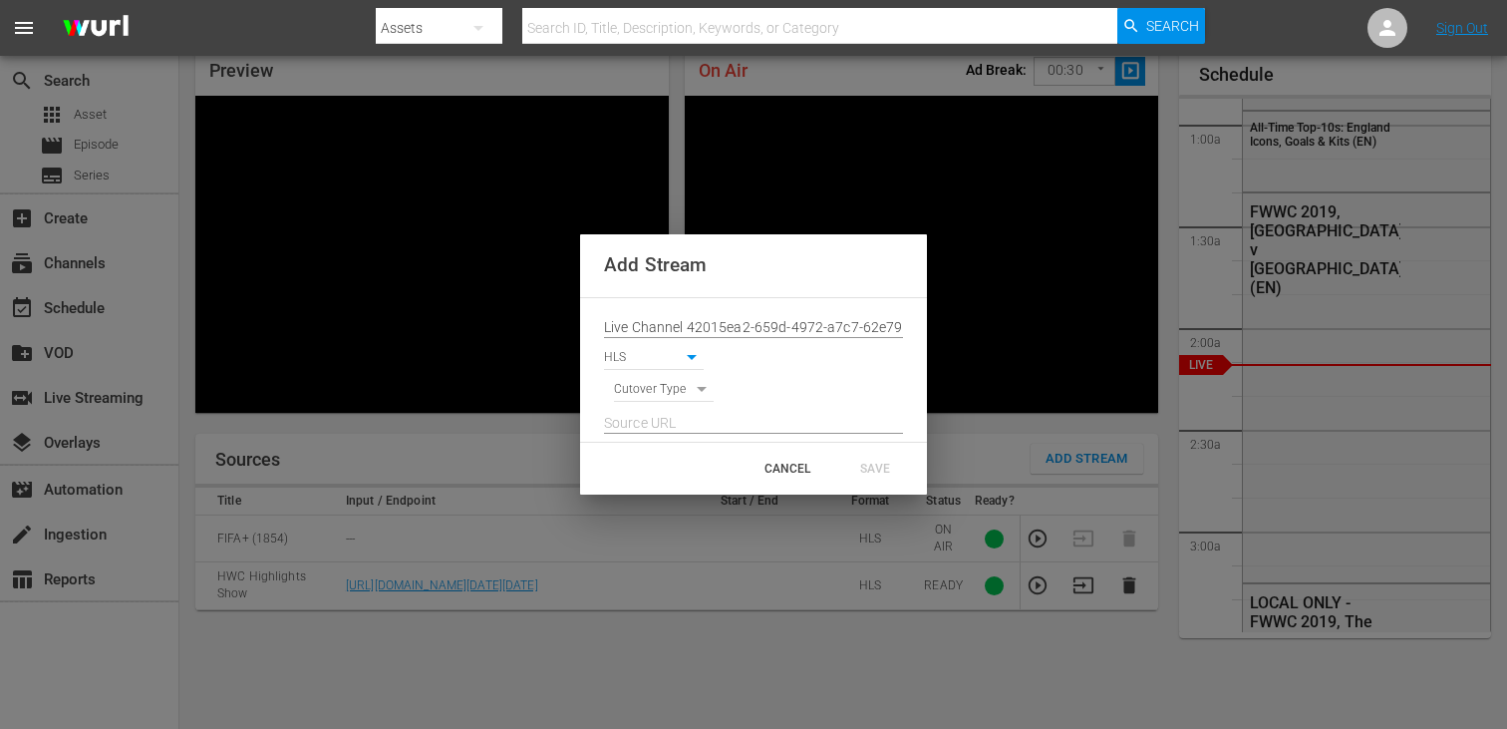
click at [670, 392] on body "menu Search By Assets Search ID, Title, Description, Keywords, or Category Sear…" at bounding box center [753, 278] width 1507 height 729
click at [670, 414] on li "SIGNAL" at bounding box center [664, 424] width 101 height 33
type input "SIGNAL"
click at [670, 414] on input "text" at bounding box center [753, 424] width 299 height 30
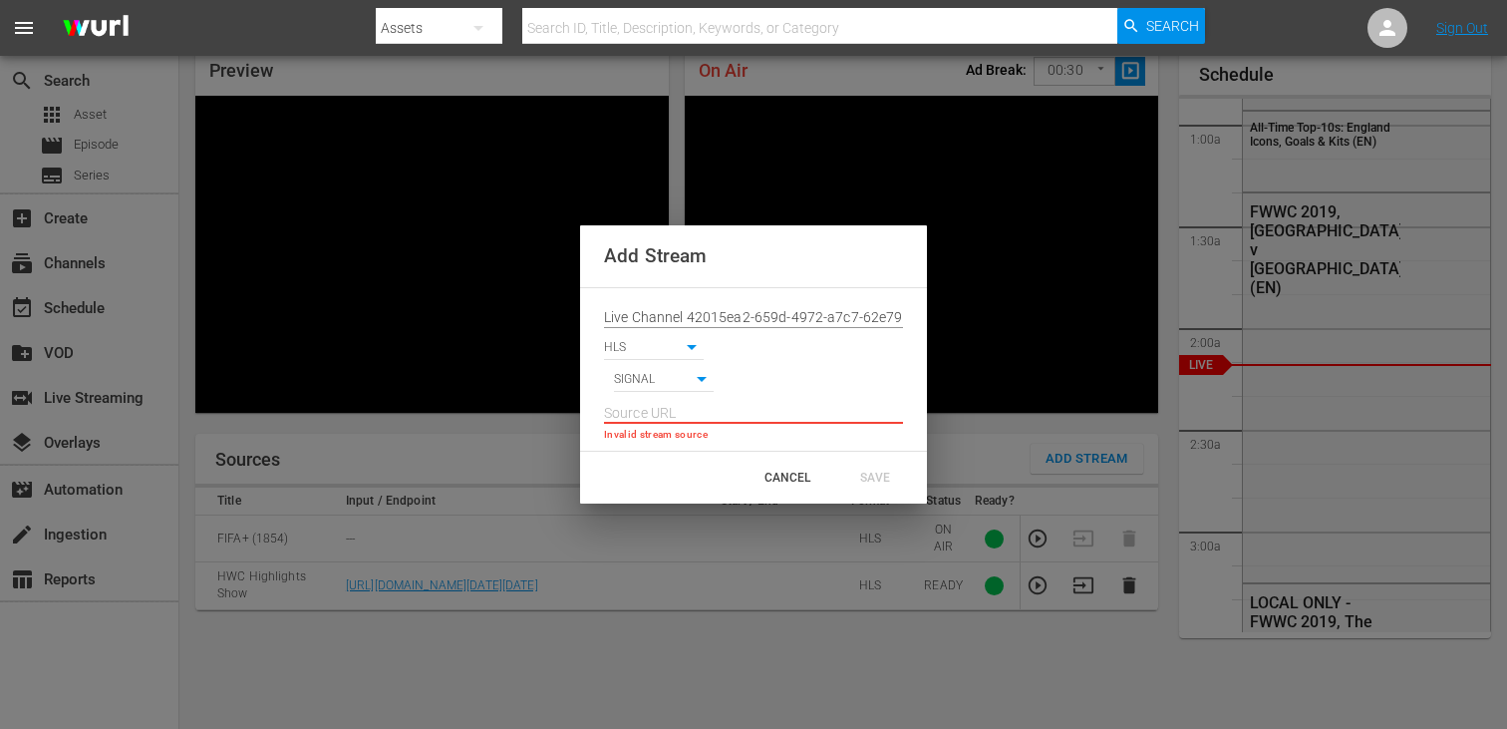
paste input "https://d7pd9oqdl4d44.cloudfront.net/2025_08_20_14_02_11_5b2777dd-b47d-4acb-b7b…"
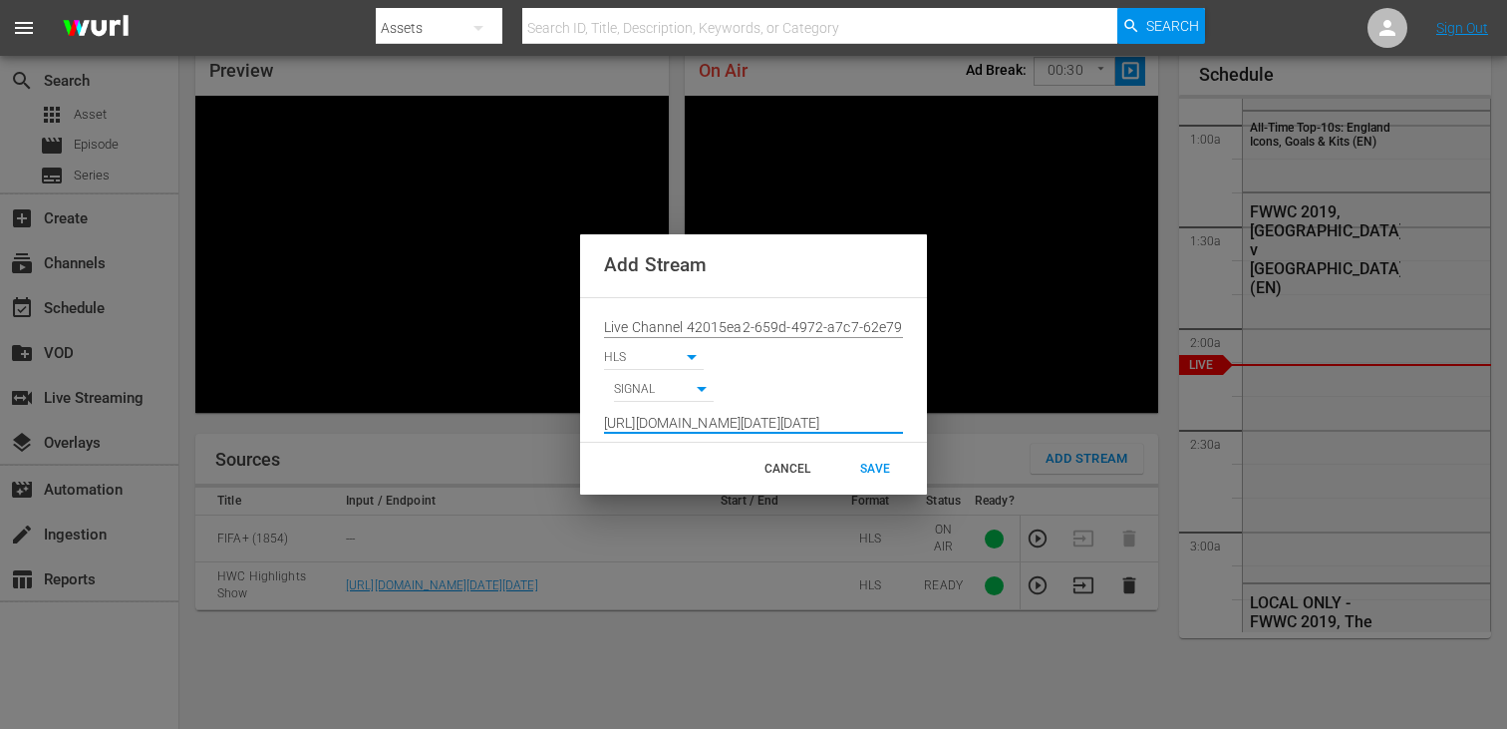
scroll to position [0, 1470]
type input "https://d7pd9oqdl4d44.cloudfront.net/2025_08_20_14_02_11_5b2777dd-b47d-4acb-b7b…"
click at [865, 454] on div "SAVE" at bounding box center [875, 469] width 88 height 36
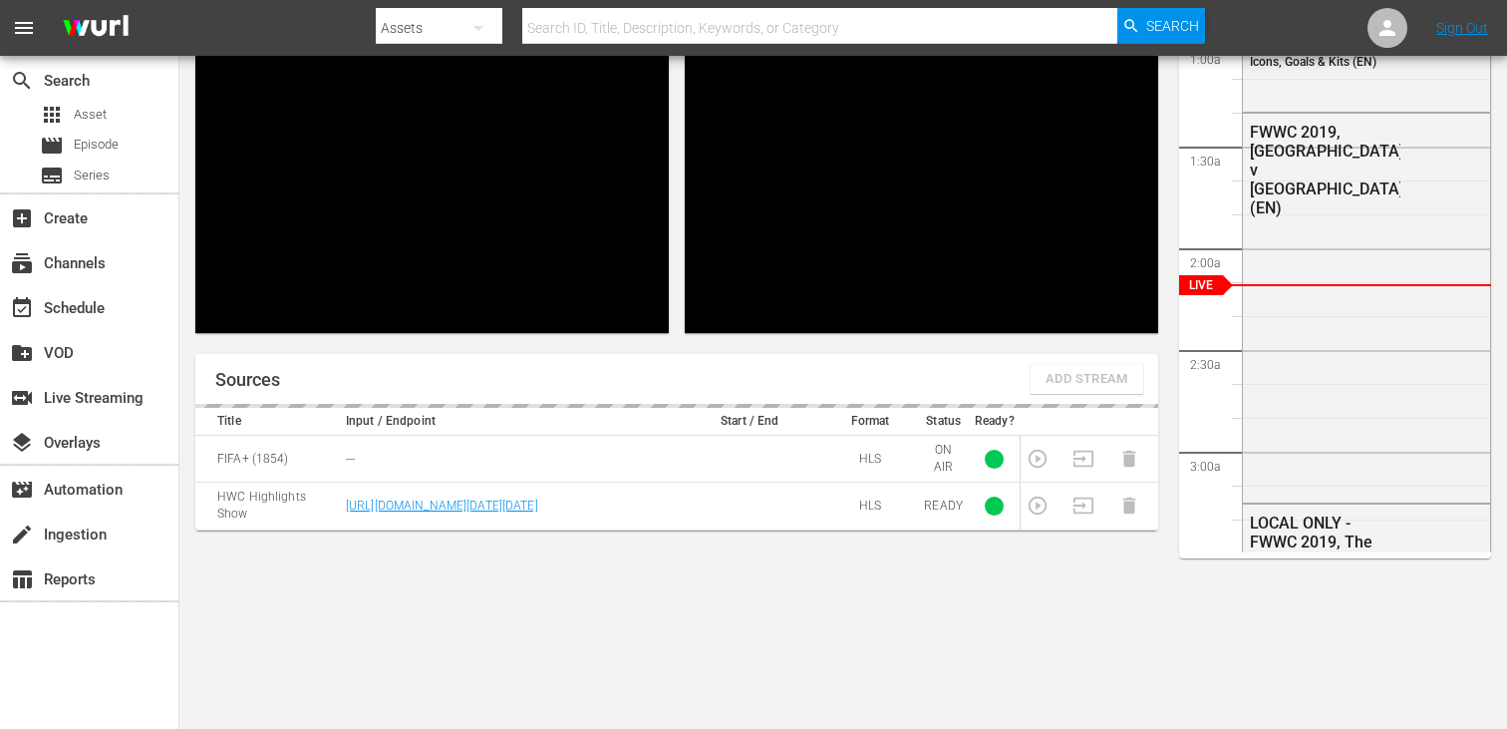
scroll to position [189, 0]
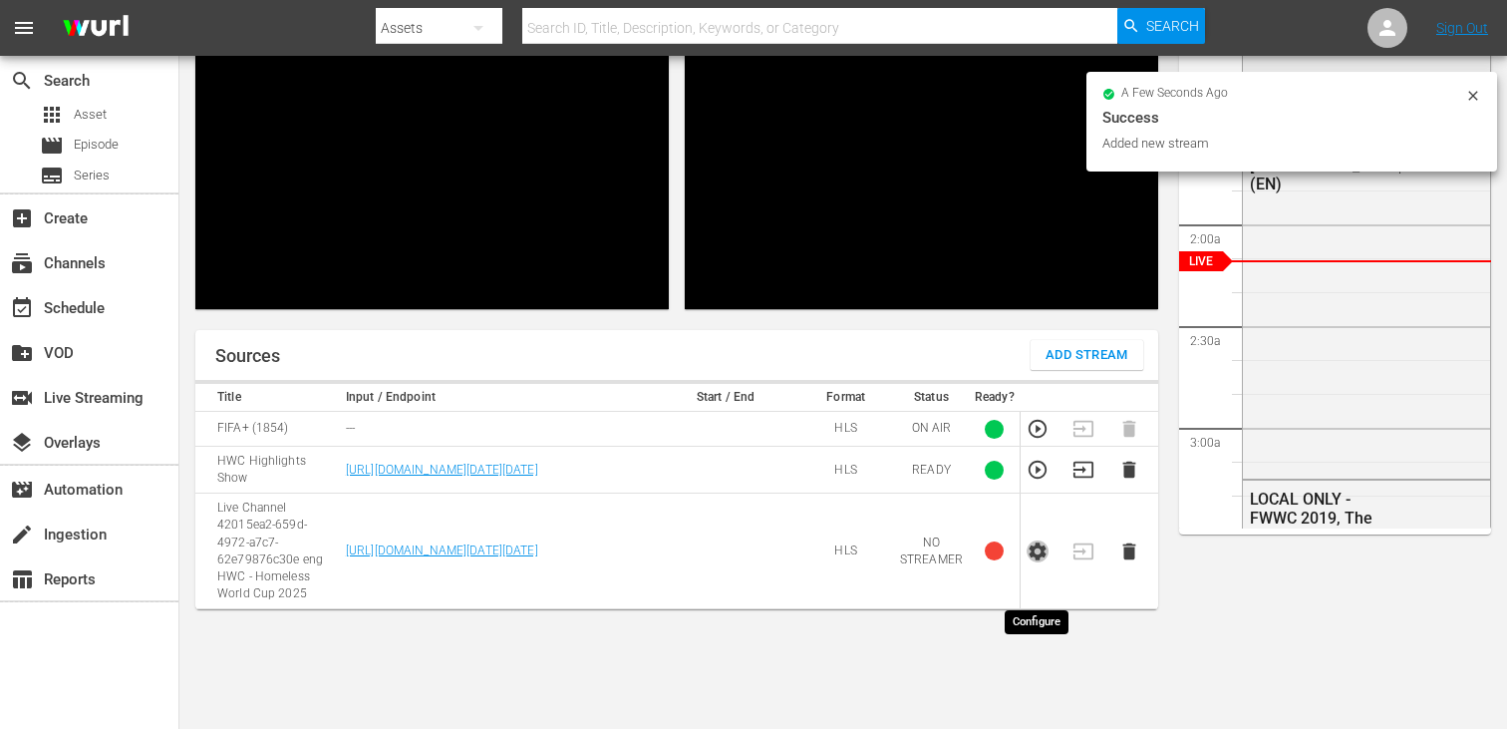
click at [1039, 562] on icon "button" at bounding box center [1038, 551] width 22 height 22
click at [1086, 562] on icon "button" at bounding box center [1083, 551] width 22 height 22
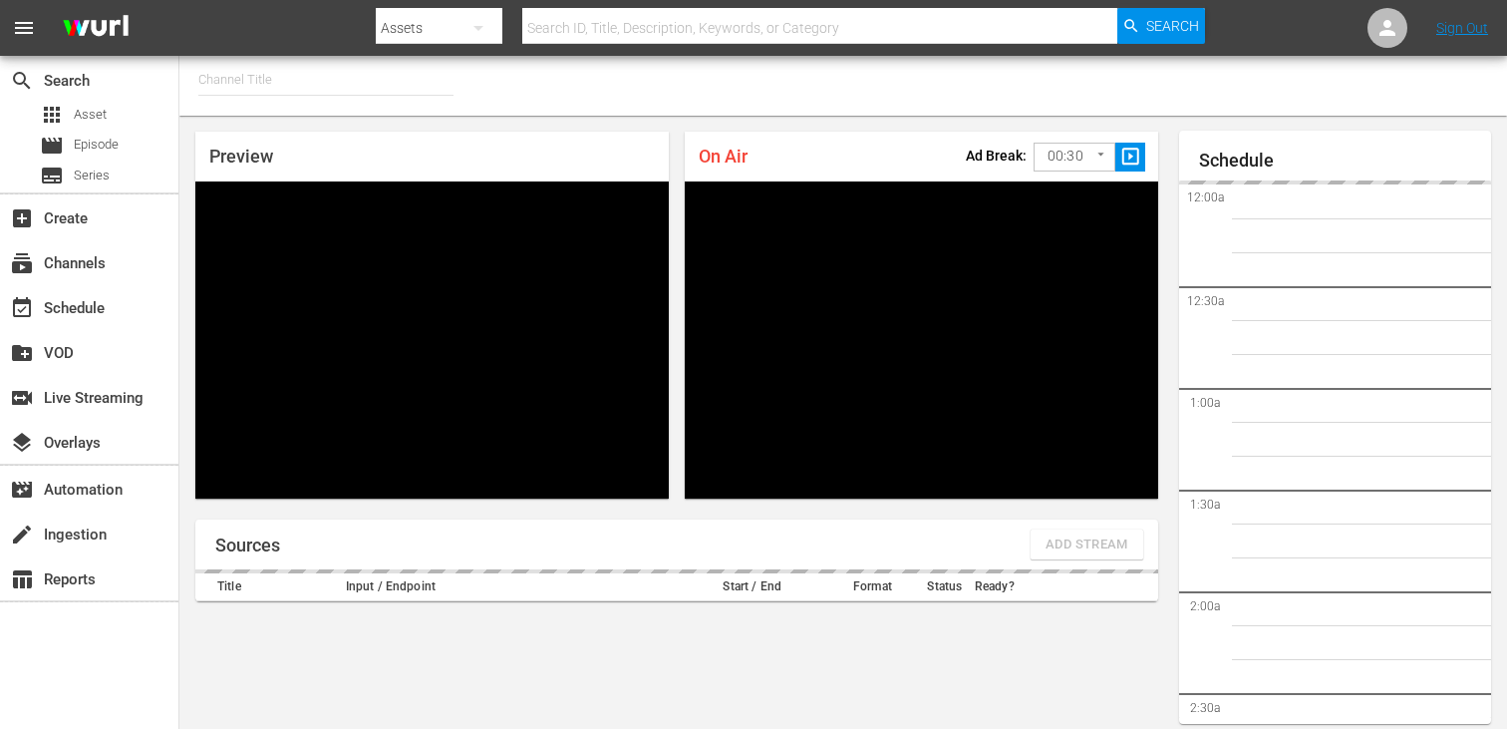
type input "FIFA+ English Global (1781)"
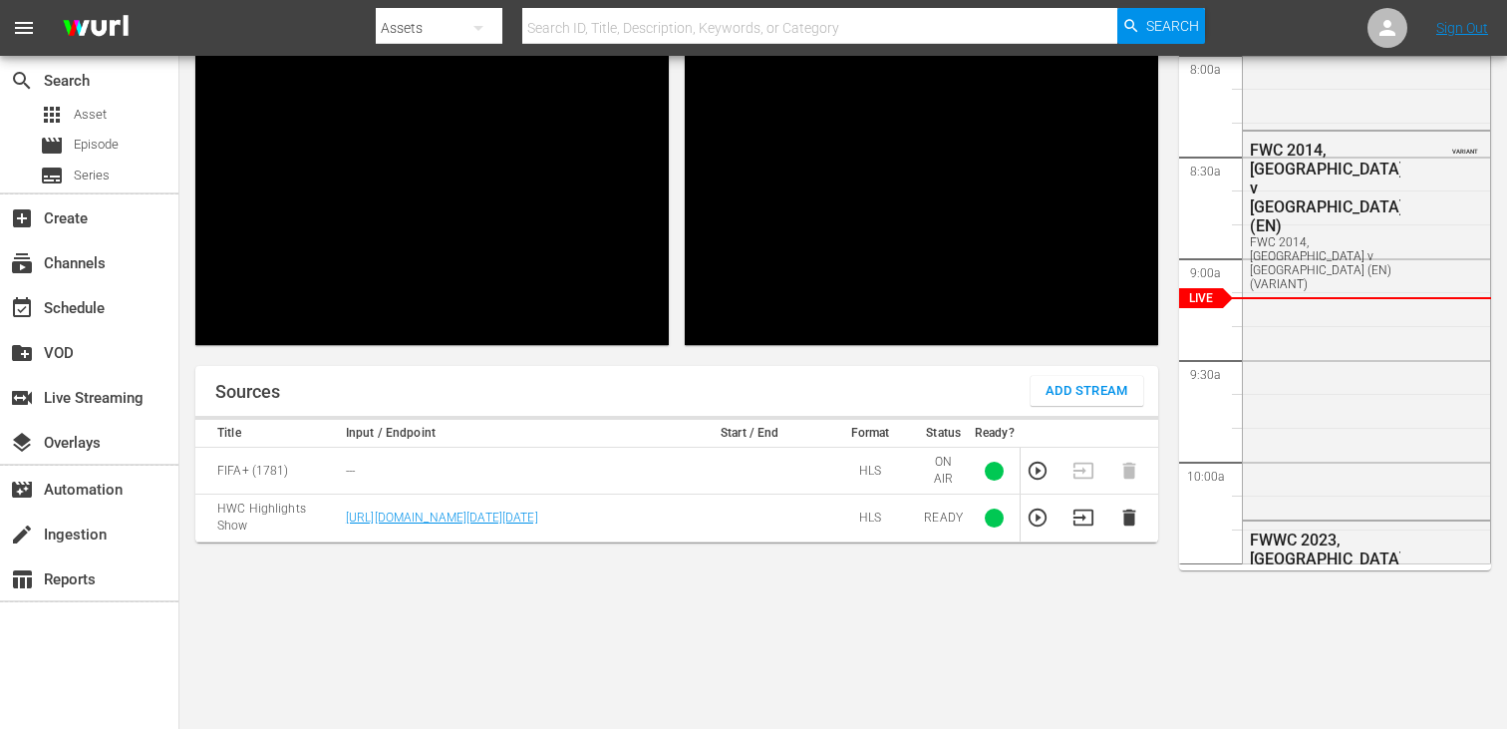
scroll to position [189, 0]
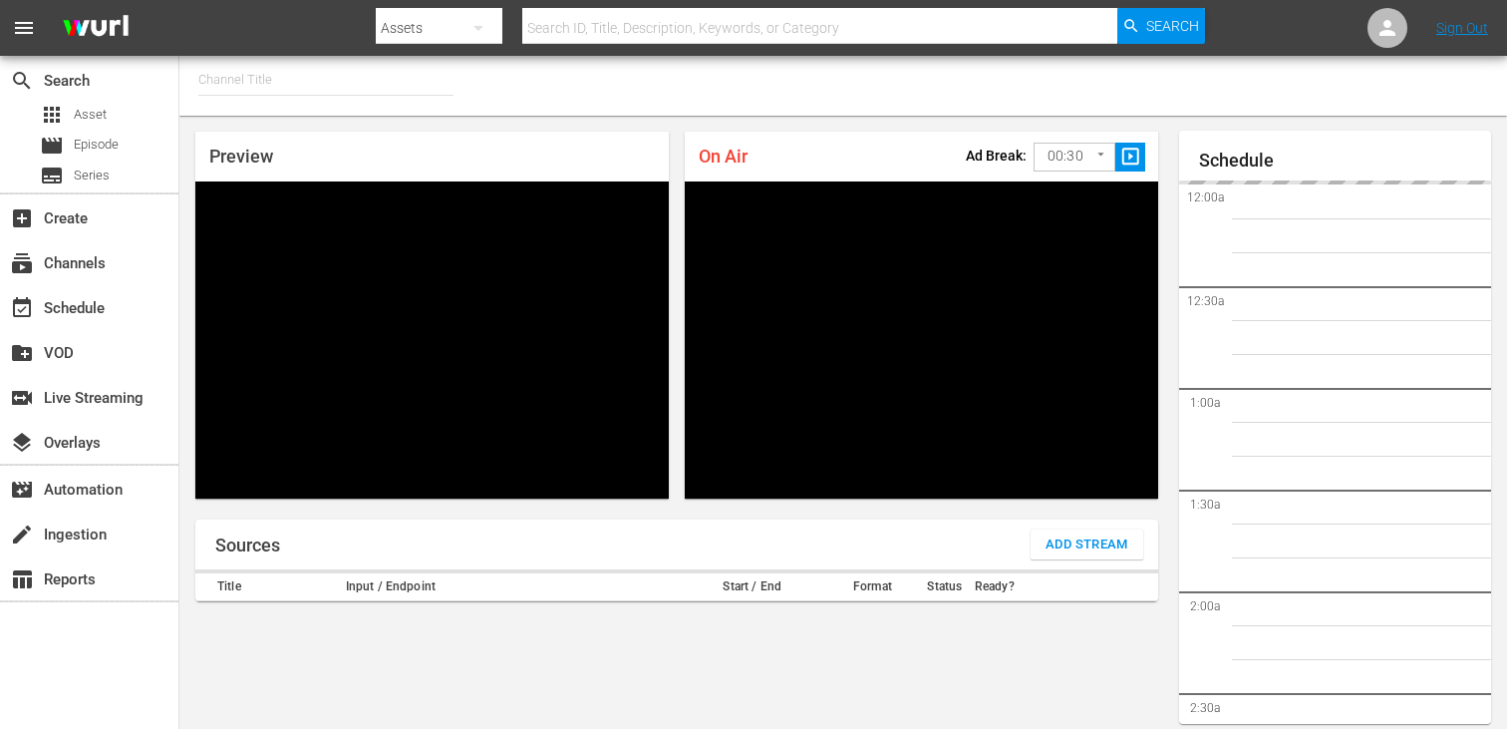
type input "FIFA+ English Global (1781)"
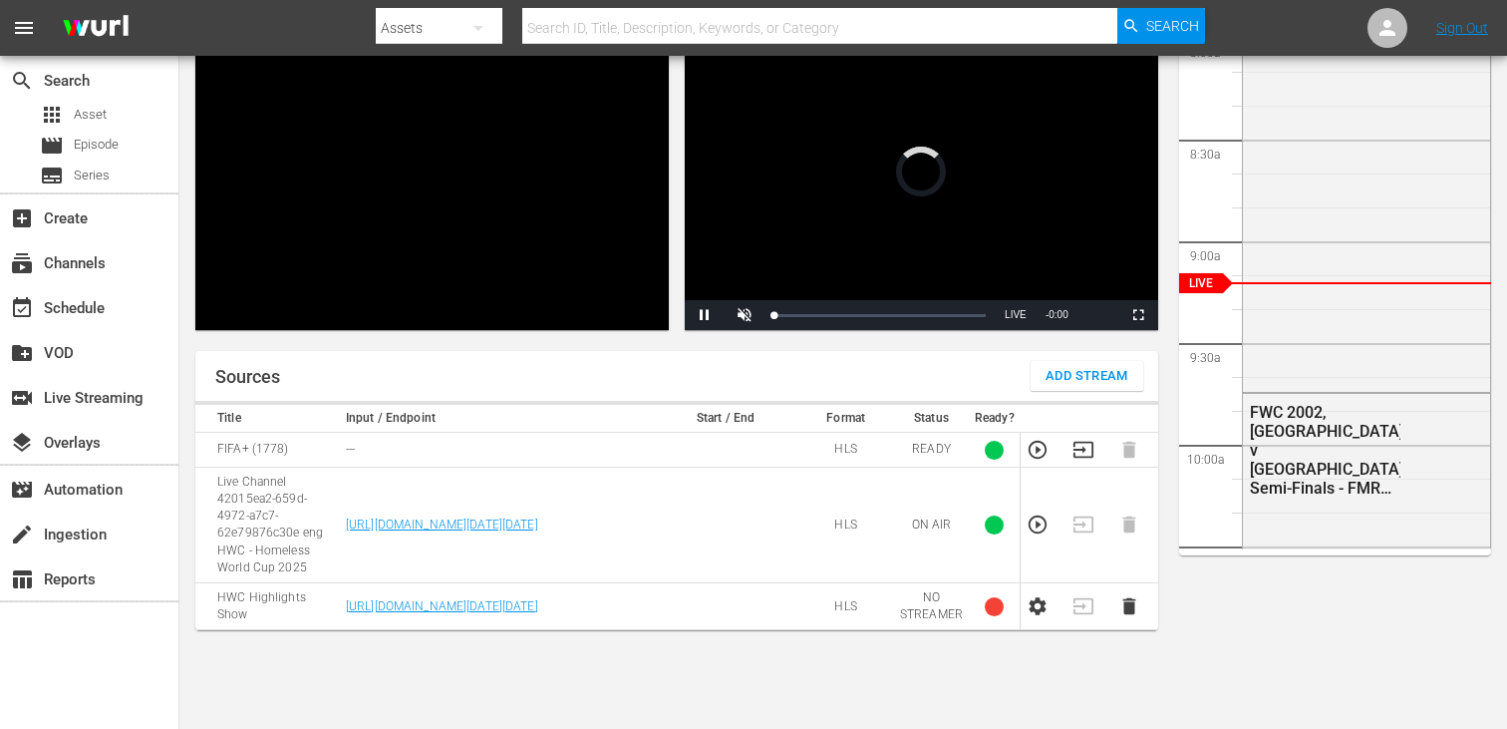
scroll to position [86, 0]
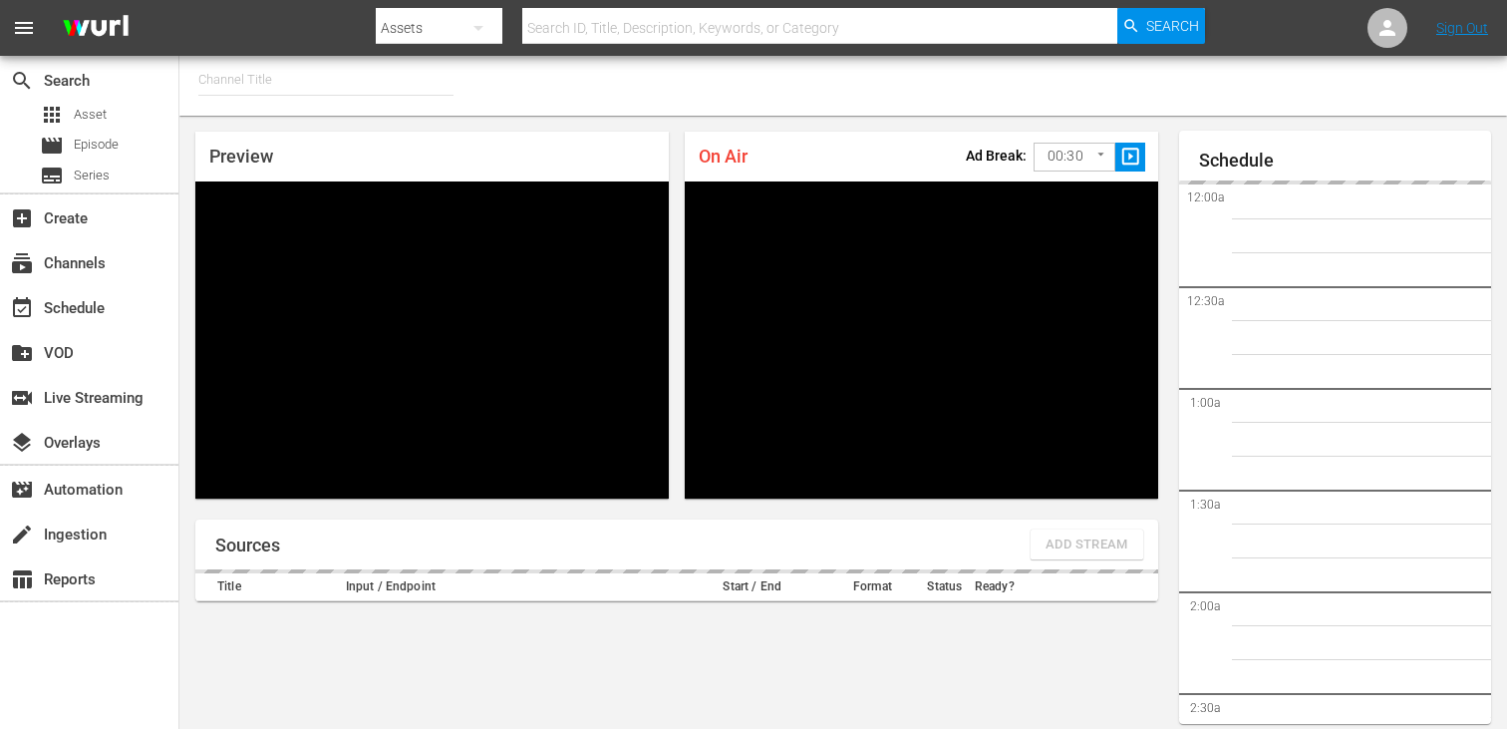
type input "FIFA+ English Global (1781)"
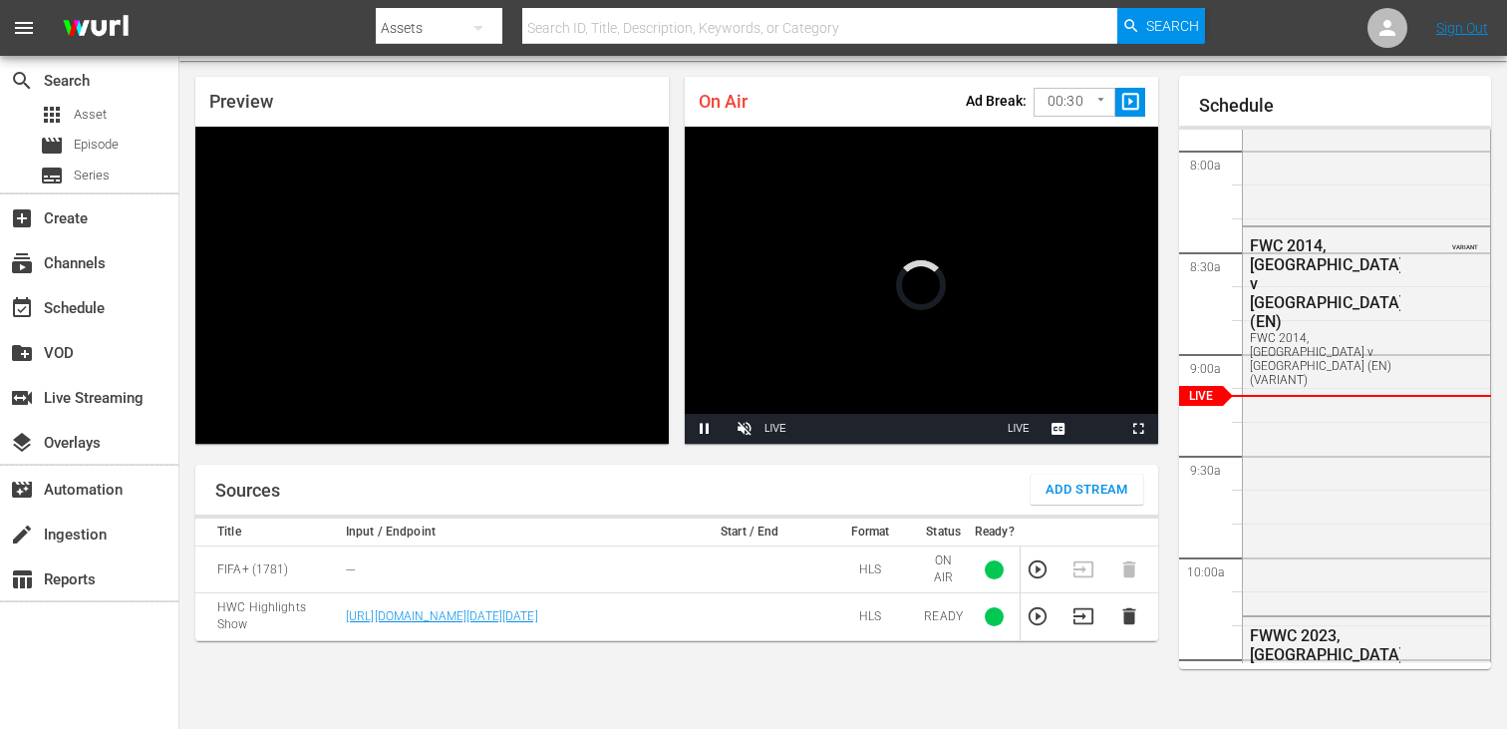
scroll to position [50, 0]
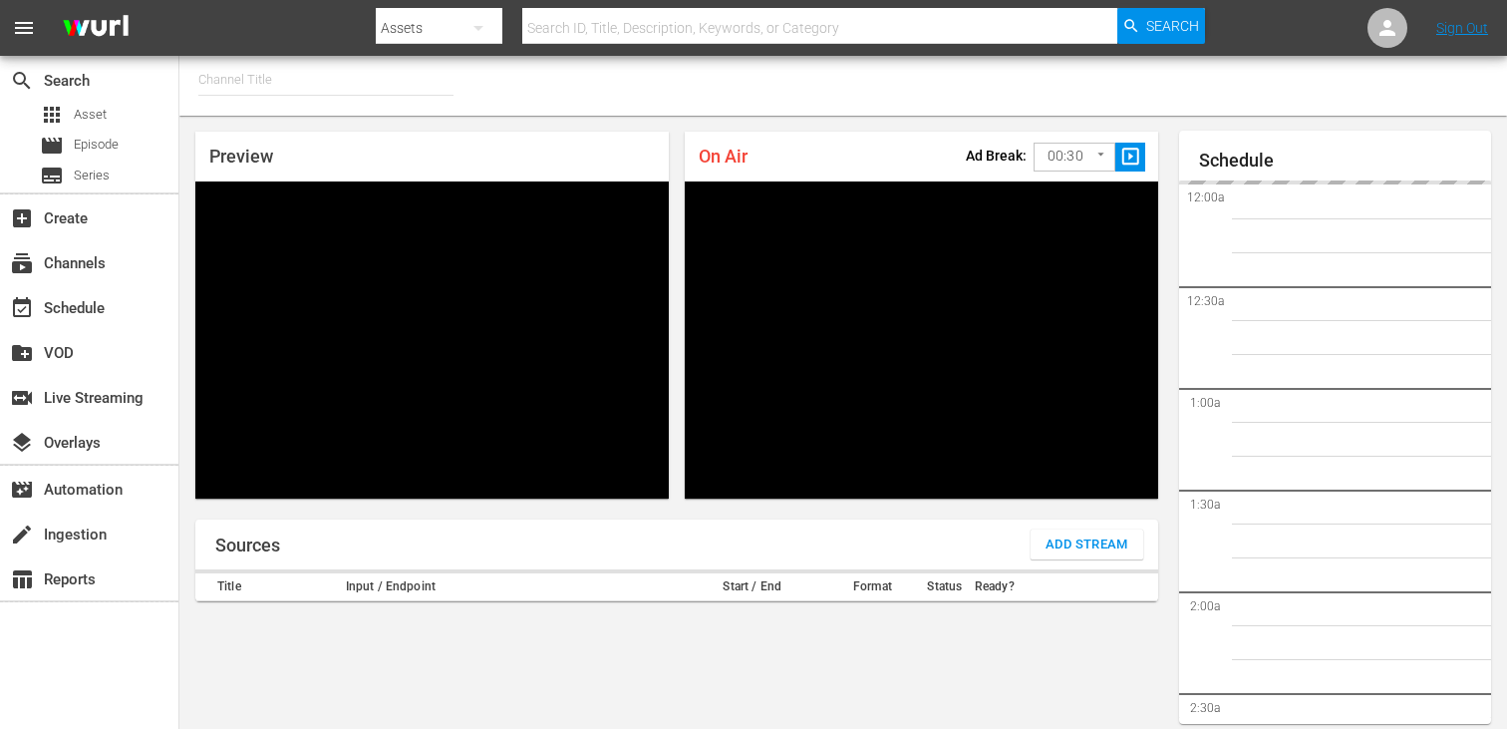
type input "FIFA+ German Local (1777)"
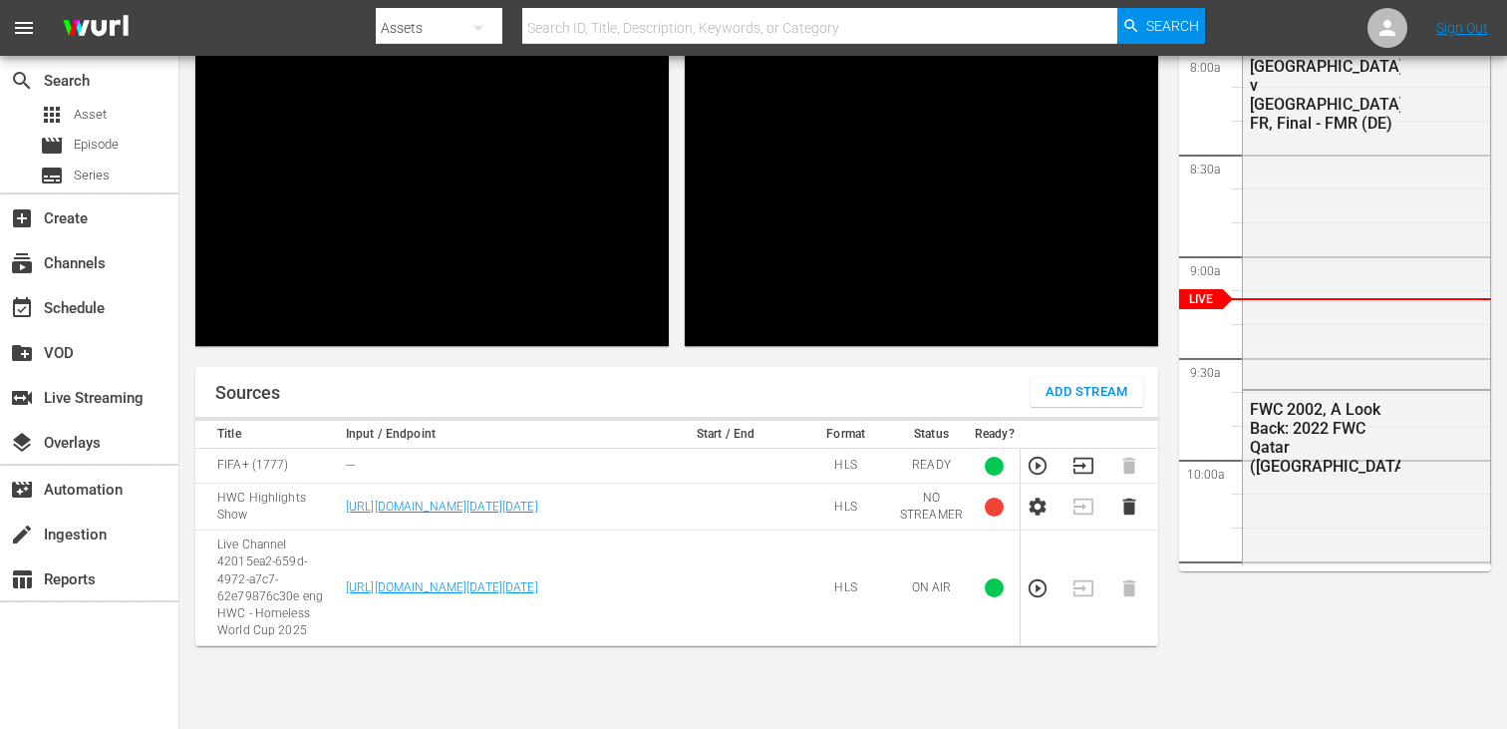
scroll to position [142, 0]
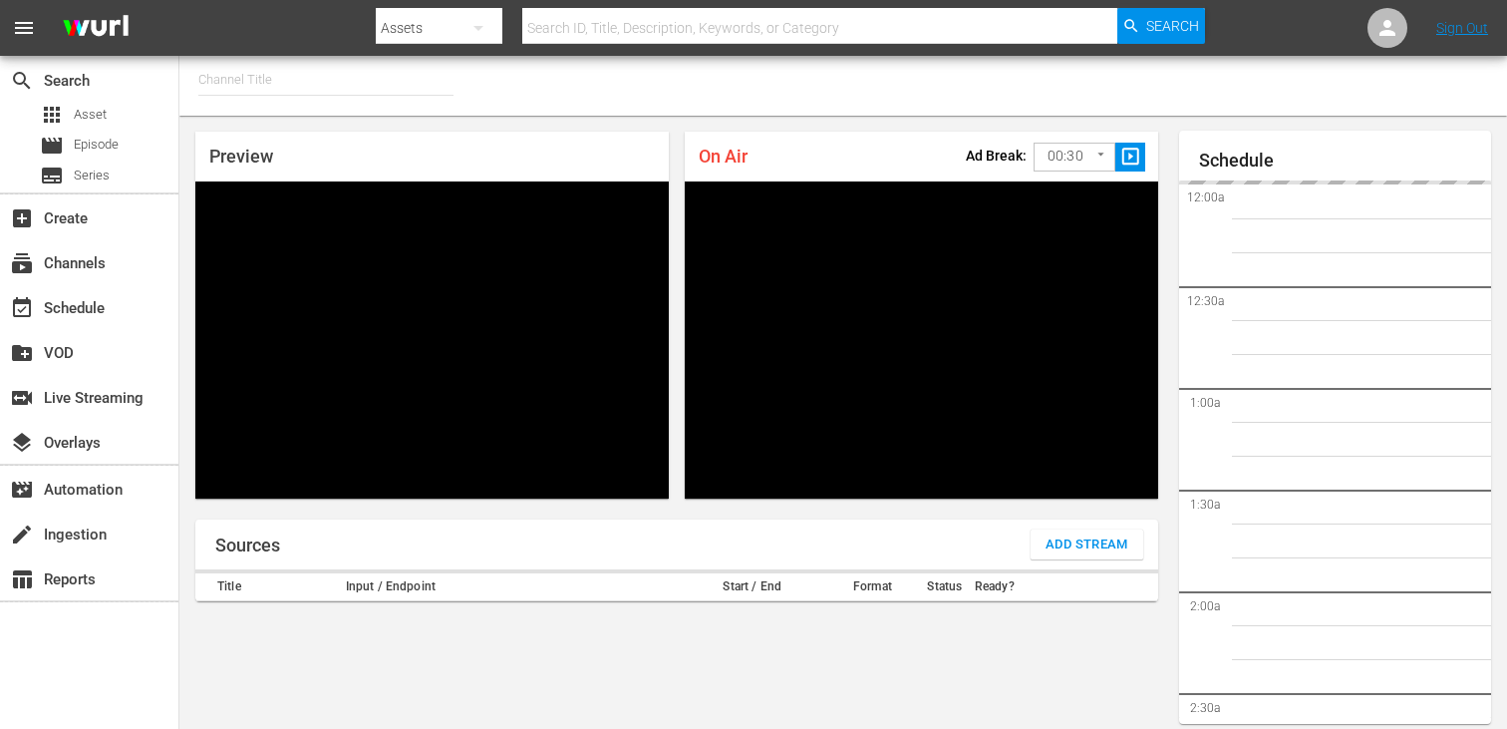
type input "FIFA+ English Global (1781)"
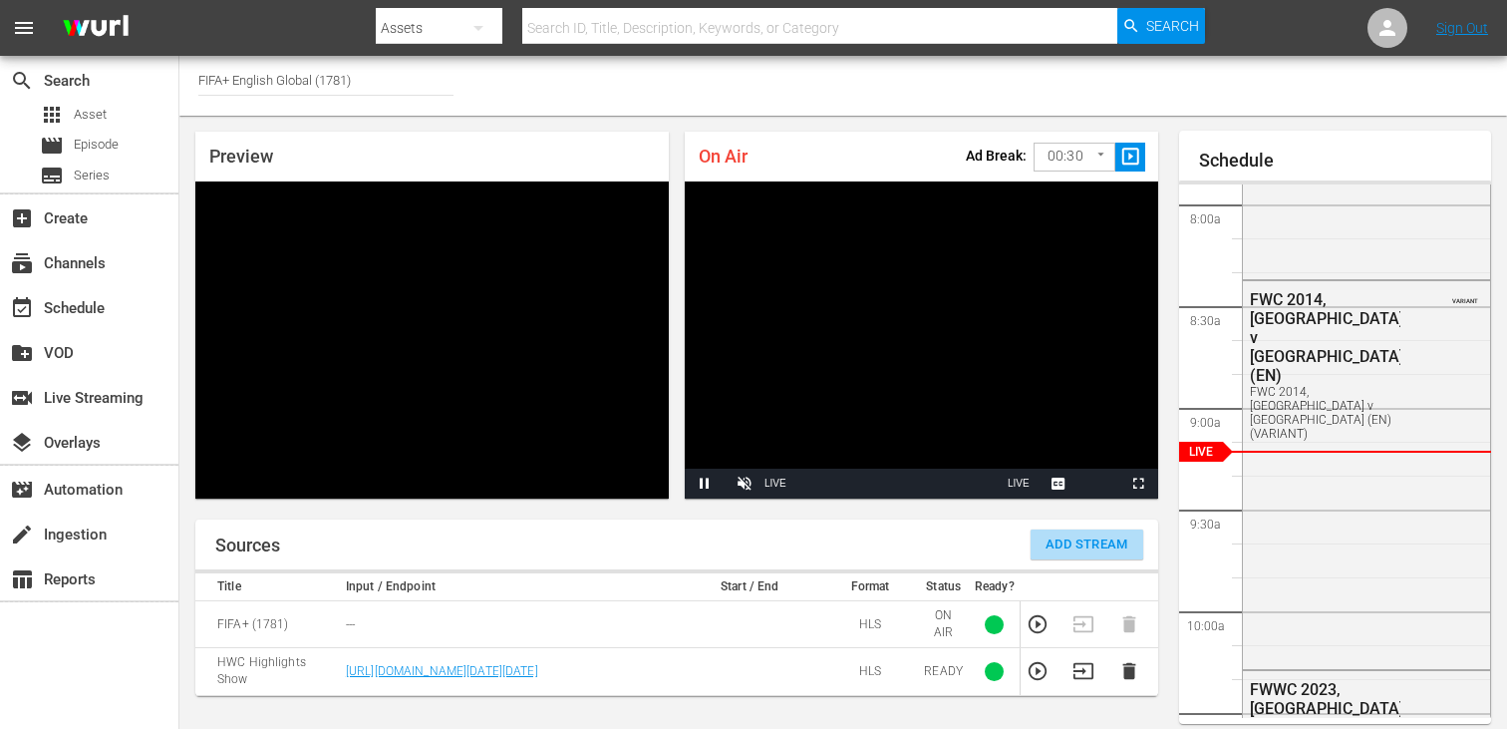
click at [1073, 529] on button "Add Stream" at bounding box center [1087, 544] width 113 height 30
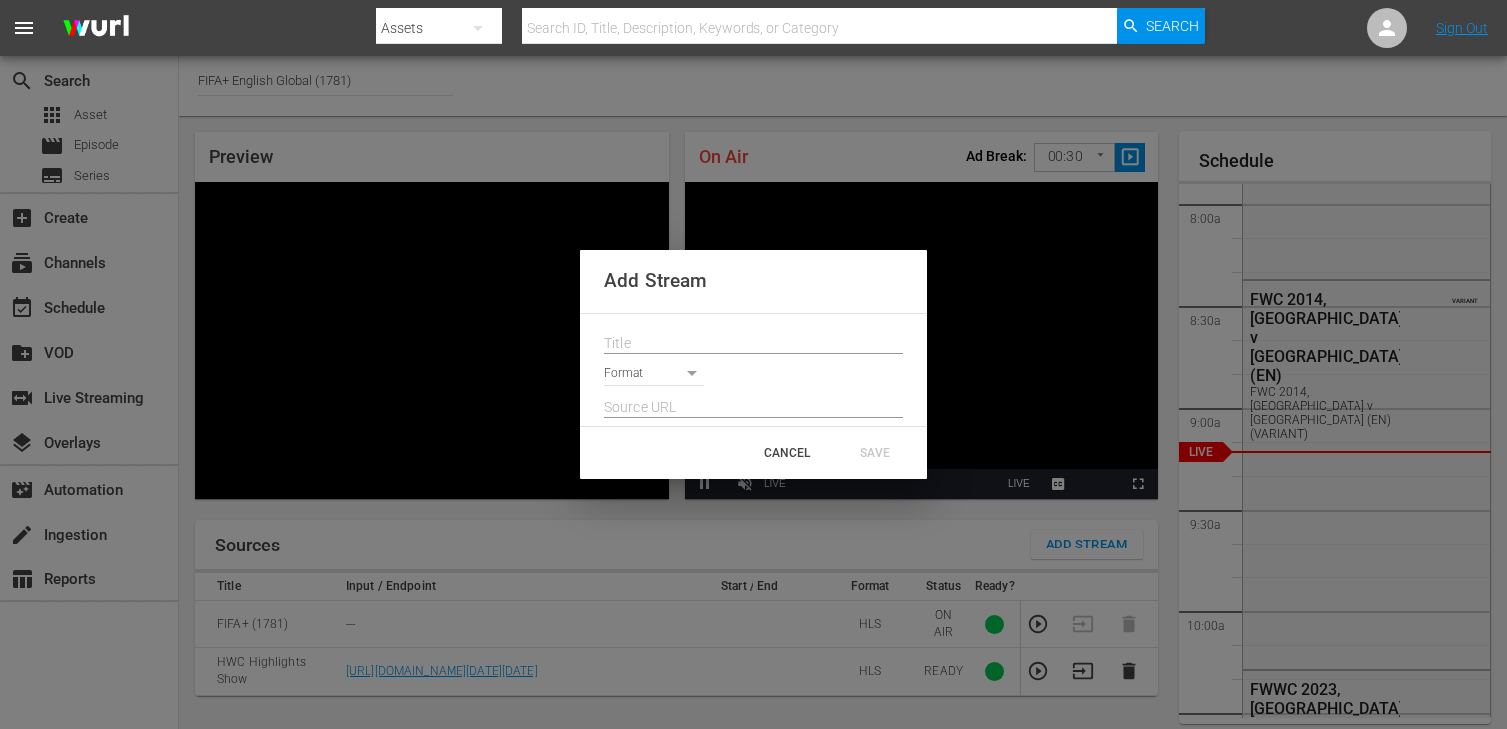
click at [775, 325] on div at bounding box center [753, 338] width 299 height 32
click at [774, 346] on input "text" at bounding box center [753, 344] width 299 height 30
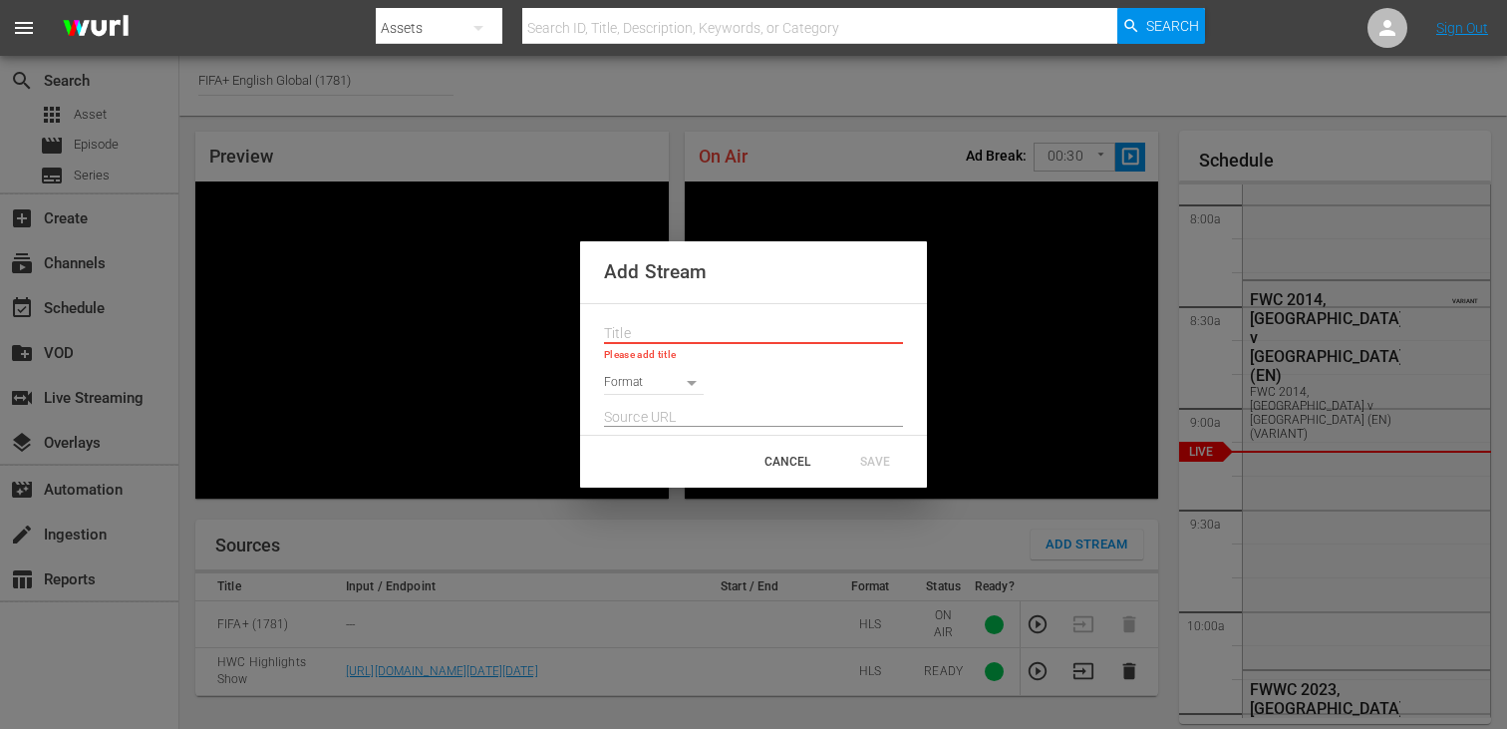
paste input "Live Channel 42015ea2-659d-4972-a7c7-62e79876c30e eng HWC - Homeless World Cup …"
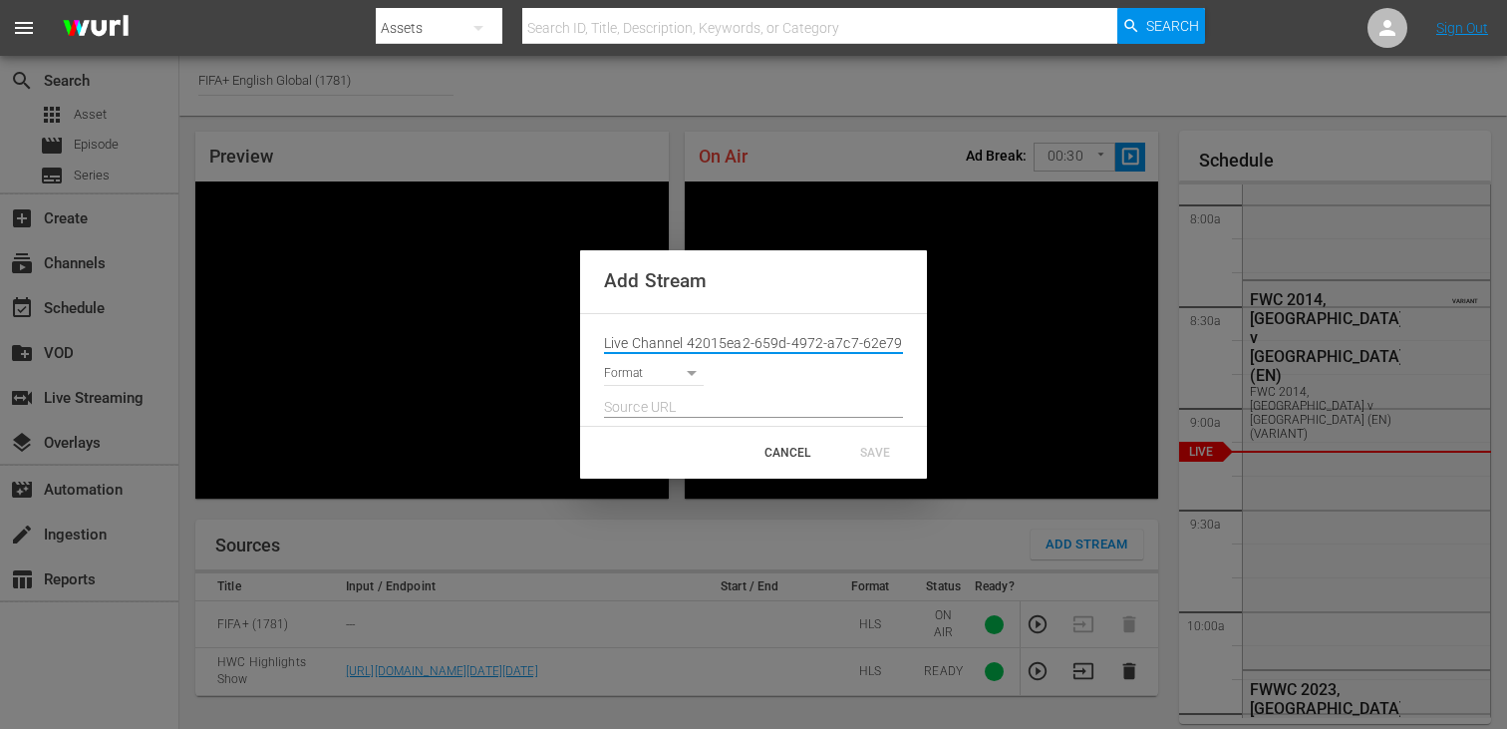
scroll to position [0, 288]
type input "Live Channel 42015ea2-659d-4972-a7c7-62e79876c30e eng HWC - Homeless World Cup …"
click at [683, 378] on body "menu Search By Assets Search ID, Title, Description, Keywords, or Category Sear…" at bounding box center [753, 364] width 1507 height 729
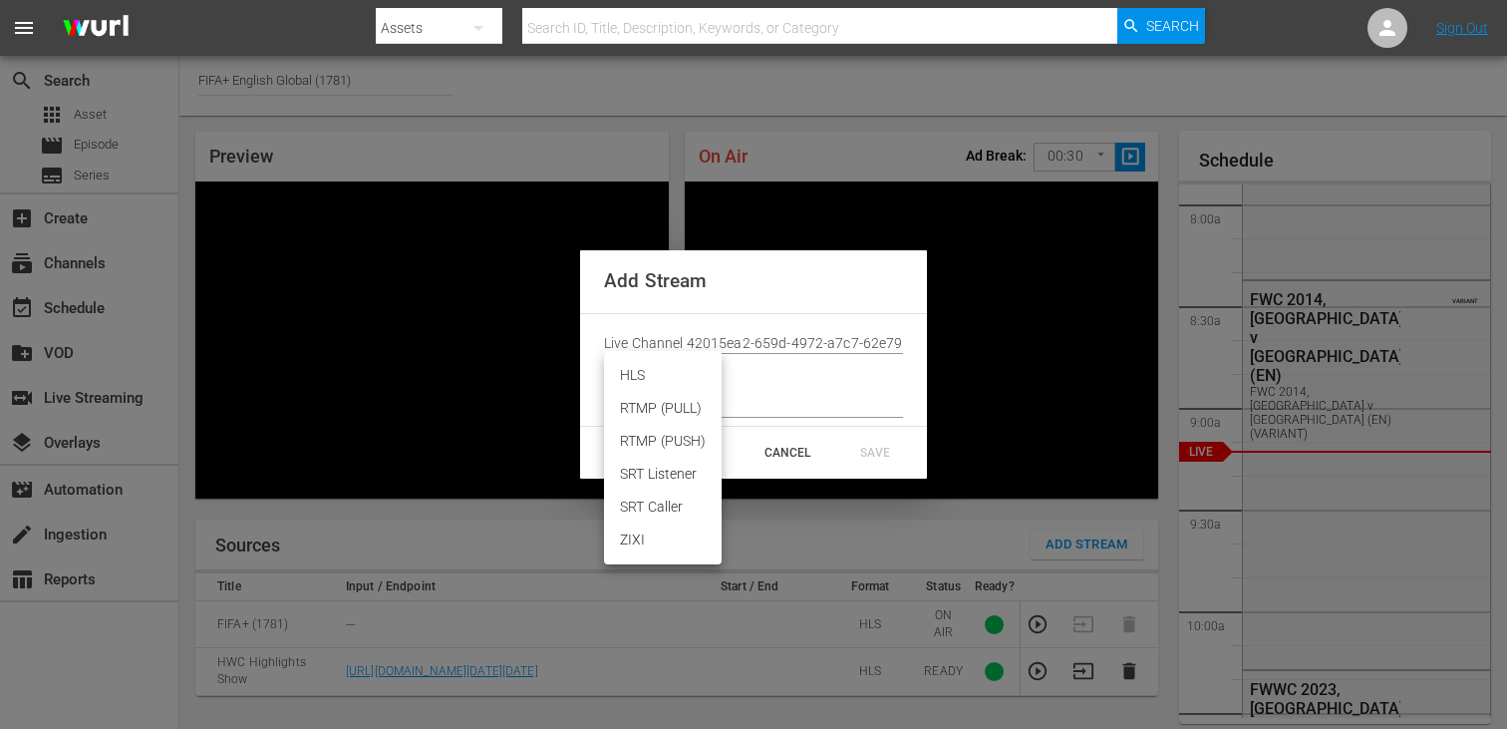
click at [683, 383] on li "HLS" at bounding box center [663, 375] width 118 height 33
type input "HLS"
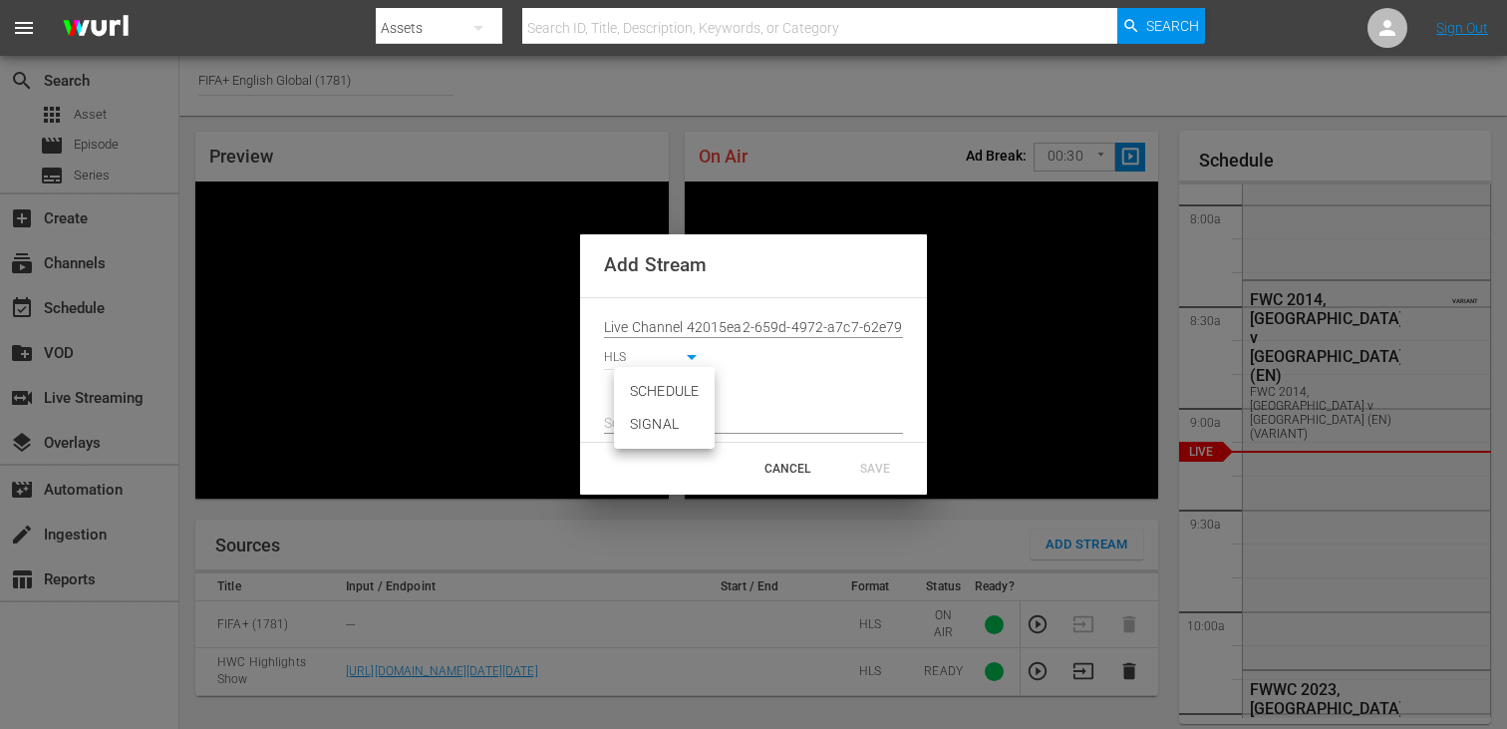
click at [680, 385] on body "menu Search By Assets Search ID, Title, Description, Keywords, or Category Sear…" at bounding box center [753, 364] width 1507 height 729
click at [680, 425] on li "SIGNAL" at bounding box center [664, 424] width 101 height 33
type input "SIGNAL"
click at [680, 425] on input "text" at bounding box center [753, 424] width 299 height 30
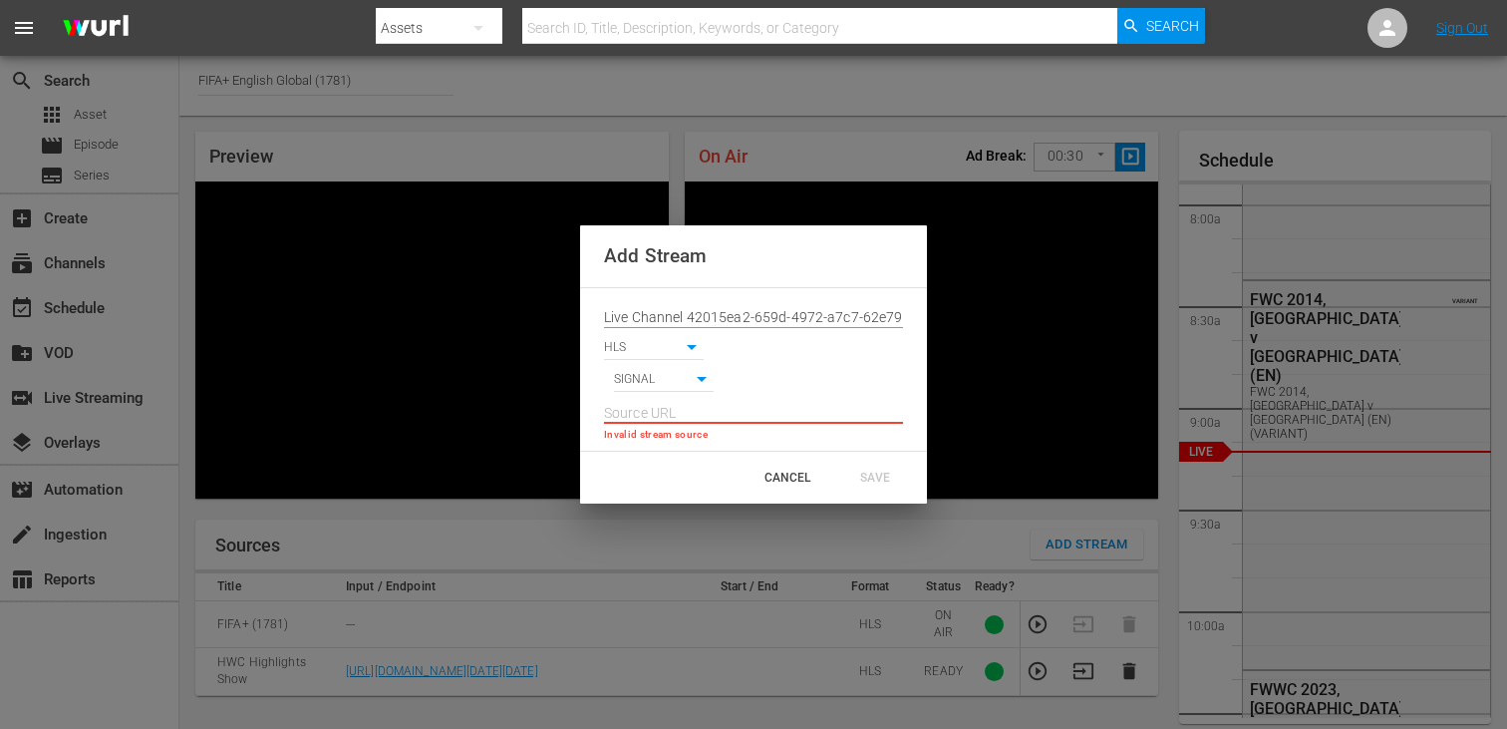
paste input "[URL][DOMAIN_NAME][DATE][DATE]"
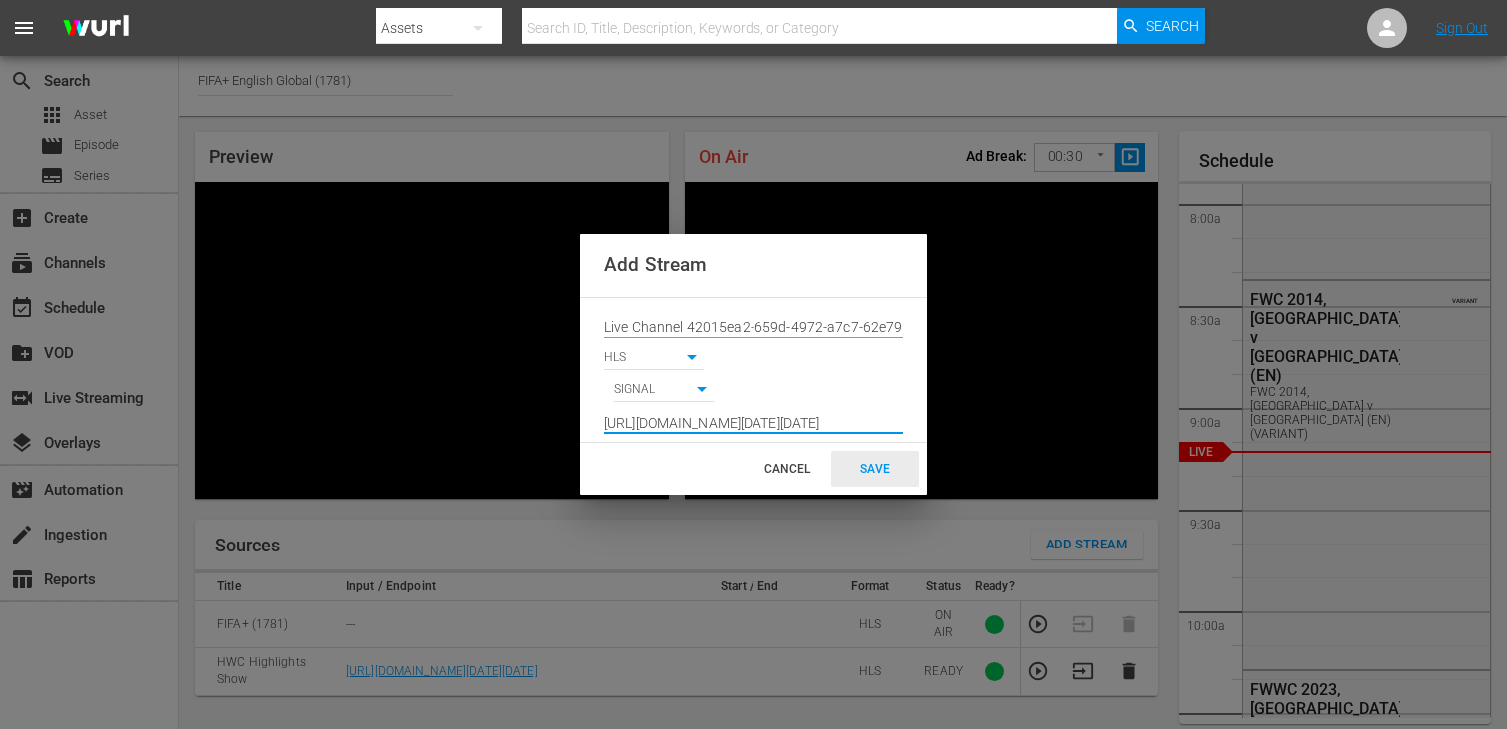
type input "[URL][DOMAIN_NAME][DATE][DATE]"
click at [847, 461] on div "SAVE" at bounding box center [875, 469] width 88 height 36
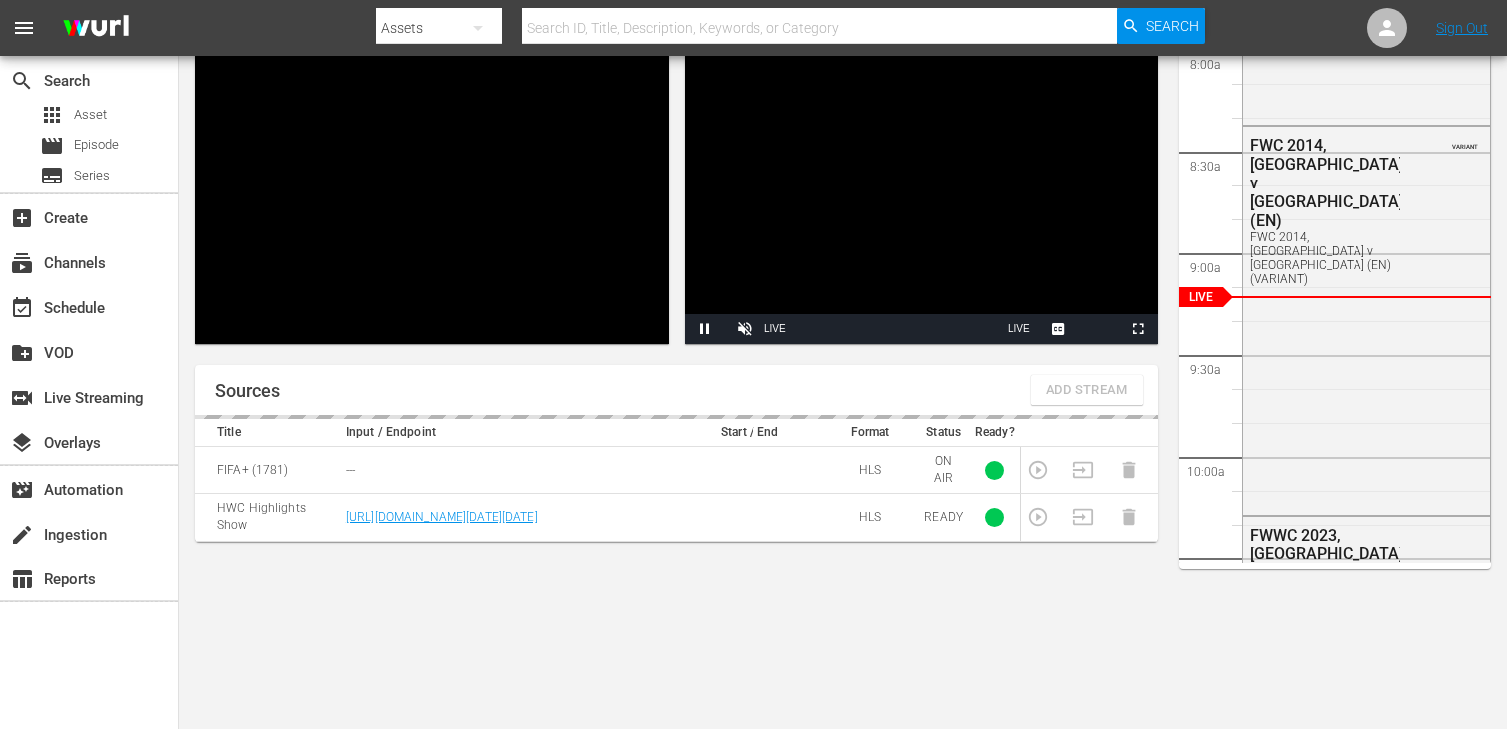
scroll to position [189, 0]
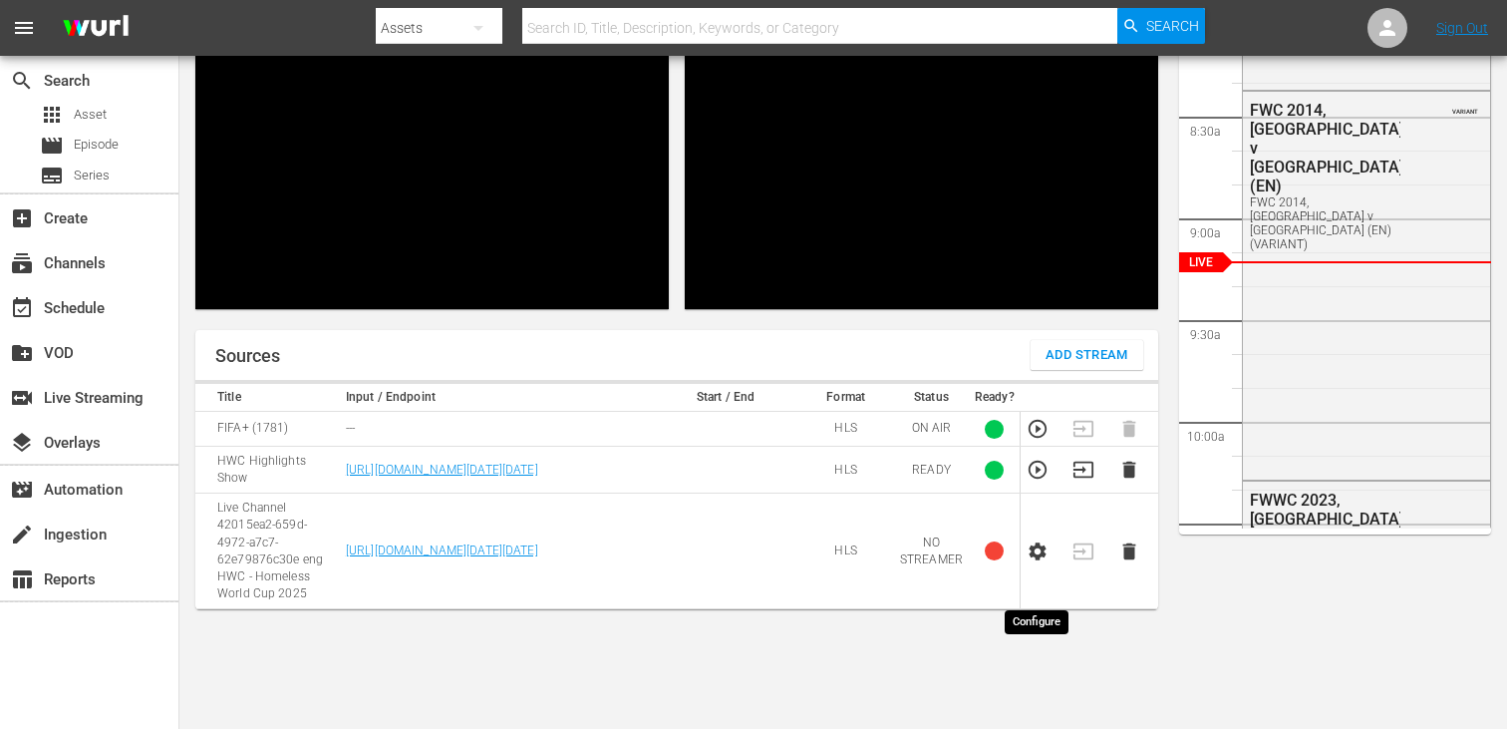
click at [1047, 562] on icon "button" at bounding box center [1038, 551] width 22 height 22
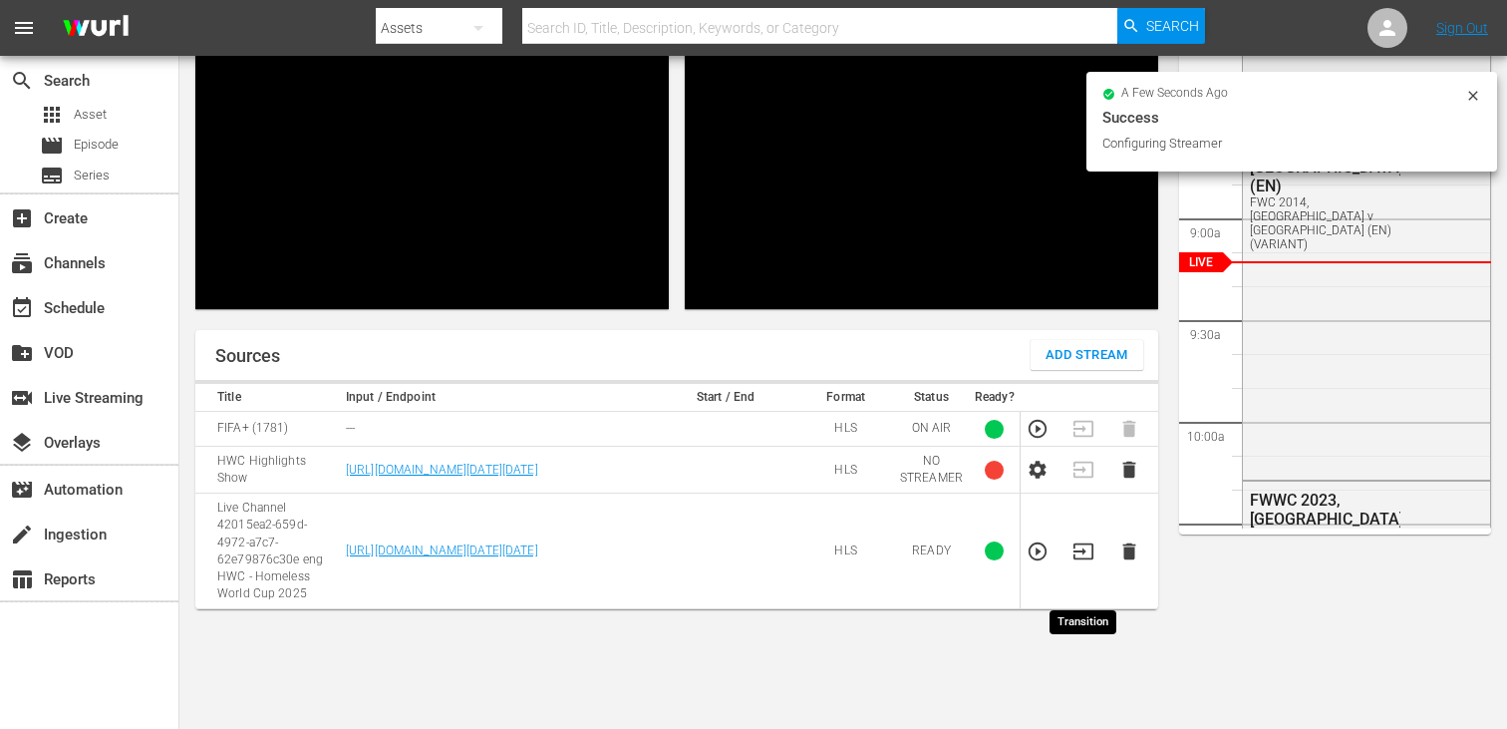
click at [1079, 562] on icon "button" at bounding box center [1083, 551] width 22 height 22
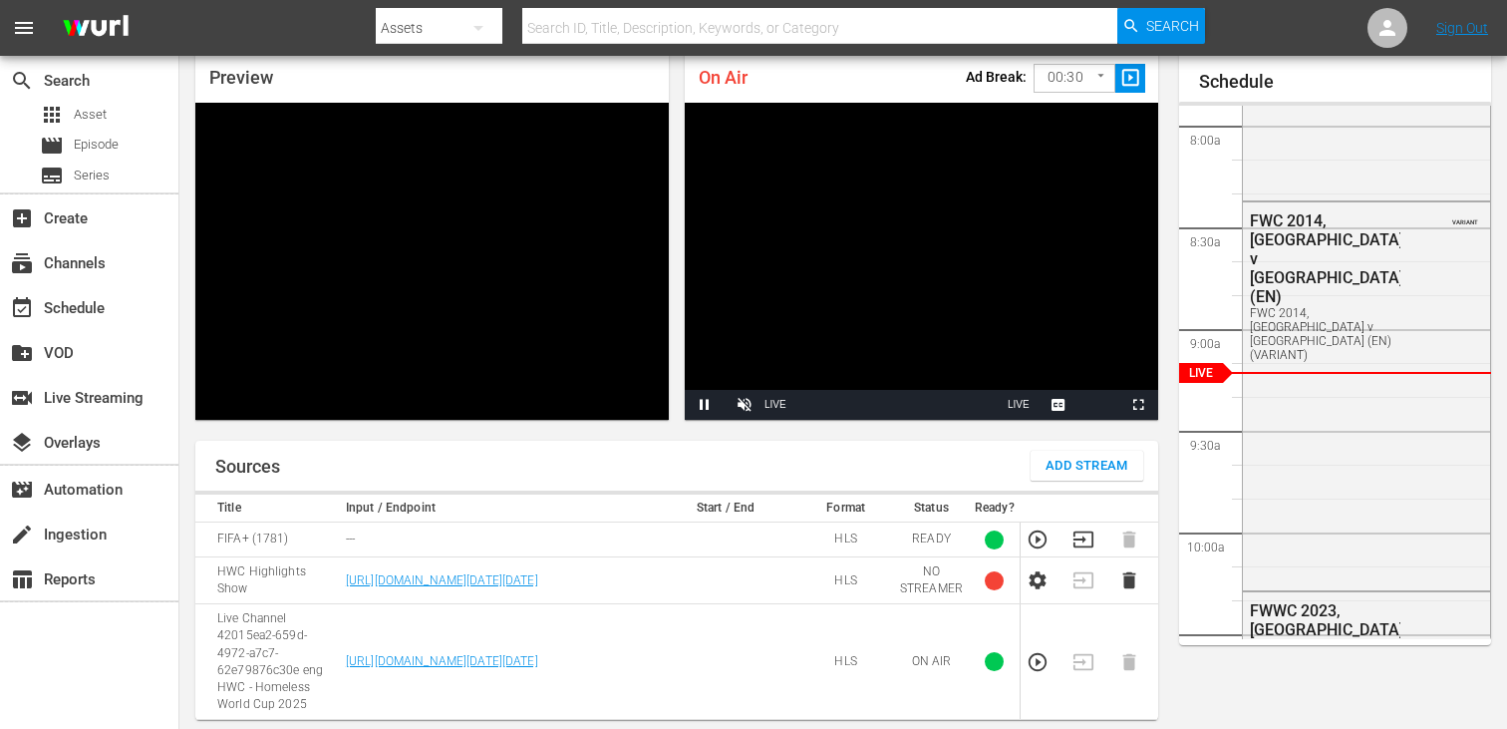
scroll to position [78, 0]
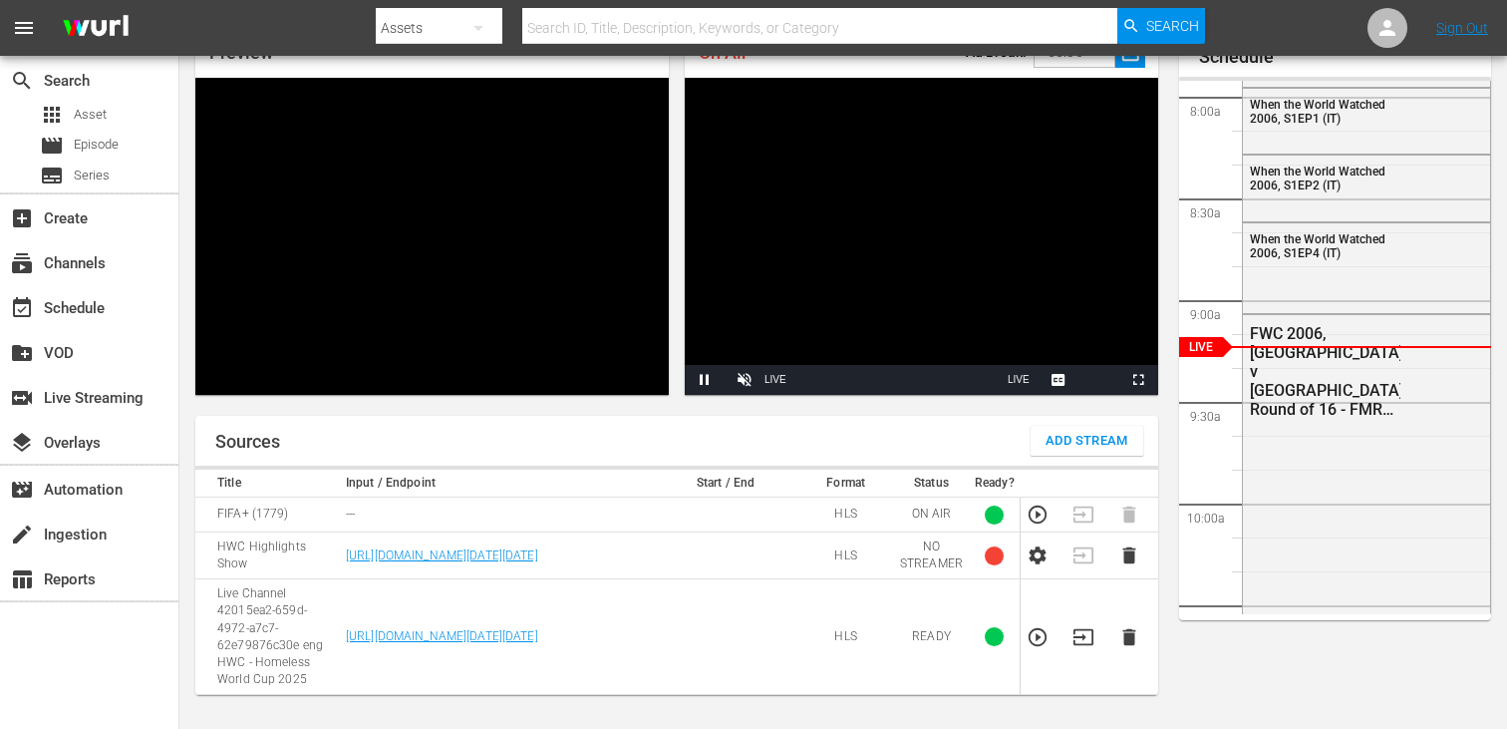
scroll to position [96, 0]
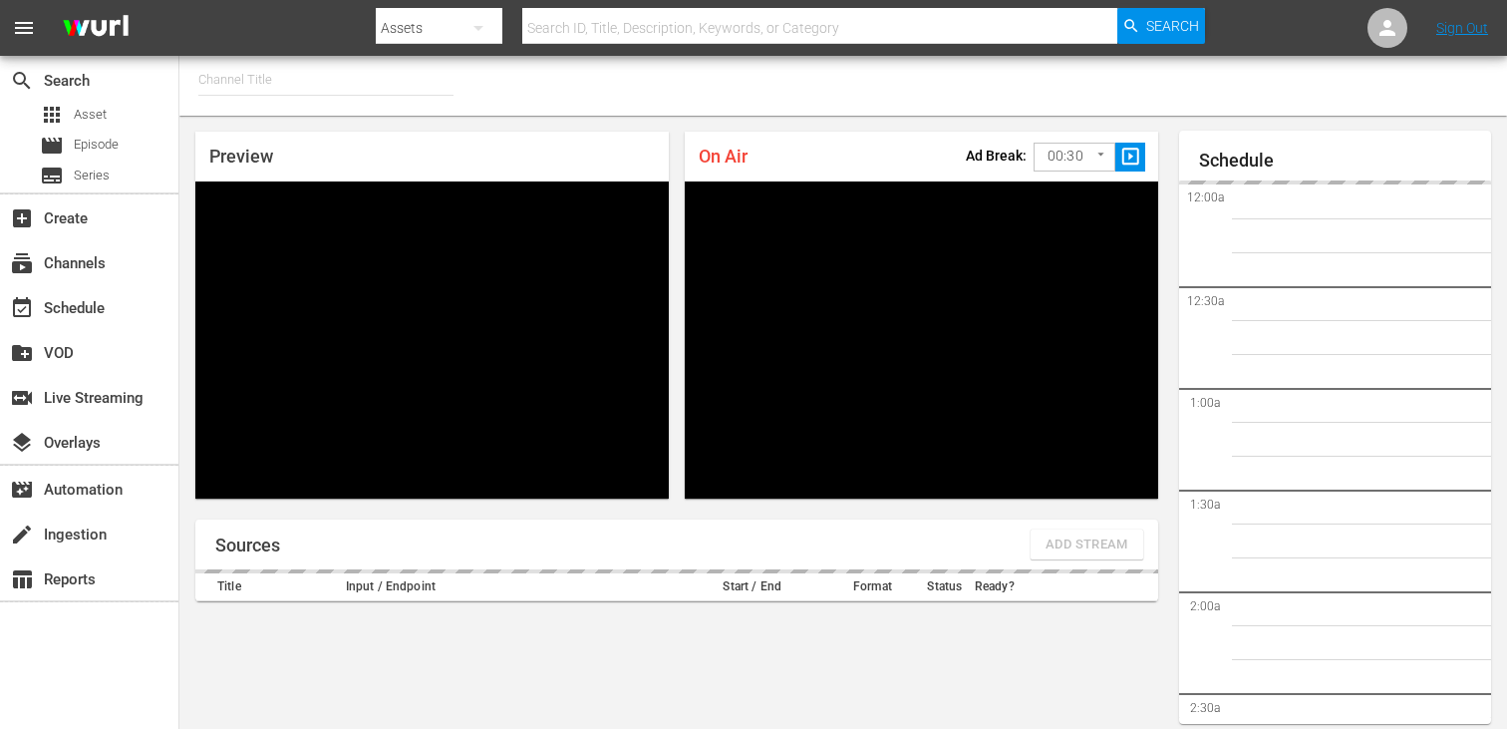
type input "FIFA+ English Global (1781)"
type input "FIFA+ French Local (1778)"
type input "FIFA+ German Local (1777)"
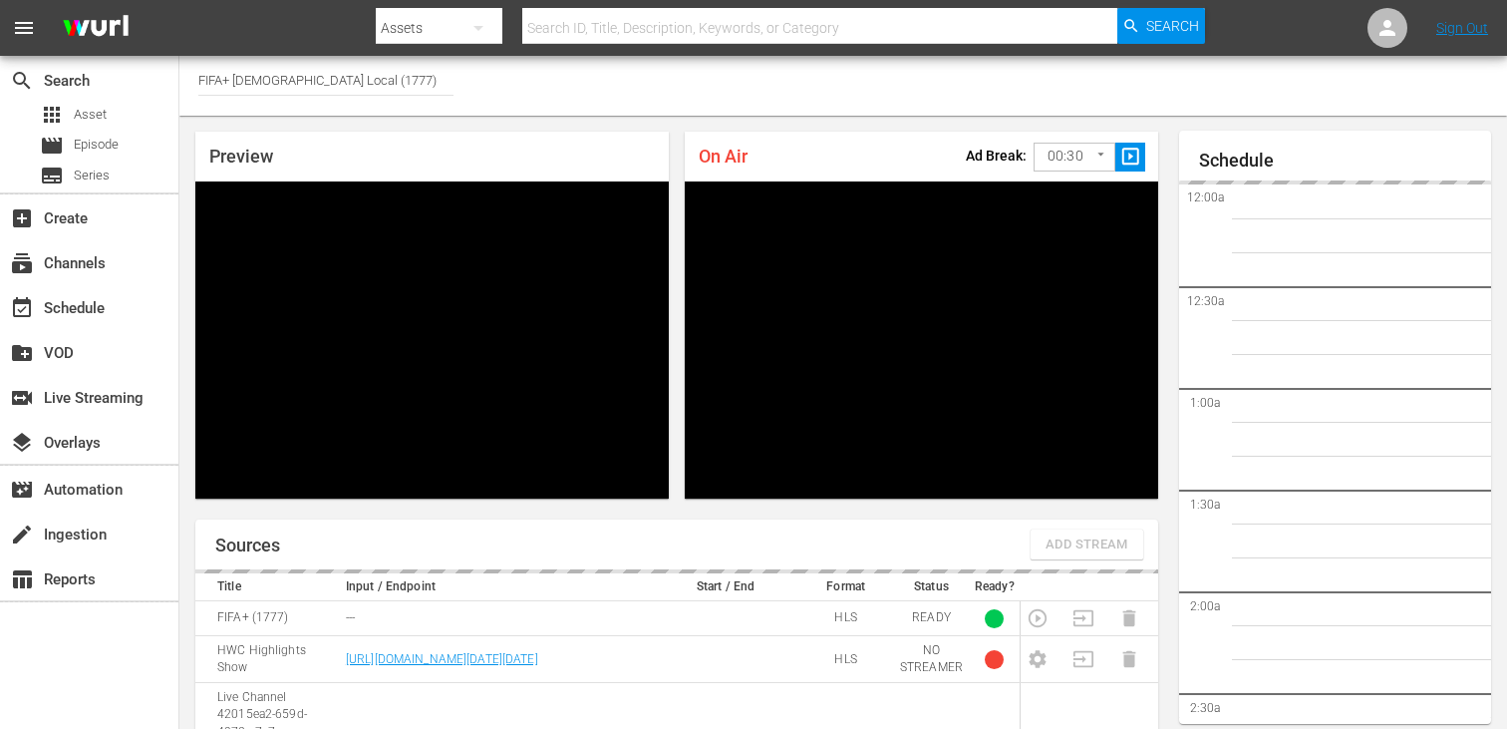
scroll to position [86, 0]
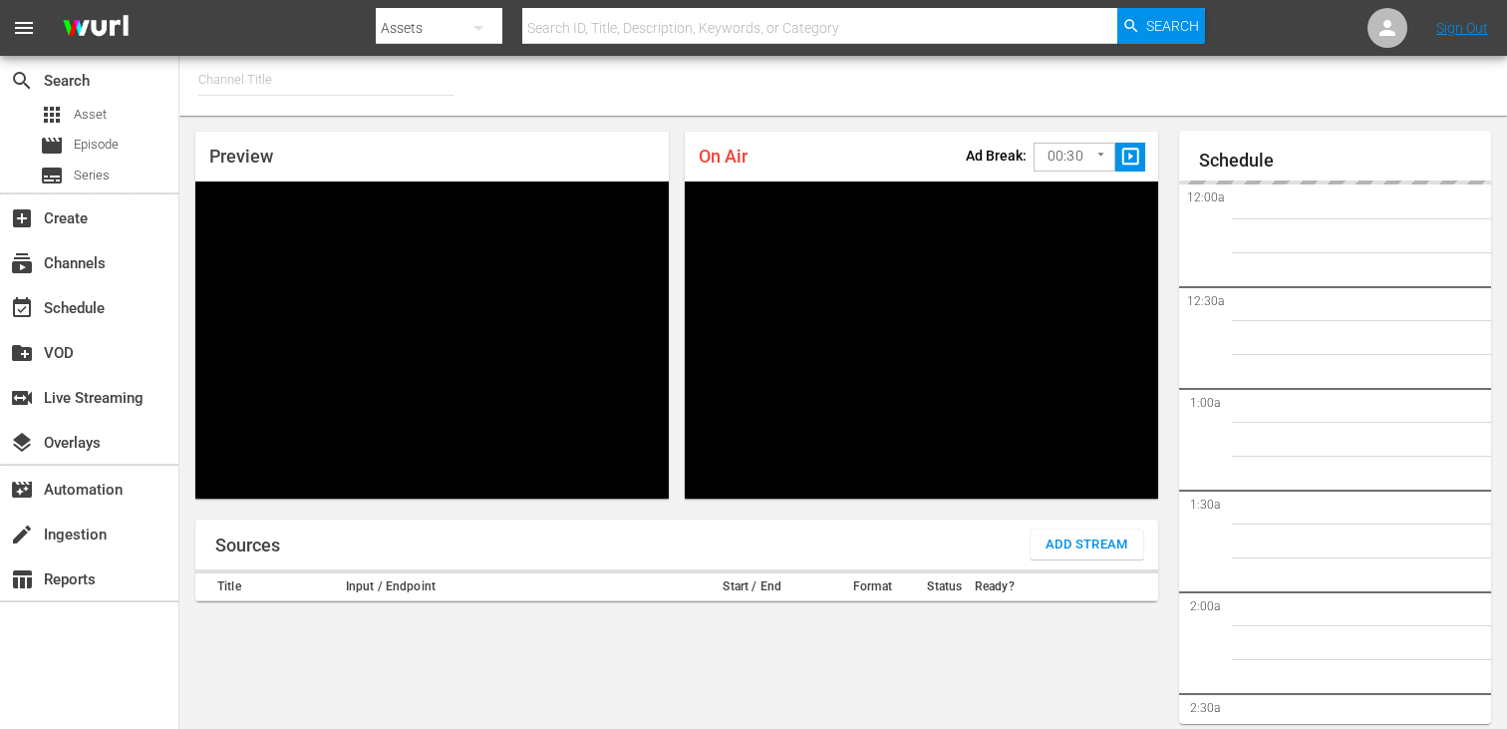
type input "FIFA+ Italian Local (1779)"
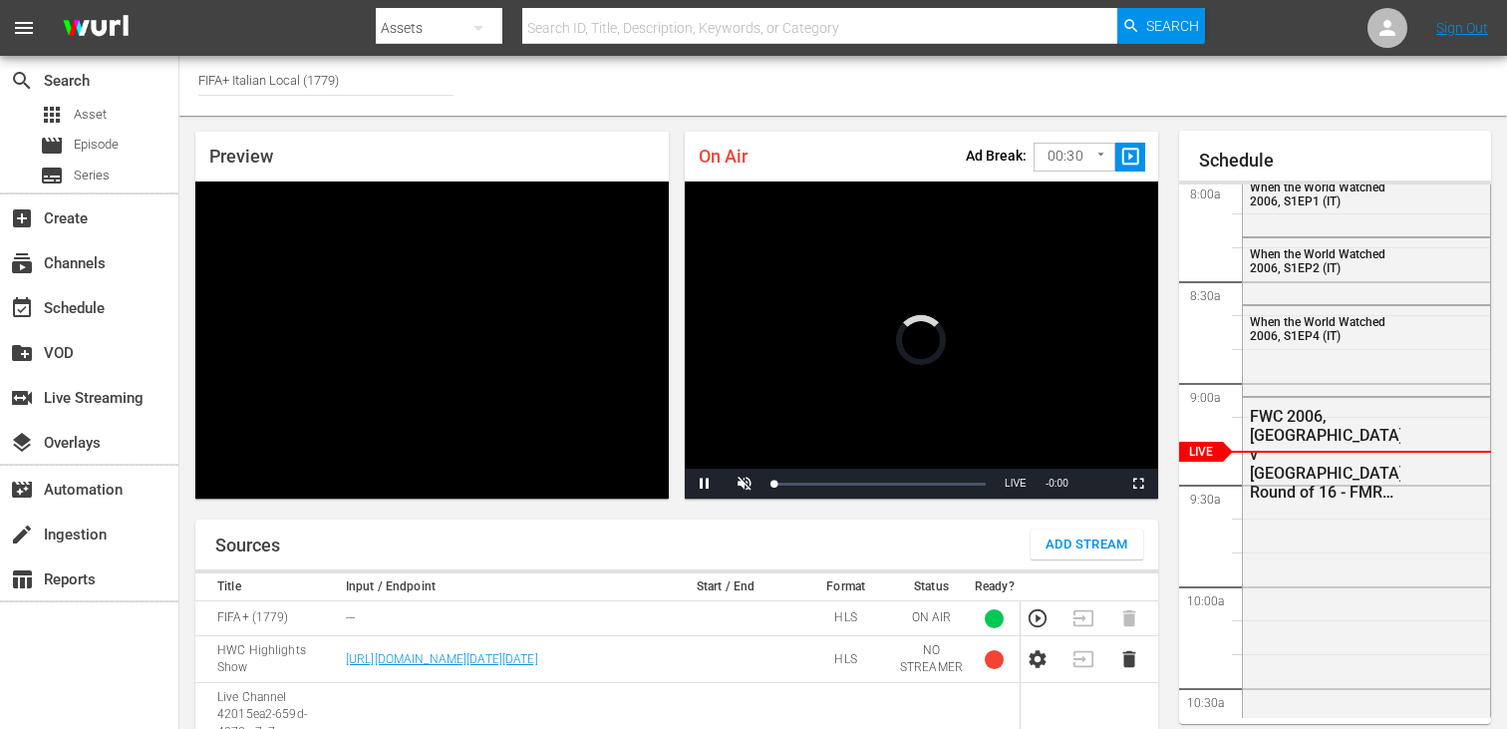
scroll to position [87, 0]
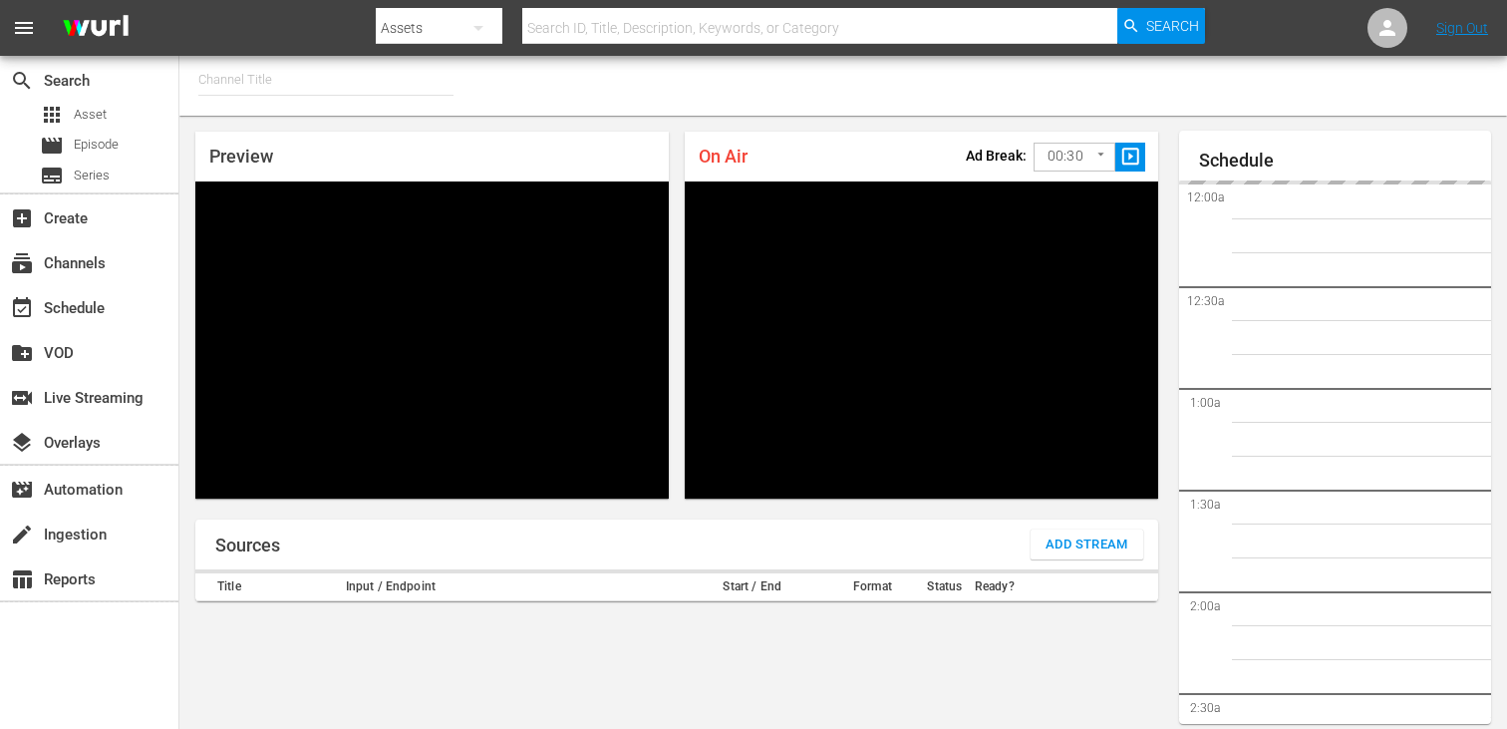
type input "FIFA+ Portuguese Local (1776)"
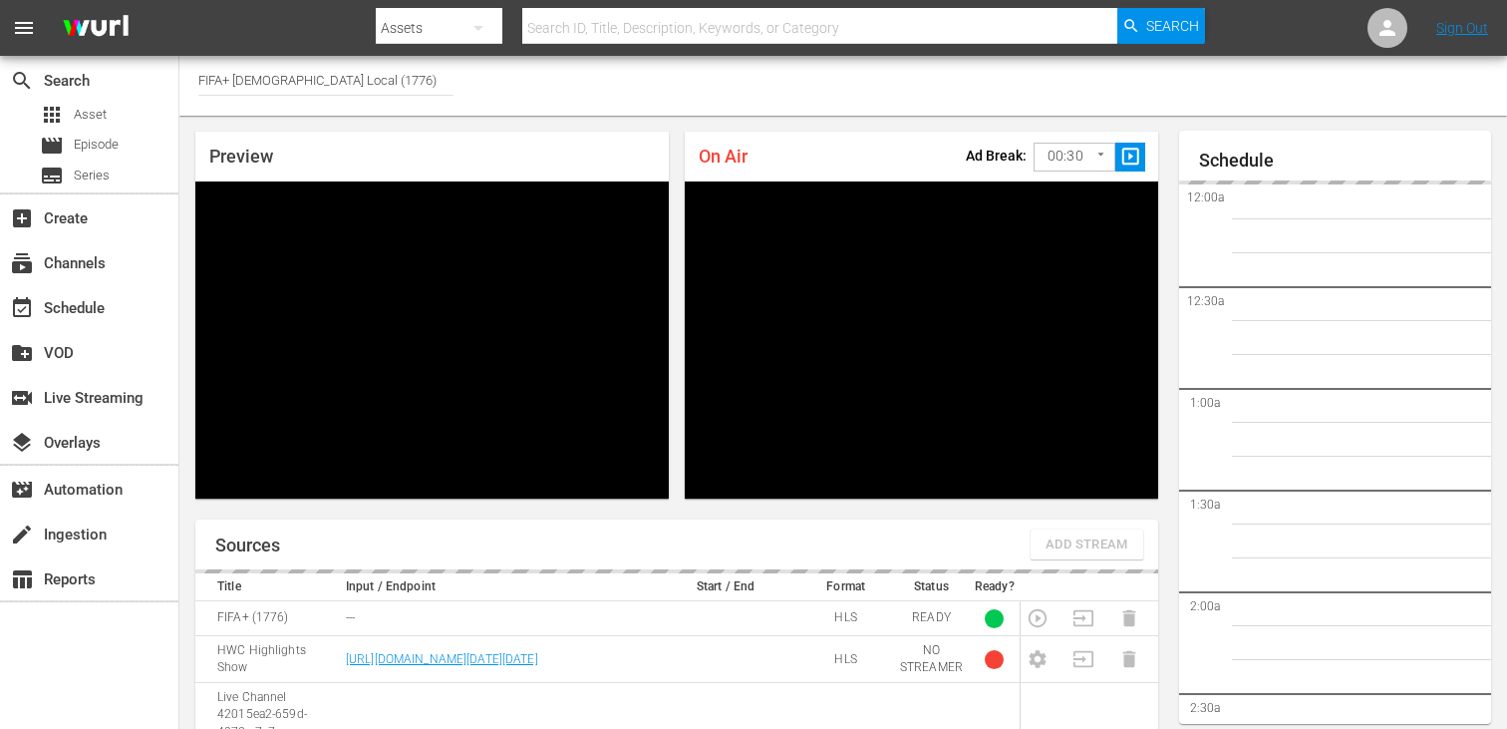
scroll to position [87, 0]
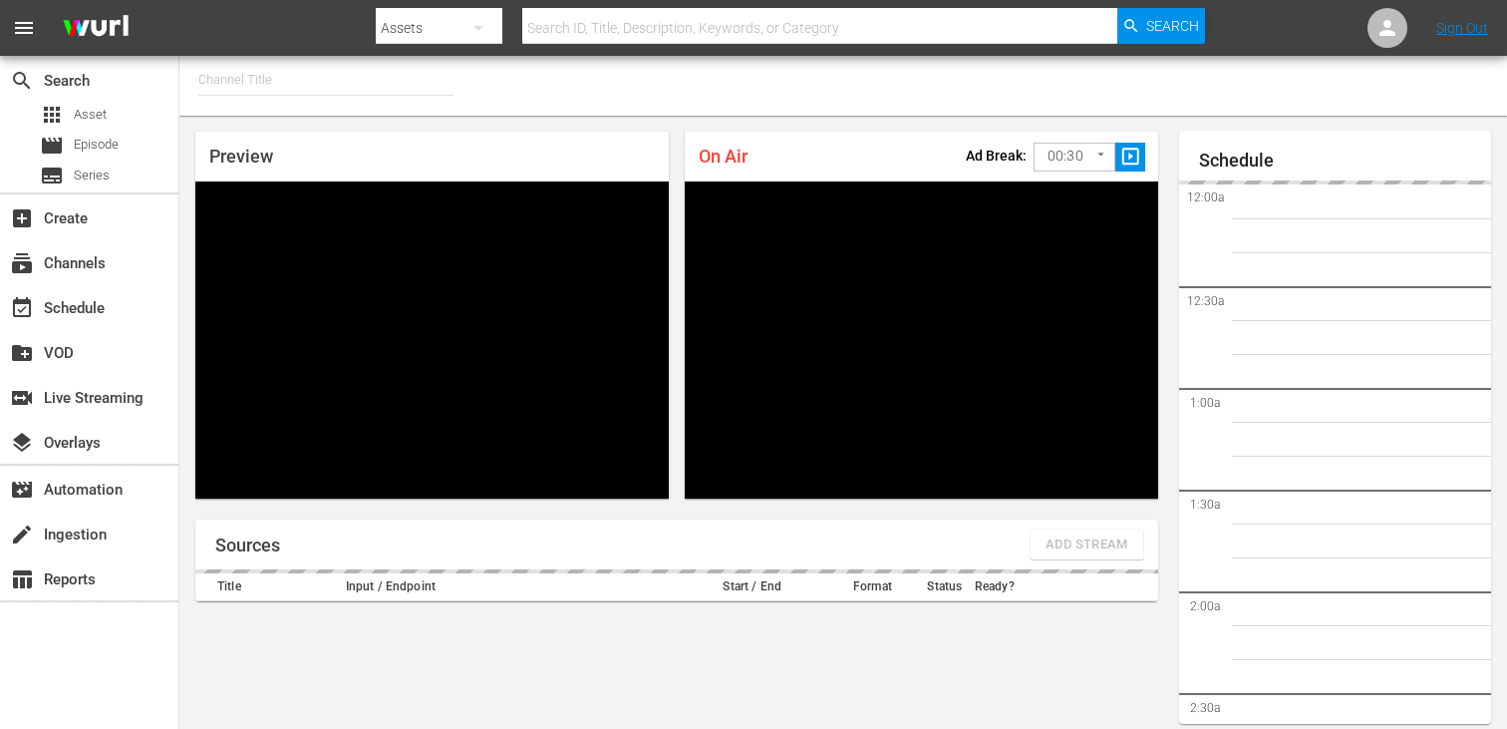
type input "FIFA+ Spanish Global (1780)"
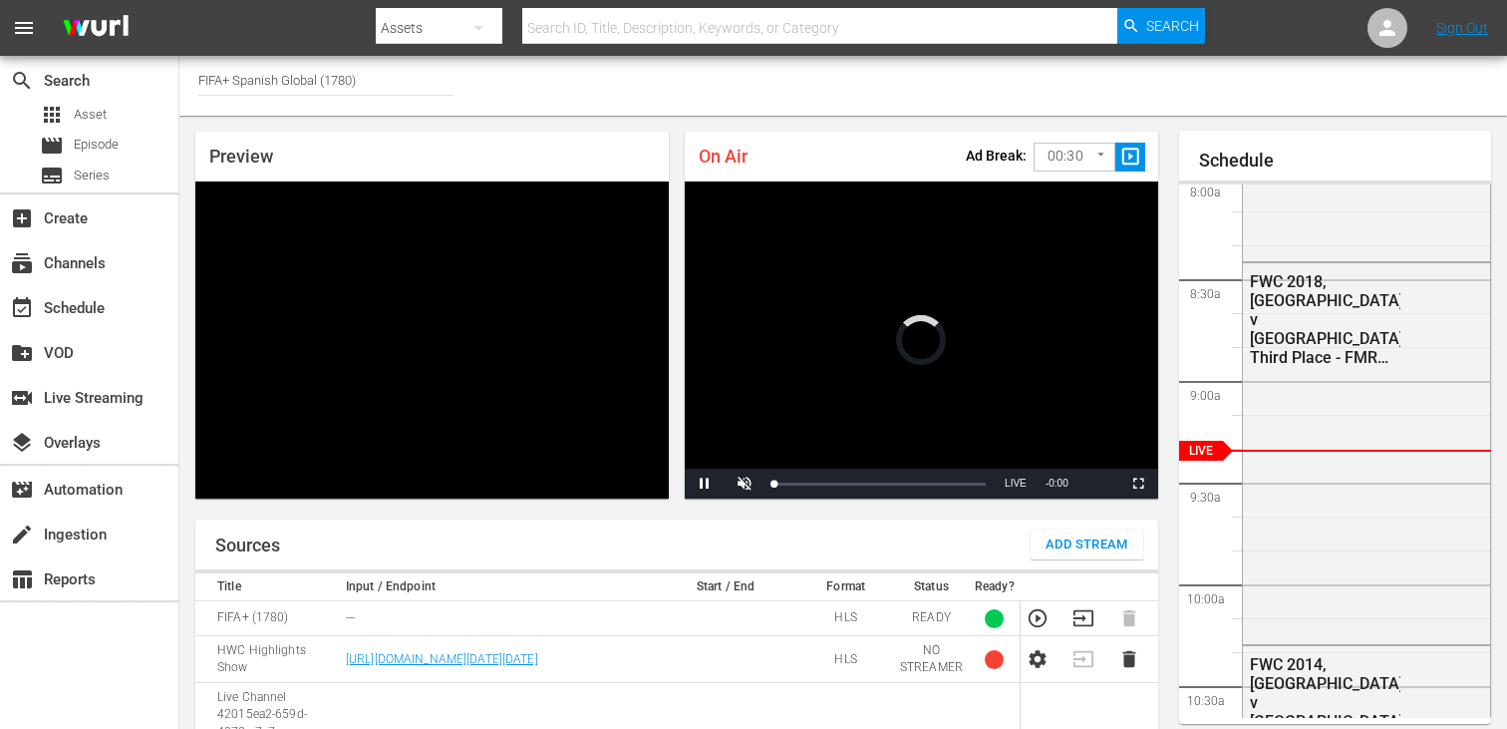
scroll to position [86, 0]
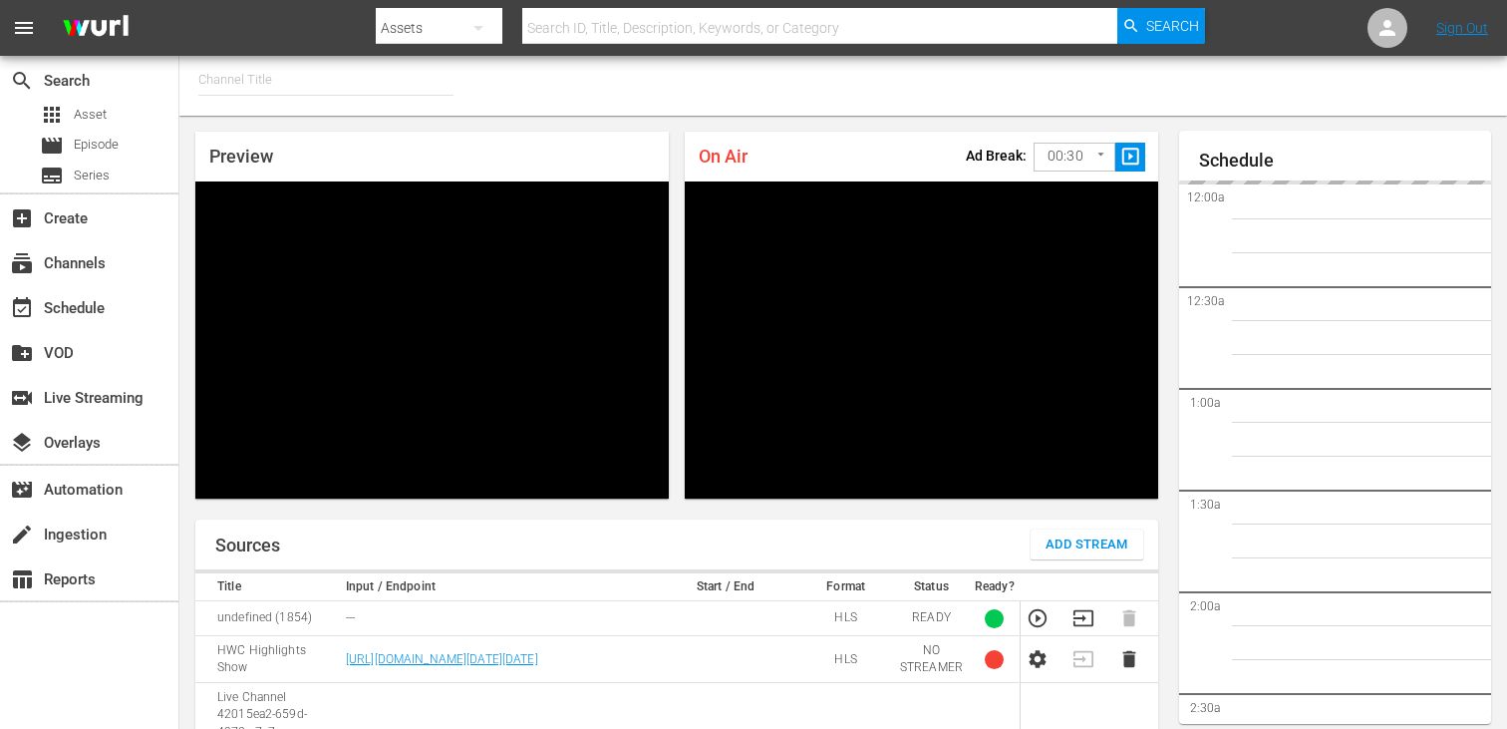
type input "FIFA+ English-Local-US (1854)"
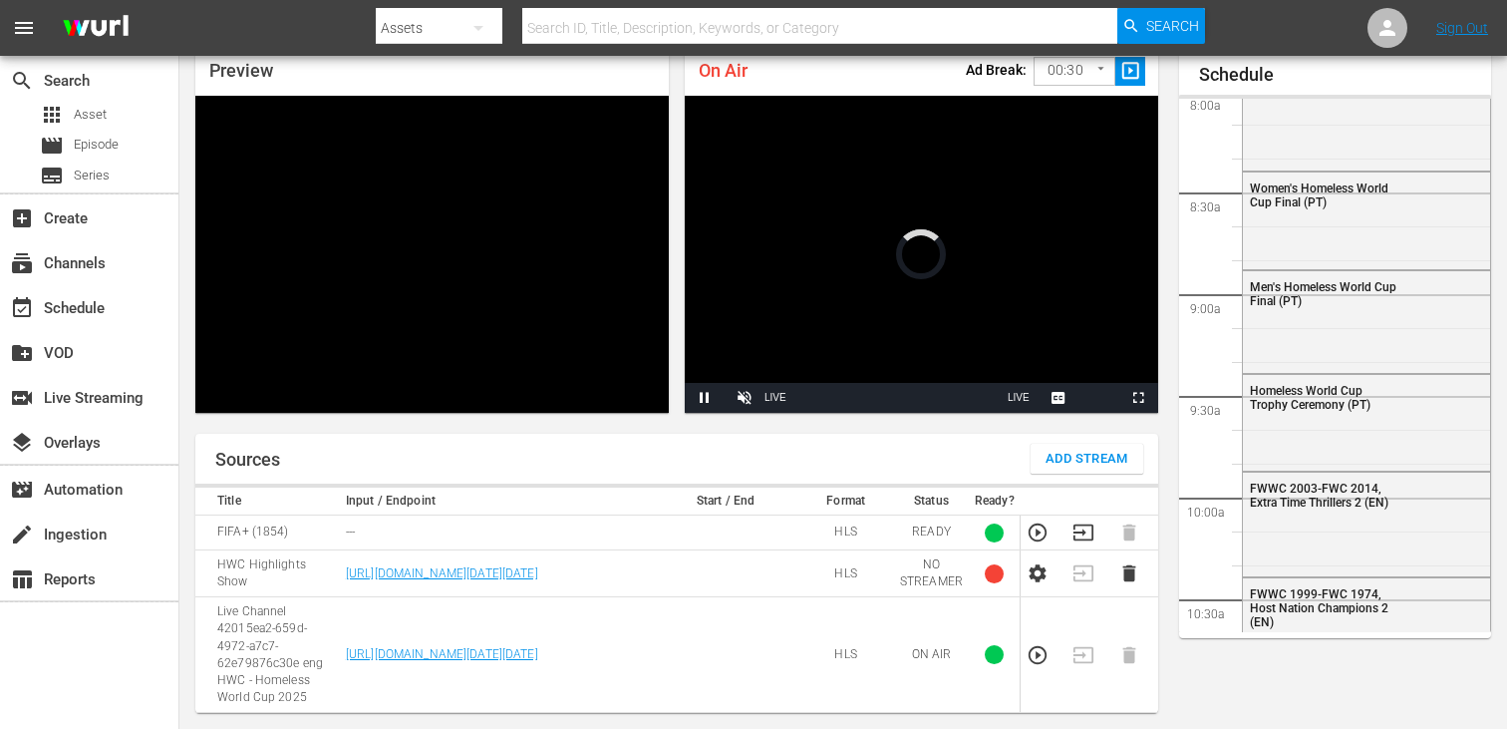
scroll to position [87, 0]
